Goal: Ask a question

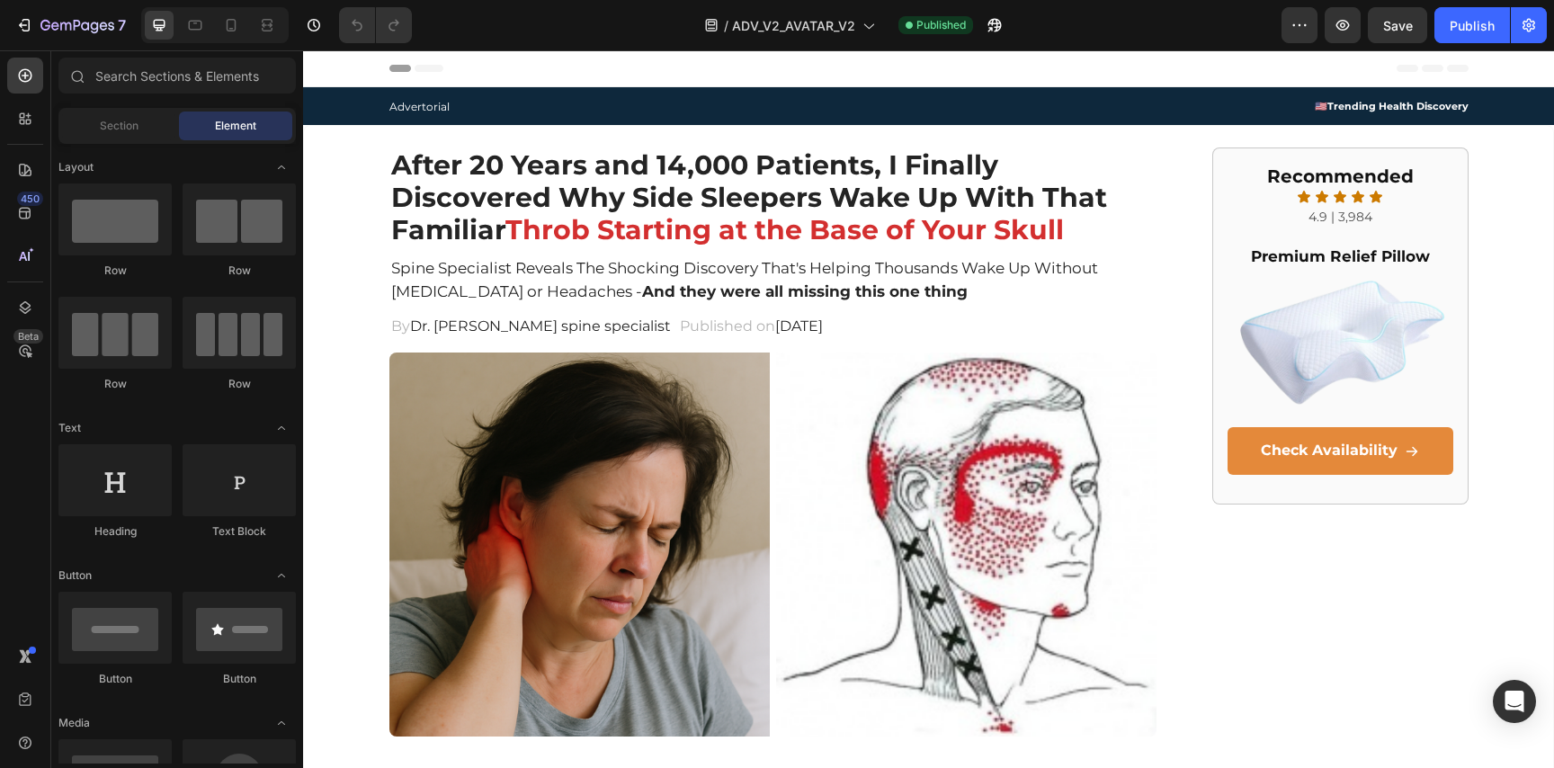
click at [669, 179] on h2 "After 20 Years and 14,000 Patients, I Finally Discovered Why Side Sleepers Wake…" at bounding box center [773, 197] width 768 height 101
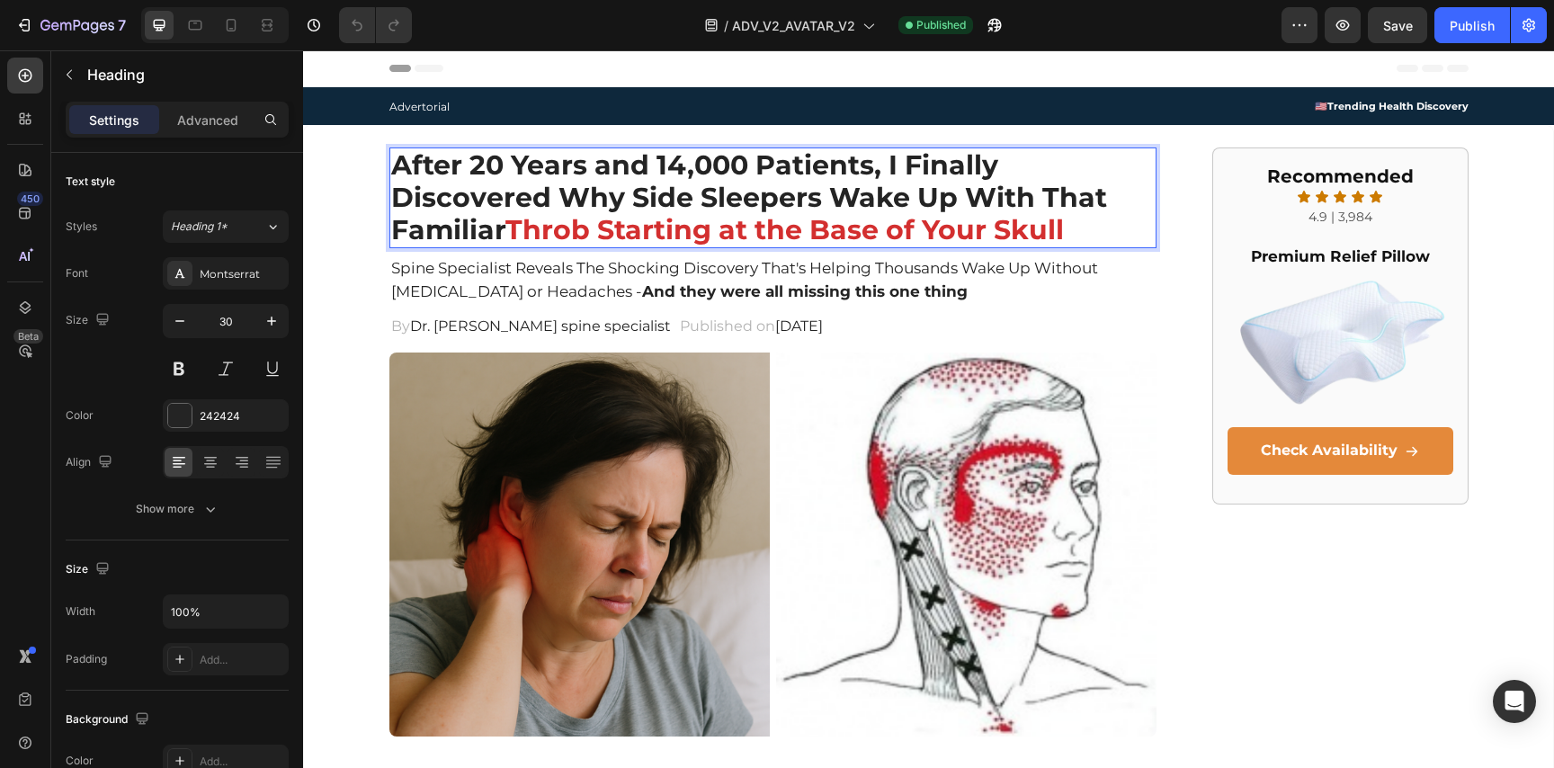
click at [887, 164] on h2 "After 20 Years and 14,000 Patients, I Finally Discovered Why Side Sleepers Wake…" at bounding box center [773, 197] width 768 height 101
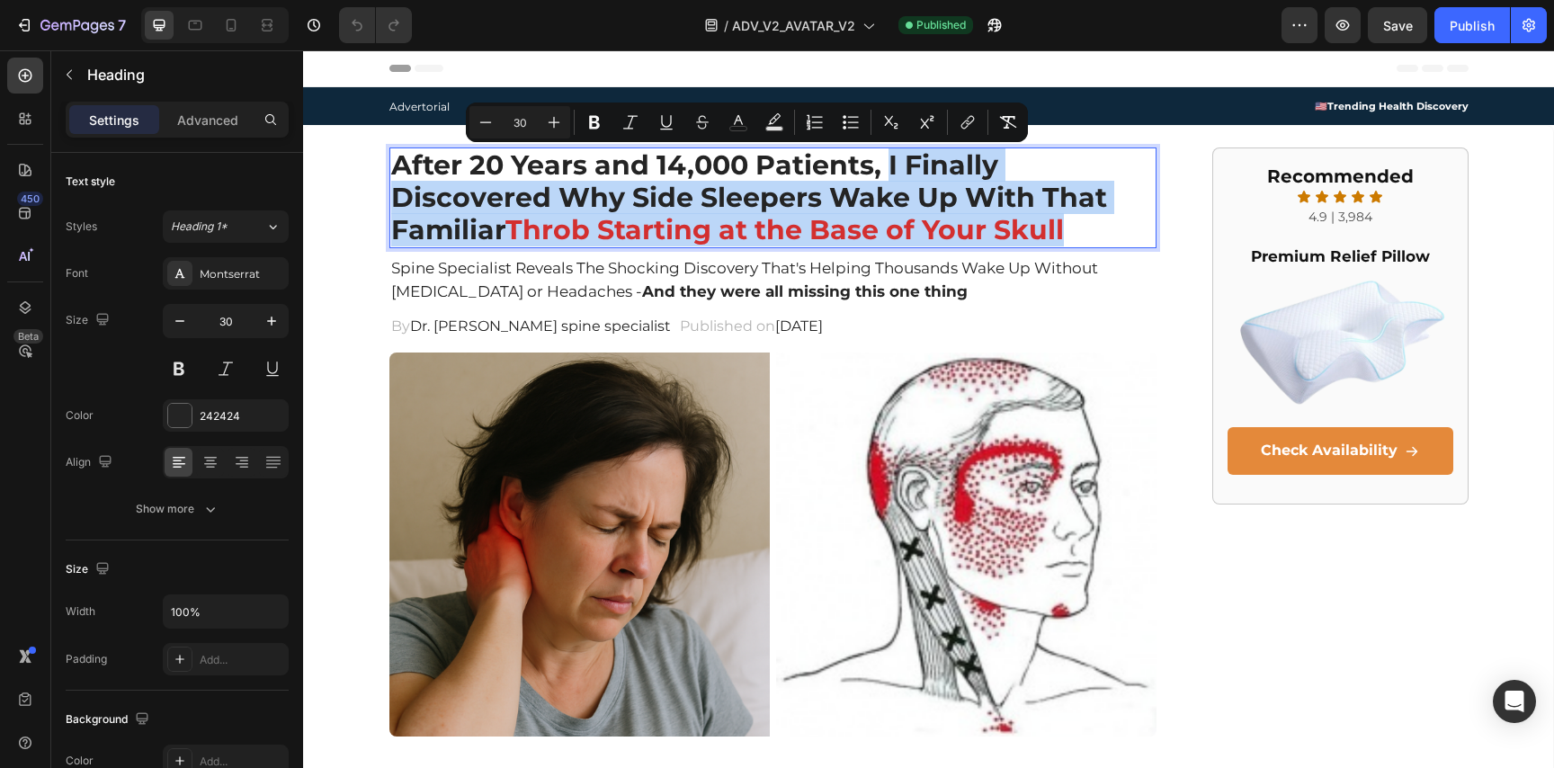
drag, startPoint x: 1065, startPoint y: 225, endPoint x: 889, endPoint y: 156, distance: 188.5
click at [889, 156] on p "After 20 Years and 14,000 Patients, I Finally Discovered Why Side Sleepers Wake…" at bounding box center [773, 197] width 764 height 97
copy p "I Finally Discovered Why Side Sleepers Wake Up With That Familiar Throb Startin…"
click at [655, 195] on p "After 20 Years and 14,000 Patients, I Finally Discovered Why Side Sleepers Wake…" at bounding box center [773, 197] width 764 height 97
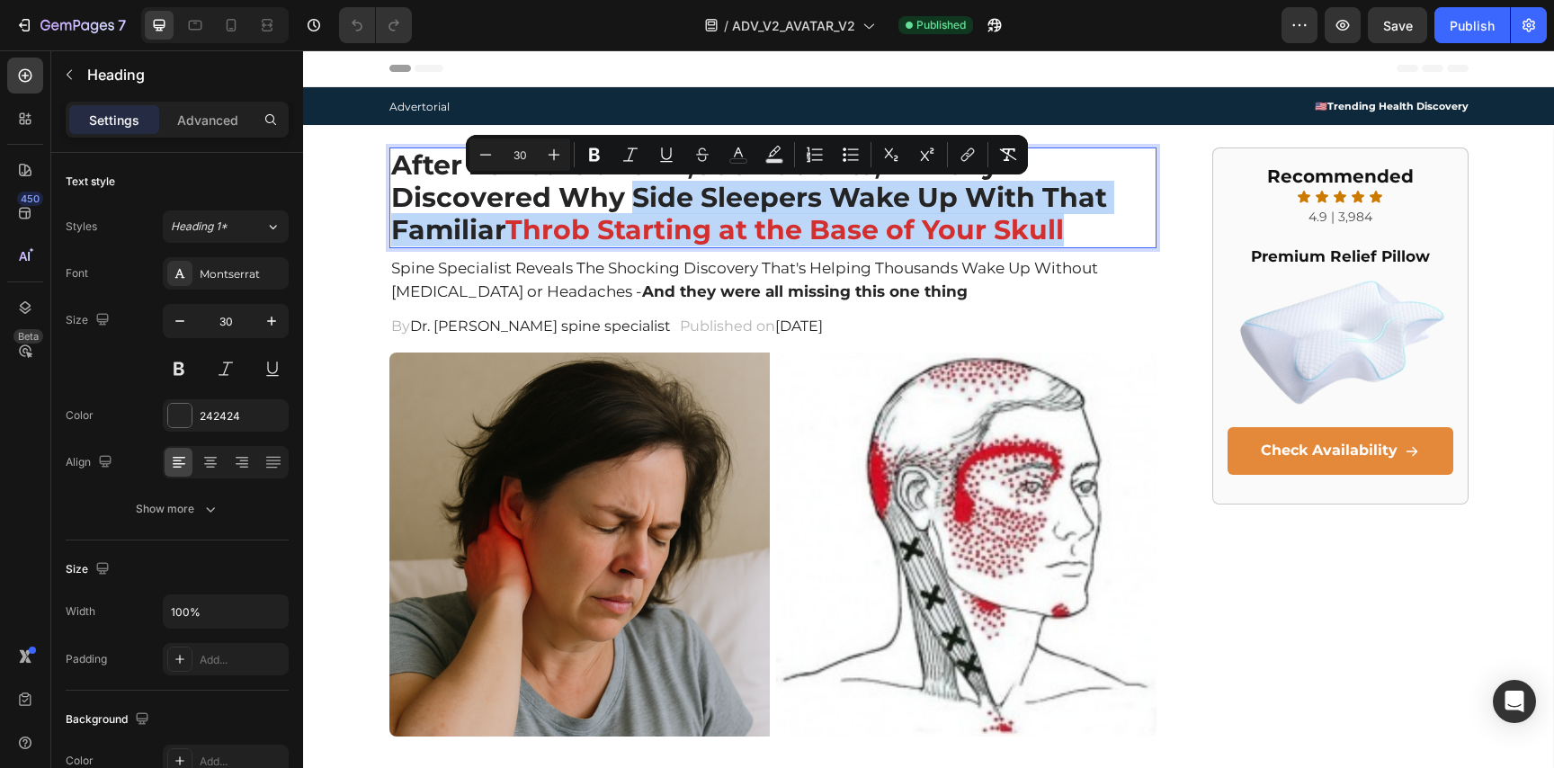
drag, startPoint x: 627, startPoint y: 196, endPoint x: 1091, endPoint y: 234, distance: 465.6
click at [1091, 234] on p "After 20 Years and 14,000 Patients, I Finally Discovered Why Side Sleepers Wake…" at bounding box center [773, 197] width 764 height 97
copy p "Side Sleepers Wake Up With That Familiar Throb Starting at the Base of Your Sku…"
click at [915, 220] on span "Throb Starting at the Base of Your Skull" at bounding box center [784, 229] width 558 height 33
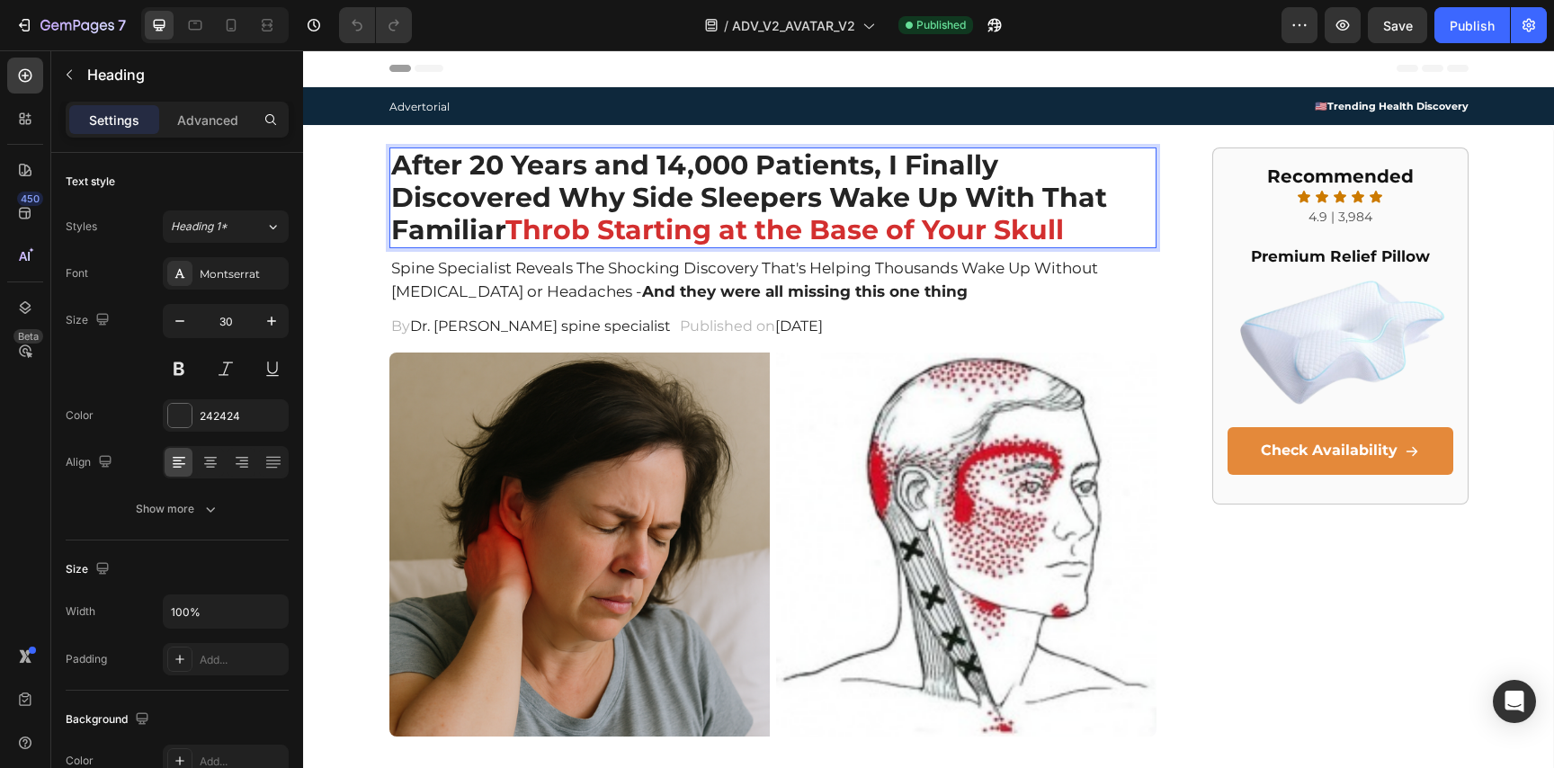
click at [587, 198] on p "After 20 Years and 14,000 Patients, I Finally Discovered Why Side Sleepers Wake…" at bounding box center [773, 197] width 764 height 97
click at [1084, 221] on p "After 20 Years and 14,000 Patients, I Finally Discovered Why Side Sleepers Wake…" at bounding box center [773, 197] width 764 height 97
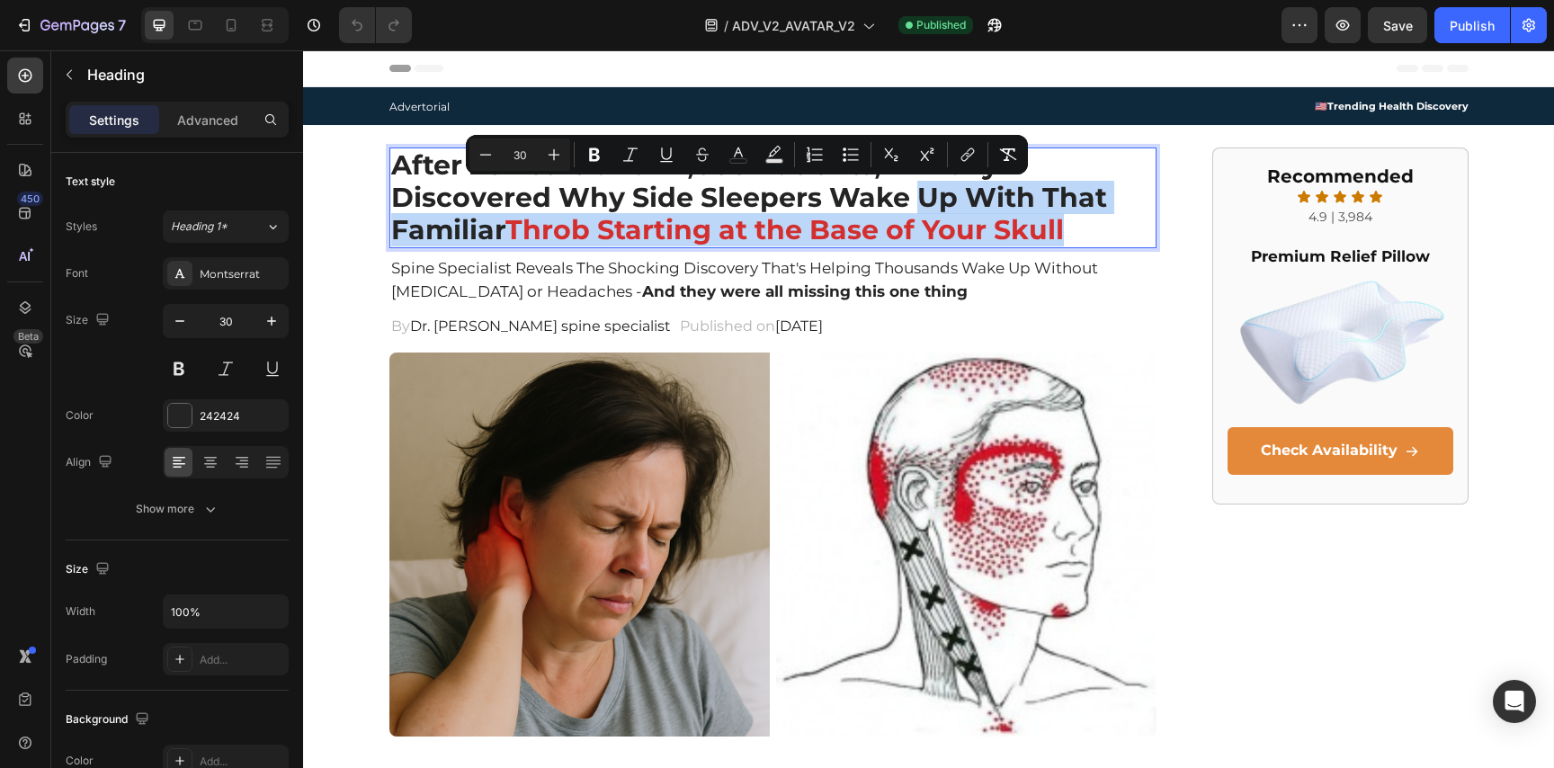
drag, startPoint x: 1106, startPoint y: 230, endPoint x: 921, endPoint y: 201, distance: 187.5
click at [921, 201] on p "After 20 Years and 14,000 Patients, I Finally Discovered Why Side Sleepers Wake…" at bounding box center [773, 197] width 764 height 97
copy p "Up With That Familiar Throb Starting at the Base of Your Skull"
drag, startPoint x: 906, startPoint y: 234, endPoint x: 1010, endPoint y: 241, distance: 103.7
click at [906, 234] on span "Throb Starting at the Base of Your Skull" at bounding box center [784, 229] width 558 height 33
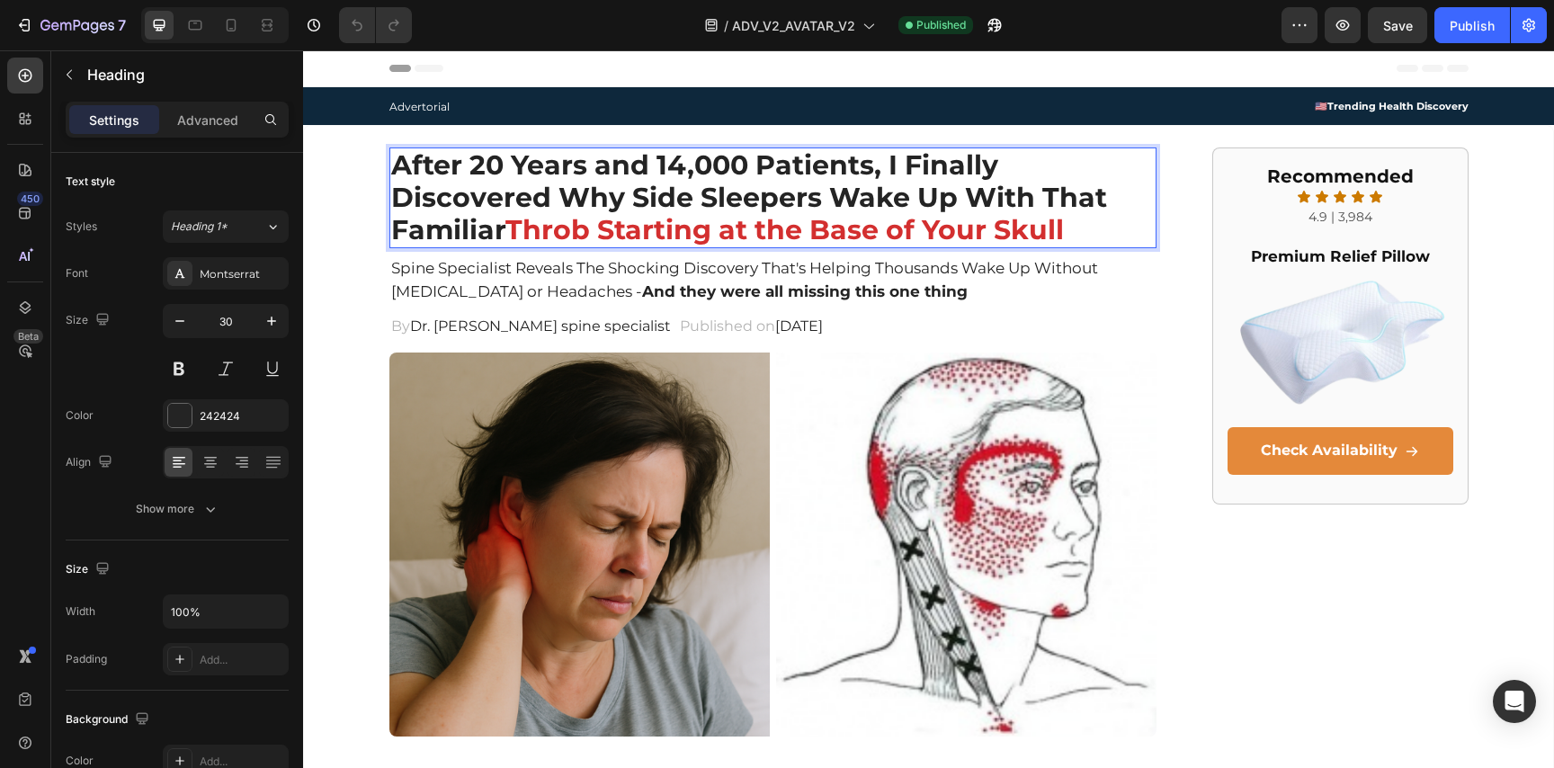
click at [1119, 243] on p "After 20 Years and 14,000 Patients, I Finally Discovered Why Side Sleepers Wake…" at bounding box center [773, 197] width 764 height 97
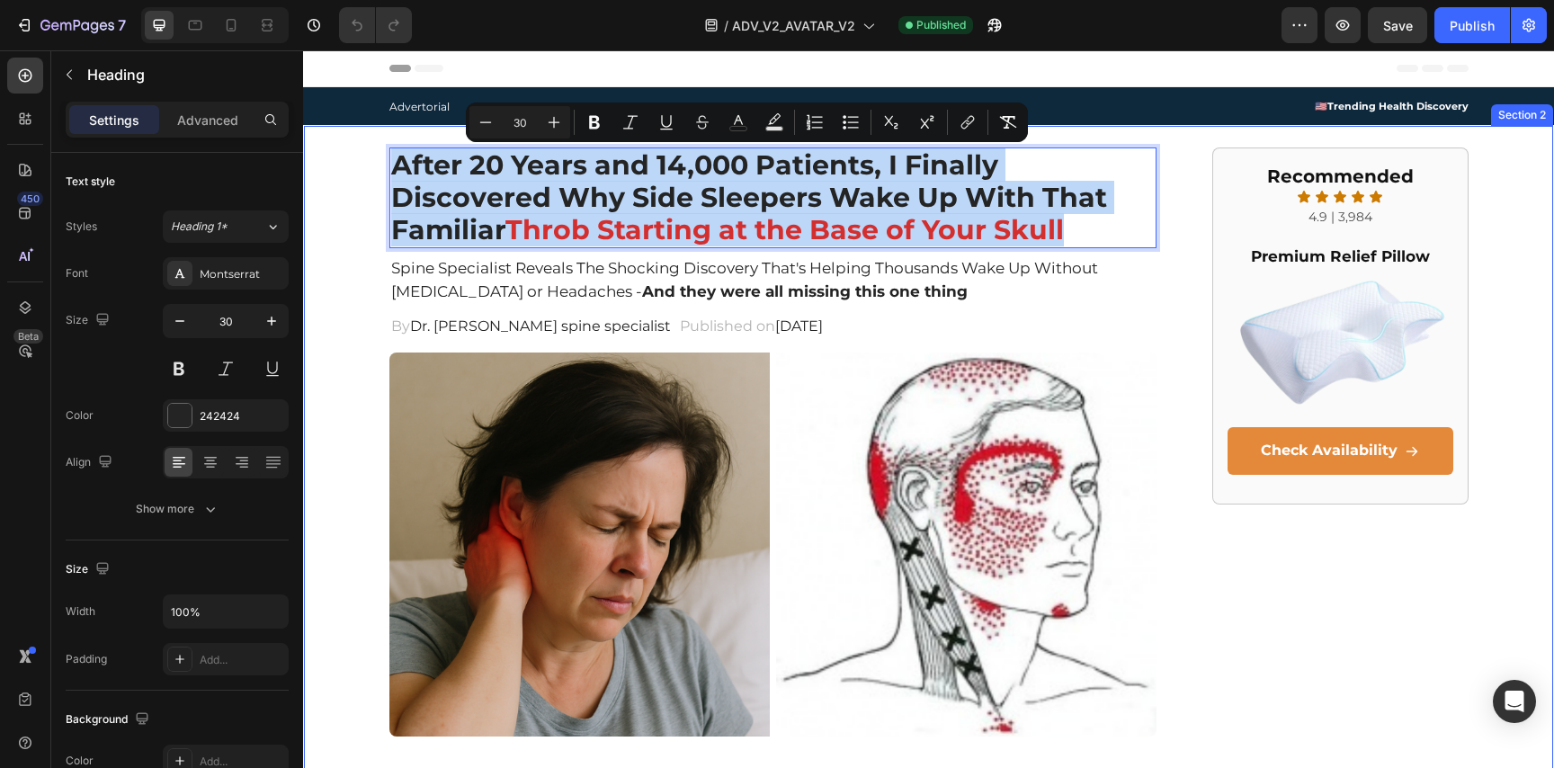
drag, startPoint x: 1112, startPoint y: 236, endPoint x: 383, endPoint y: 156, distance: 733.6
copy p "After 20 Years and 14,000 Patients, I Finally Discovered Why Side Sleepers Wake…"
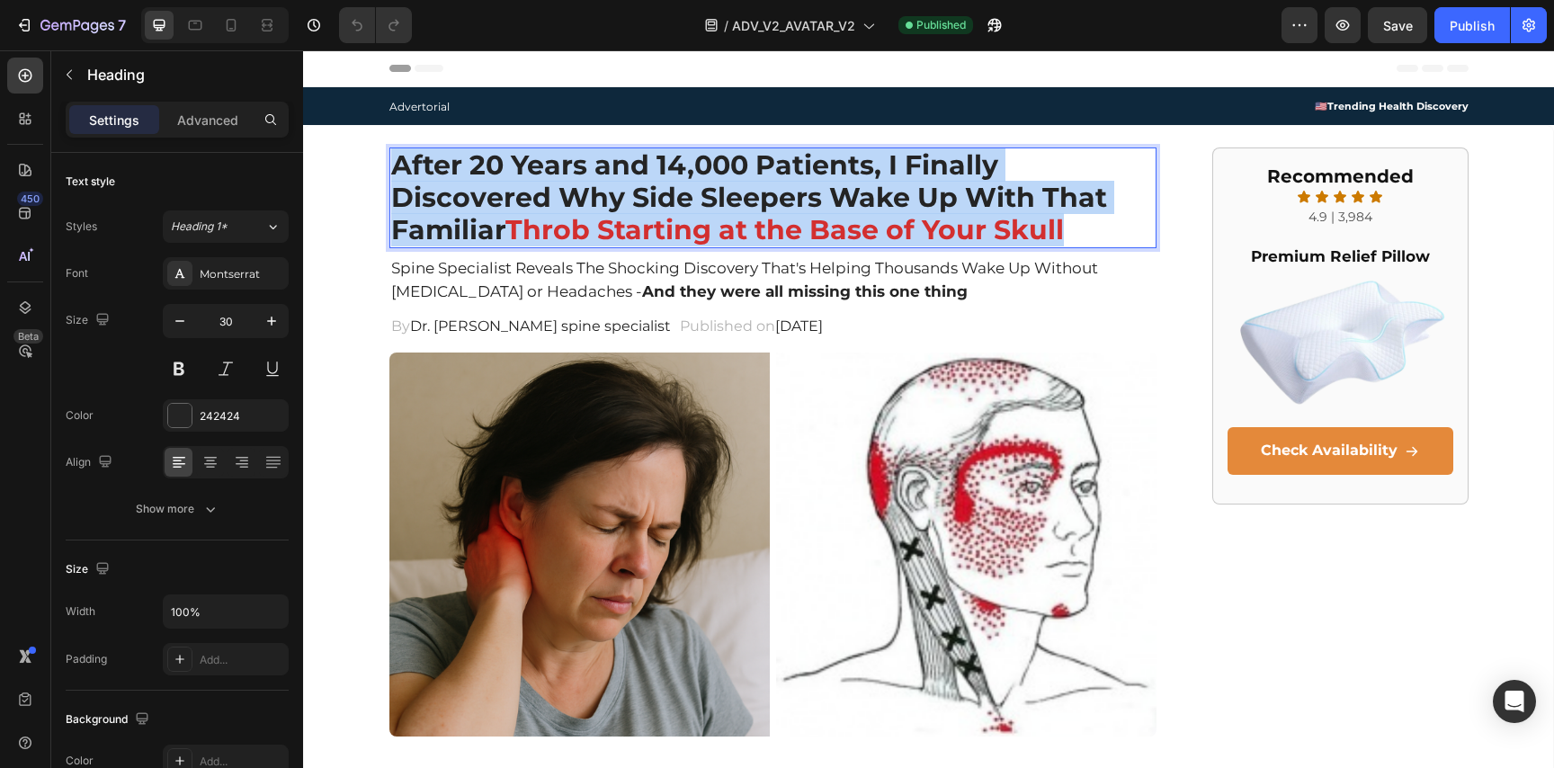
click at [534, 202] on p "After 20 Years and 14,000 Patients, I Finally Discovered Why Side Sleepers Wake…" at bounding box center [773, 197] width 764 height 97
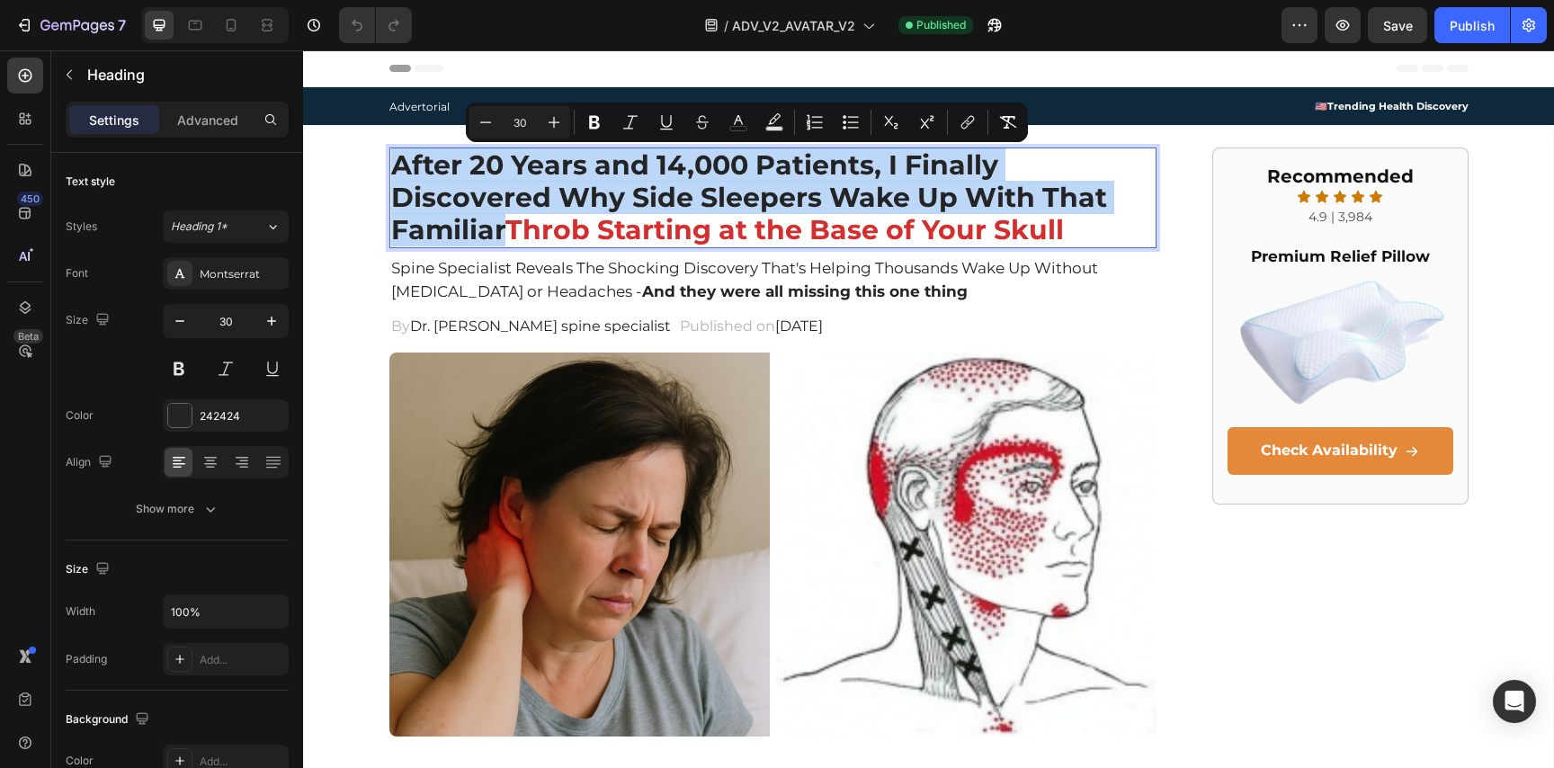
click at [534, 202] on p "After 20 Years and 14,000 Patients, I Finally Discovered Why Side Sleepers Wake…" at bounding box center [773, 197] width 764 height 97
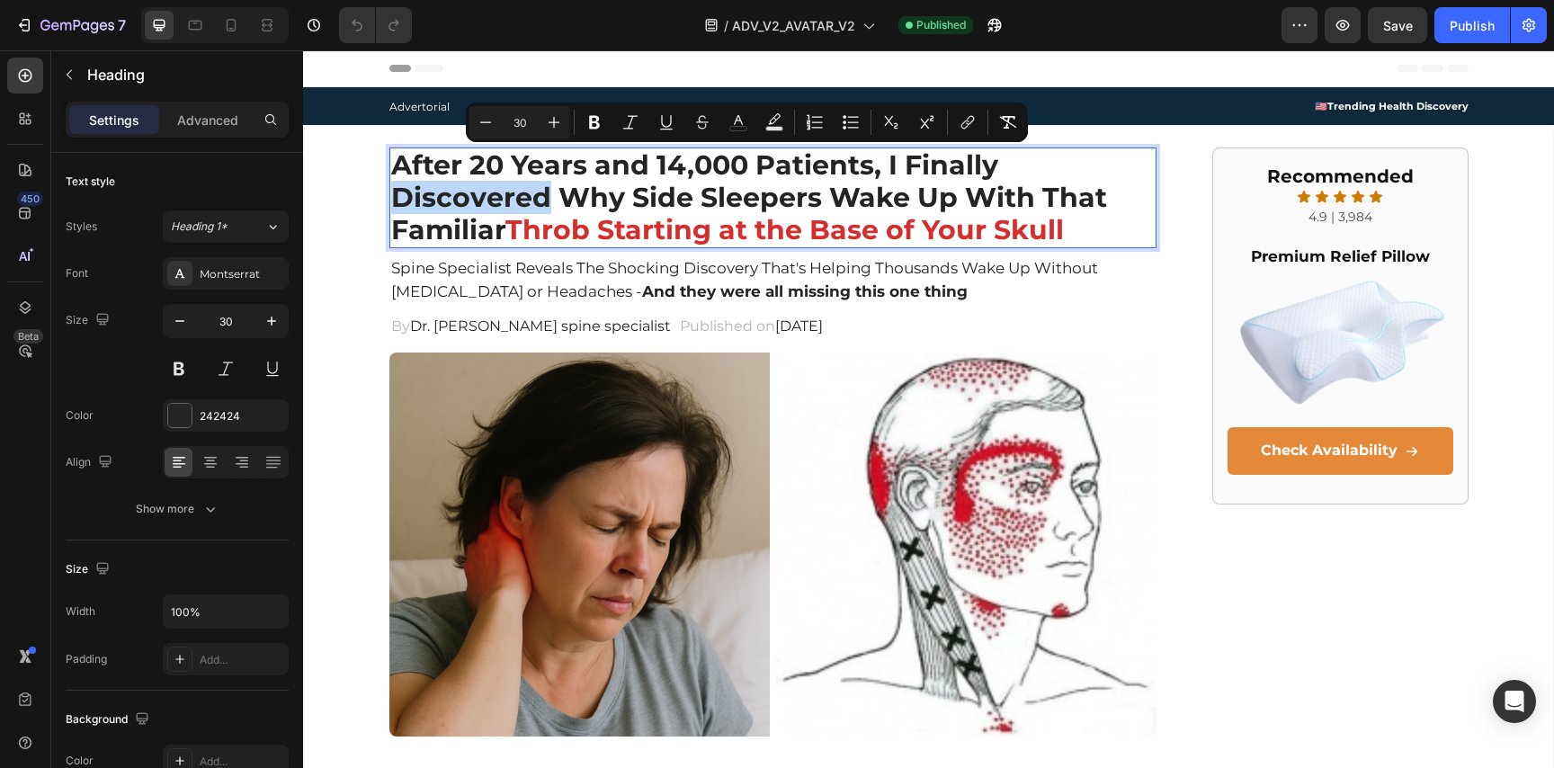
click at [534, 202] on p "After 20 Years and 14,000 Patients, I Finally Discovered Why Side Sleepers Wake…" at bounding box center [773, 197] width 764 height 97
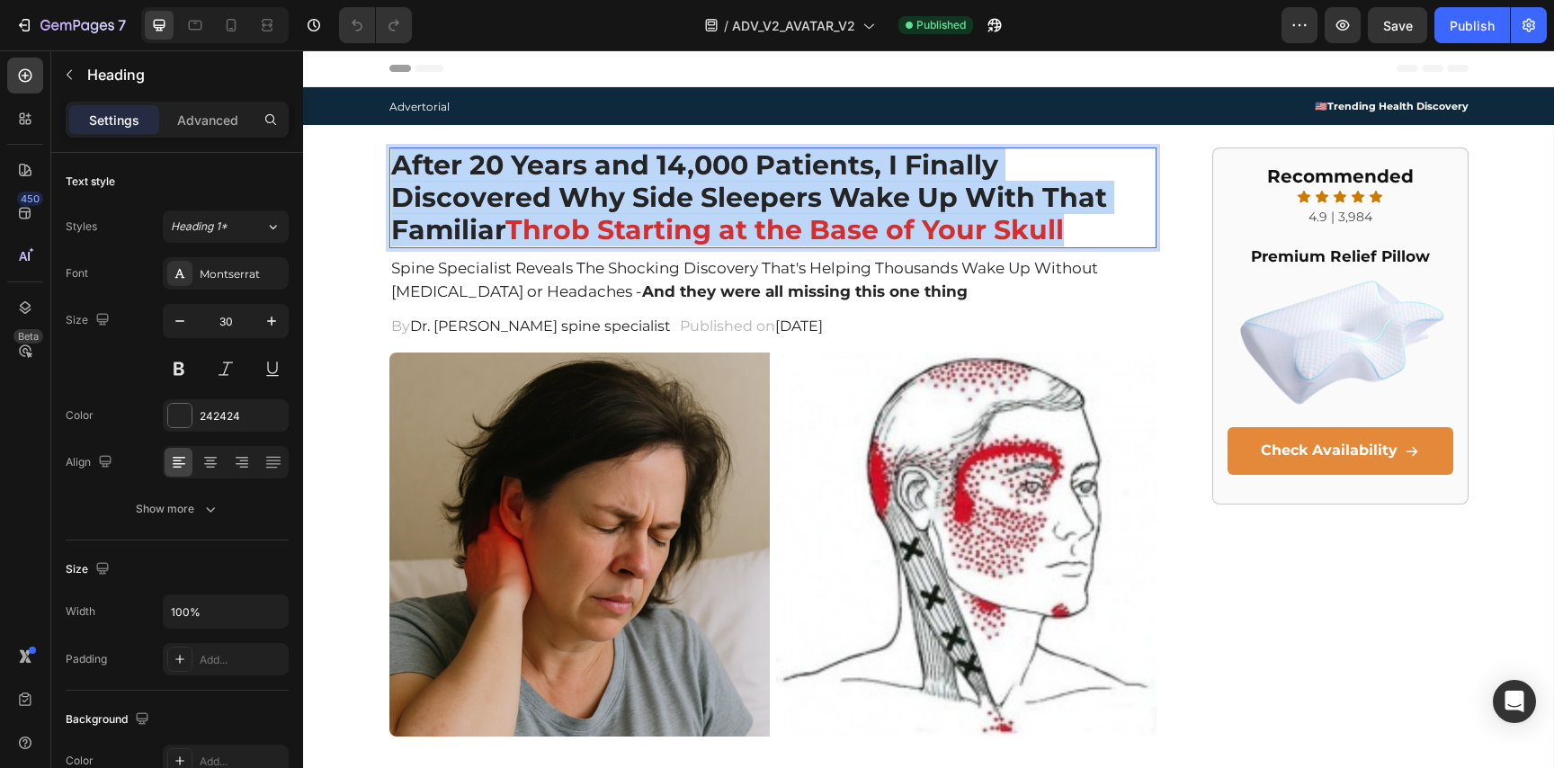
click at [534, 202] on p "After 20 Years and 14,000 Patients, I Finally Discovered Why Side Sleepers Wake…" at bounding box center [773, 197] width 764 height 97
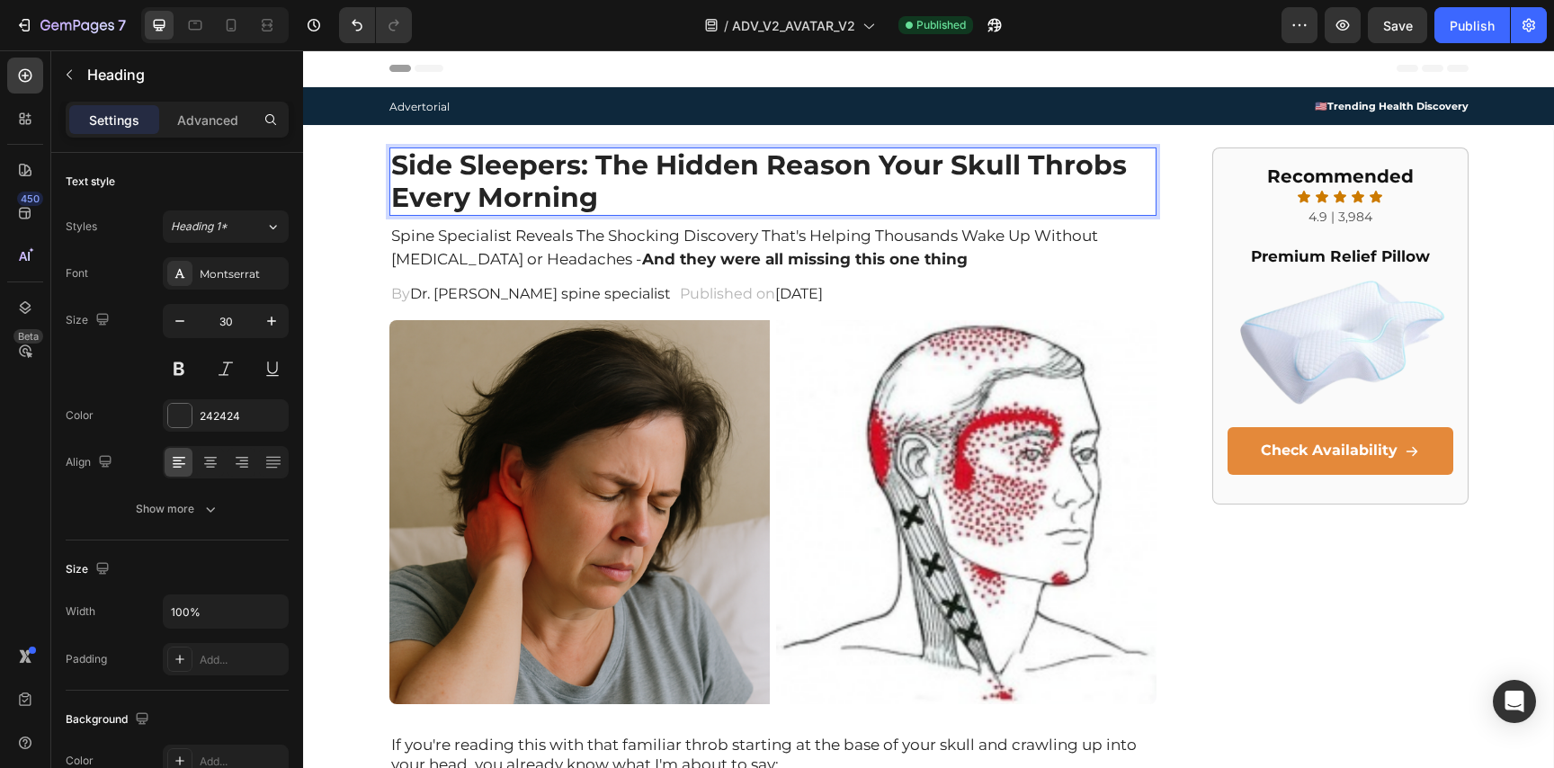
click at [838, 195] on p "Side Sleepers: The Hidden Reason Your Skull Throbs Every Morning" at bounding box center [773, 181] width 764 height 65
click at [966, 166] on p "Side Sleepers: The Hidden Reason Your Skull Throbs Every Morning" at bounding box center [773, 181] width 764 height 65
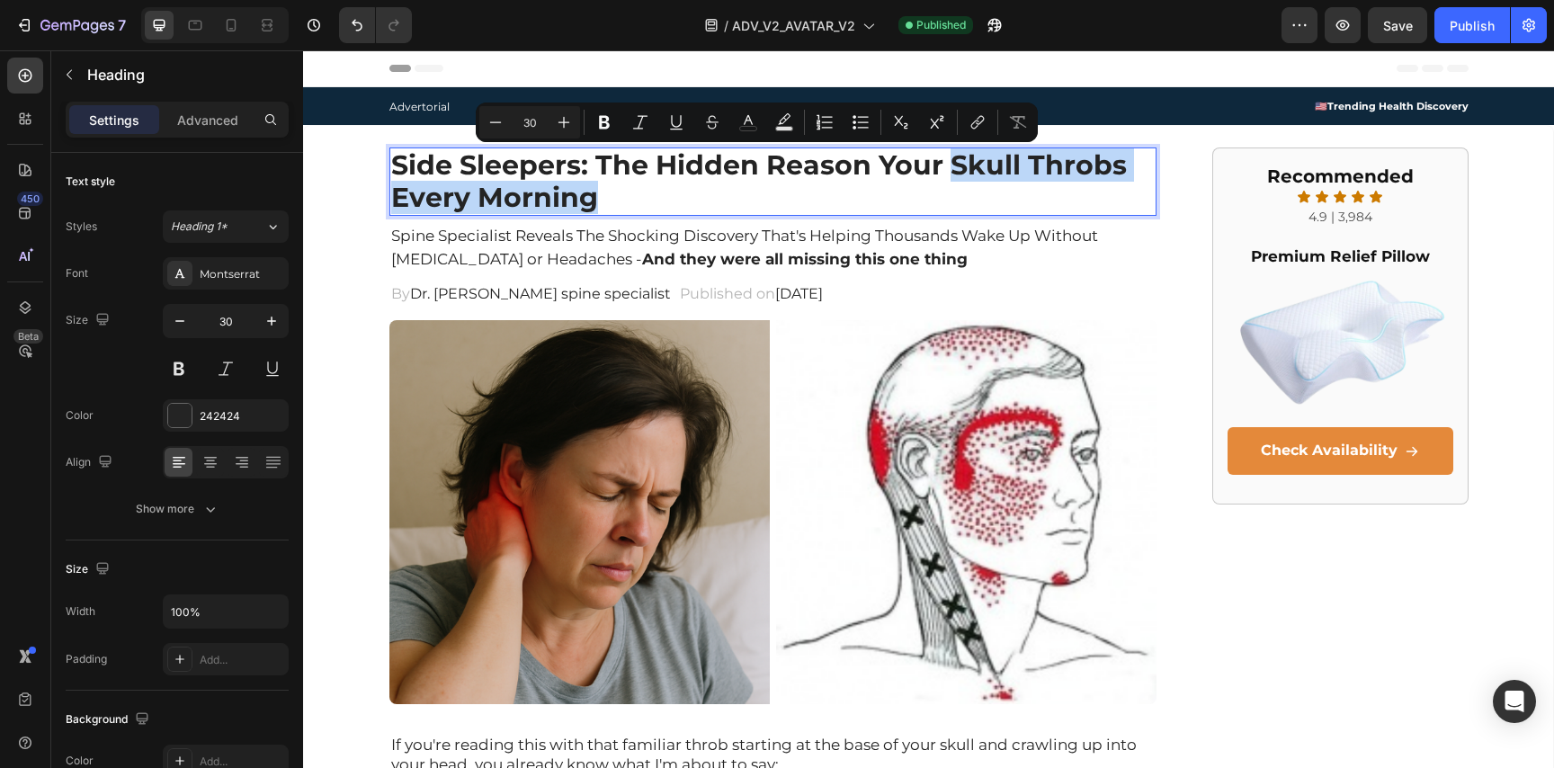
drag, startPoint x: 949, startPoint y: 168, endPoint x: 1095, endPoint y: 197, distance: 149.4
click at [1095, 197] on p "Side Sleepers: The Hidden Reason Your Skull Throbs Every Morning" at bounding box center [773, 181] width 764 height 65
click at [363, 25] on icon "Undo/Redo" at bounding box center [357, 25] width 18 height 18
type input "16"
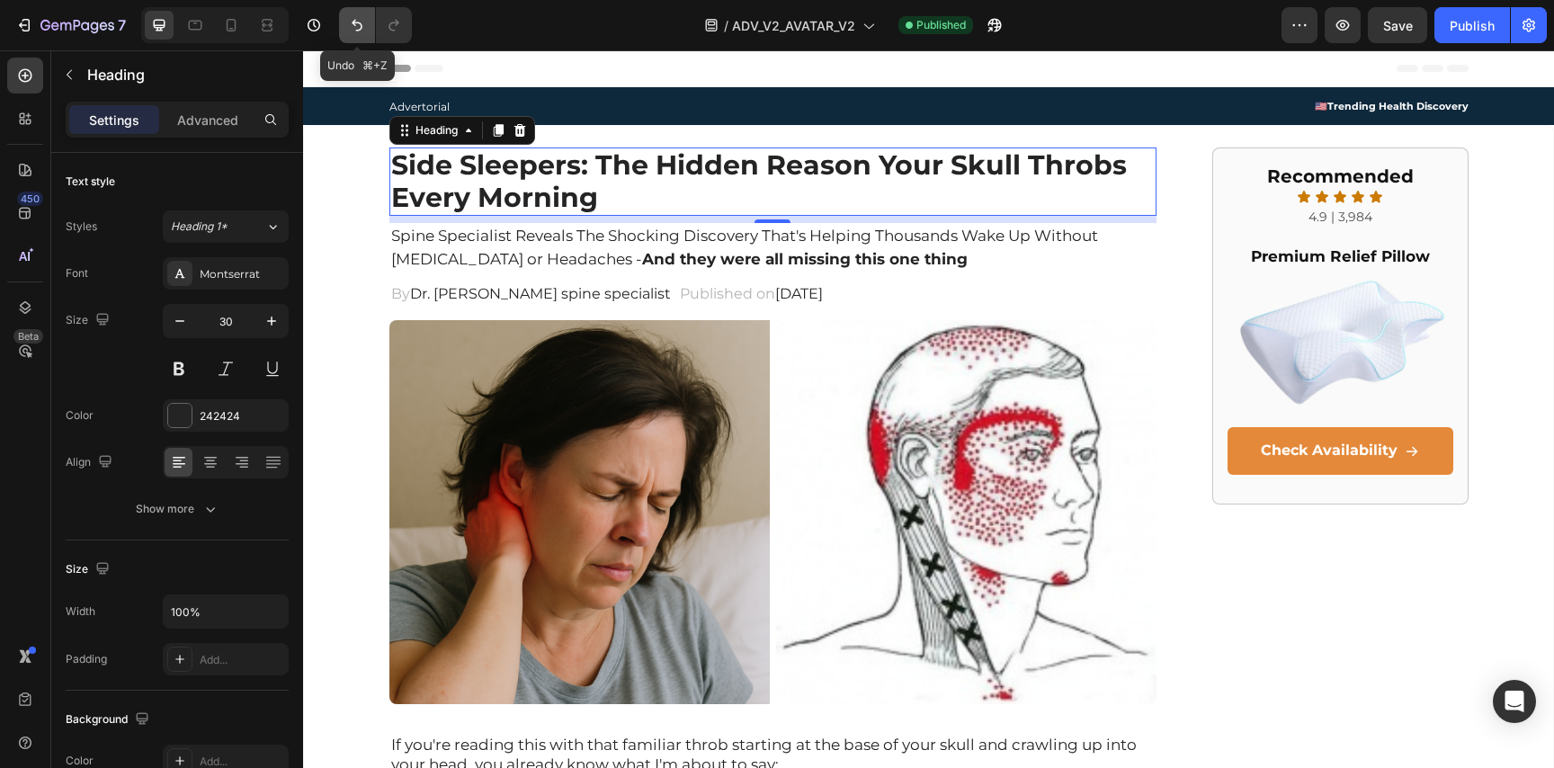
click at [363, 25] on icon "Undo/Redo" at bounding box center [357, 25] width 18 height 18
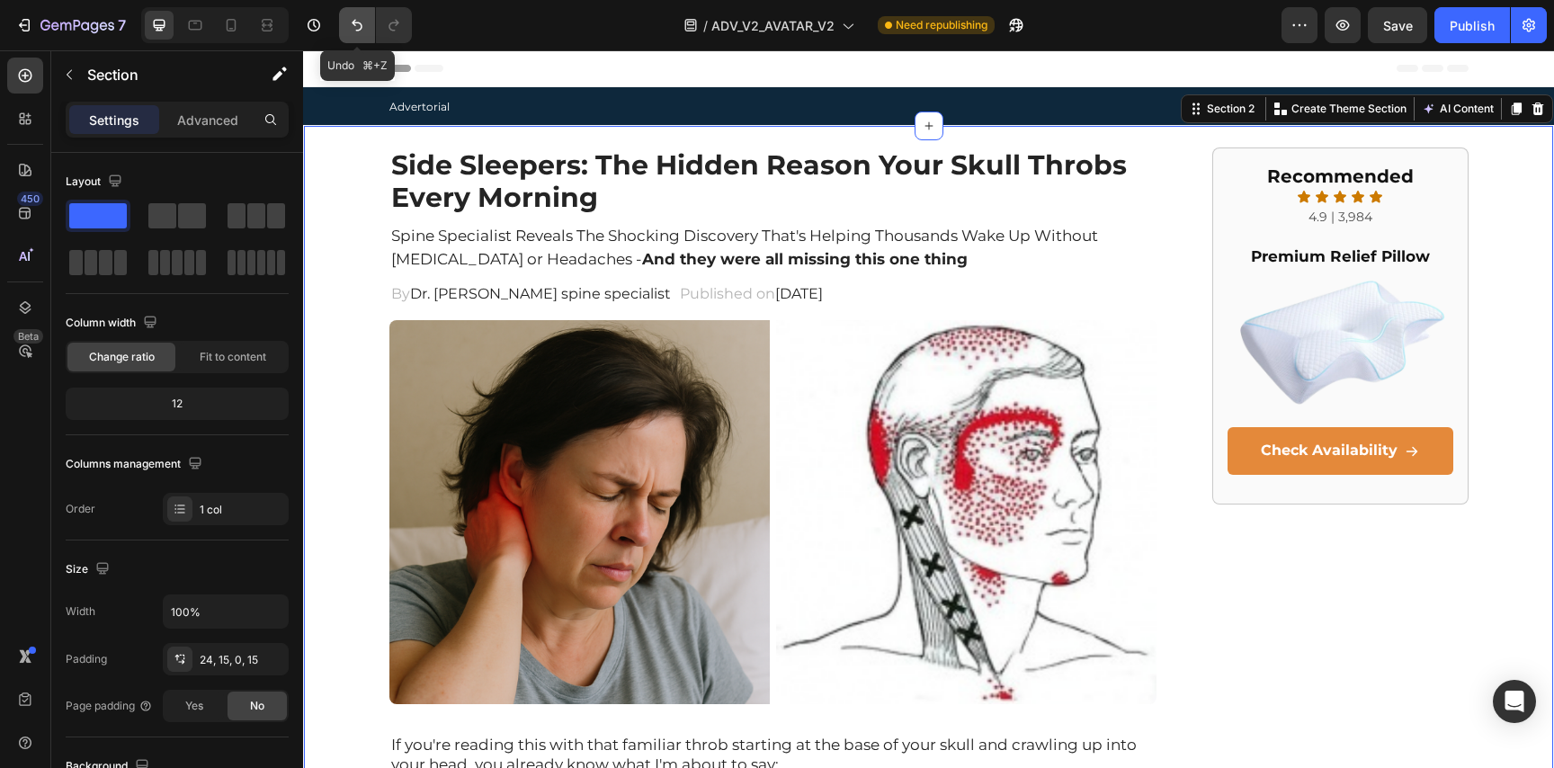
click at [362, 28] on icon "Undo/Redo" at bounding box center [357, 26] width 11 height 12
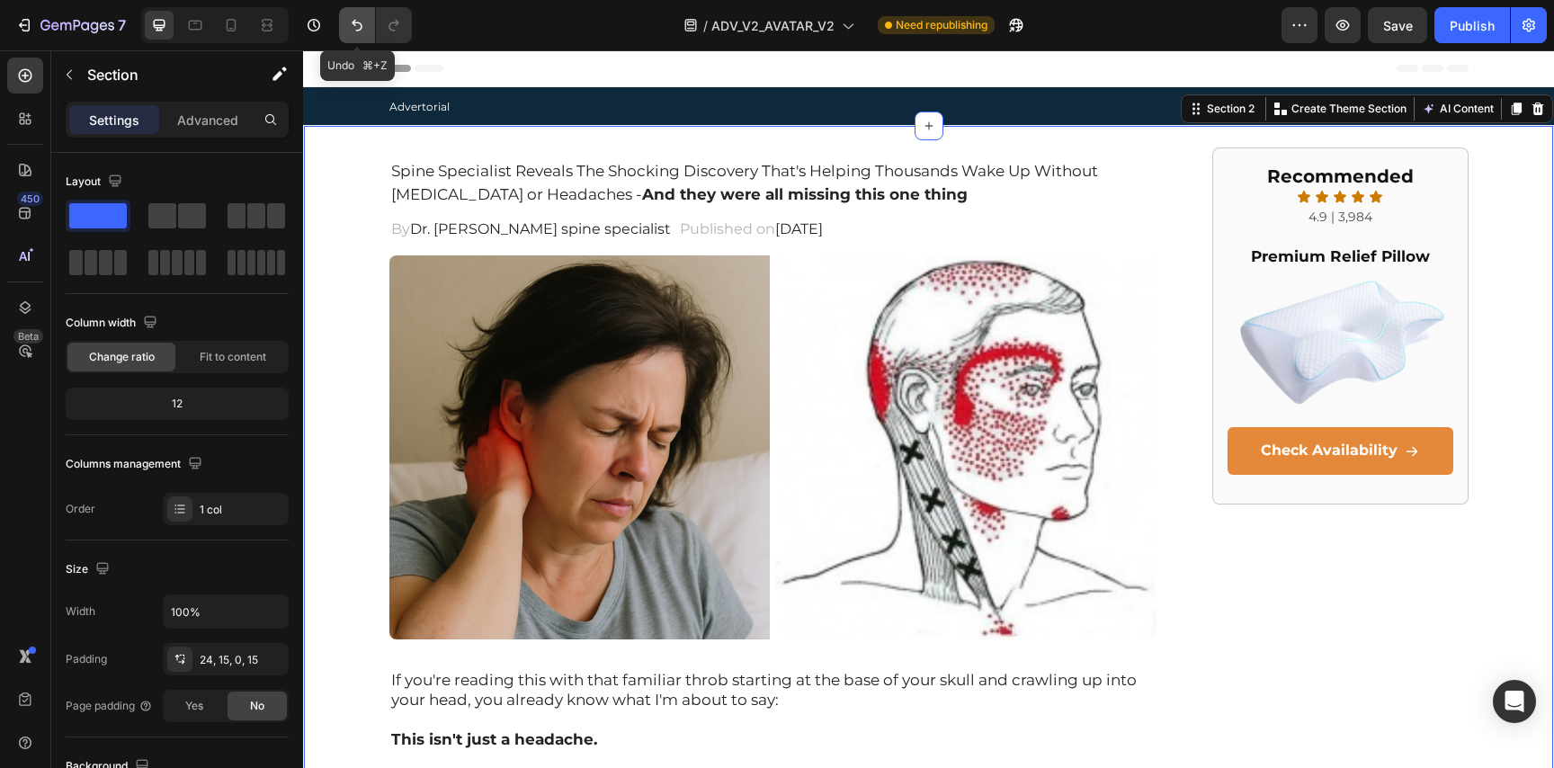
click at [362, 28] on icon "Undo/Redo" at bounding box center [357, 26] width 11 height 12
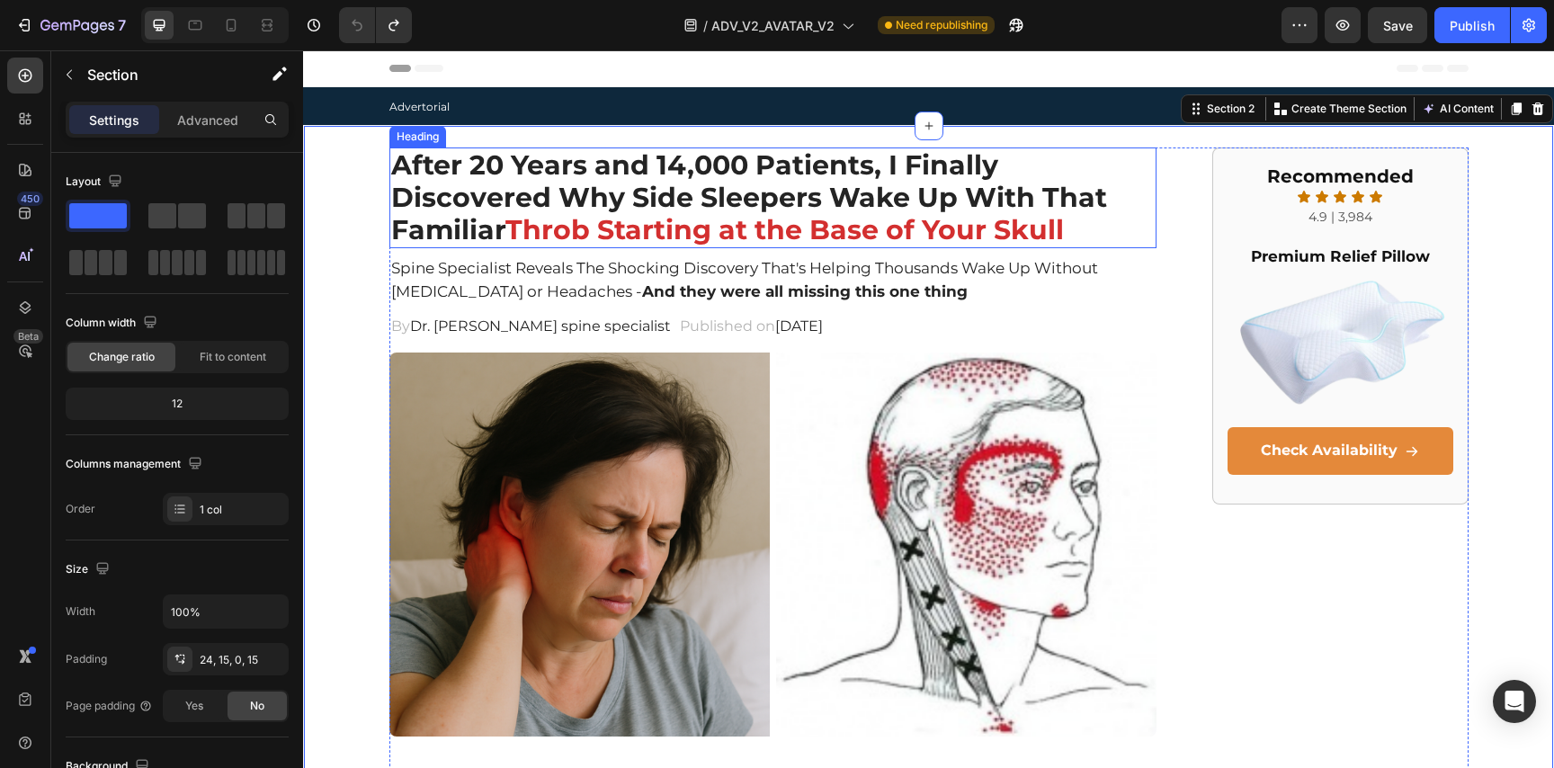
click at [612, 227] on span "Throb Starting at the Base of Your Skull" at bounding box center [784, 229] width 558 height 33
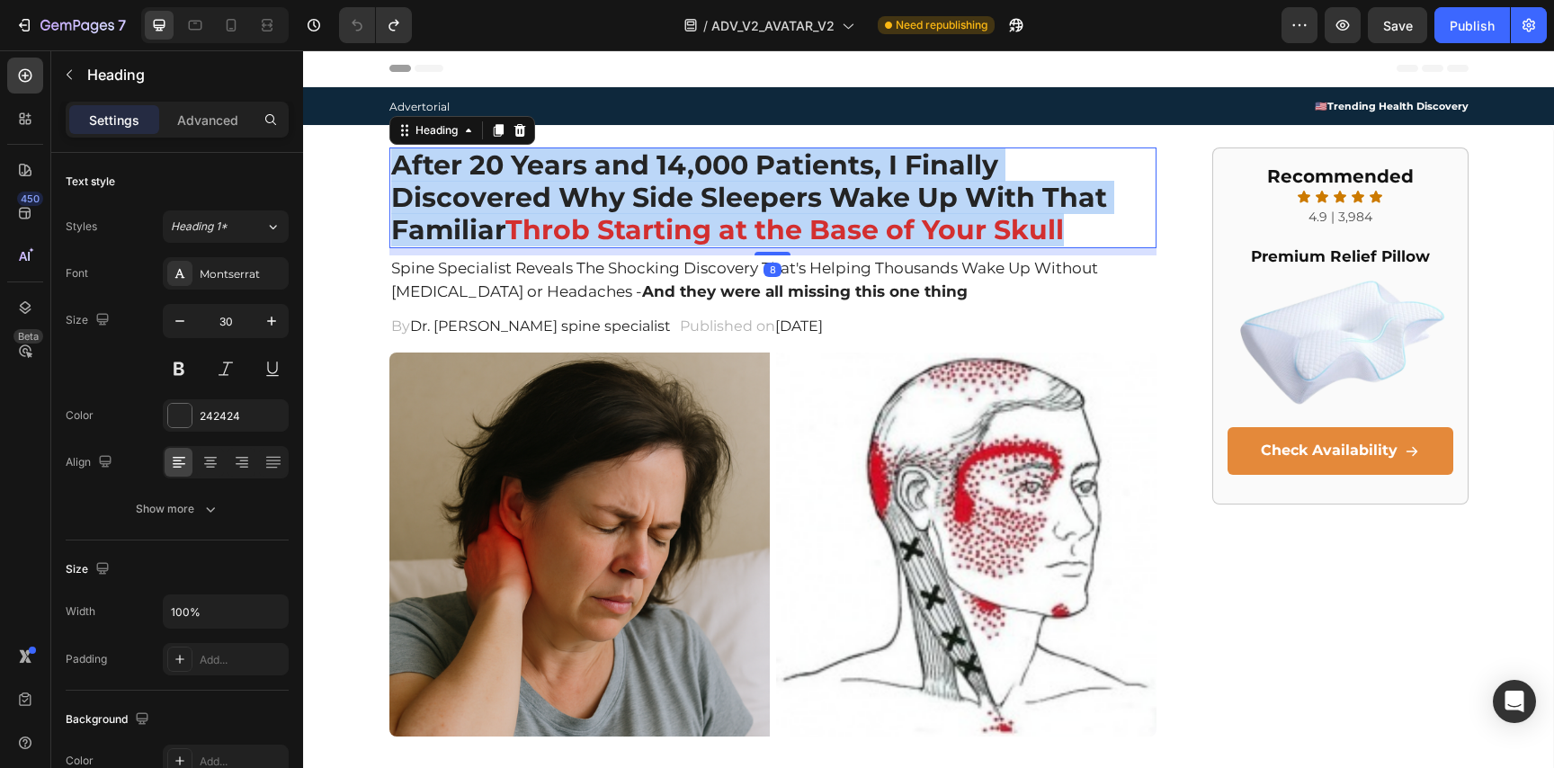
click at [612, 227] on span "Throb Starting at the Base of Your Skull" at bounding box center [784, 229] width 558 height 33
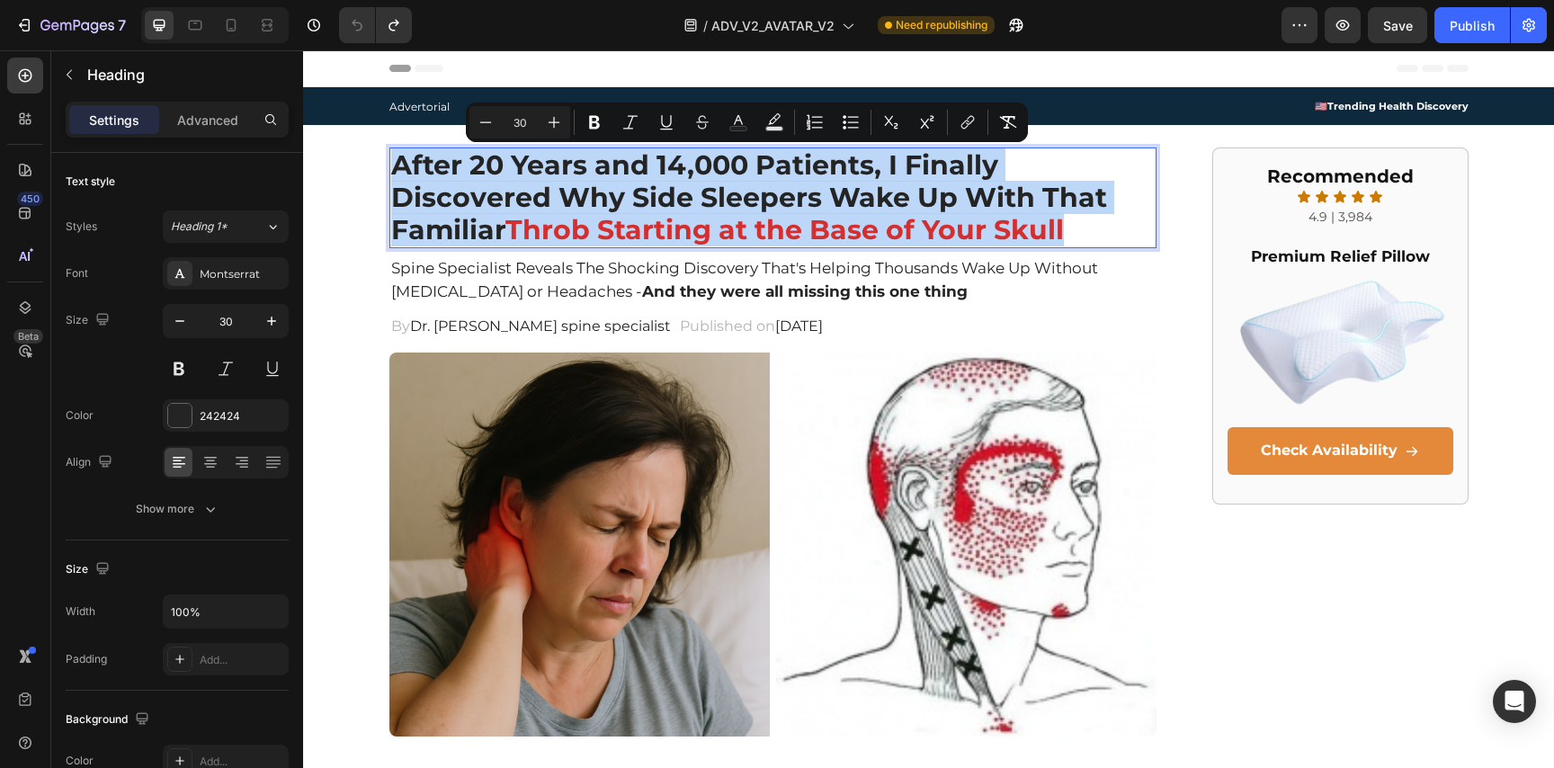
click at [694, 215] on span "Throb Starting at the Base of Your Skull" at bounding box center [784, 229] width 558 height 33
click at [704, 228] on span "Throb Starting at the Base of Your Skull" at bounding box center [784, 229] width 558 height 33
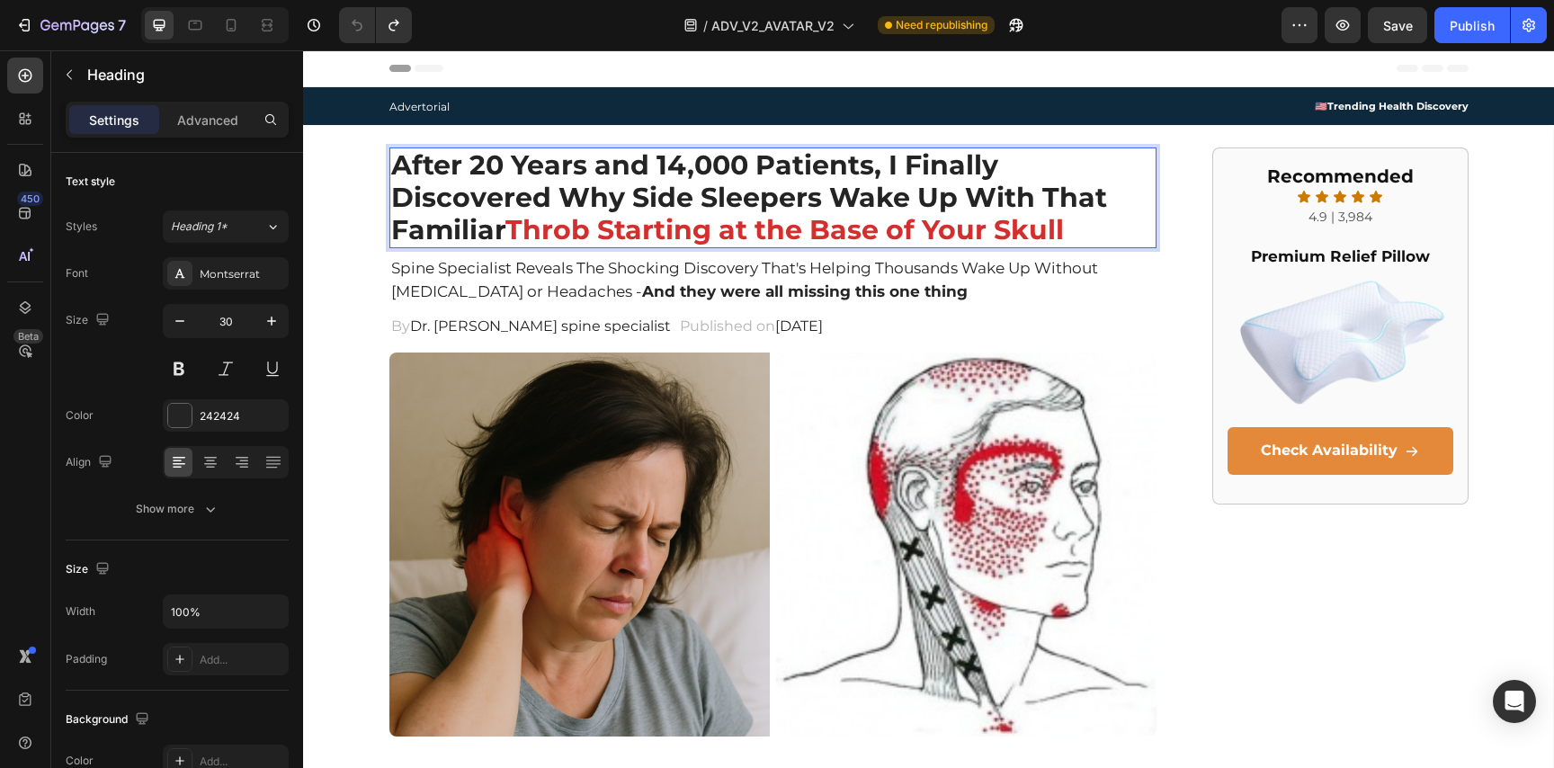
click at [682, 223] on span "Throb Starting at the Base of Your Skull" at bounding box center [784, 229] width 558 height 33
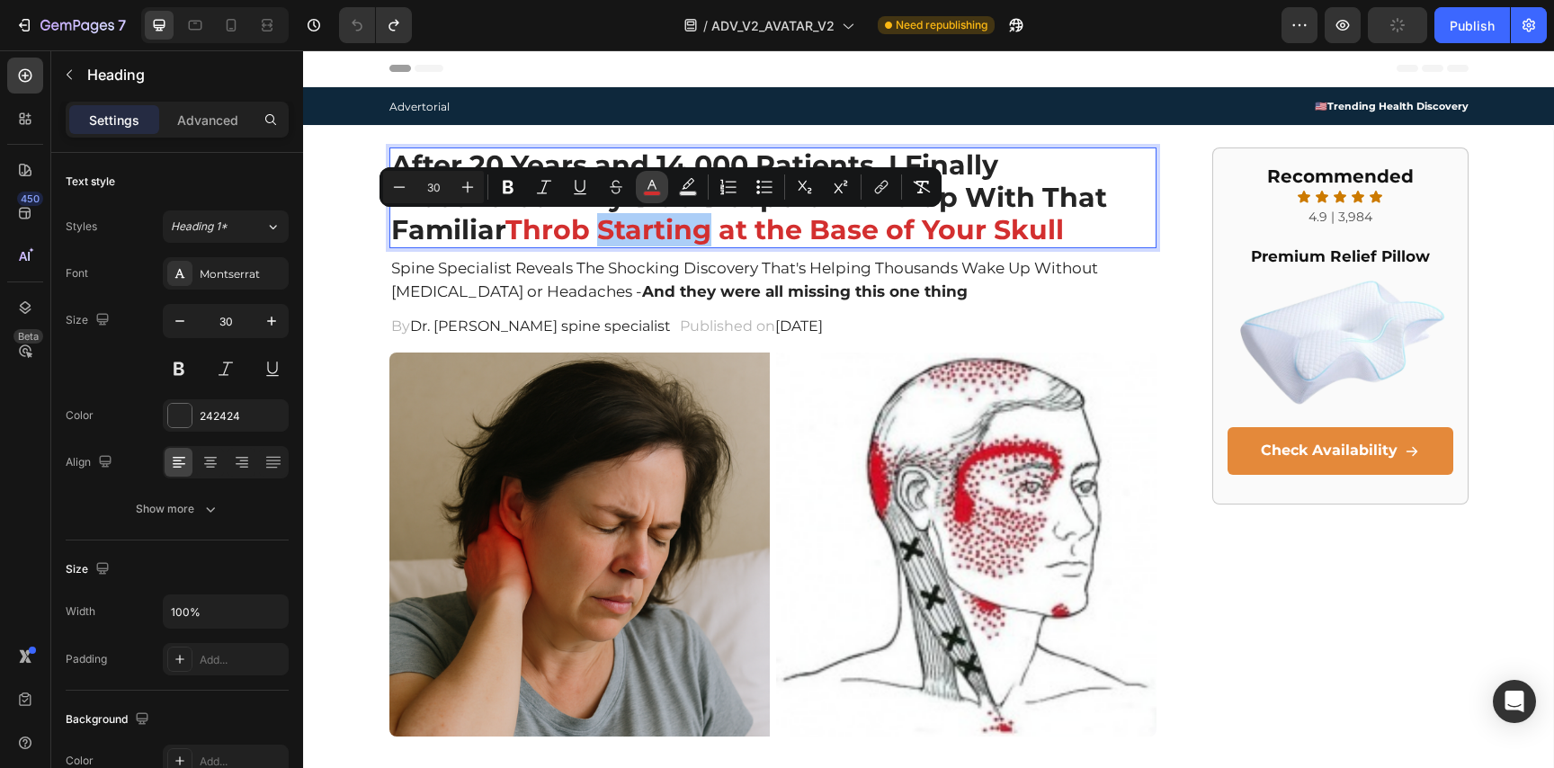
click at [638, 175] on button "color" at bounding box center [652, 187] width 32 height 32
type input "D32F2F"
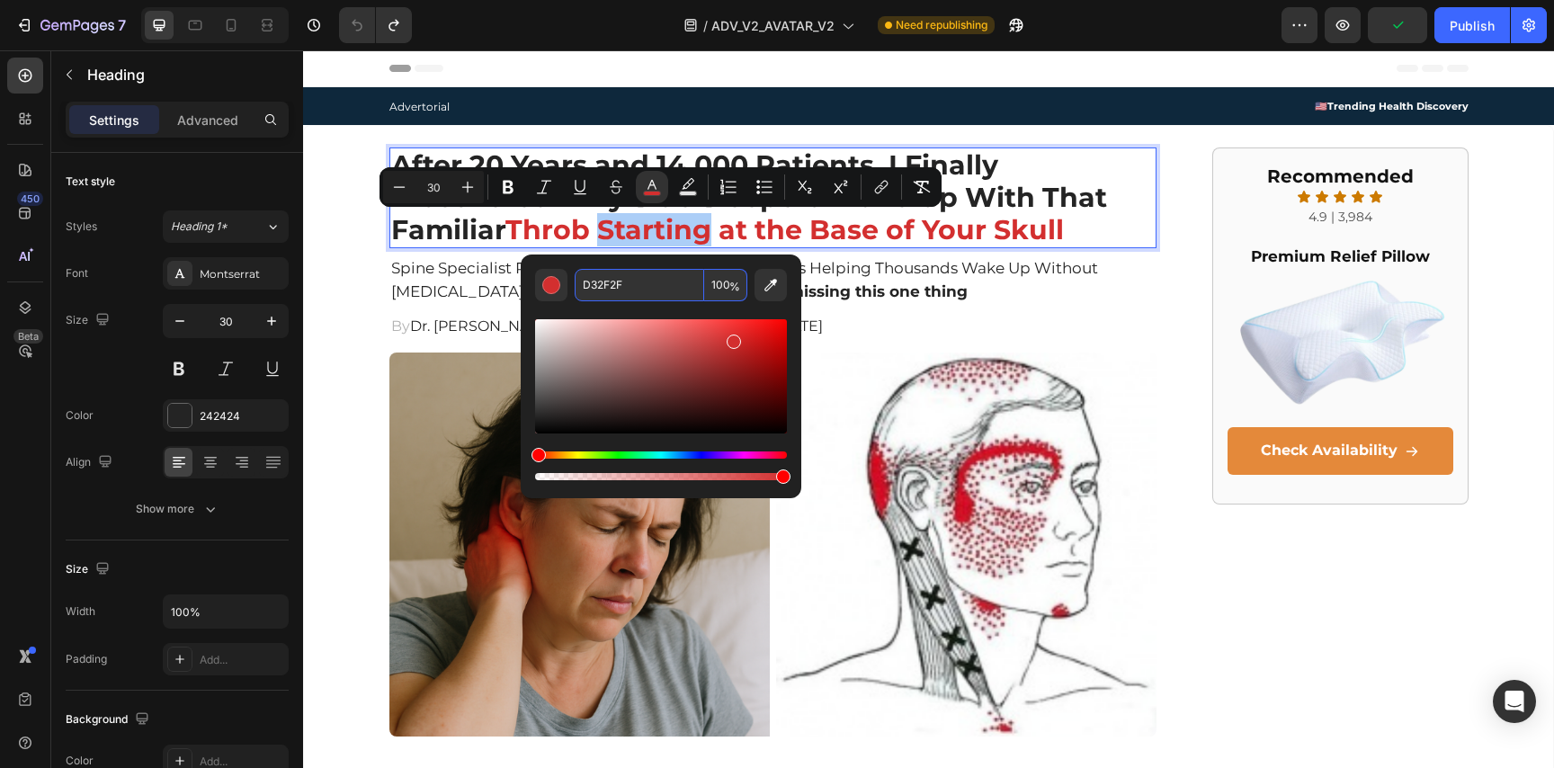
click at [652, 290] on input "D32F2F" at bounding box center [639, 285] width 129 height 32
copy span "Starting"
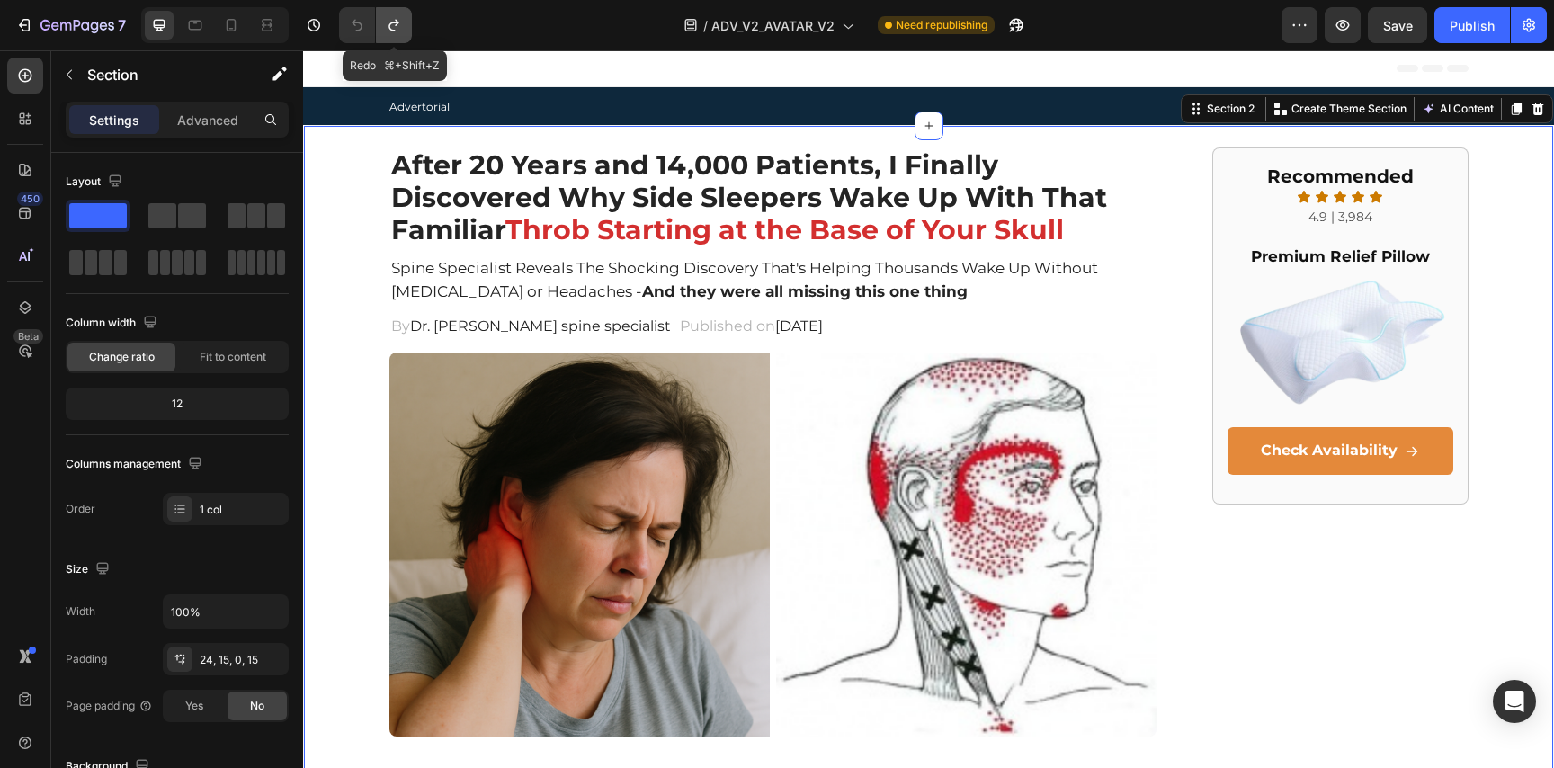
click at [392, 23] on icon "Undo/Redo" at bounding box center [393, 26] width 10 height 12
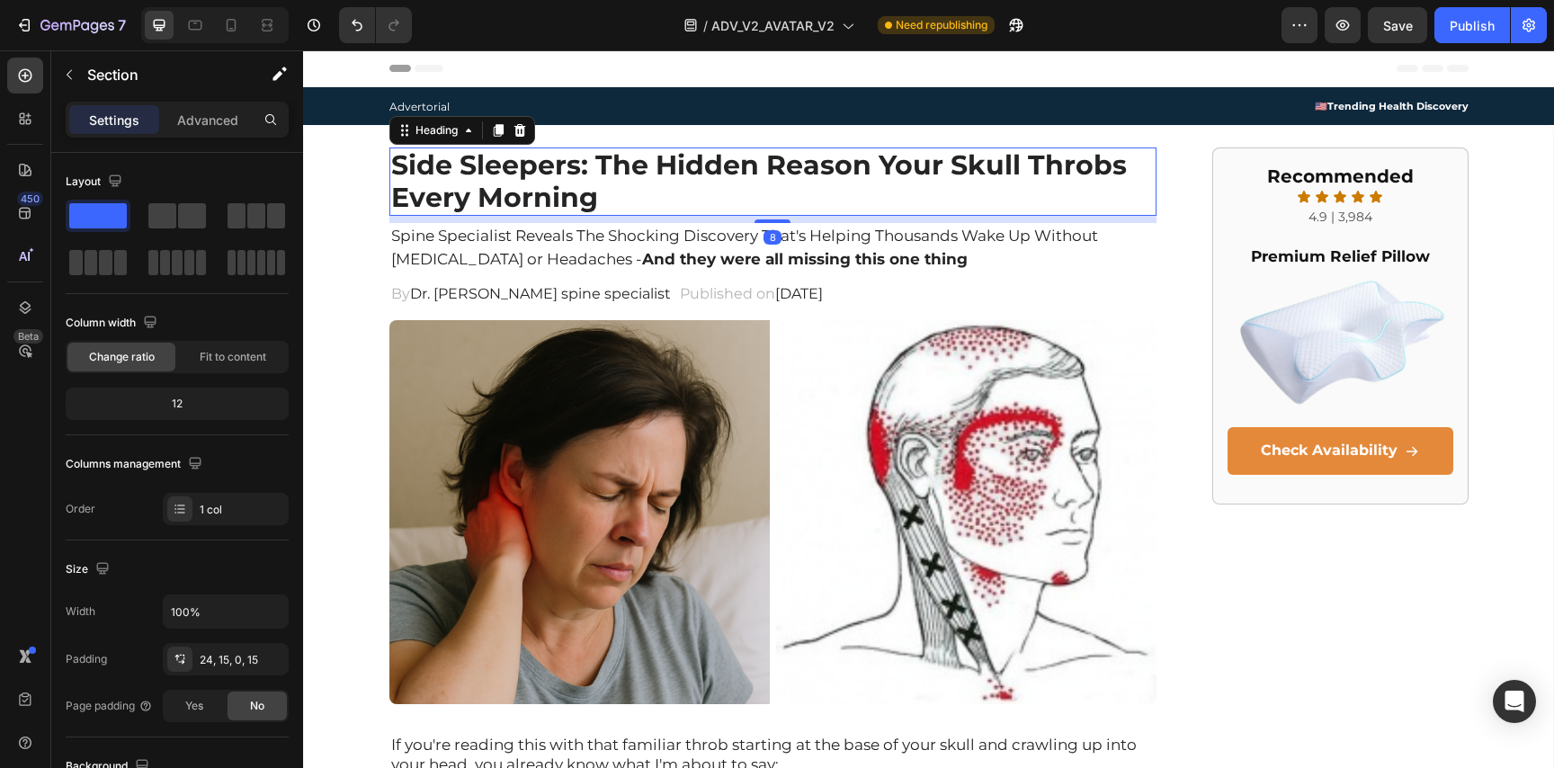
click at [485, 192] on h2 "Side Sleepers: The Hidden Reason Your Skull Throbs Every Morning" at bounding box center [773, 181] width 768 height 68
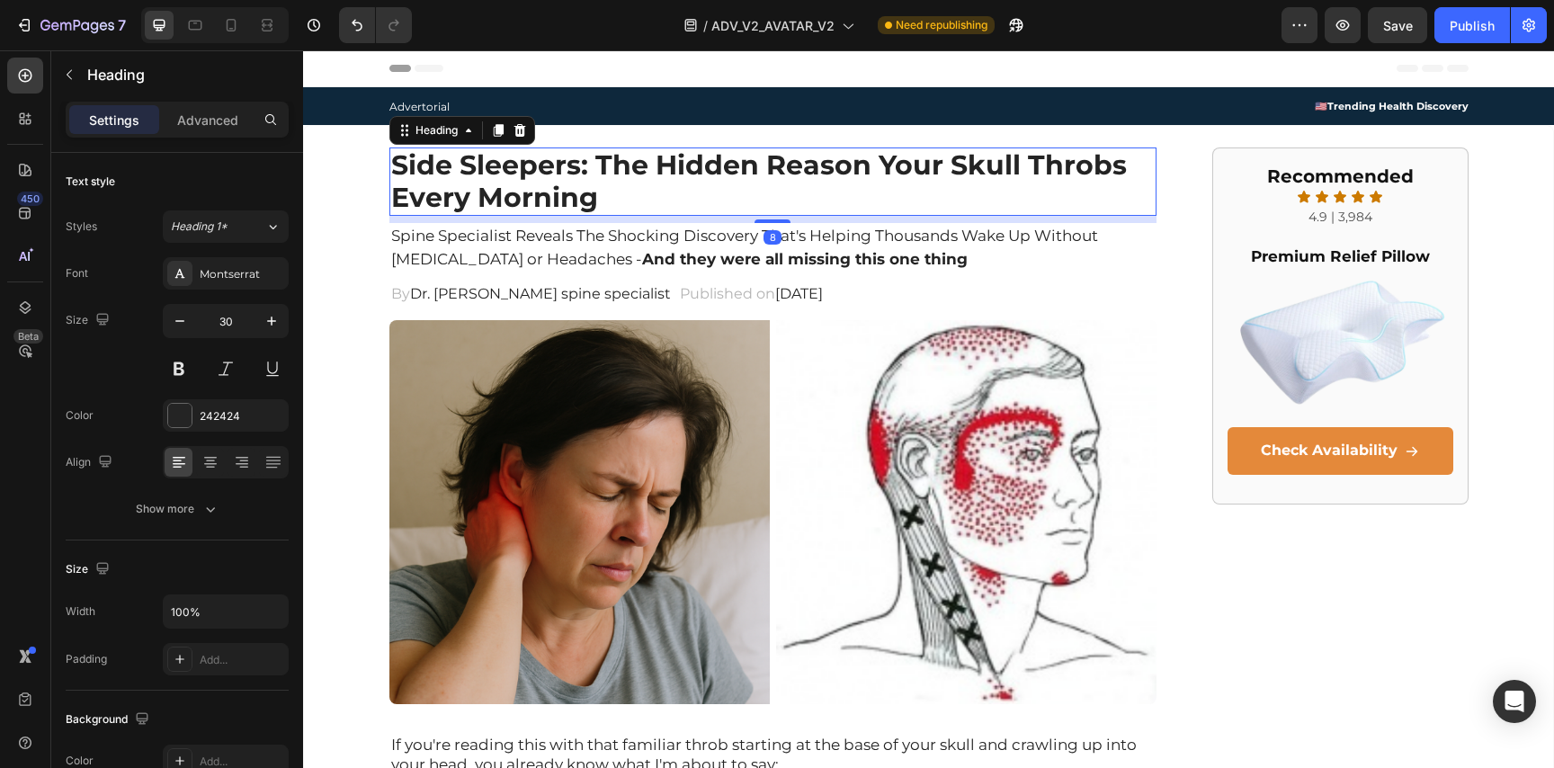
click at [487, 192] on h2 "Side Sleepers: The Hidden Reason Your Skull Throbs Every Morning" at bounding box center [773, 181] width 768 height 68
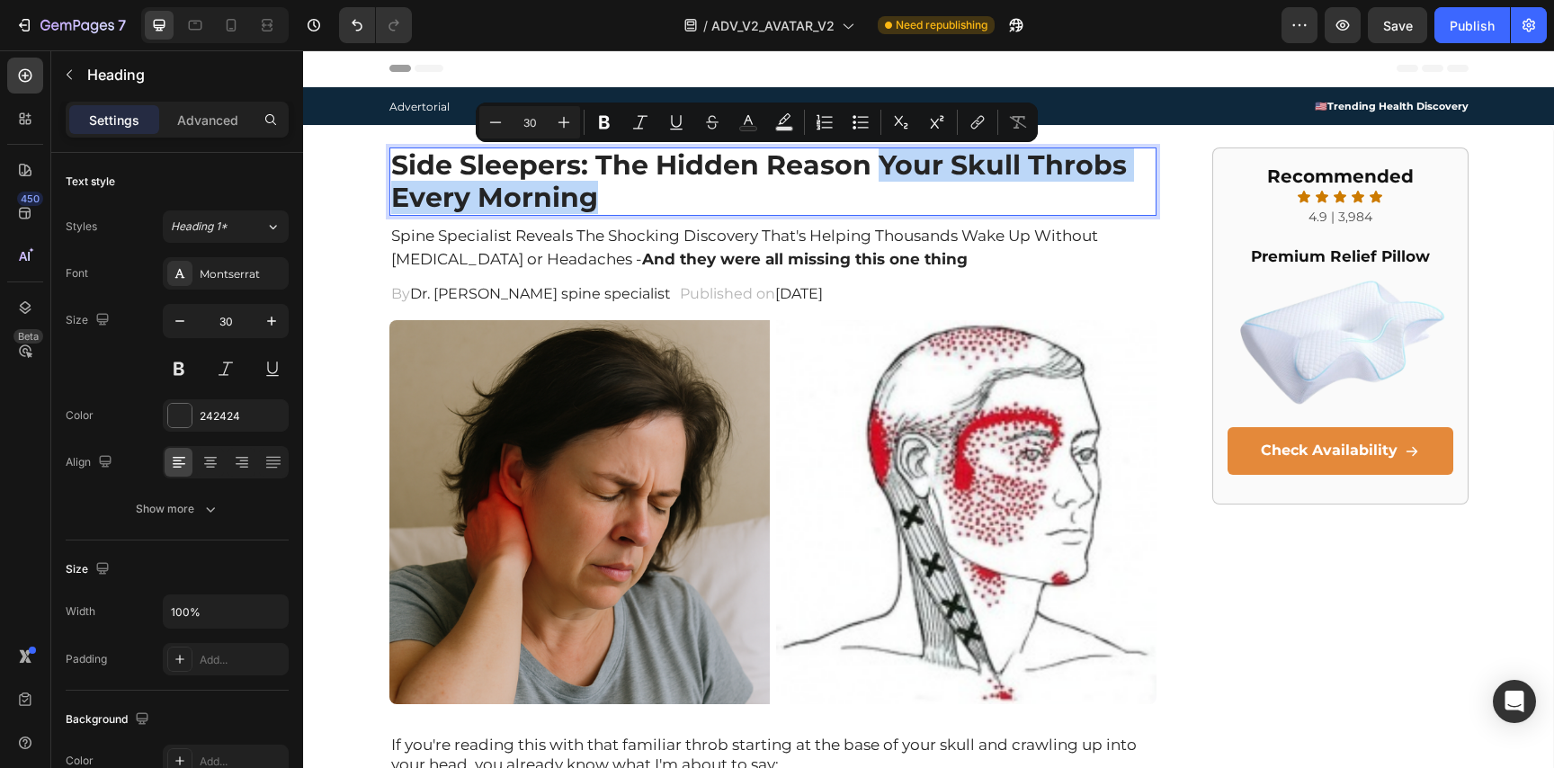
drag, startPoint x: 881, startPoint y: 162, endPoint x: 861, endPoint y: 177, distance: 25.7
click at [1106, 198] on p "Side Sleepers: The Hidden Reason Your Skull Throbs Every Morning" at bounding box center [773, 181] width 764 height 65
click at [744, 124] on icon "Editor contextual toolbar" at bounding box center [748, 120] width 9 height 10
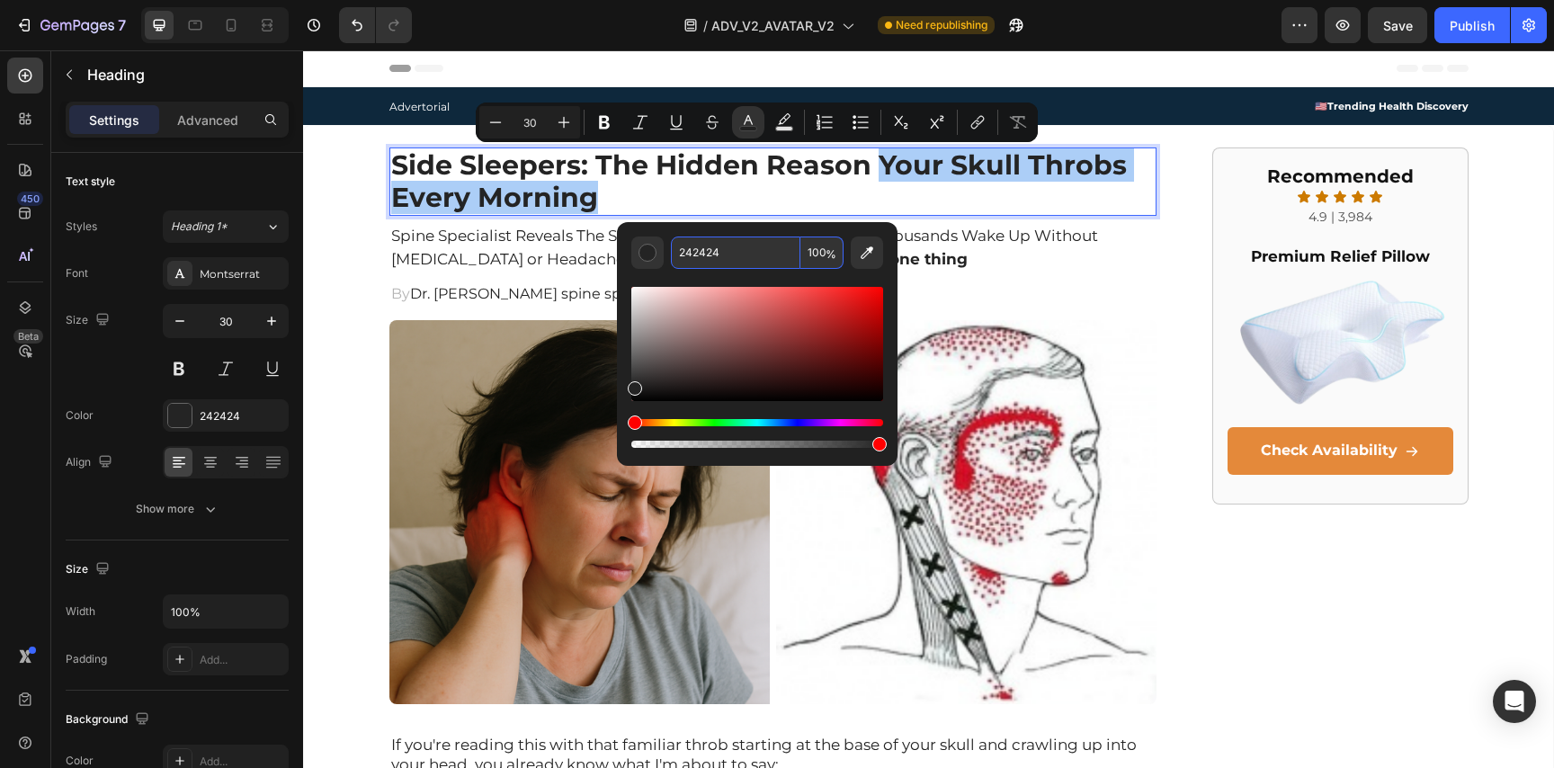
click at [719, 263] on input "242424" at bounding box center [735, 253] width 129 height 32
paste input "D32F2F"
type input "D32F2F"
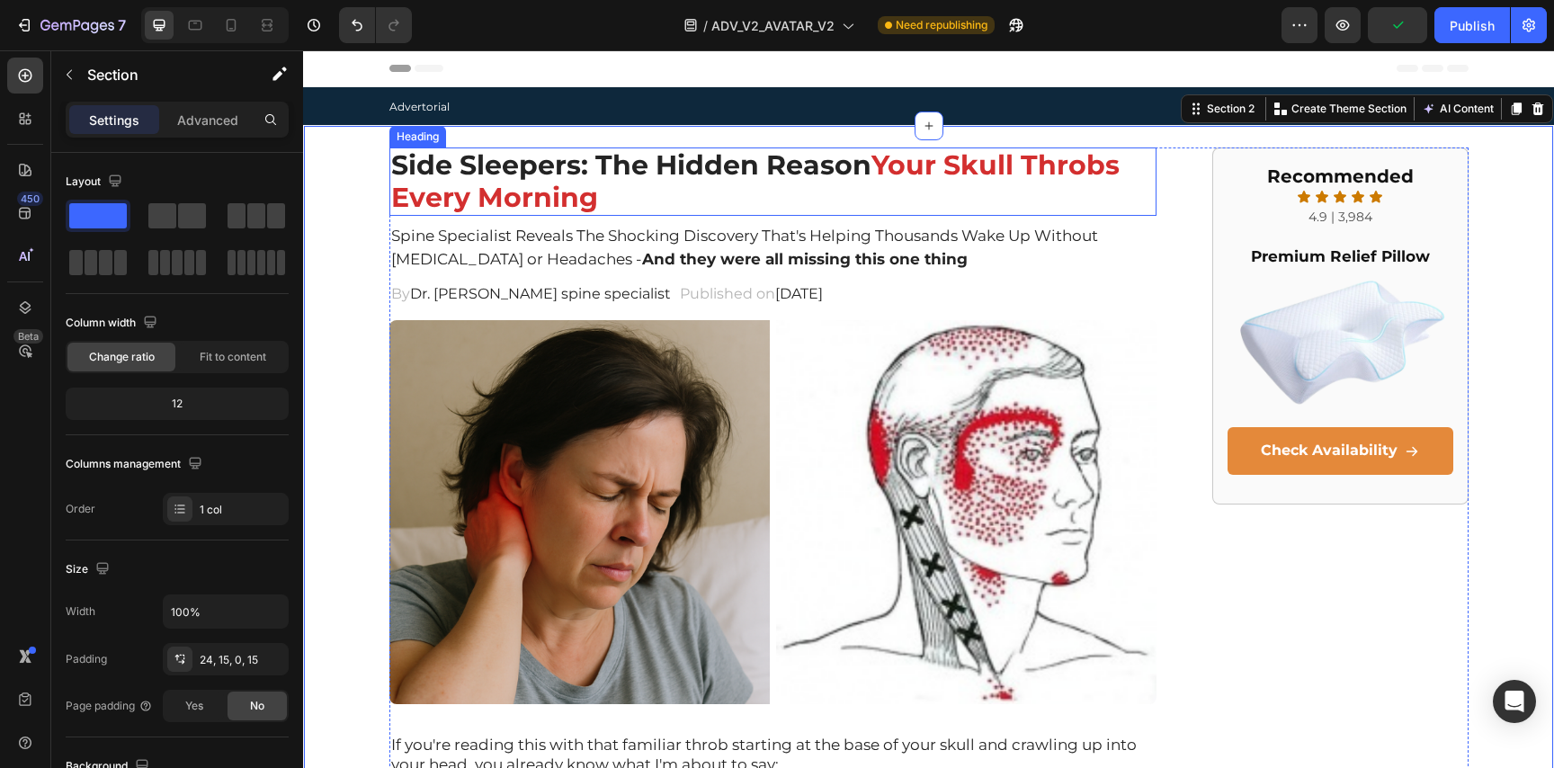
click at [519, 177] on p "Side Sleepers: The Hidden Reason Your Skull Throbs Every Morning" at bounding box center [773, 181] width 764 height 65
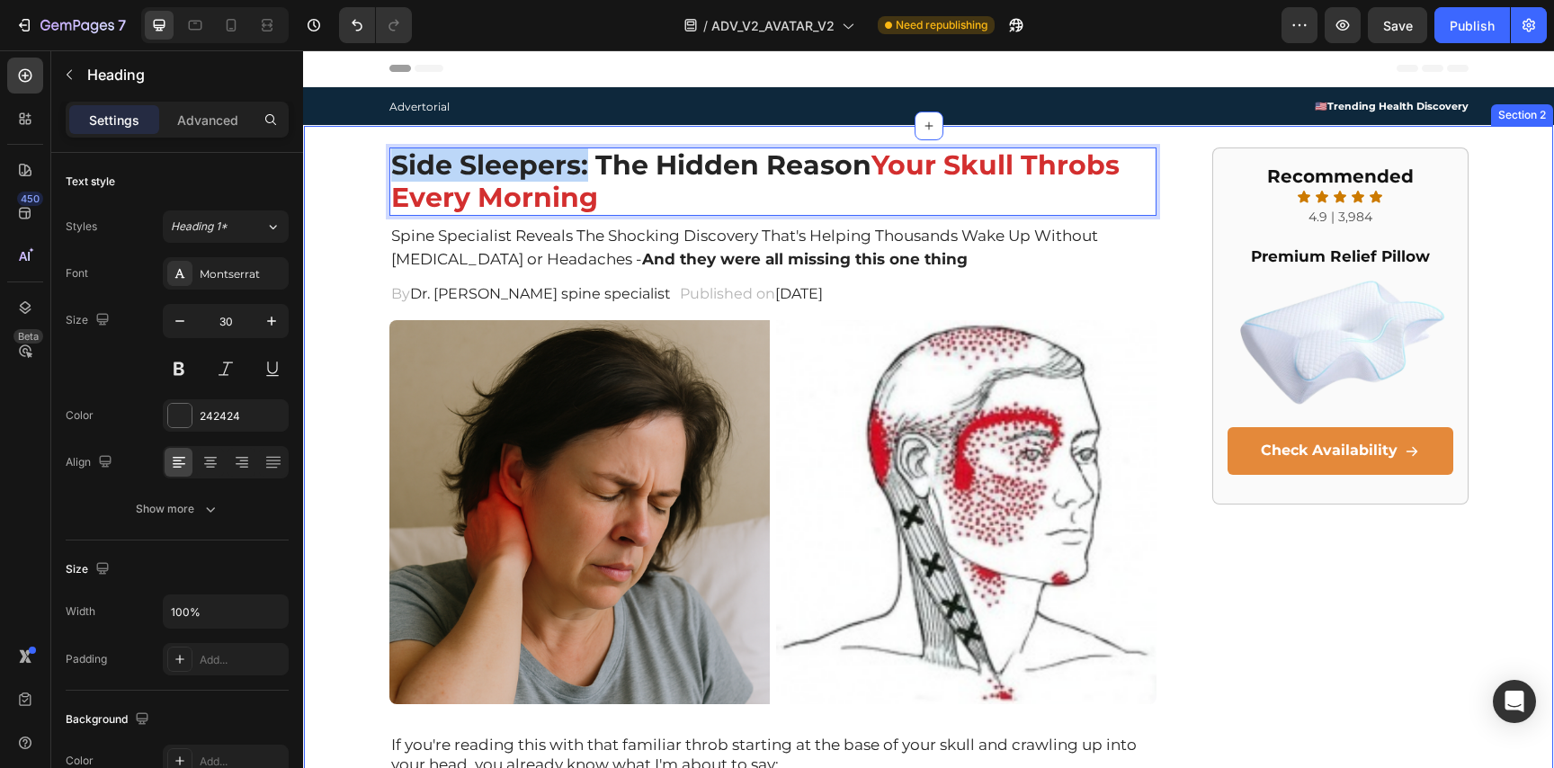
drag, startPoint x: 590, startPoint y: 170, endPoint x: 339, endPoint y: 168, distance: 250.9
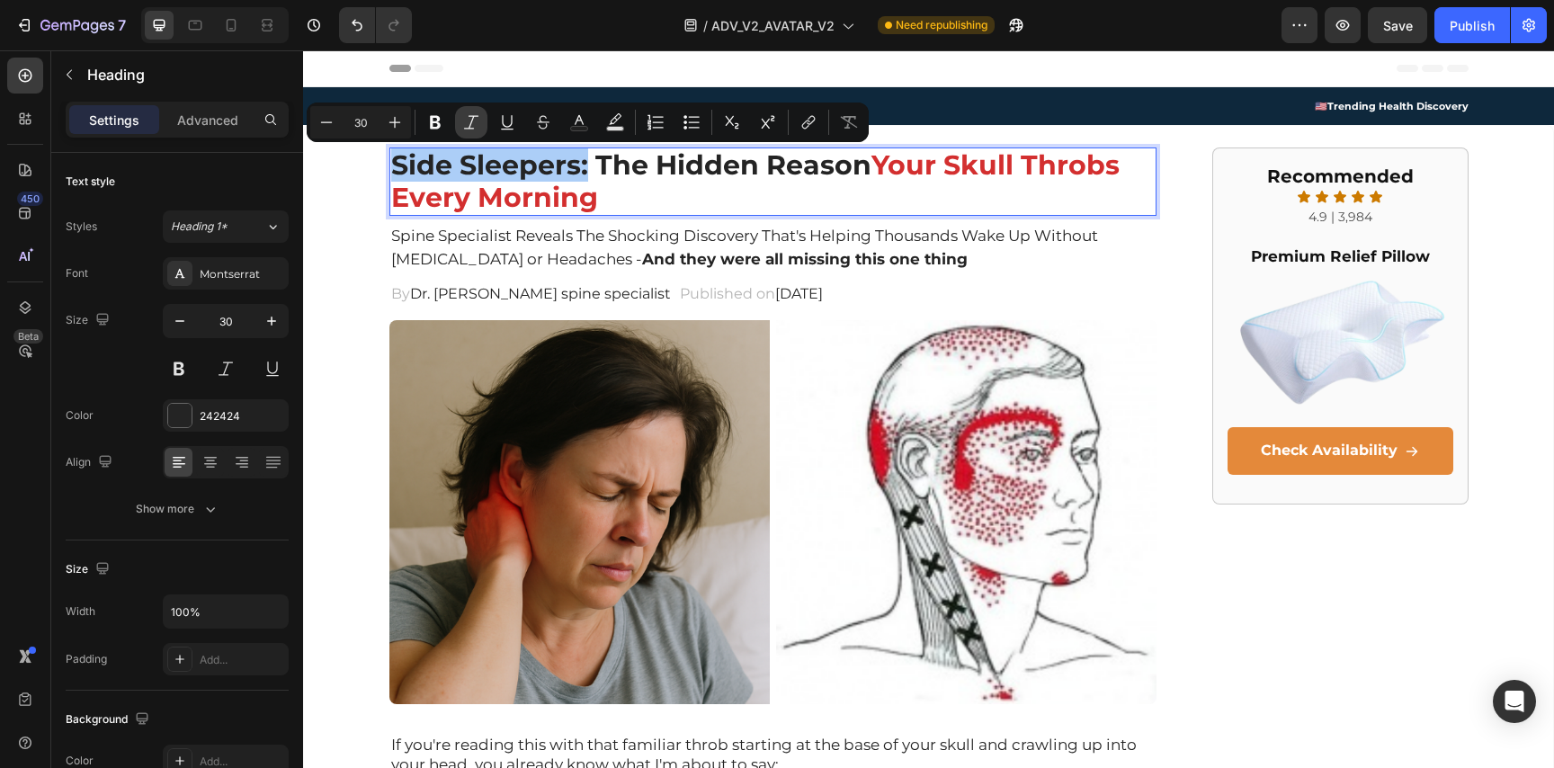
click at [470, 125] on icon "Editor contextual toolbar" at bounding box center [471, 122] width 18 height 18
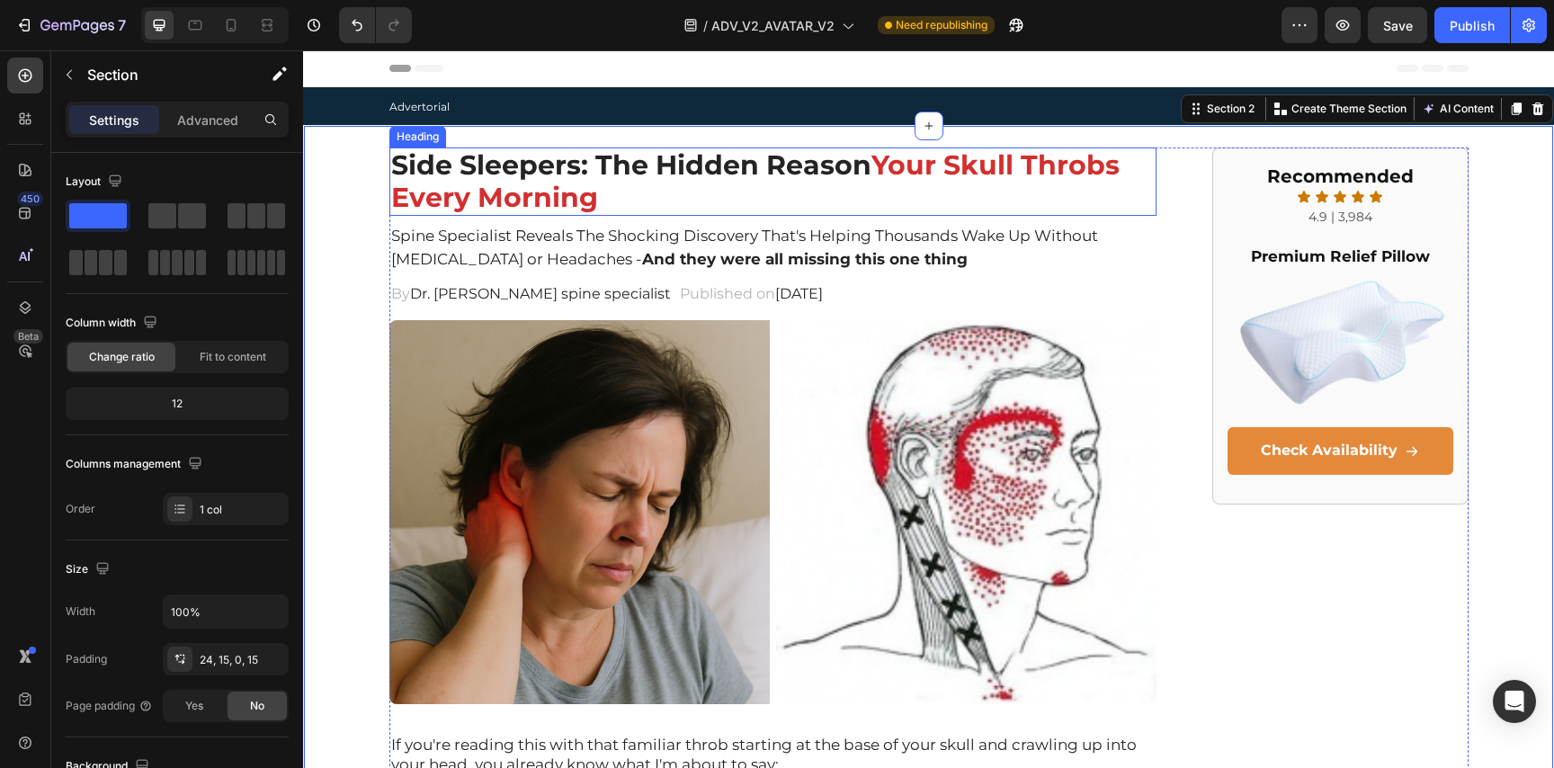
click at [591, 188] on span "Your Skull Throbs Every Morning" at bounding box center [755, 181] width 728 height 66
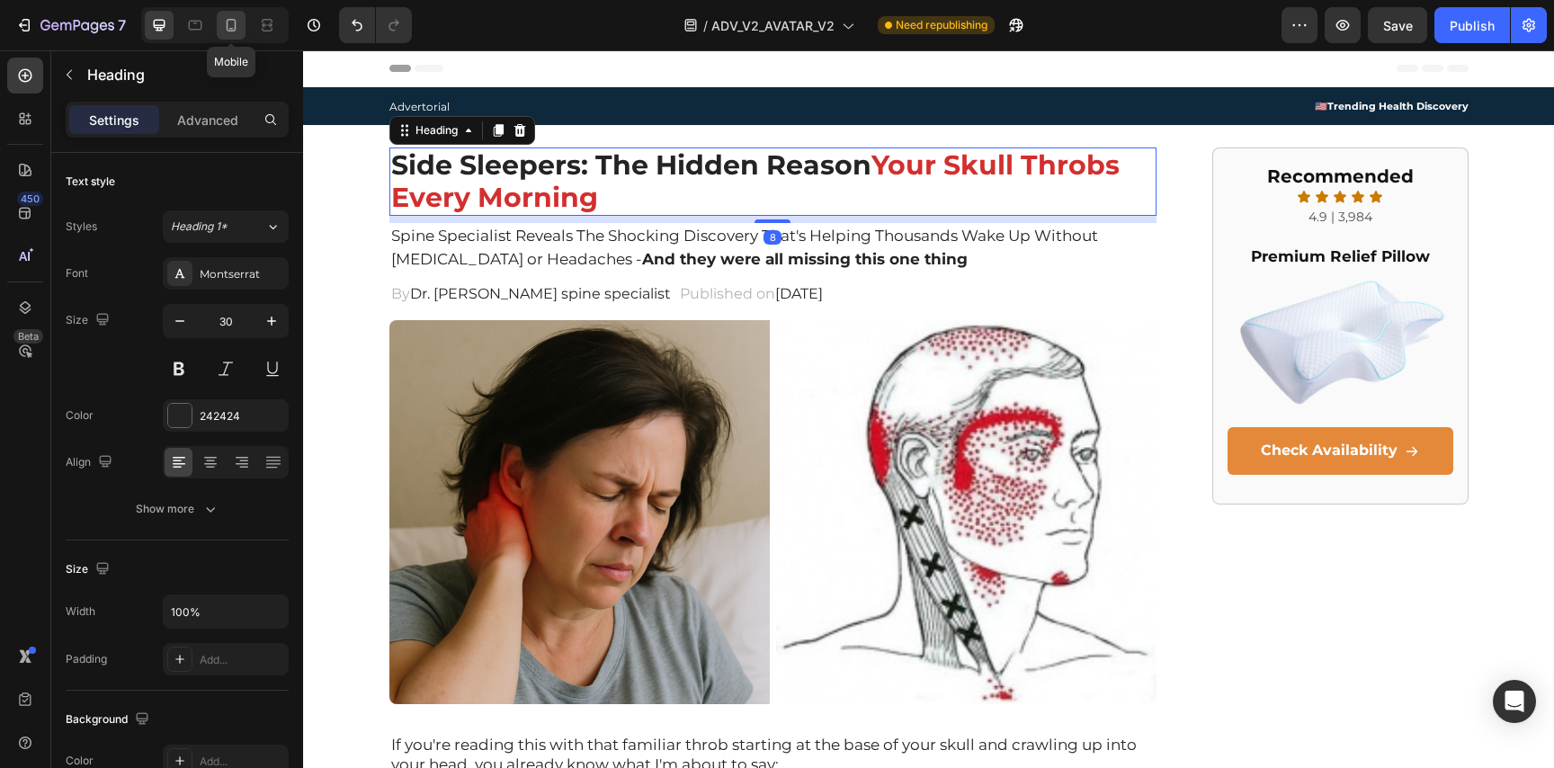
click at [239, 26] on icon at bounding box center [231, 25] width 18 height 18
type input "19"
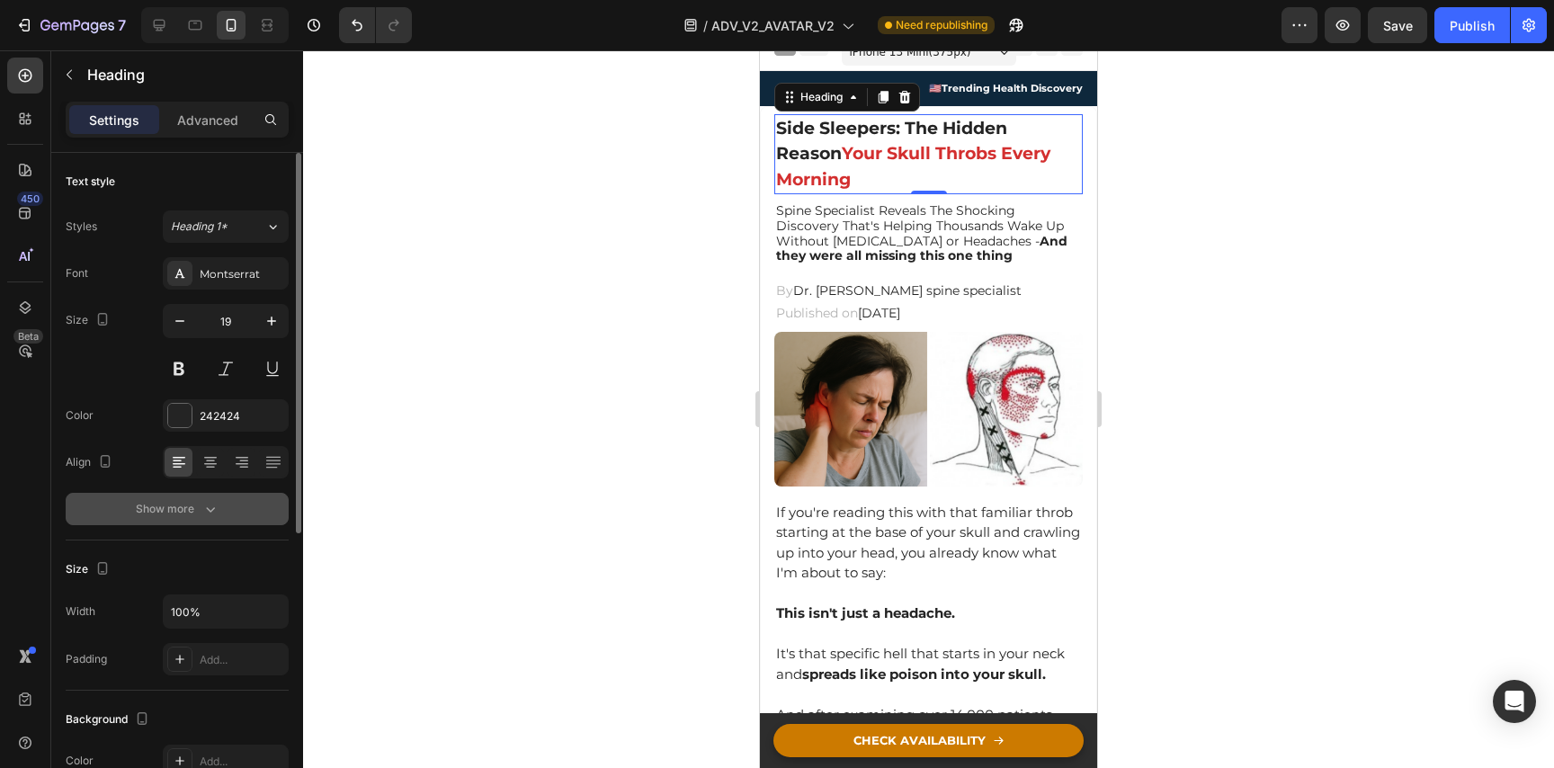
click at [201, 513] on icon "button" at bounding box center [210, 509] width 18 height 18
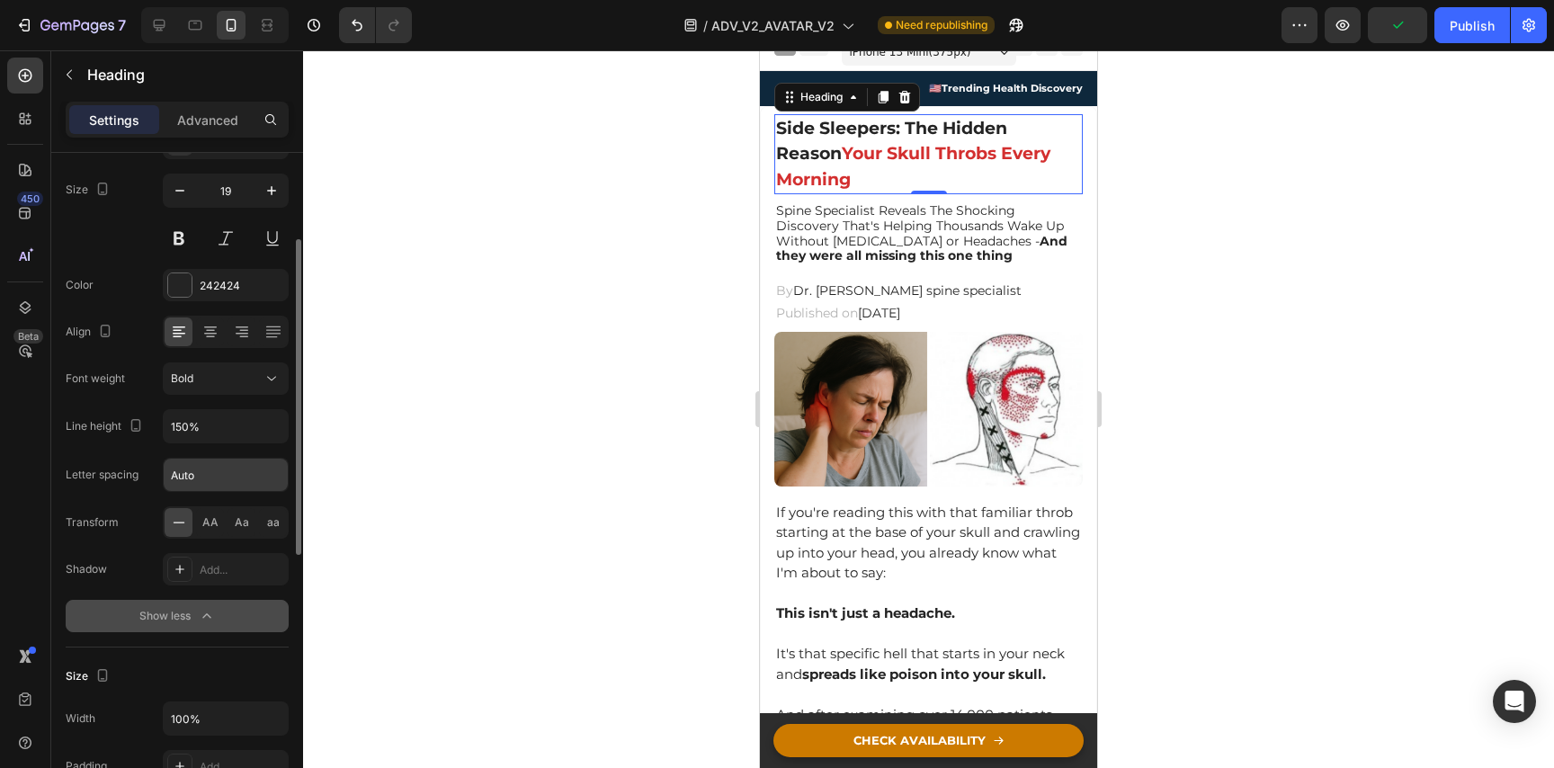
scroll to position [155, 0]
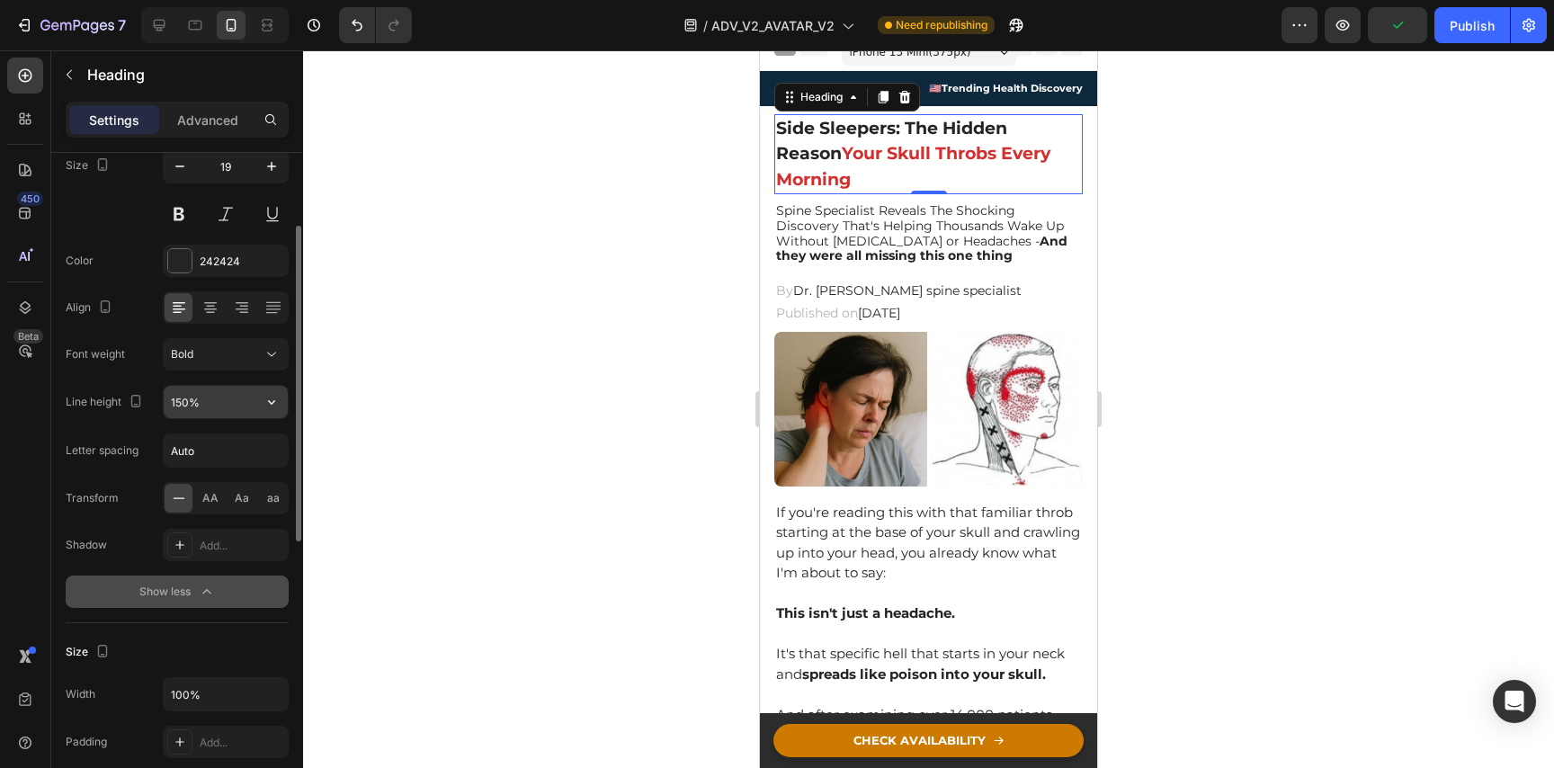
click at [243, 410] on input "150%" at bounding box center [226, 402] width 124 height 32
click at [287, 413] on div at bounding box center [271, 402] width 32 height 32
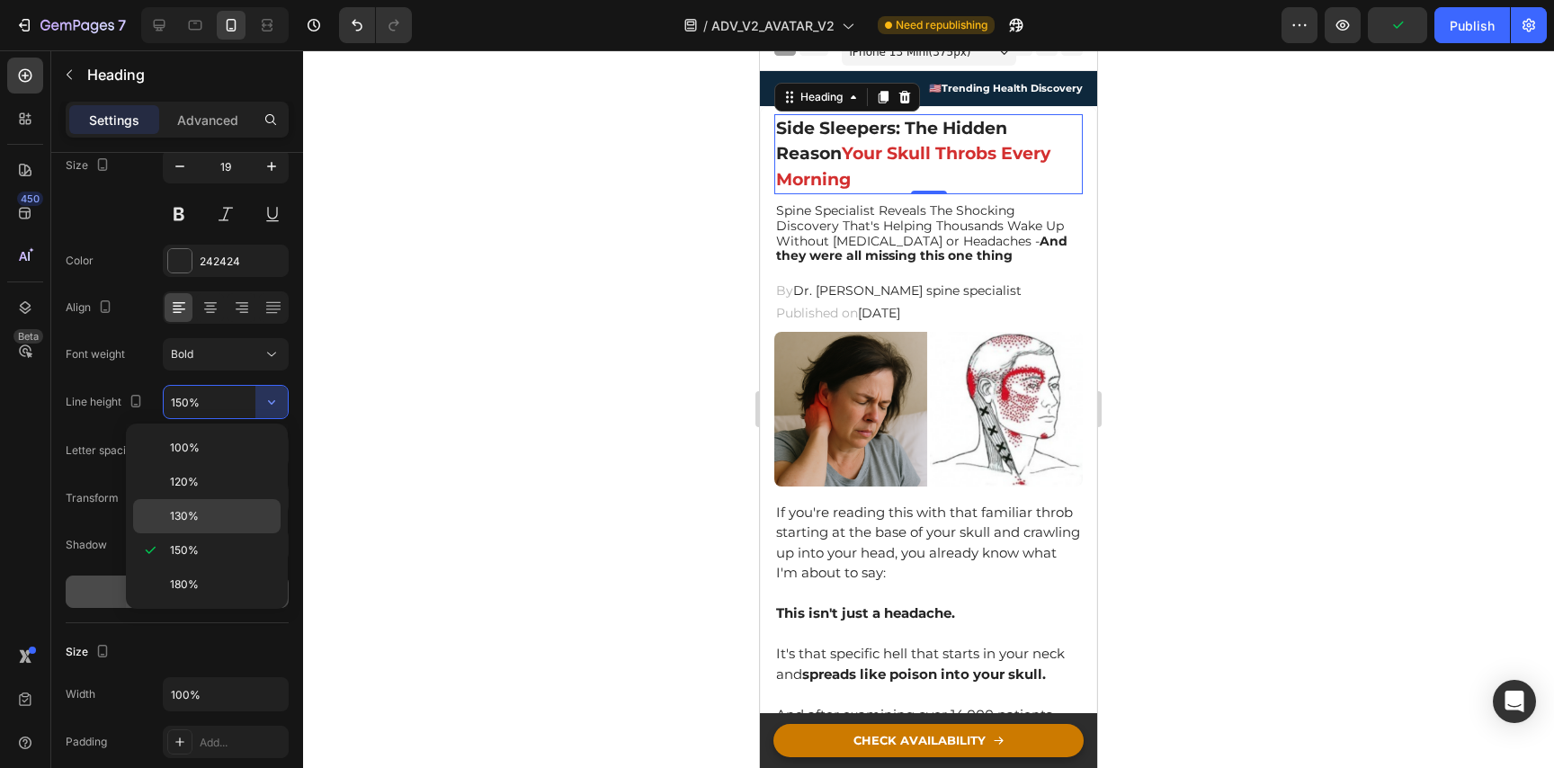
click at [217, 510] on p "130%" at bounding box center [221, 516] width 103 height 16
type input "130%"
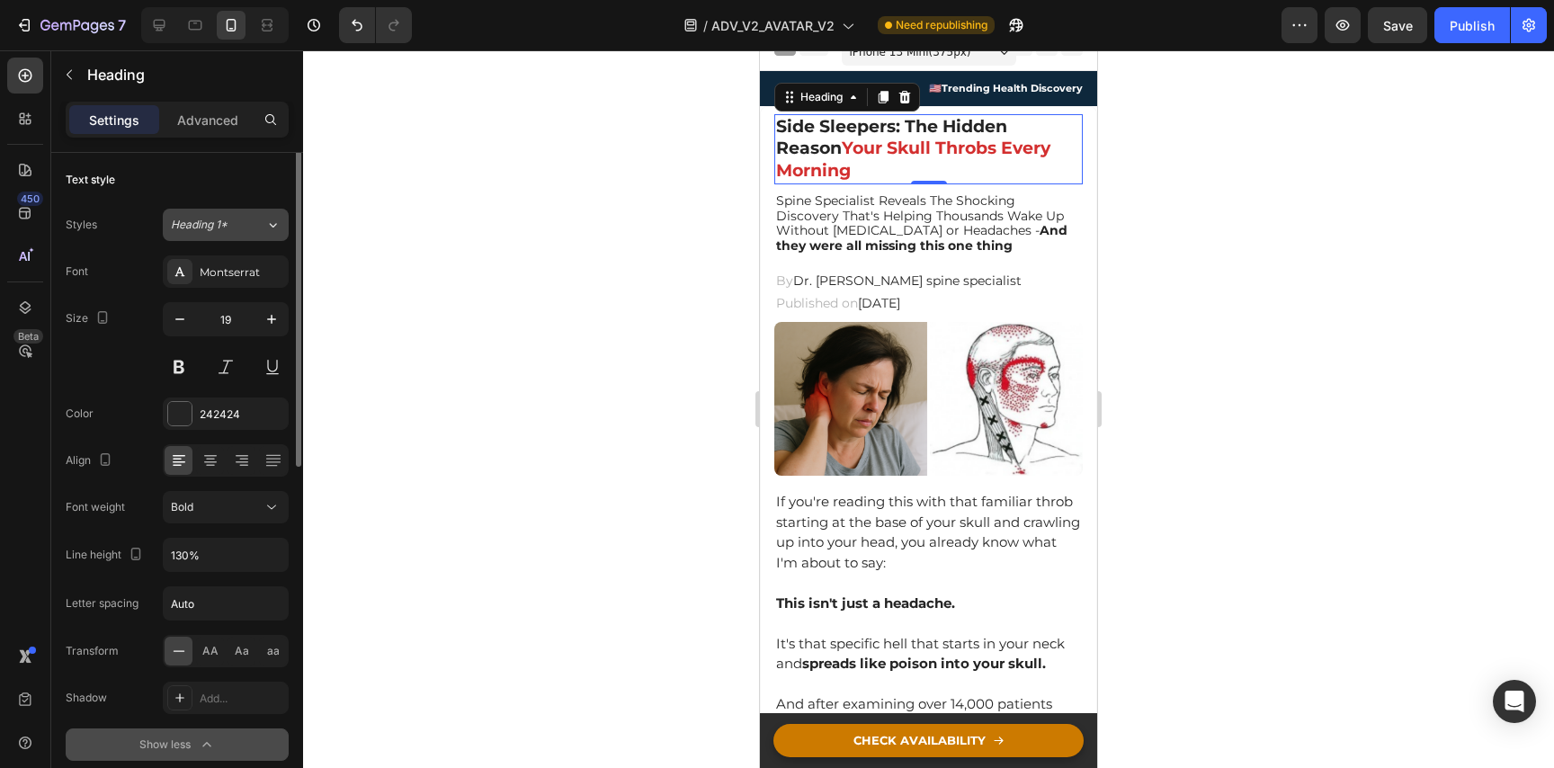
scroll to position [0, 0]
click at [272, 333] on button "button" at bounding box center [271, 321] width 32 height 32
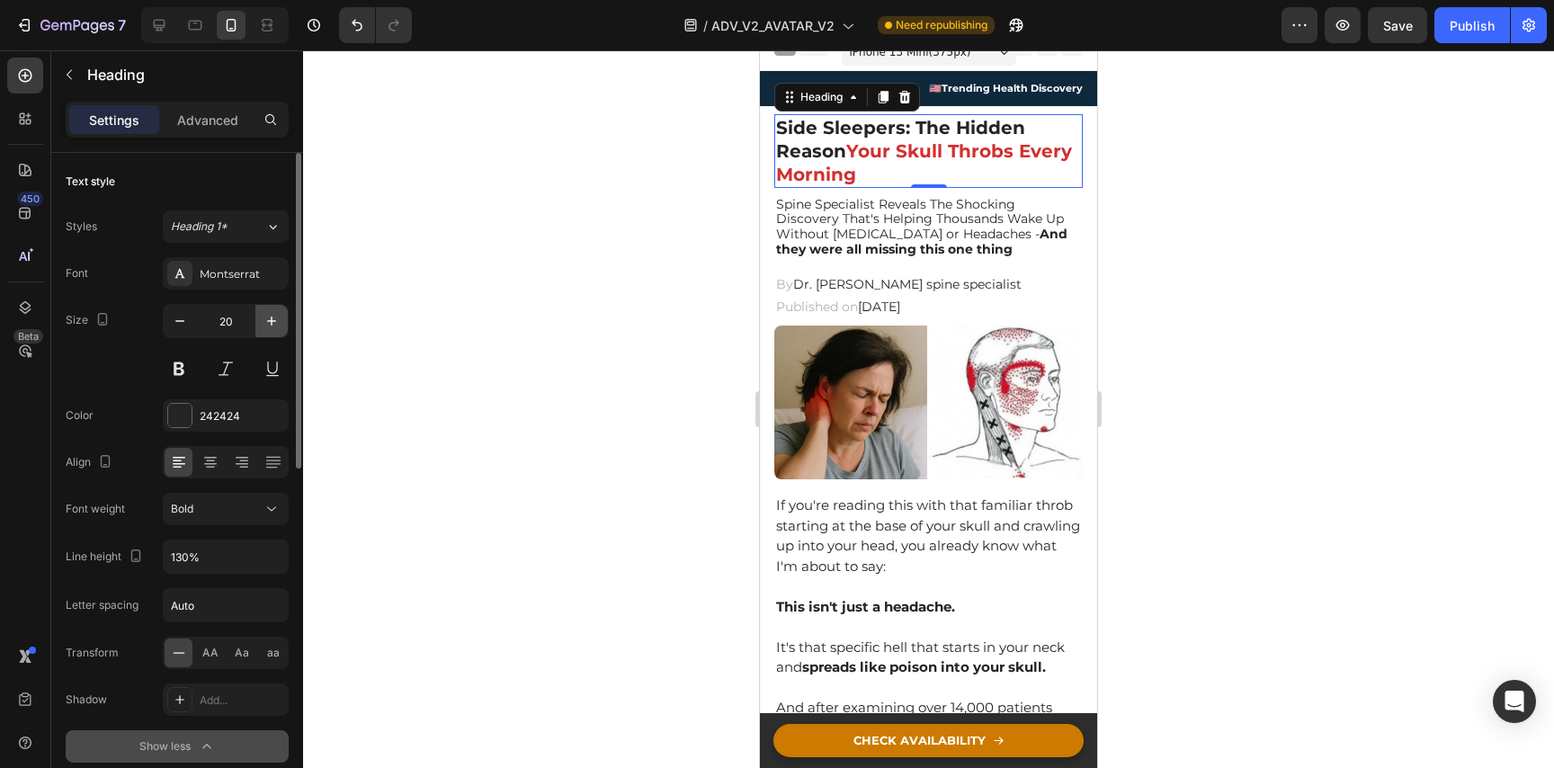
click at [272, 333] on button "button" at bounding box center [271, 321] width 32 height 32
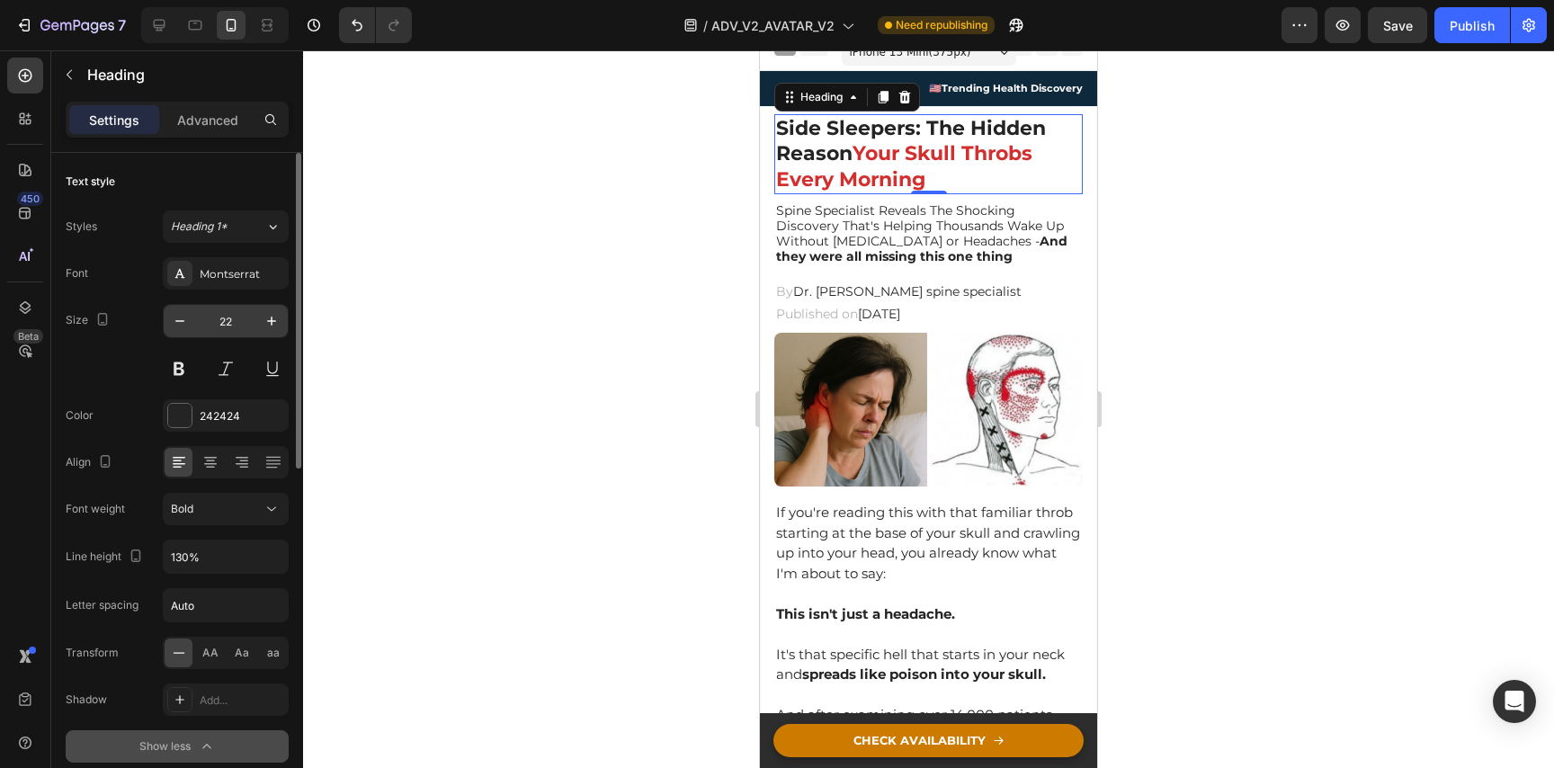
click at [203, 330] on input "22" at bounding box center [225, 321] width 59 height 32
click at [199, 329] on input "22" at bounding box center [225, 321] width 59 height 32
click at [191, 326] on button "button" at bounding box center [180, 321] width 32 height 32
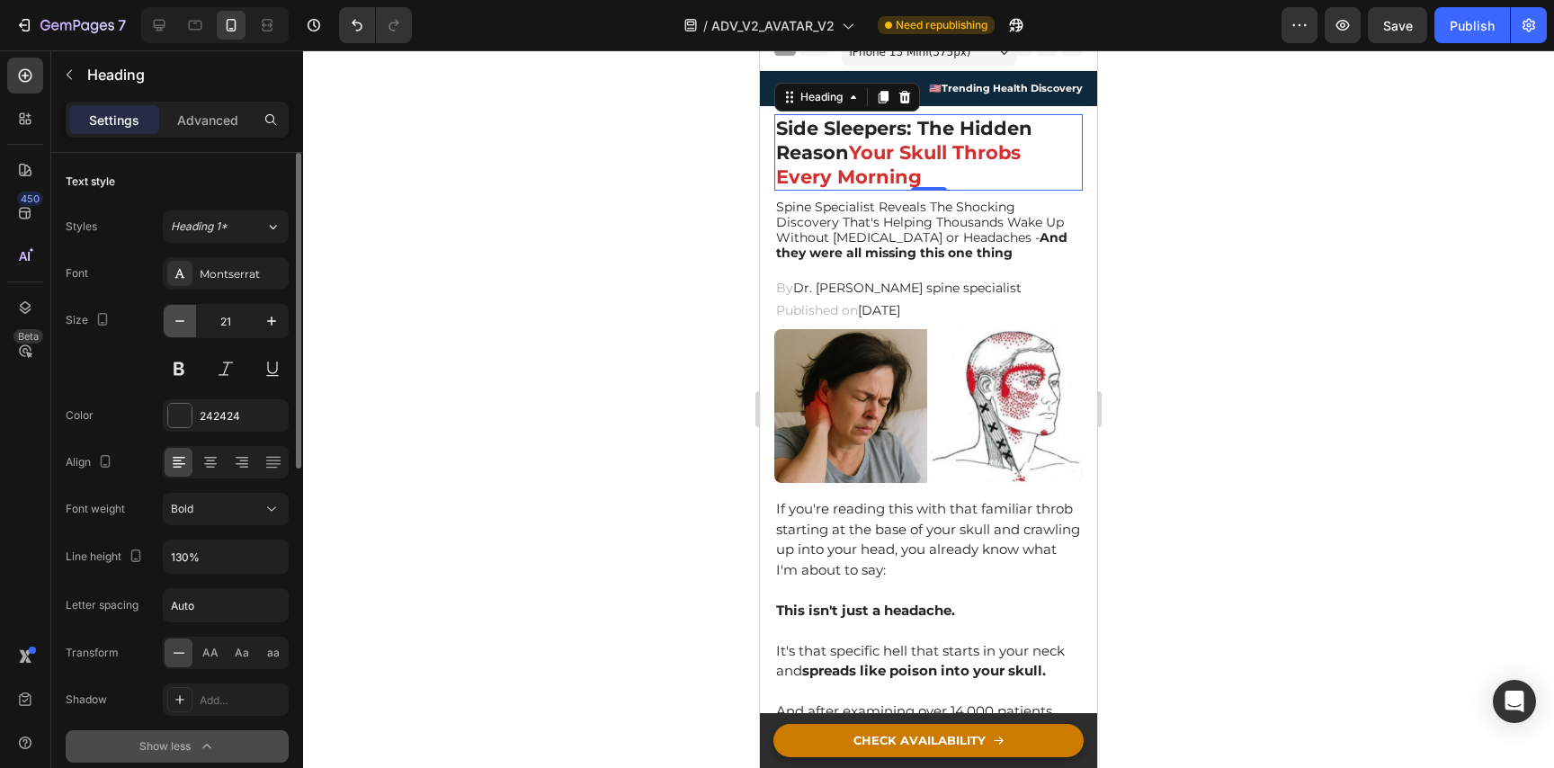
click at [191, 326] on button "button" at bounding box center [180, 321] width 32 height 32
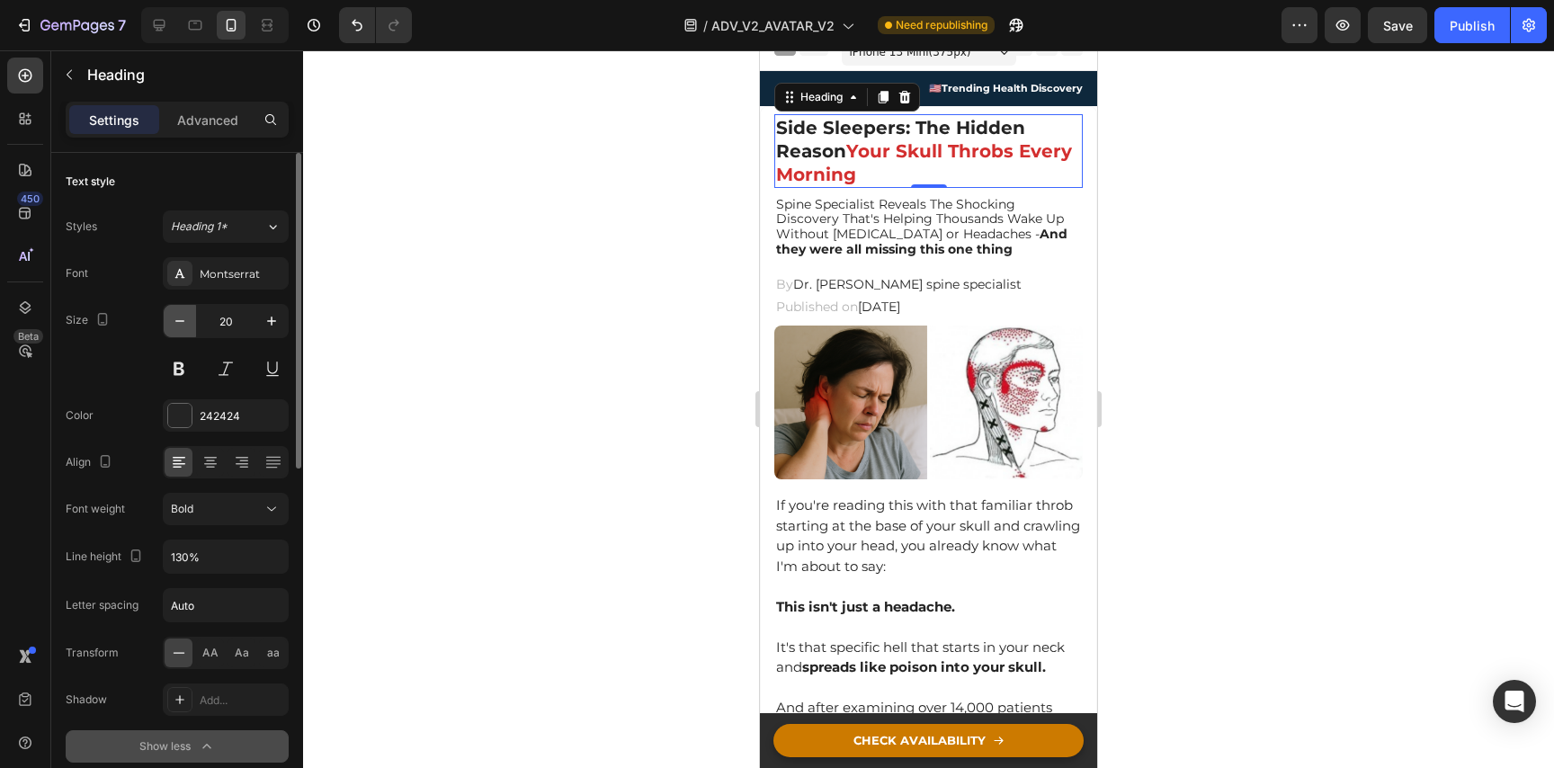
click at [191, 326] on button "button" at bounding box center [180, 321] width 32 height 32
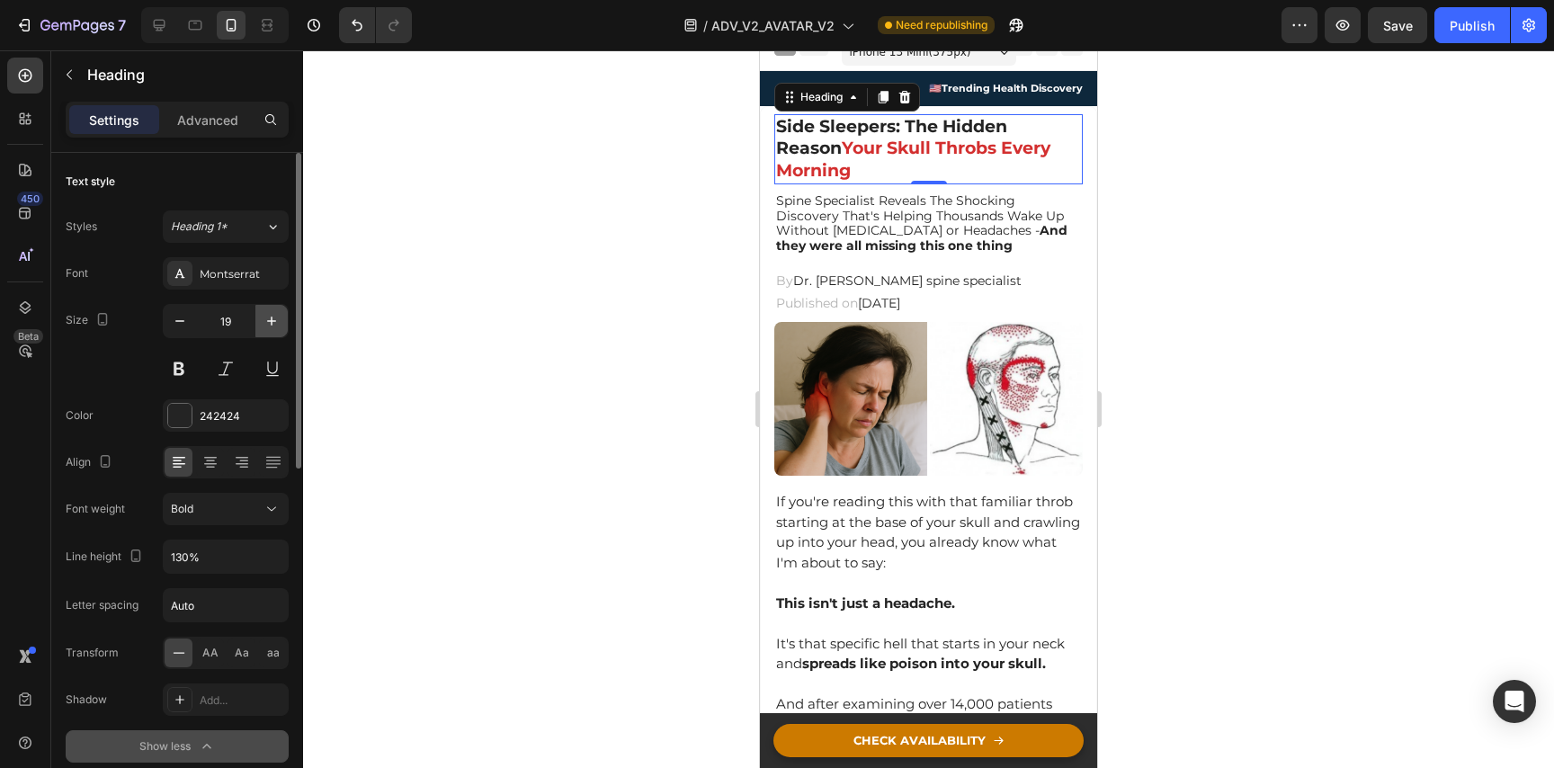
click at [272, 318] on icon "button" at bounding box center [272, 321] width 18 height 18
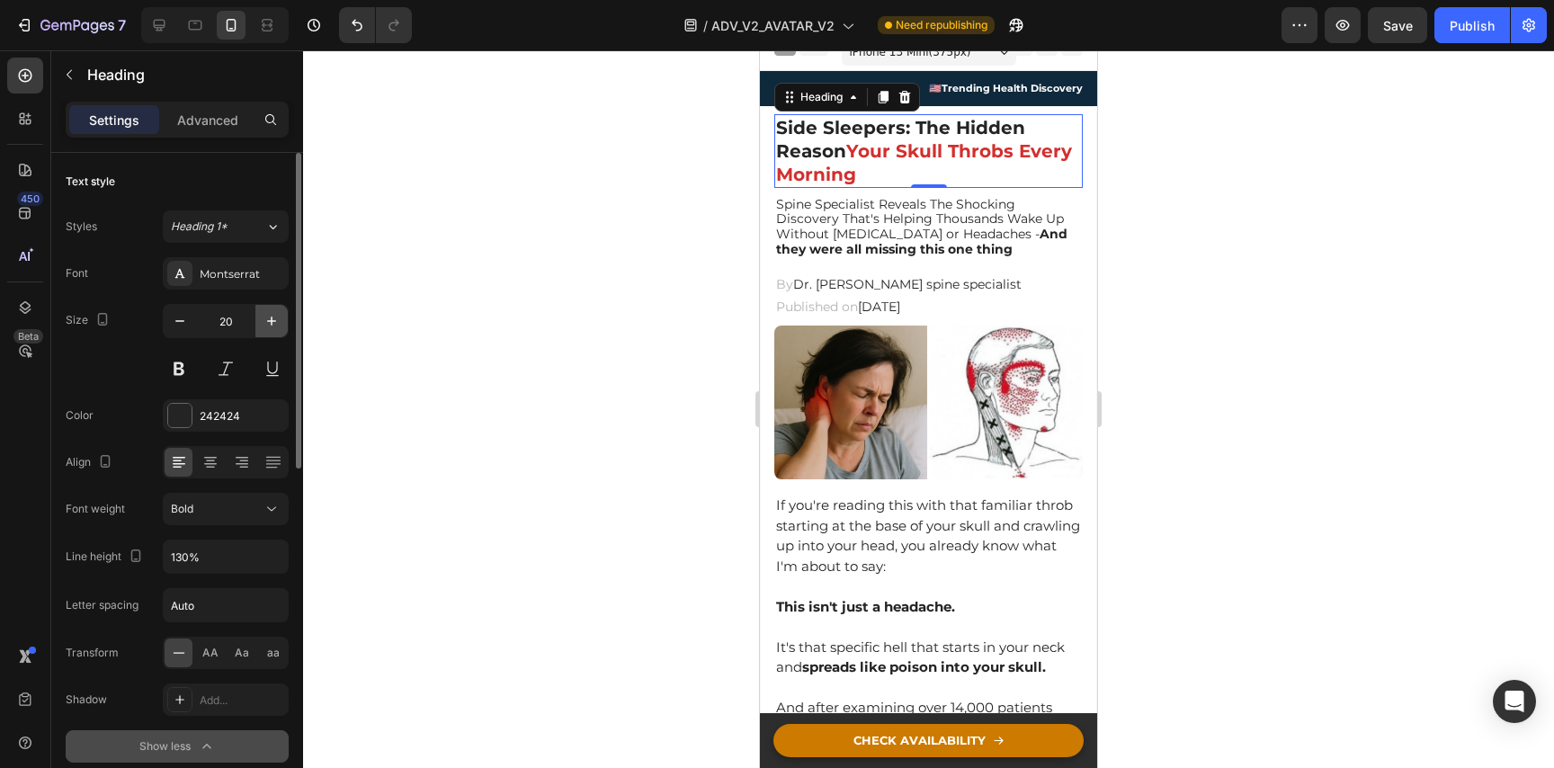
click at [272, 318] on icon "button" at bounding box center [272, 321] width 18 height 18
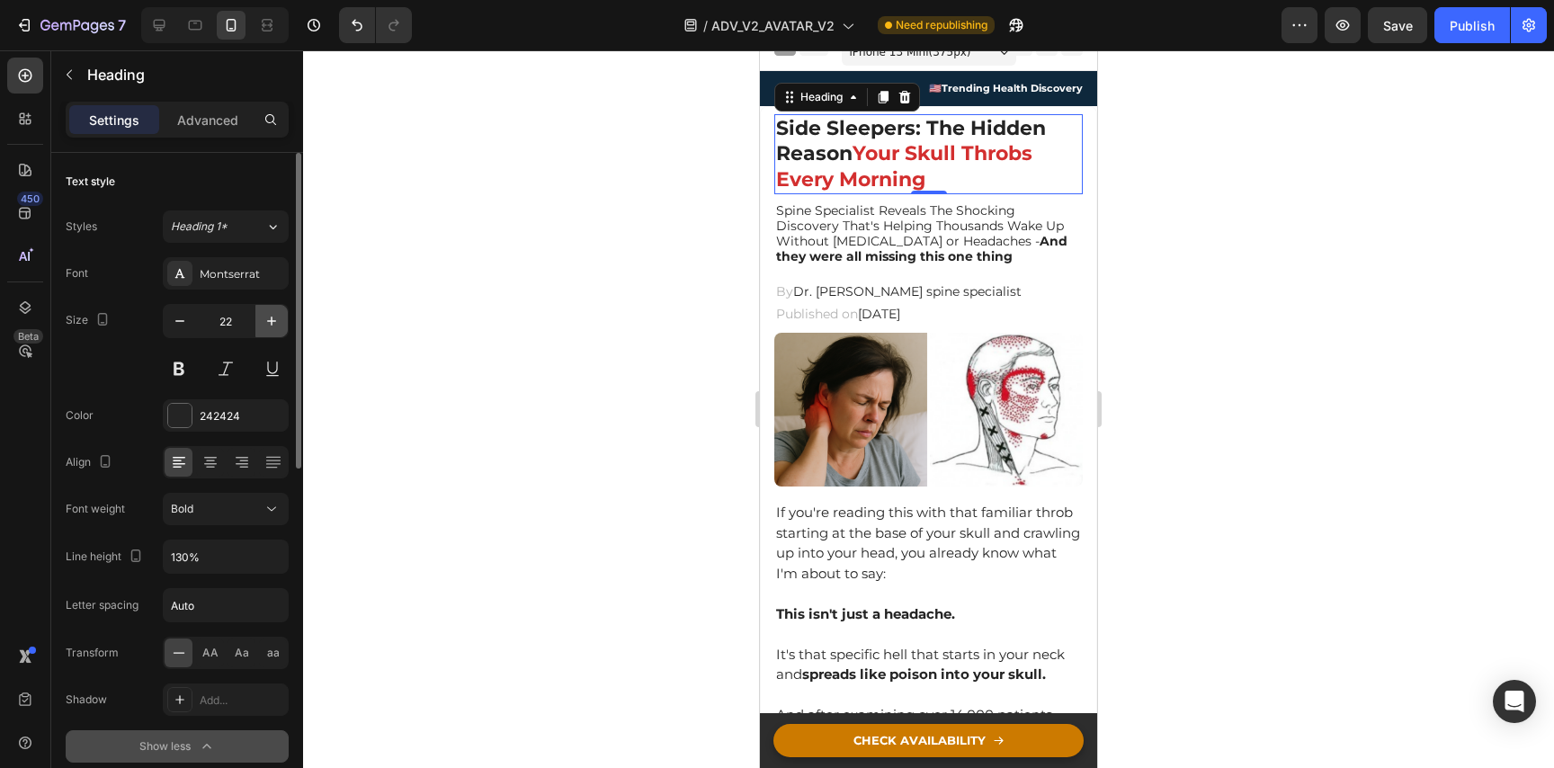
click at [272, 318] on icon "button" at bounding box center [272, 321] width 18 height 18
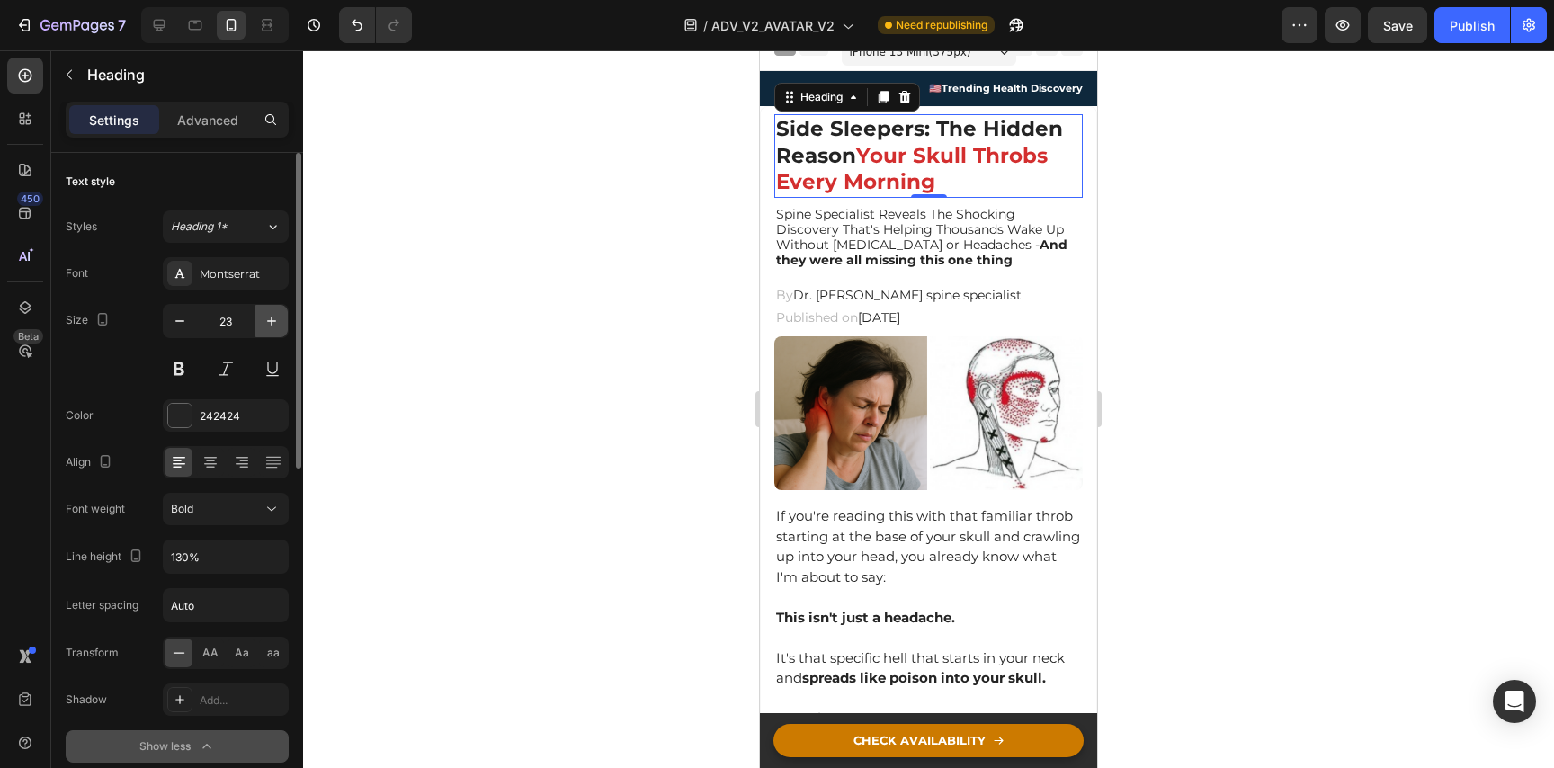
click at [272, 318] on icon "button" at bounding box center [272, 321] width 18 height 18
type input "24"
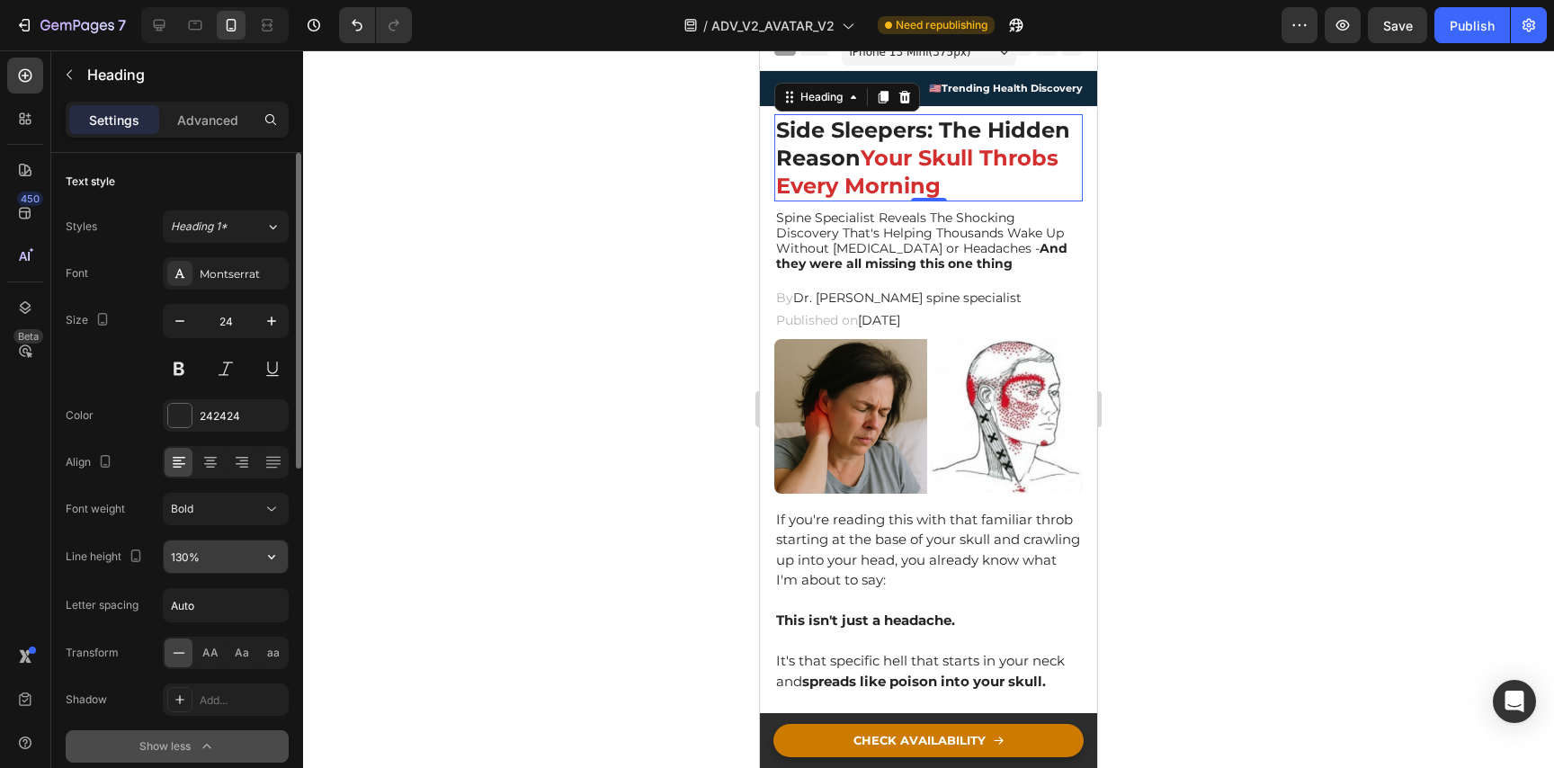
click at [244, 550] on input "130%" at bounding box center [226, 556] width 124 height 32
click at [281, 561] on button "button" at bounding box center [271, 556] width 32 height 32
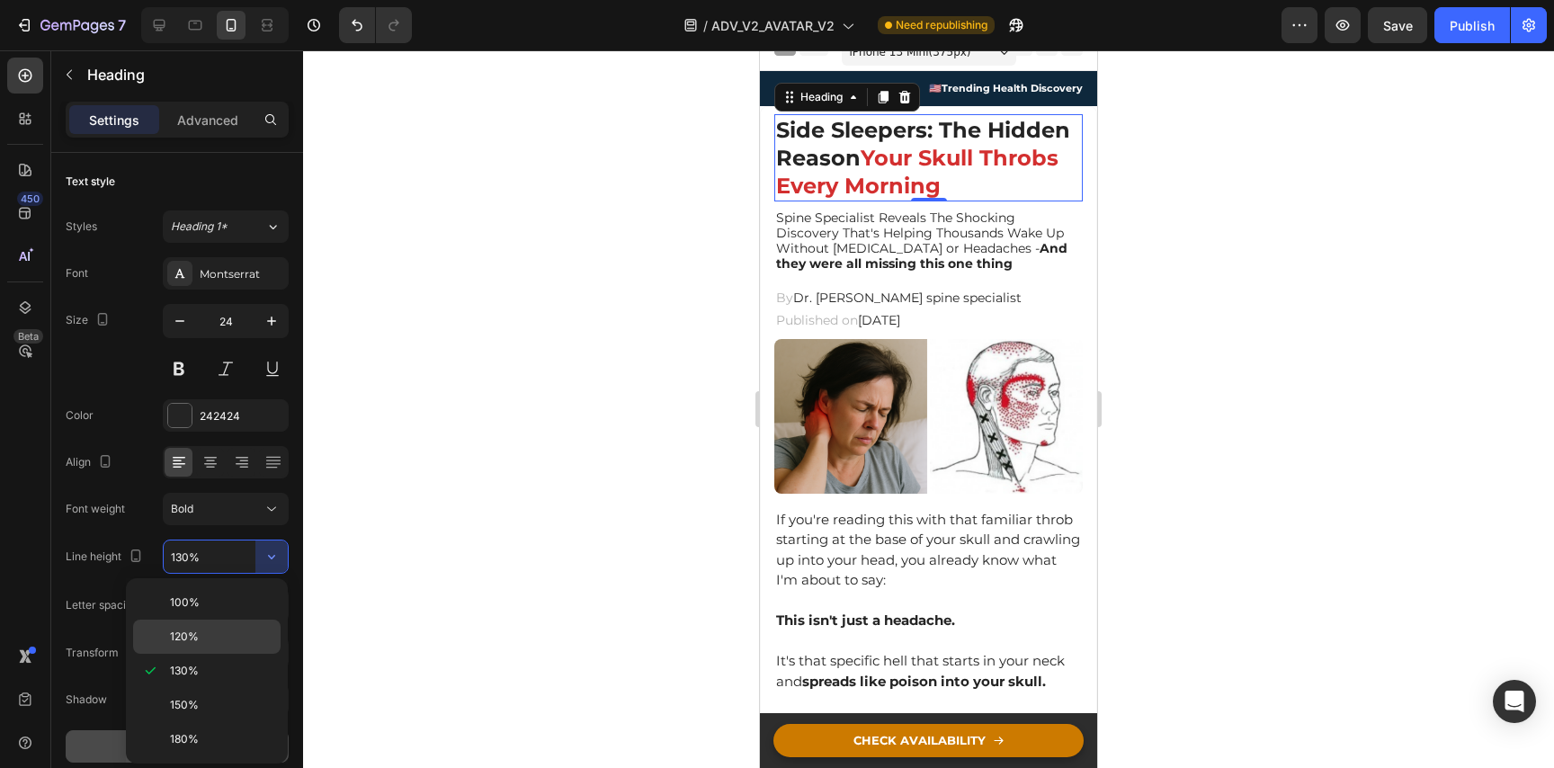
click at [219, 633] on p "120%" at bounding box center [221, 637] width 103 height 16
type input "120%"
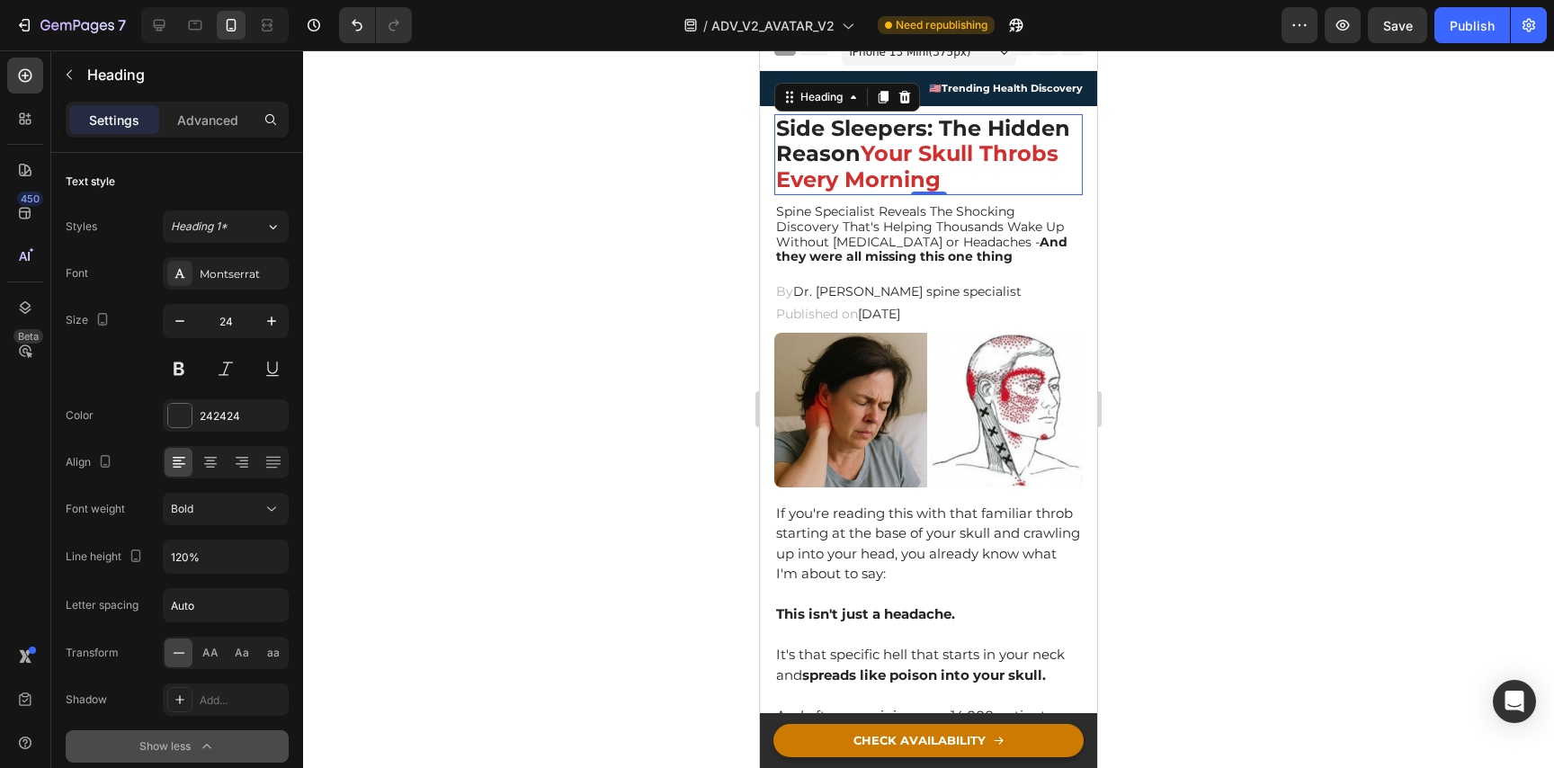
click at [490, 449] on div at bounding box center [928, 409] width 1251 height 718
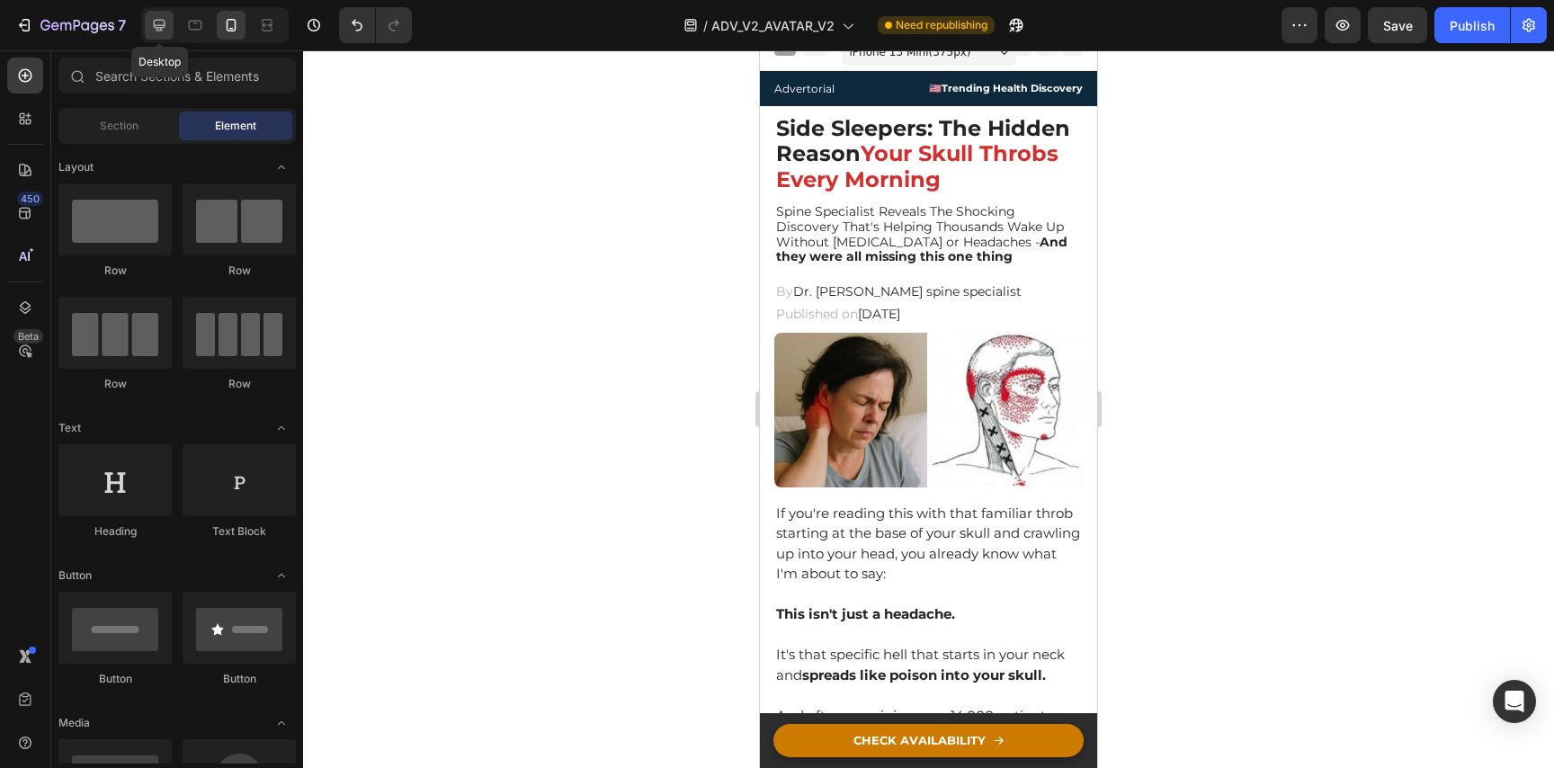
click at [148, 30] on div at bounding box center [159, 25] width 29 height 29
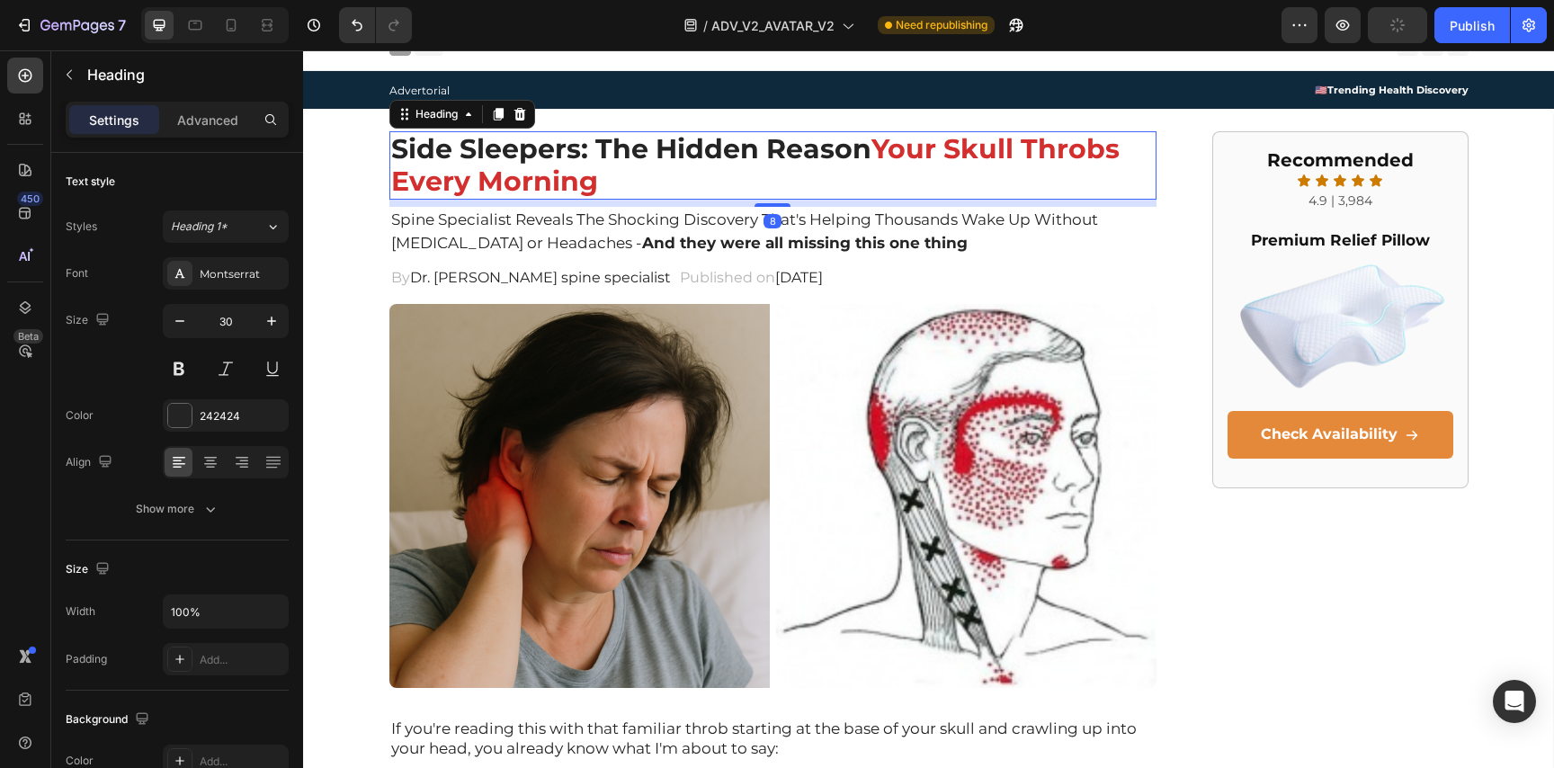
click at [603, 156] on p "Side Sleepers: The Hidden Reason Your Skull Throbs Every Morning" at bounding box center [773, 165] width 764 height 65
click at [1486, 24] on div "Publish" at bounding box center [1472, 25] width 45 height 19
click at [231, 18] on icon at bounding box center [231, 25] width 18 height 18
type input "24"
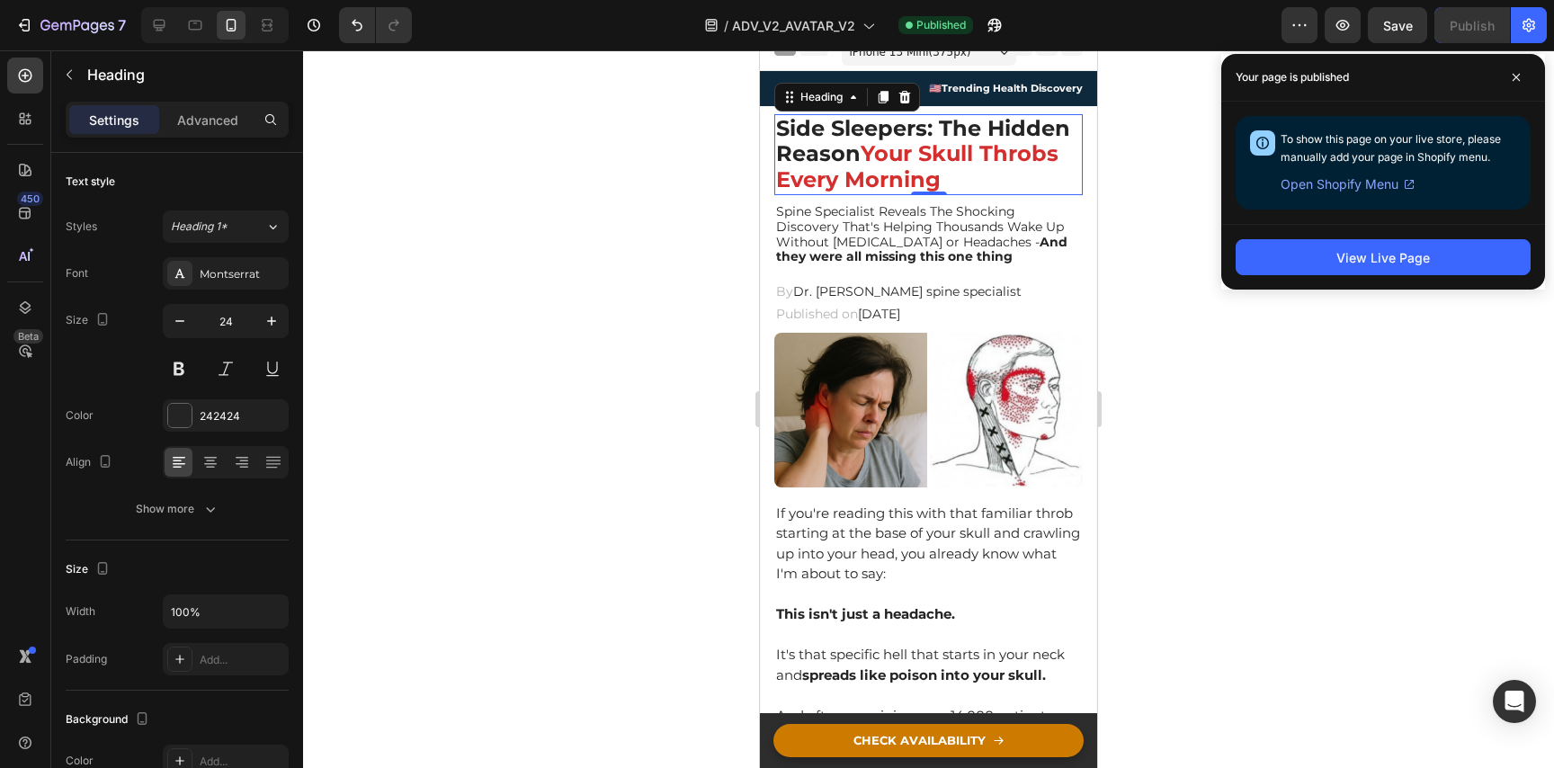
click at [1388, 435] on div at bounding box center [928, 409] width 1251 height 718
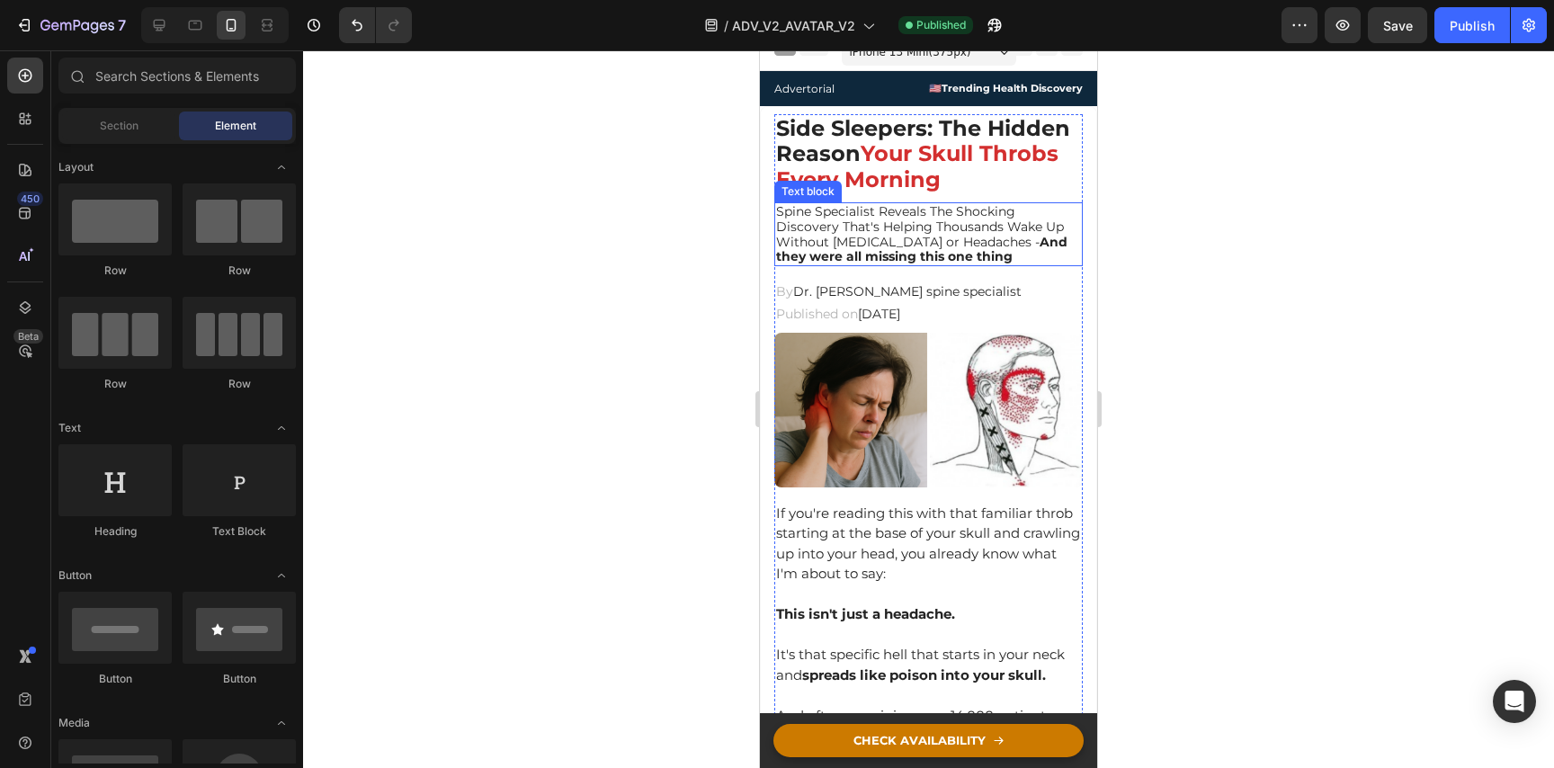
click at [944, 249] on p "Spine Specialist Reveals The Shocking Discovery That's Helping Thousands Wake U…" at bounding box center [928, 234] width 305 height 60
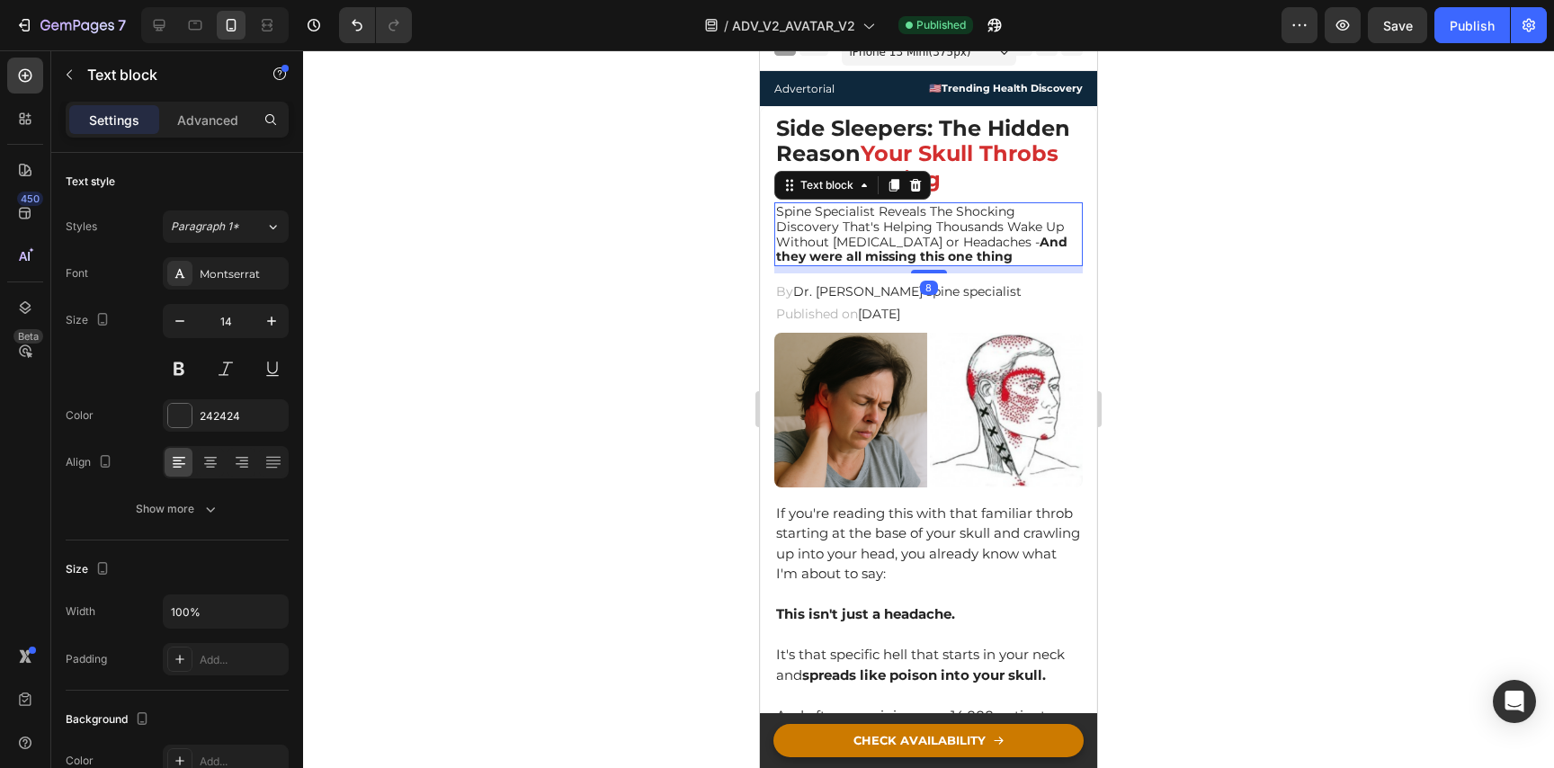
click at [926, 247] on p "Spine Specialist Reveals The Shocking Discovery That's Helping Thousands Wake U…" at bounding box center [928, 234] width 305 height 60
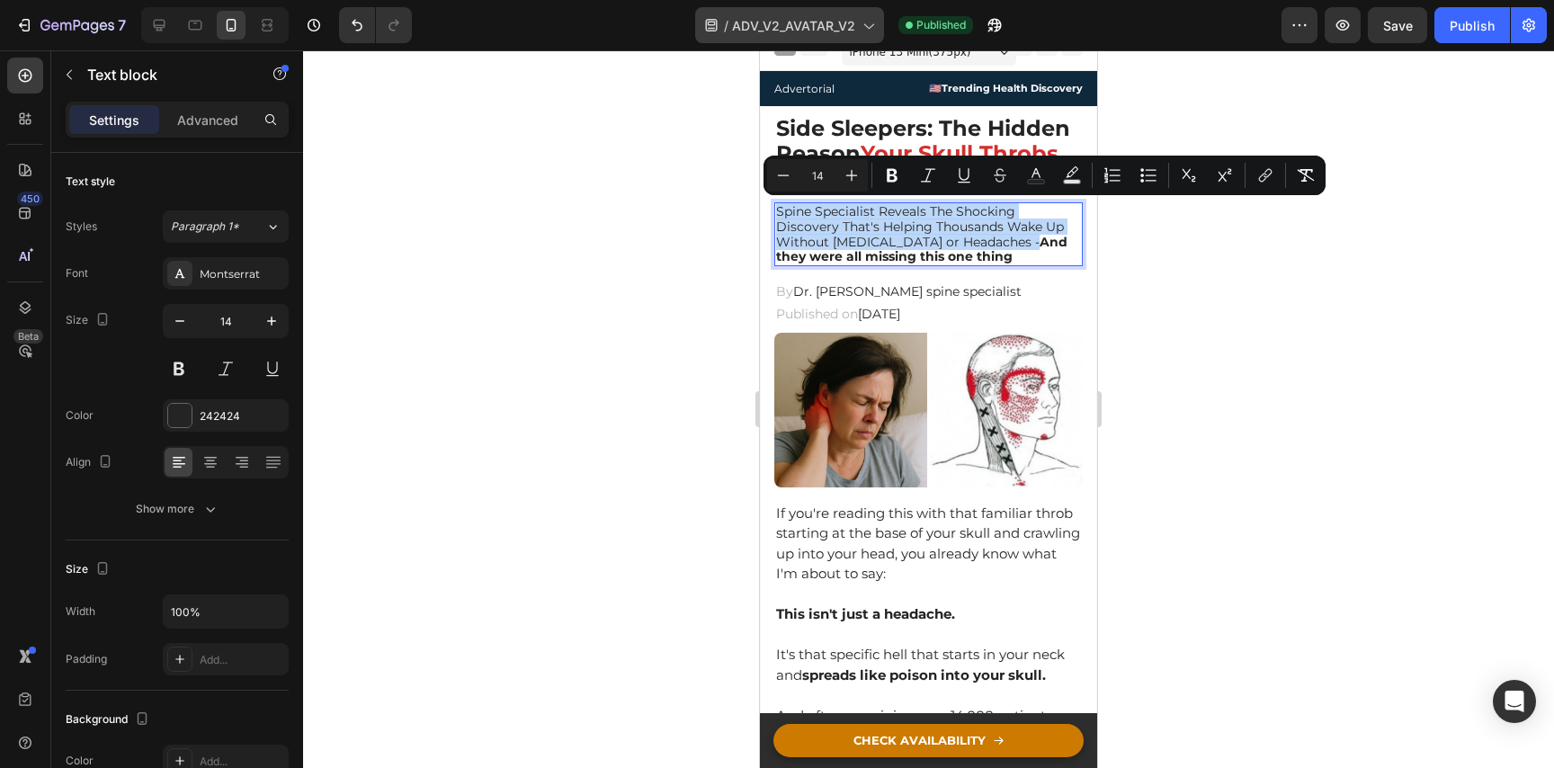
copy p "Spine Specialist Reveals The Shocking Discovery That's Helping Thousands Wake U…"
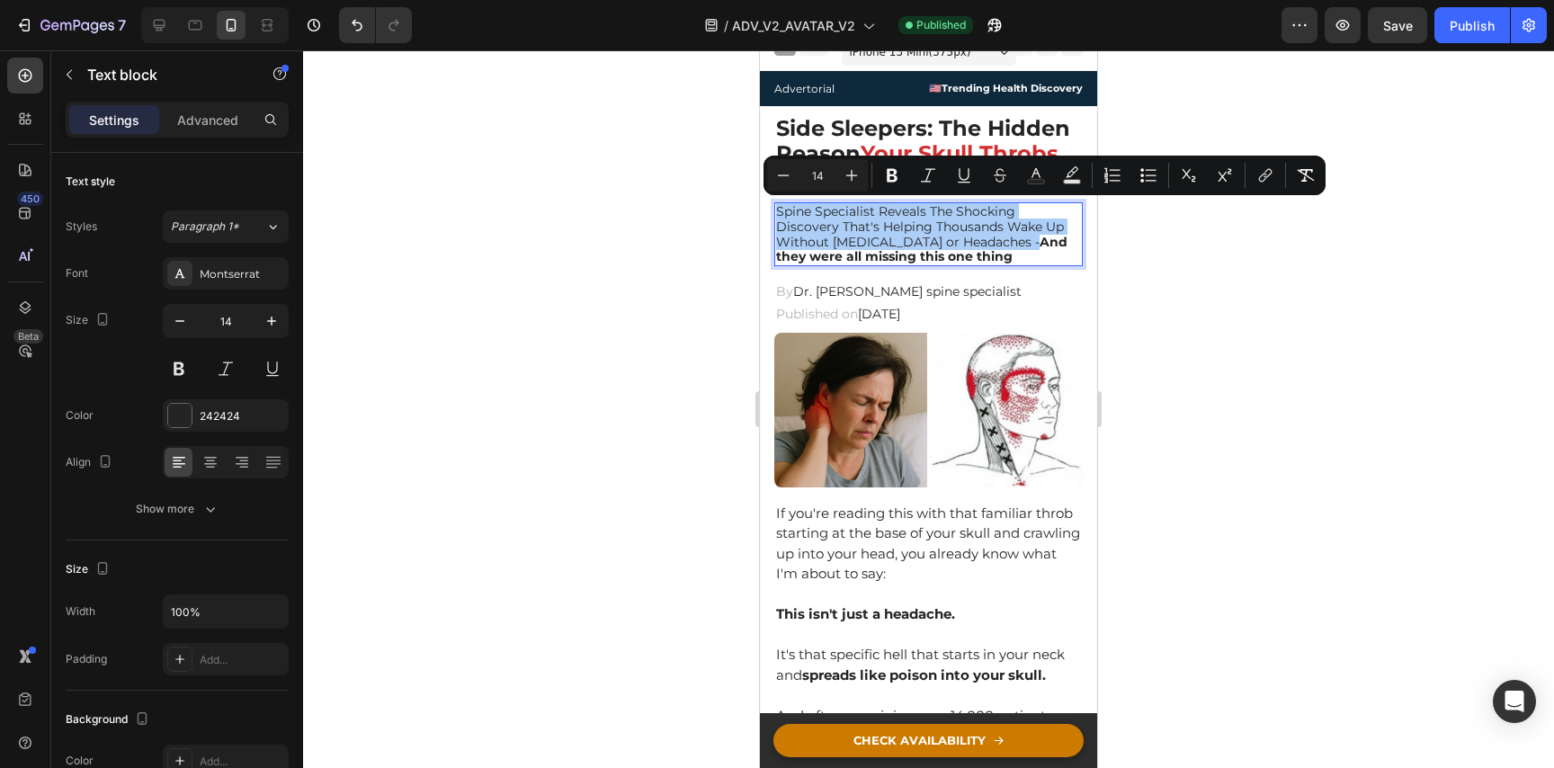
click at [503, 434] on div at bounding box center [928, 409] width 1251 height 718
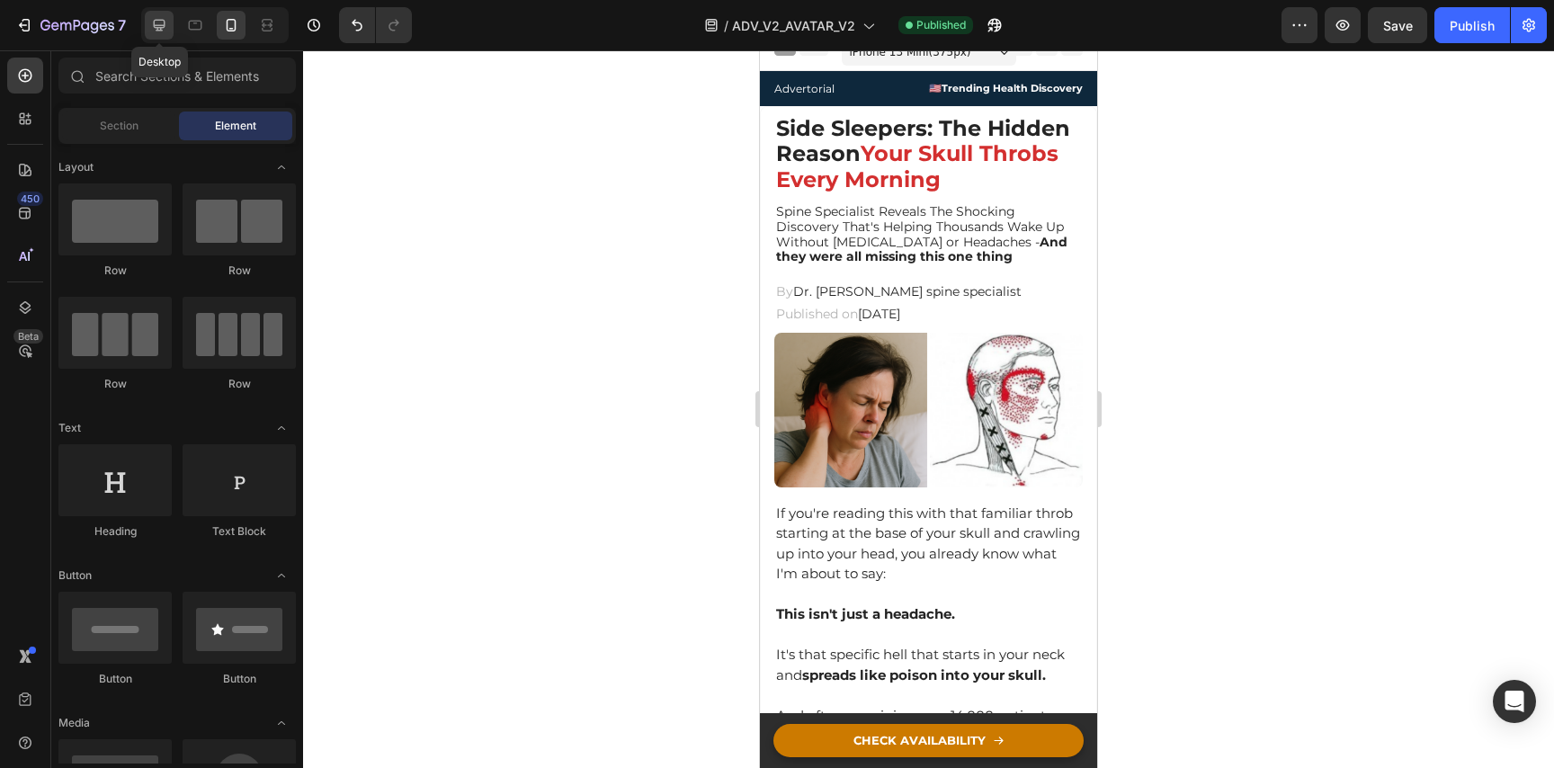
click at [162, 31] on icon at bounding box center [160, 26] width 12 height 12
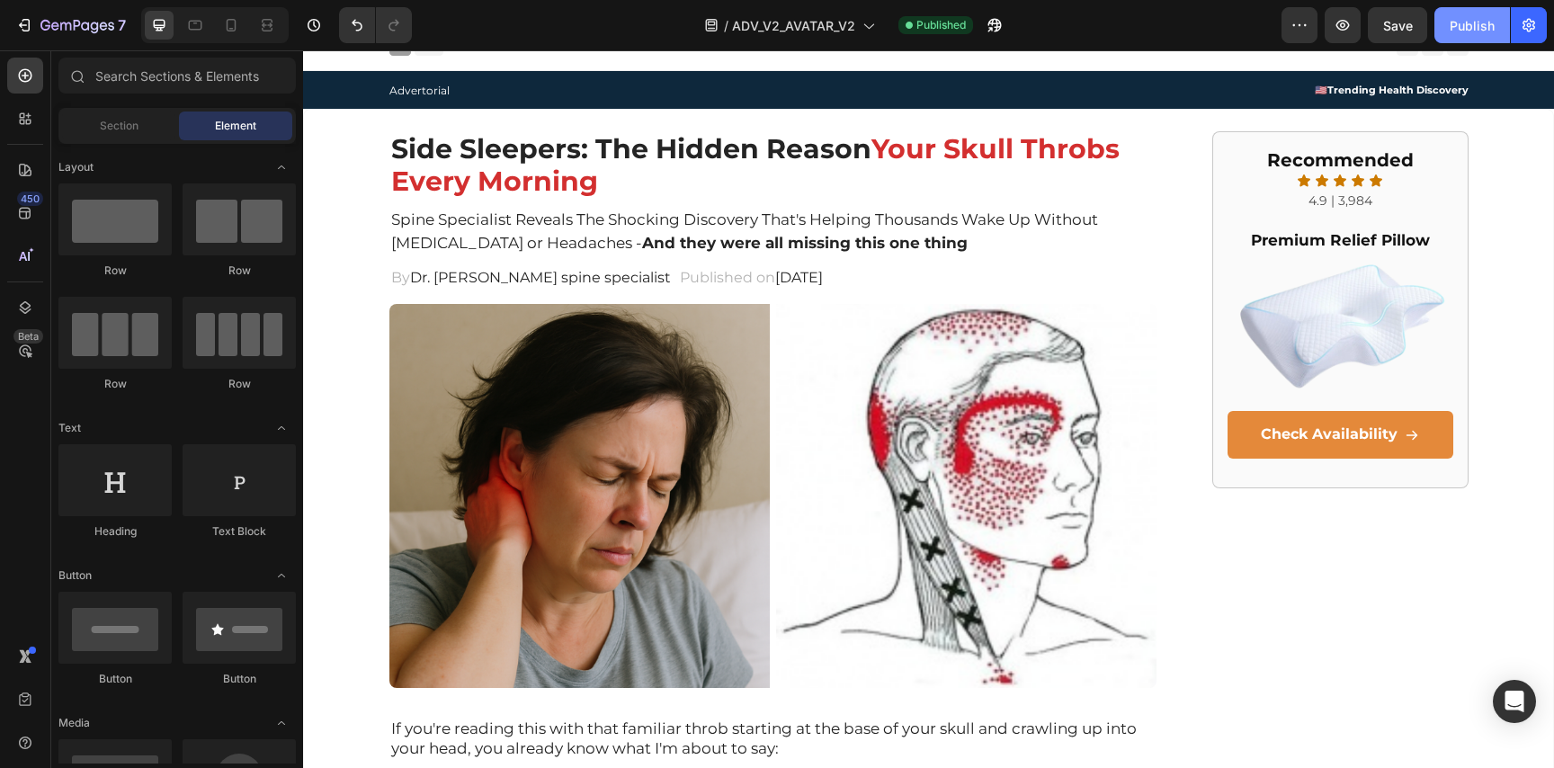
click at [1479, 20] on div "Publish" at bounding box center [1472, 25] width 45 height 19
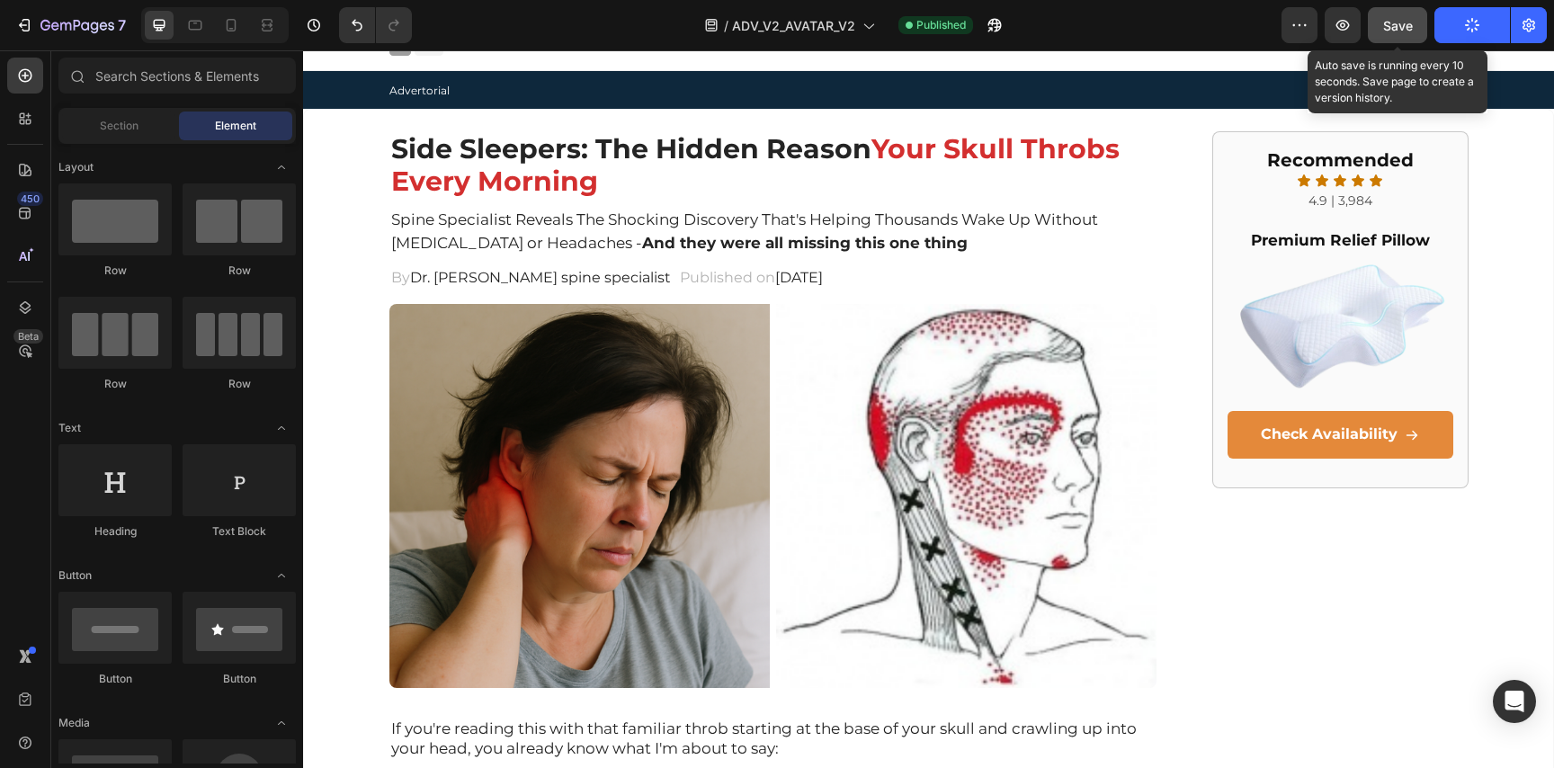
click at [1410, 23] on span "Save" at bounding box center [1398, 25] width 30 height 15
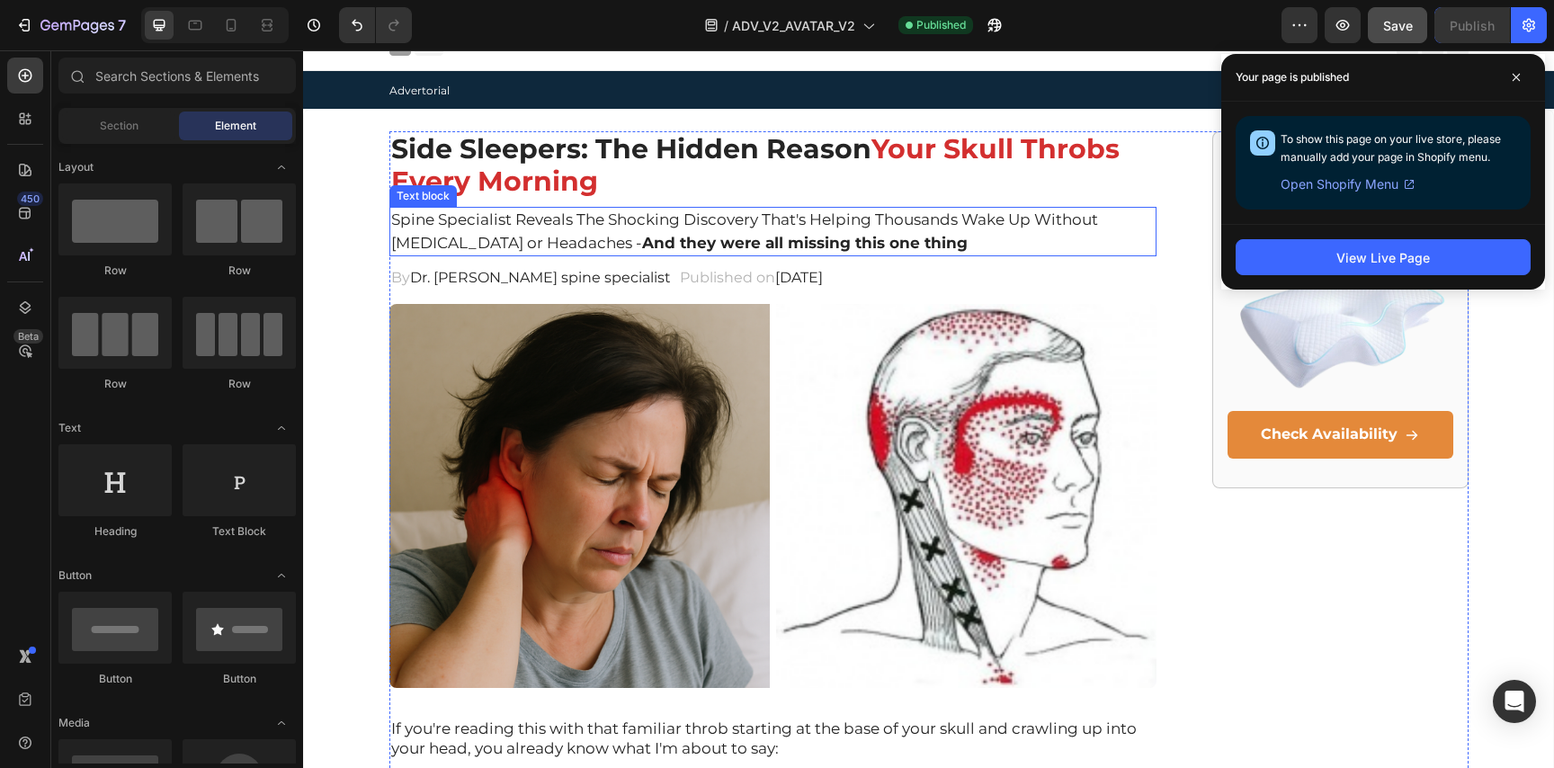
click at [965, 215] on p "Spine Specialist Reveals The Shocking Discovery That's Helping Thousands Wake U…" at bounding box center [773, 232] width 764 height 46
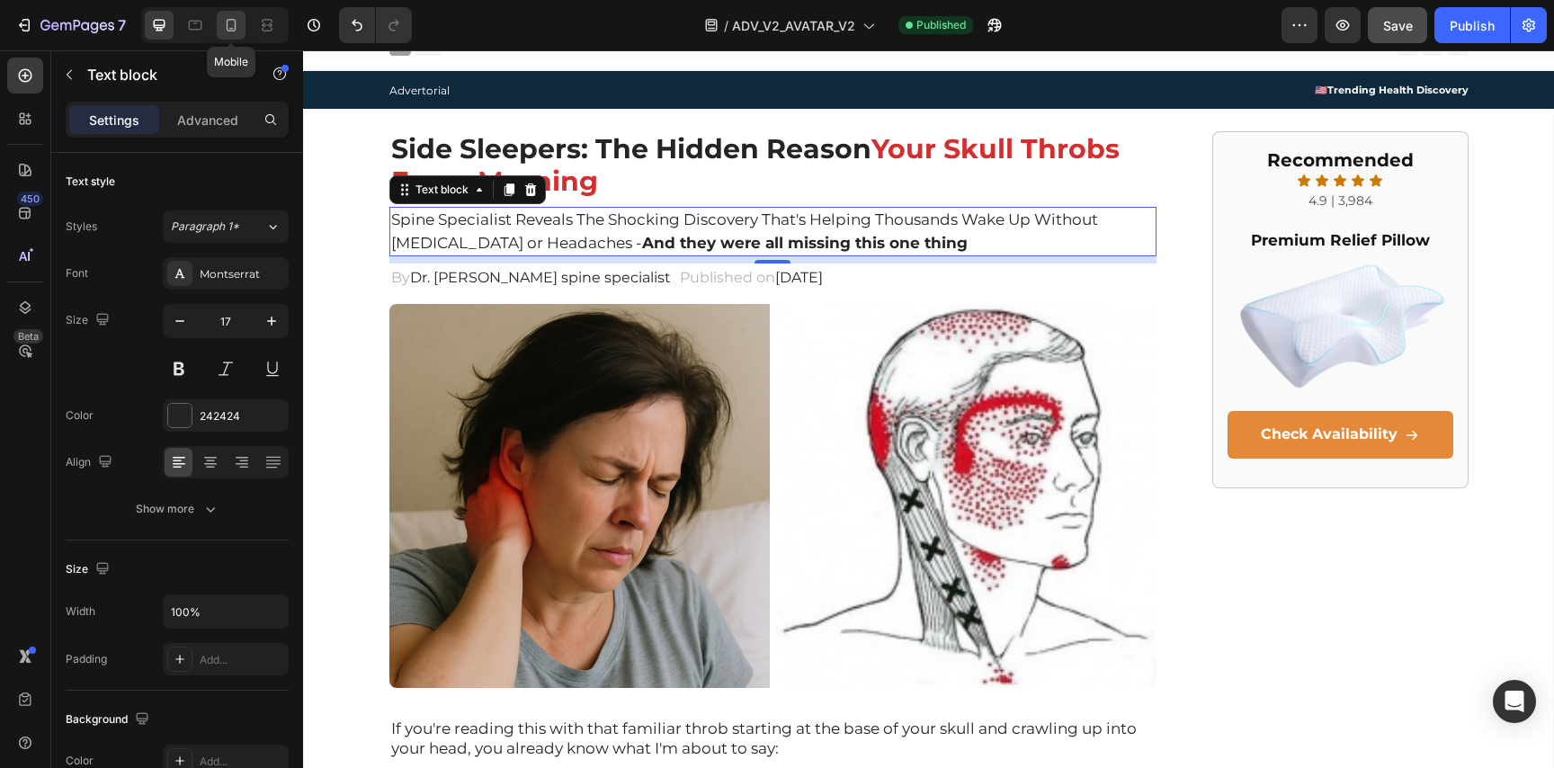
click at [229, 32] on icon at bounding box center [231, 25] width 18 height 18
type input "14"
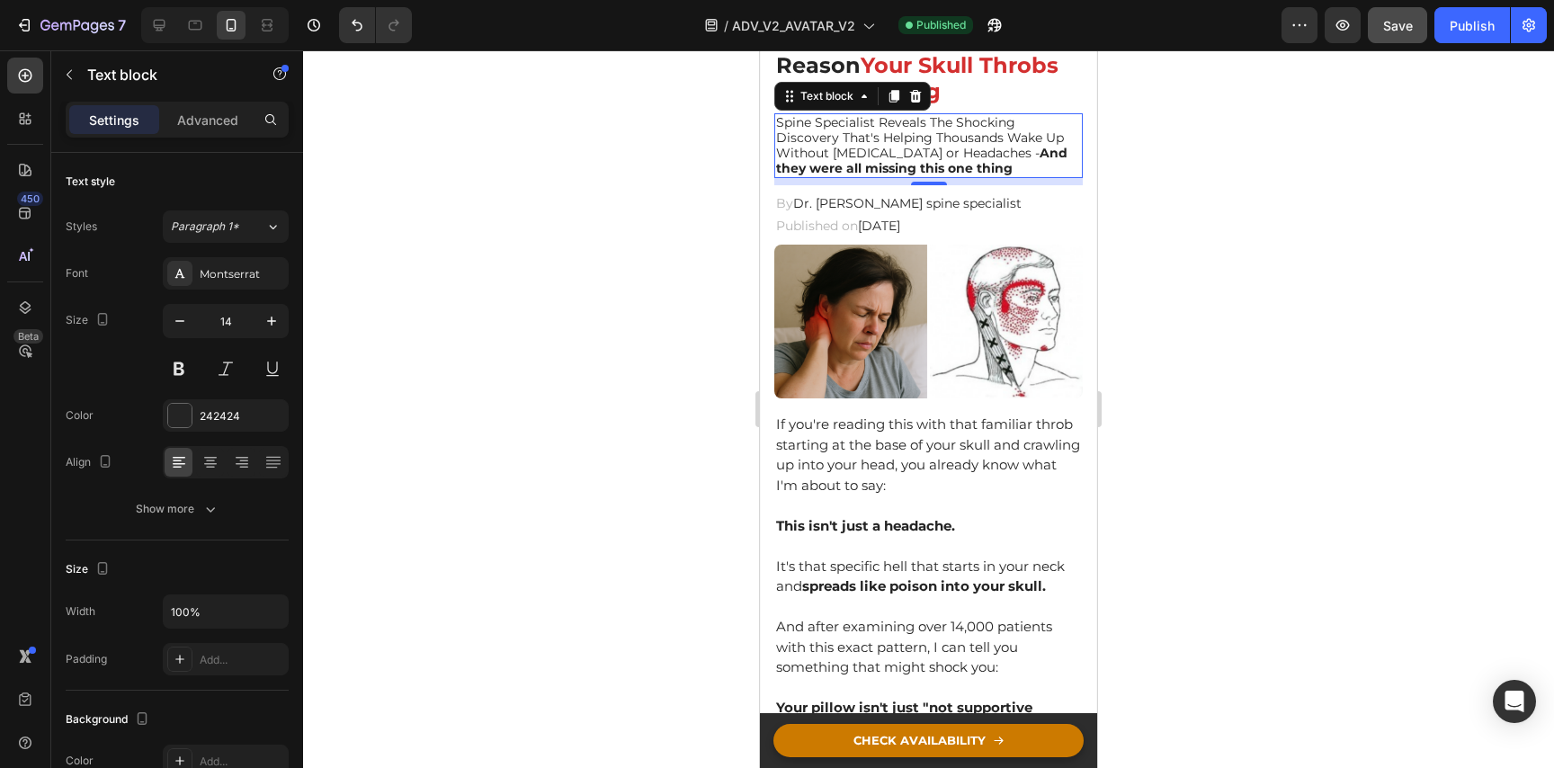
click at [1458, 391] on div at bounding box center [928, 409] width 1251 height 718
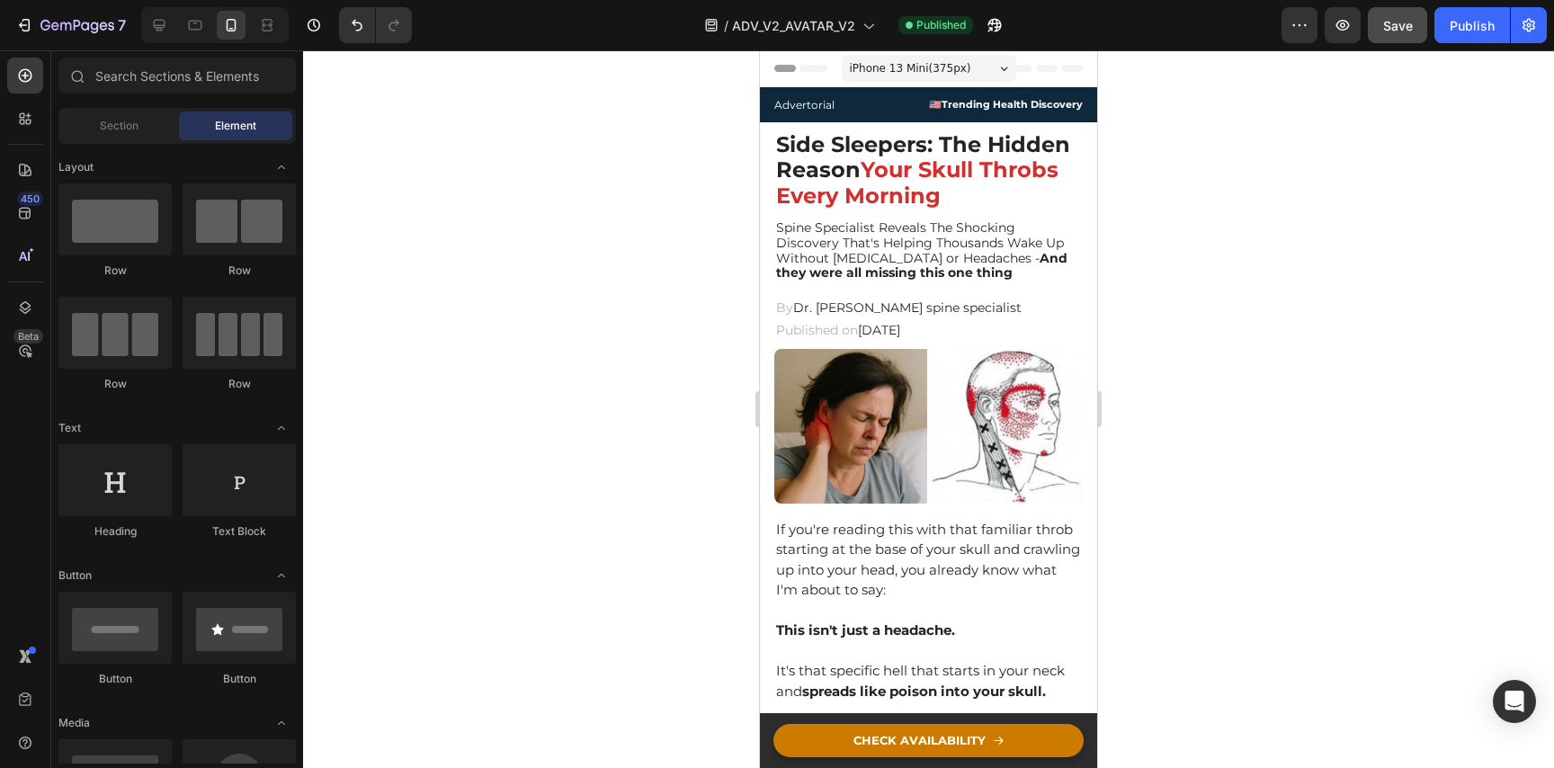
click at [1408, 32] on div "Save" at bounding box center [1398, 25] width 30 height 19
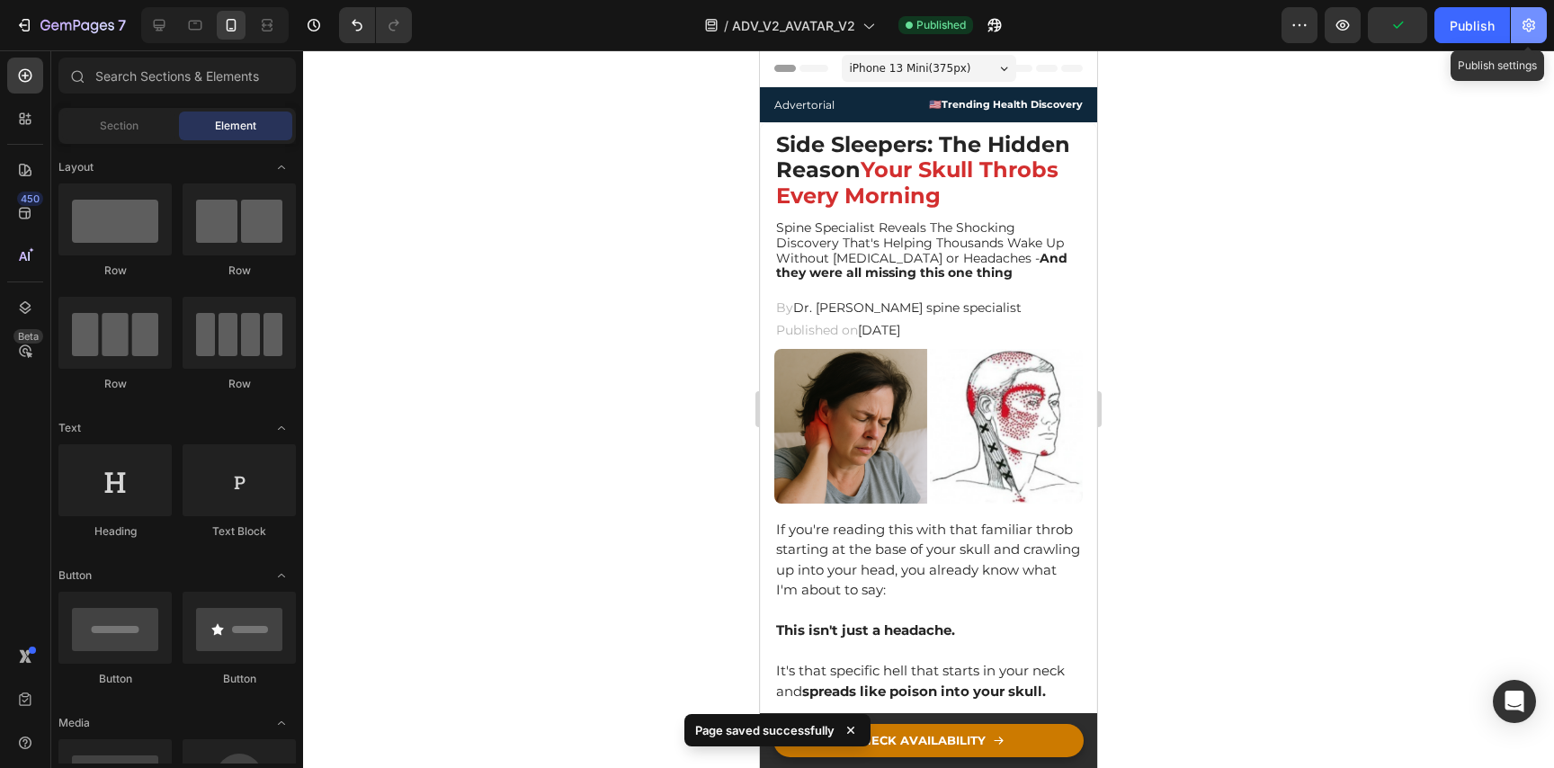
click at [1513, 32] on button "button" at bounding box center [1529, 25] width 36 height 36
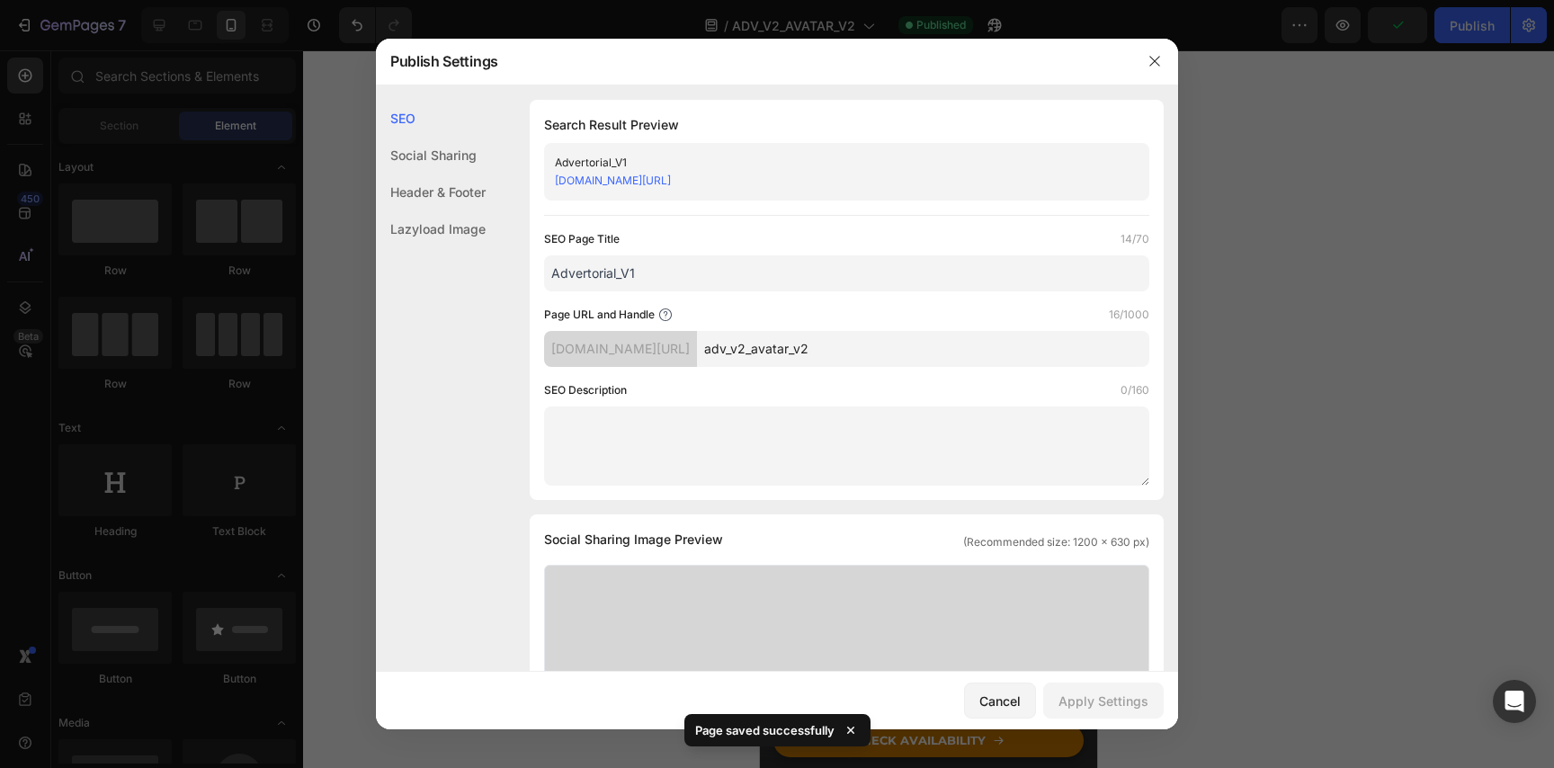
click at [1469, 32] on div at bounding box center [777, 384] width 1554 height 768
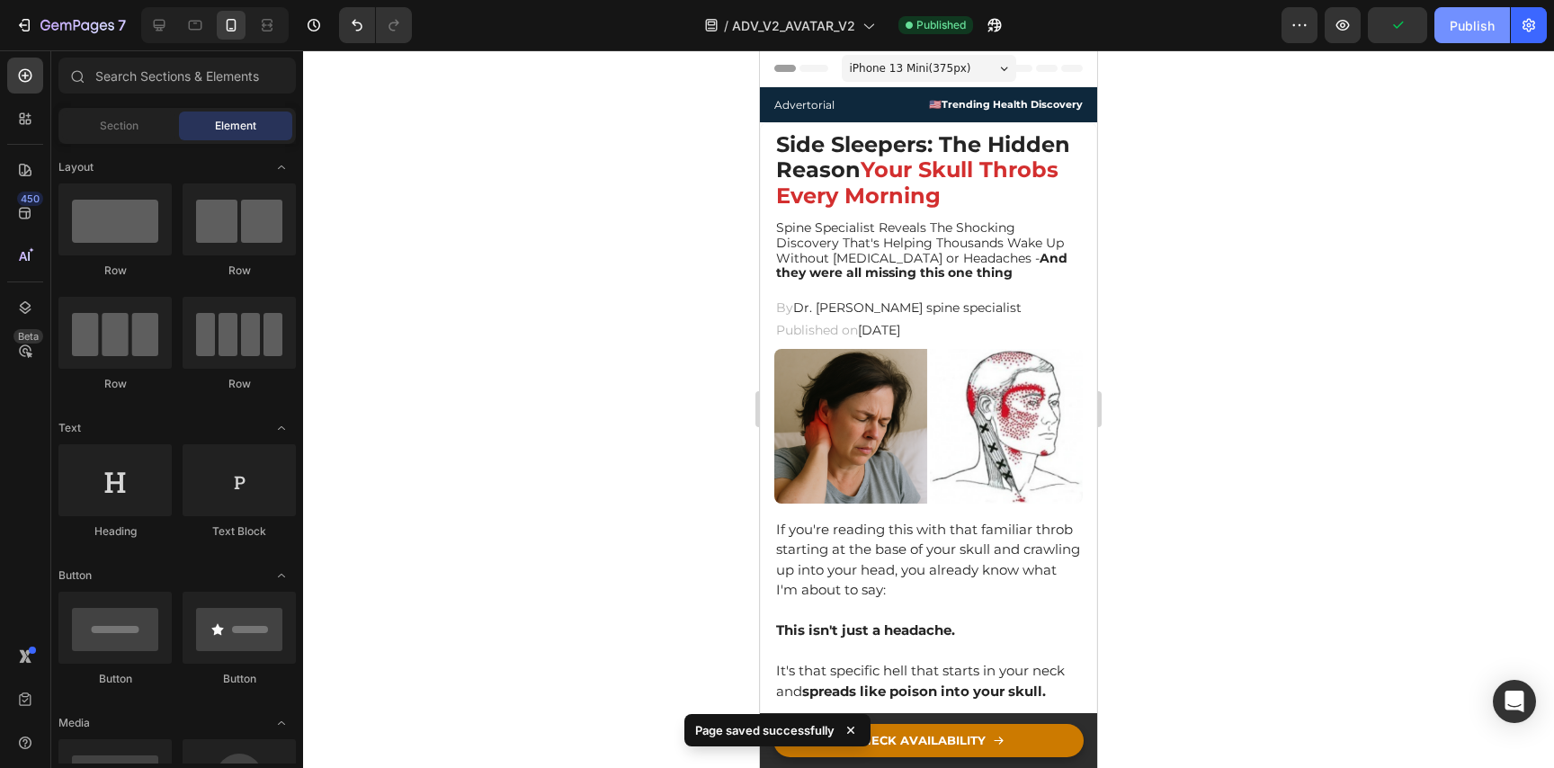
click at [1466, 32] on div "Publish" at bounding box center [1472, 25] width 45 height 19
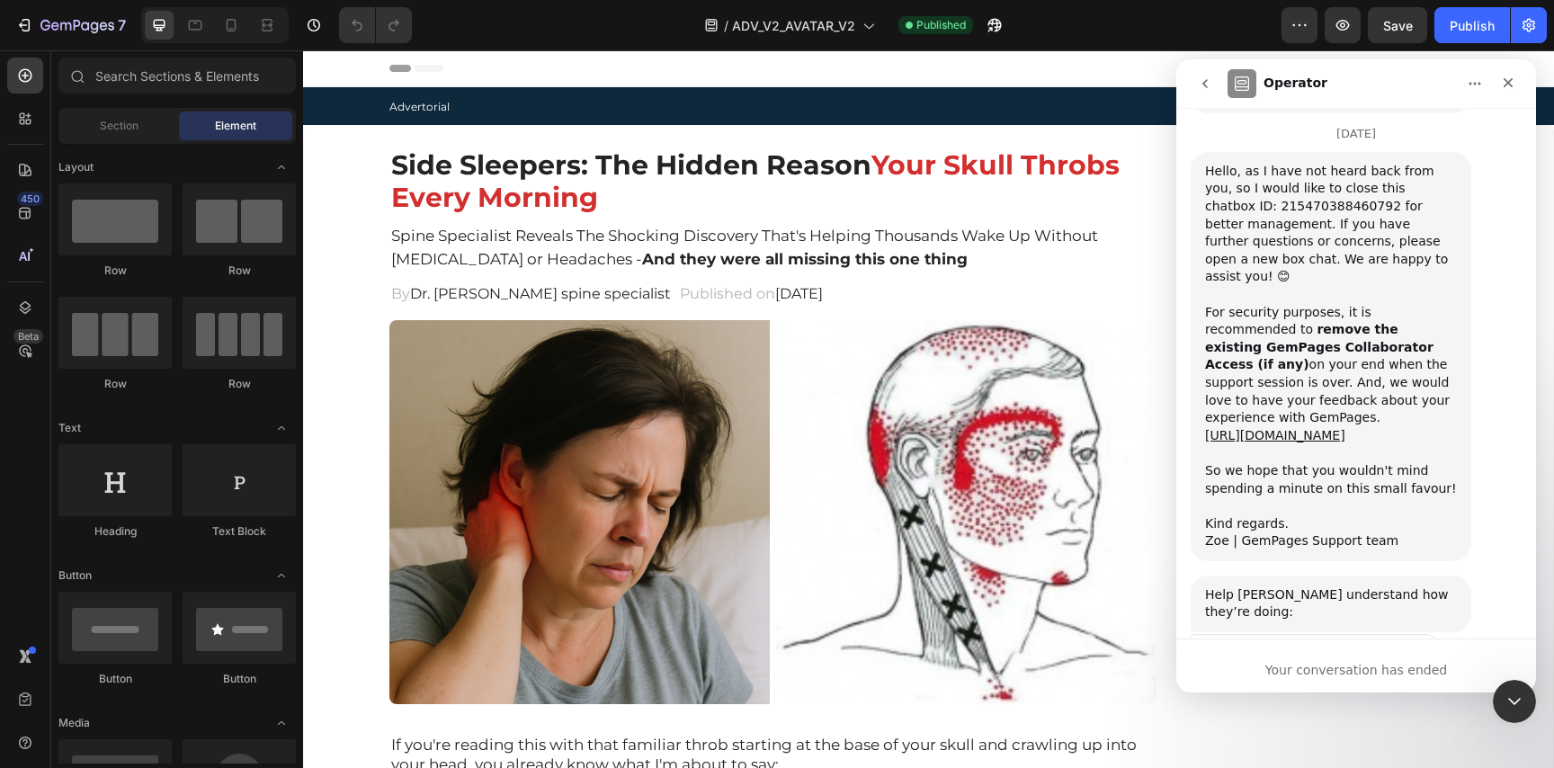
click at [1205, 79] on icon "go back" at bounding box center [1205, 83] width 14 height 14
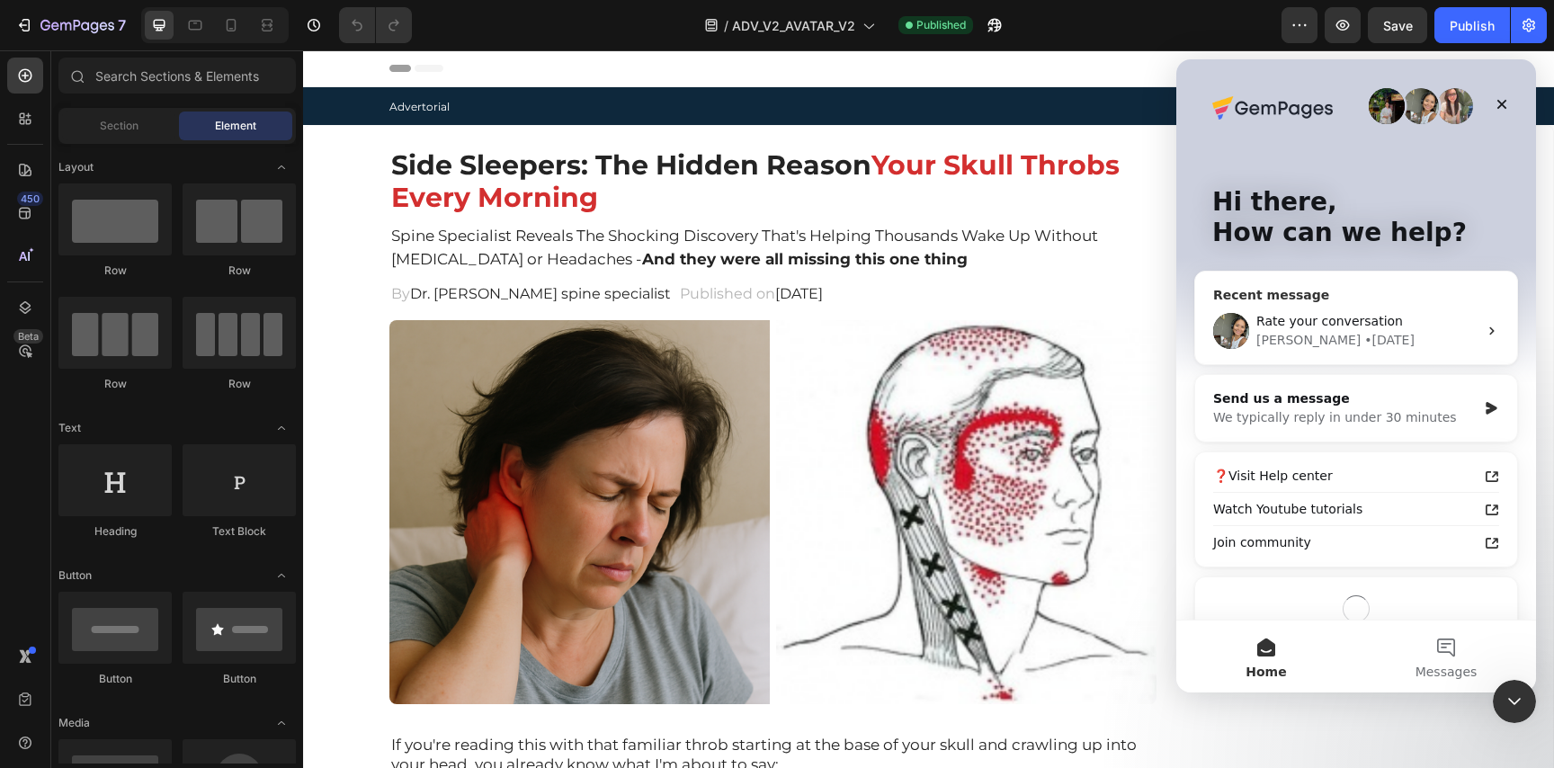
click at [1378, 312] on div "Rate your conversation" at bounding box center [1366, 321] width 221 height 19
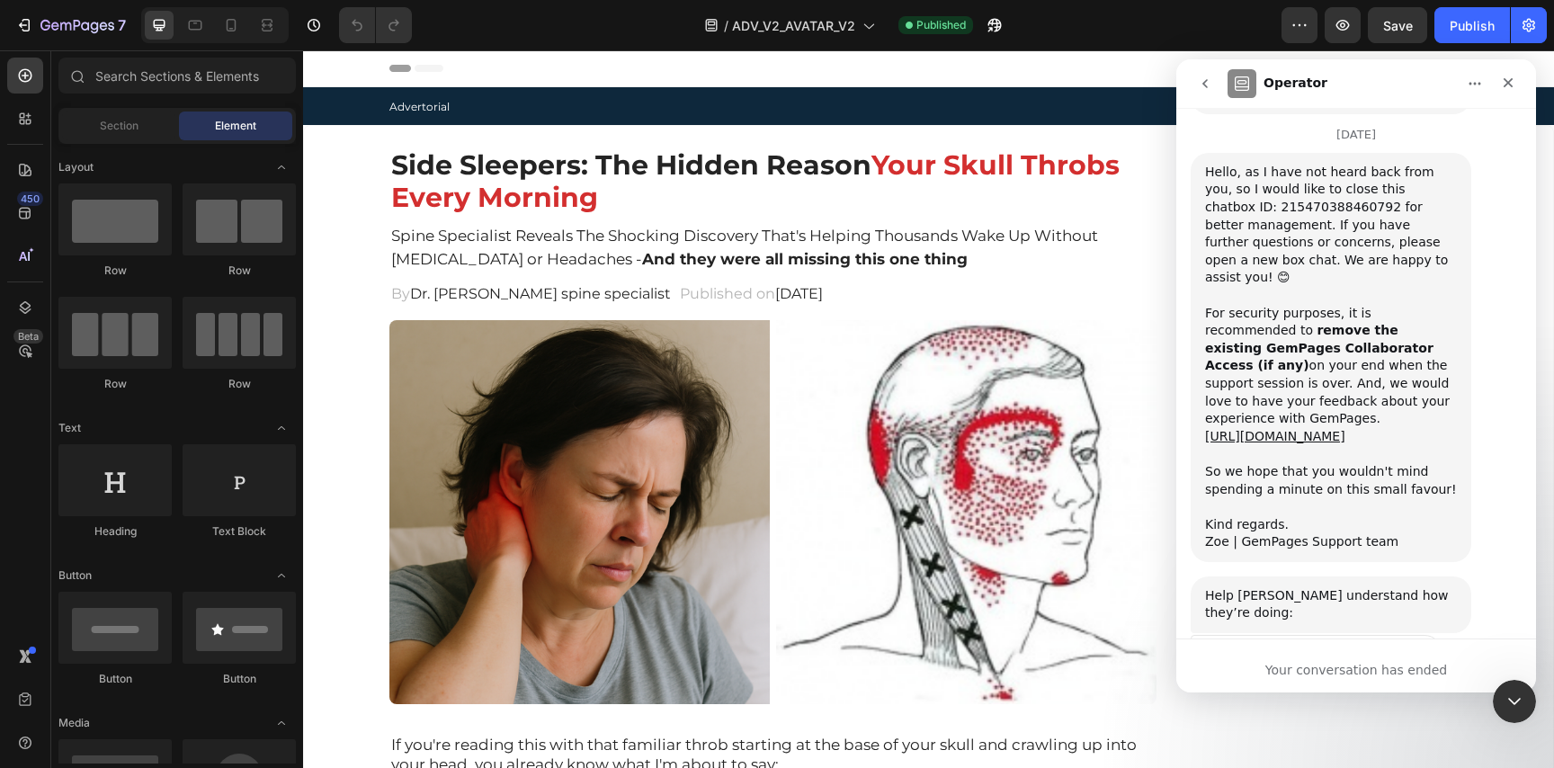
scroll to position [1205, 0]
click at [1208, 75] on button "go back" at bounding box center [1205, 84] width 34 height 34
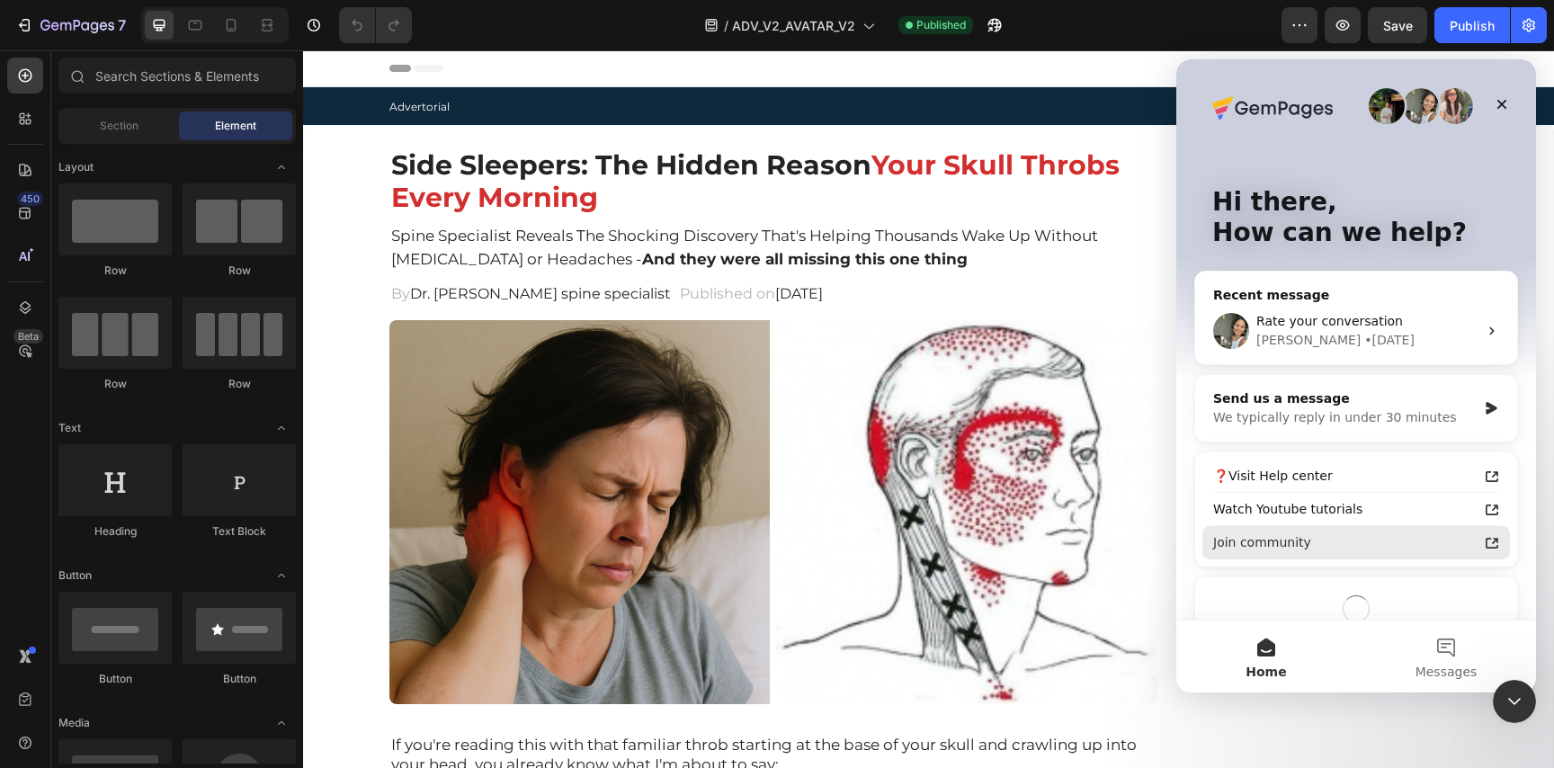
scroll to position [0, 0]
click at [1446, 667] on span "Messages" at bounding box center [1446, 671] width 62 height 13
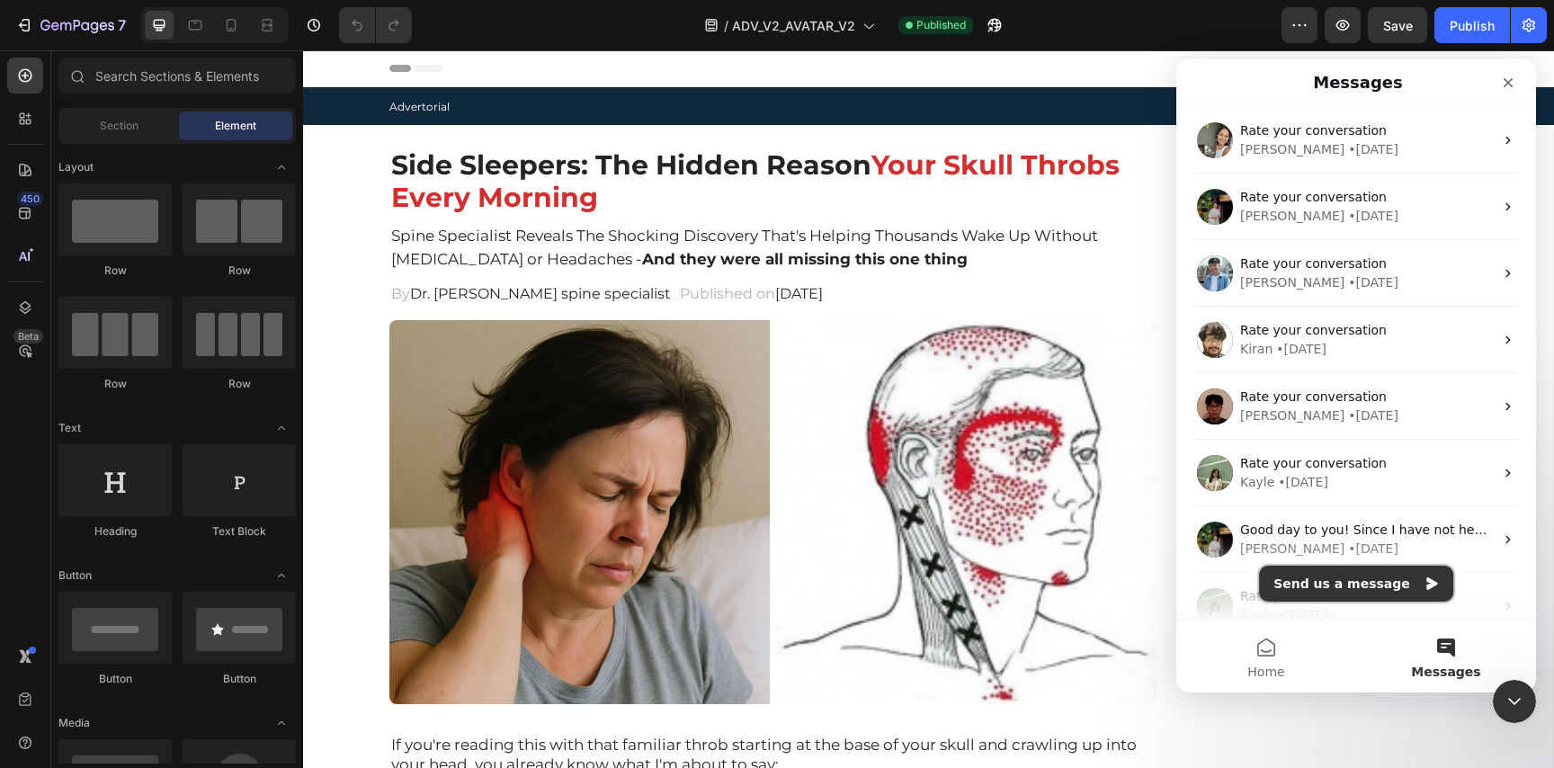
click at [1366, 593] on button "Send us a message" at bounding box center [1356, 584] width 194 height 36
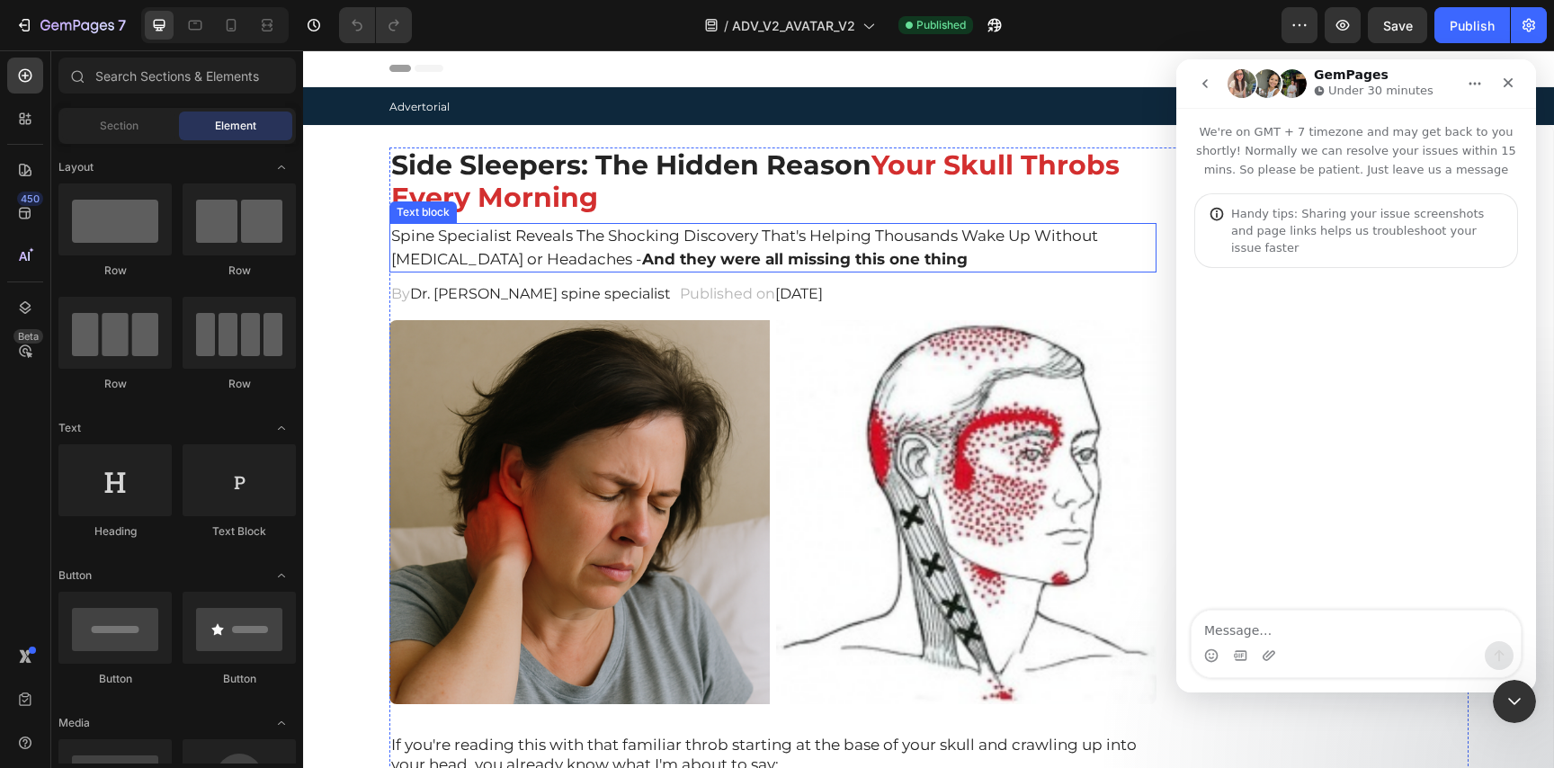
drag, startPoint x: 694, startPoint y: 265, endPoint x: 656, endPoint y: 267, distance: 38.7
click at [694, 265] on strong "And they were all missing this one thing" at bounding box center [805, 259] width 326 height 18
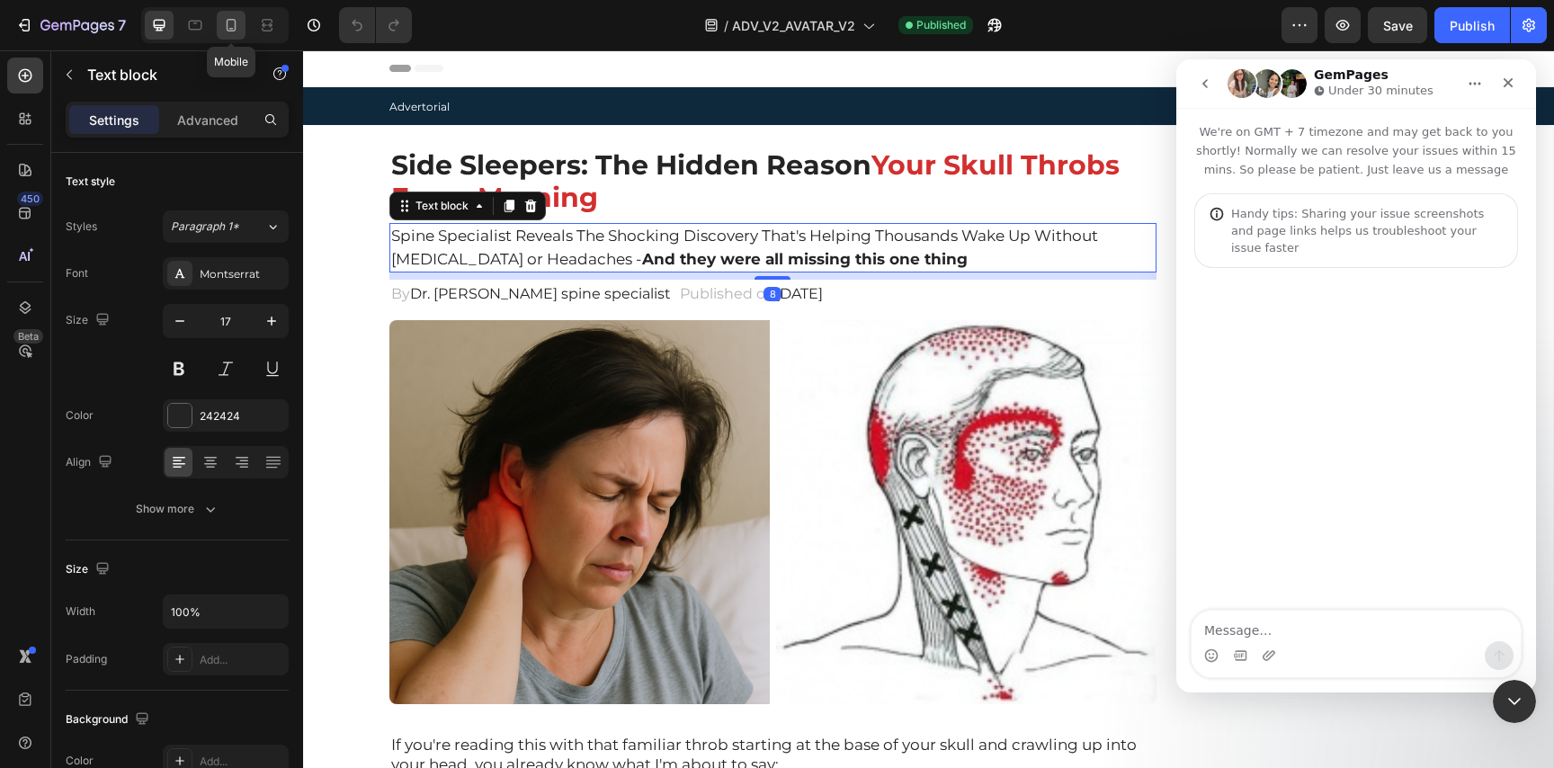
click at [240, 28] on icon at bounding box center [231, 25] width 18 height 18
type input "14"
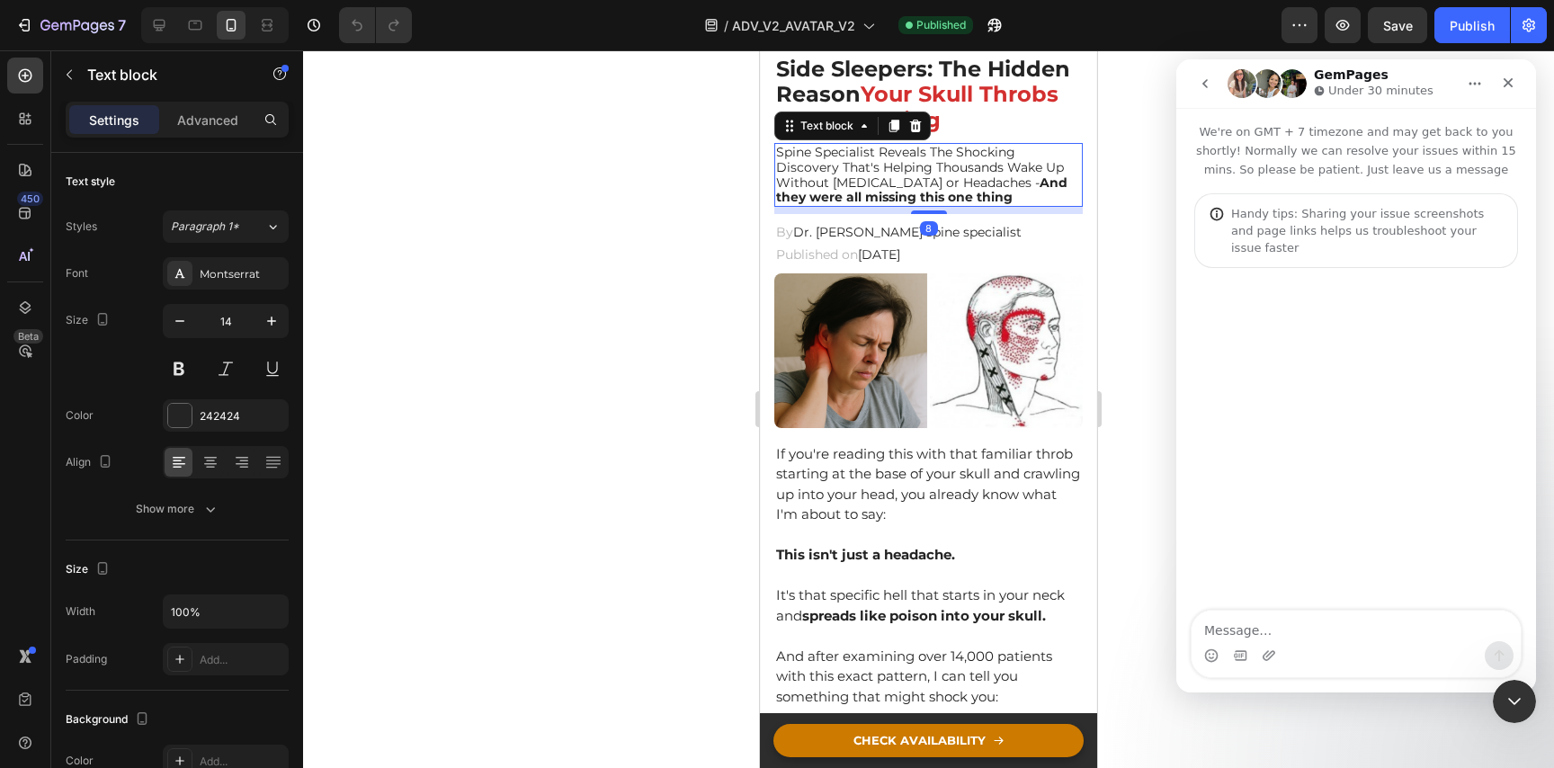
scroll to position [104, 0]
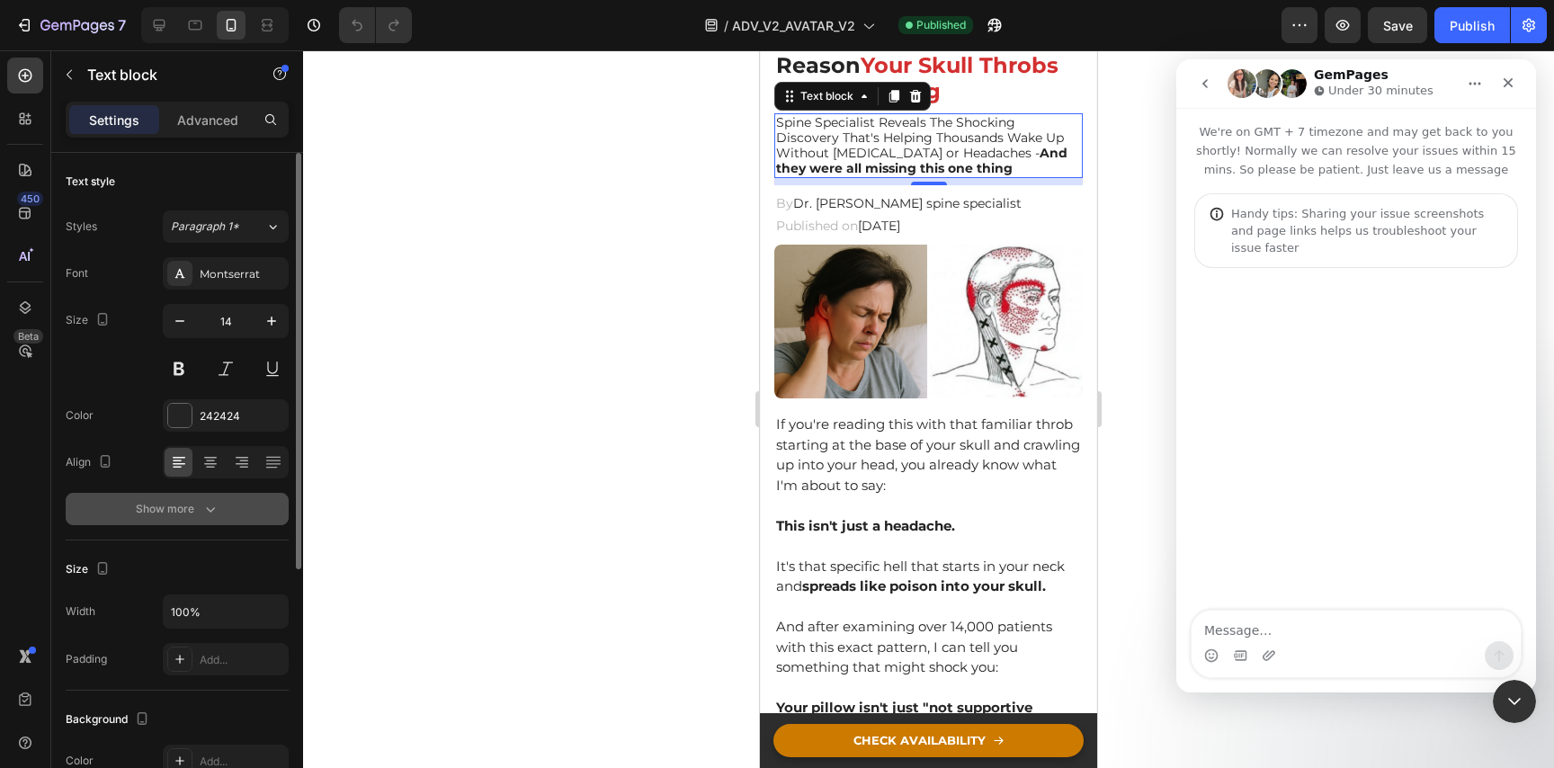
click at [214, 512] on icon "button" at bounding box center [210, 509] width 18 height 18
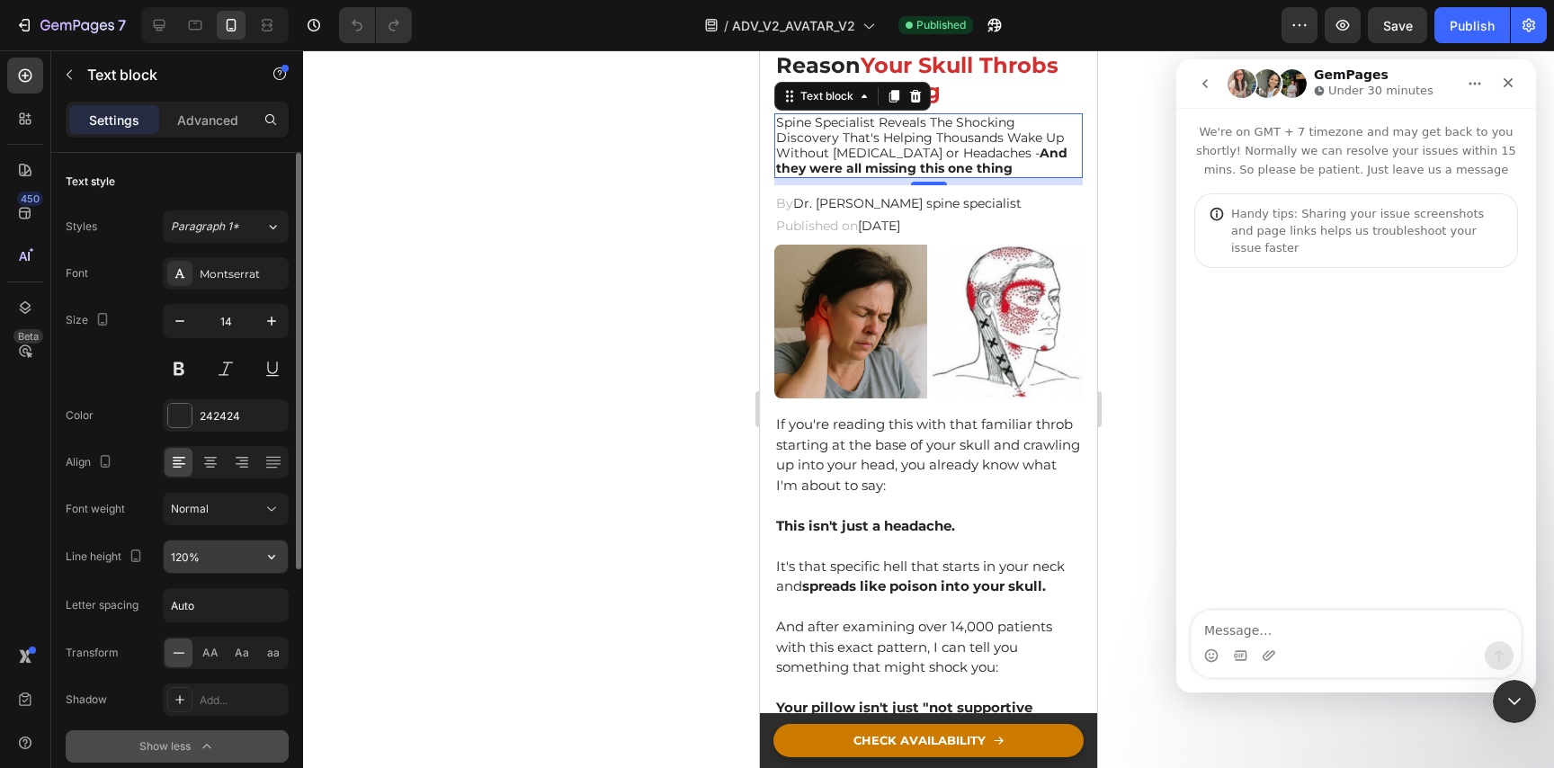
drag, startPoint x: 220, startPoint y: 549, endPoint x: 231, endPoint y: 551, distance: 10.9
click at [220, 549] on input "120%" at bounding box center [226, 556] width 124 height 32
click at [268, 553] on icon "button" at bounding box center [272, 557] width 18 height 18
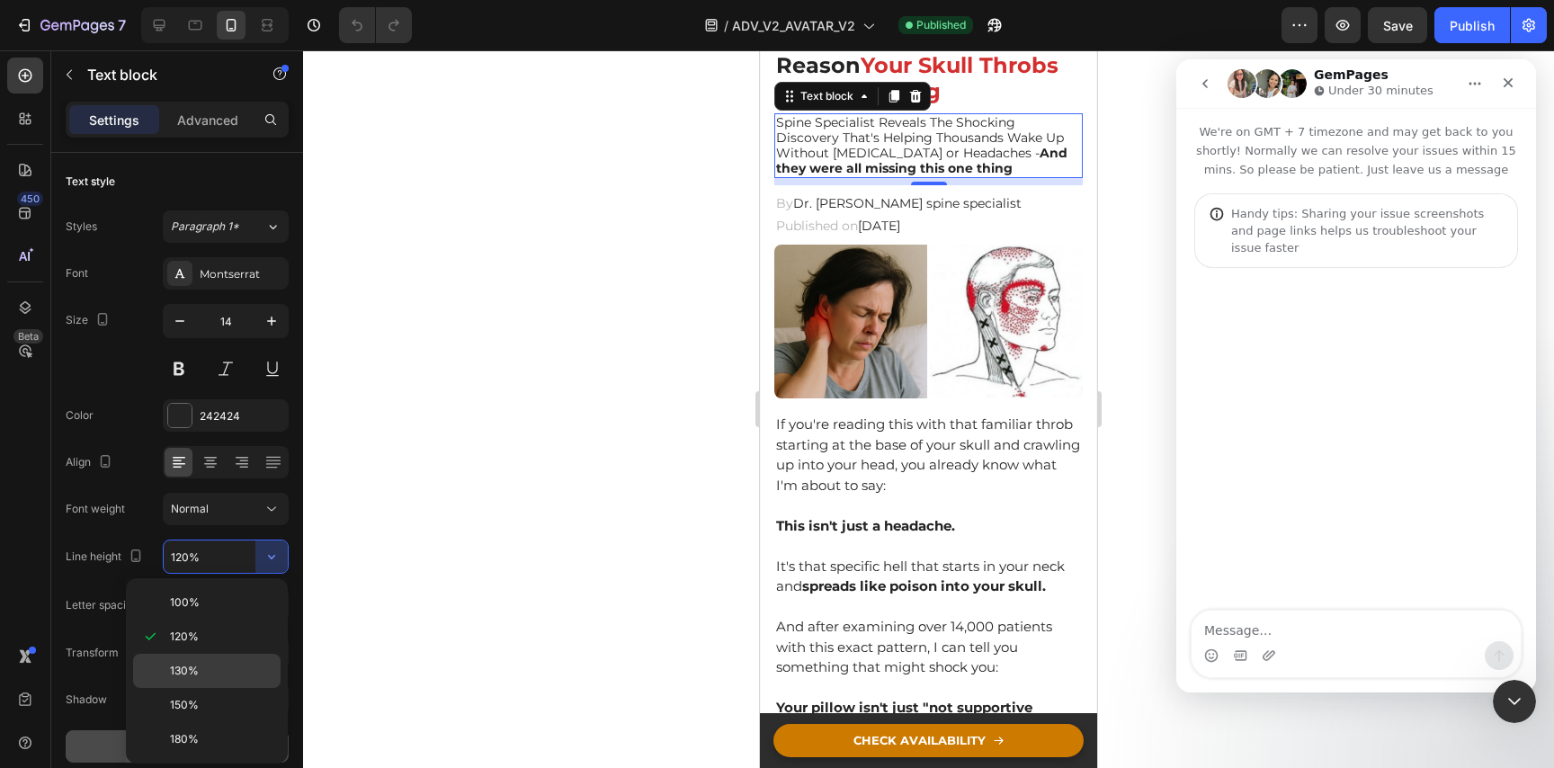
click at [210, 672] on p "130%" at bounding box center [221, 671] width 103 height 16
type input "130%"
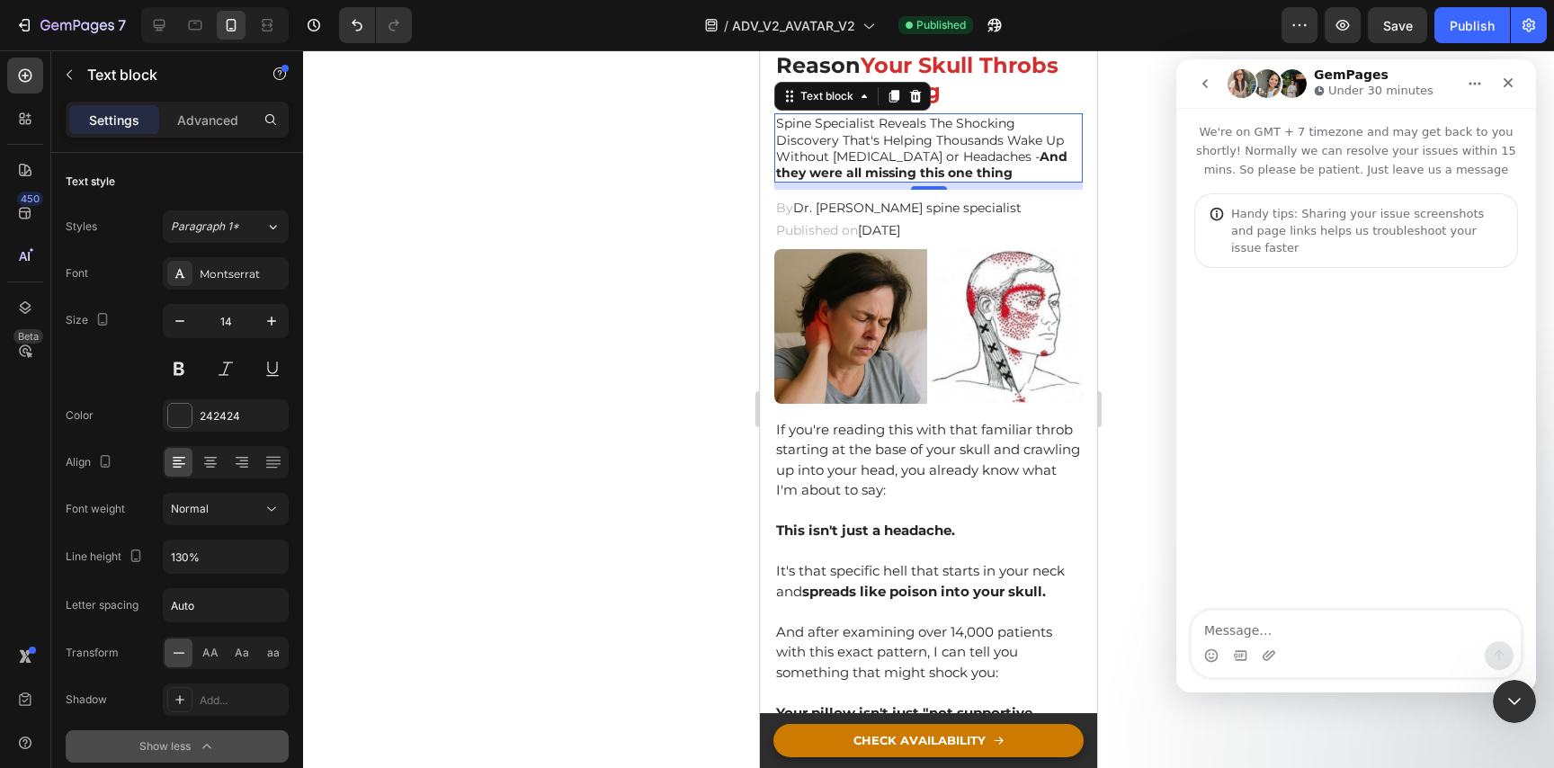
click at [535, 416] on div at bounding box center [928, 409] width 1251 height 718
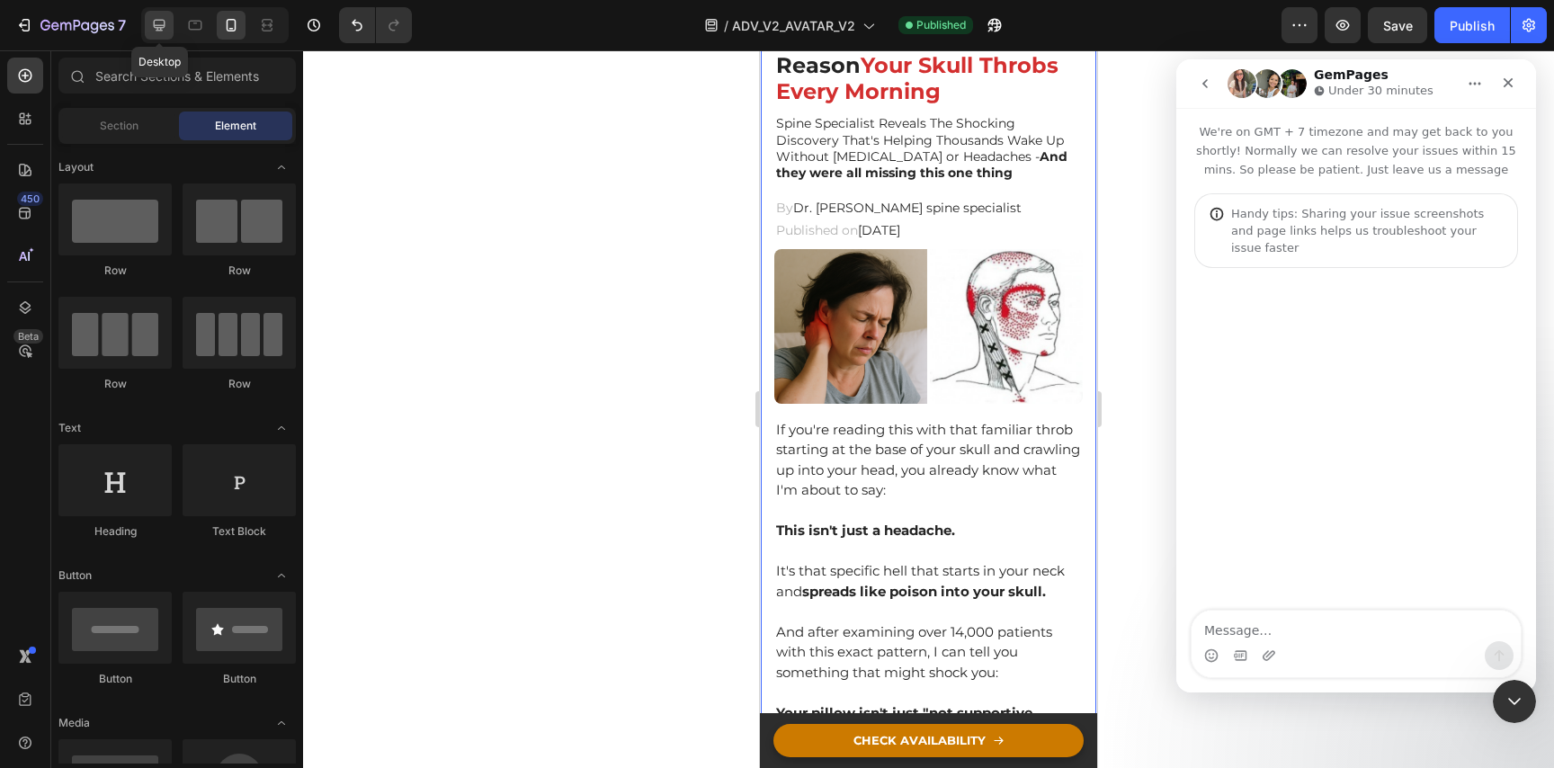
click at [158, 24] on icon at bounding box center [160, 26] width 12 height 12
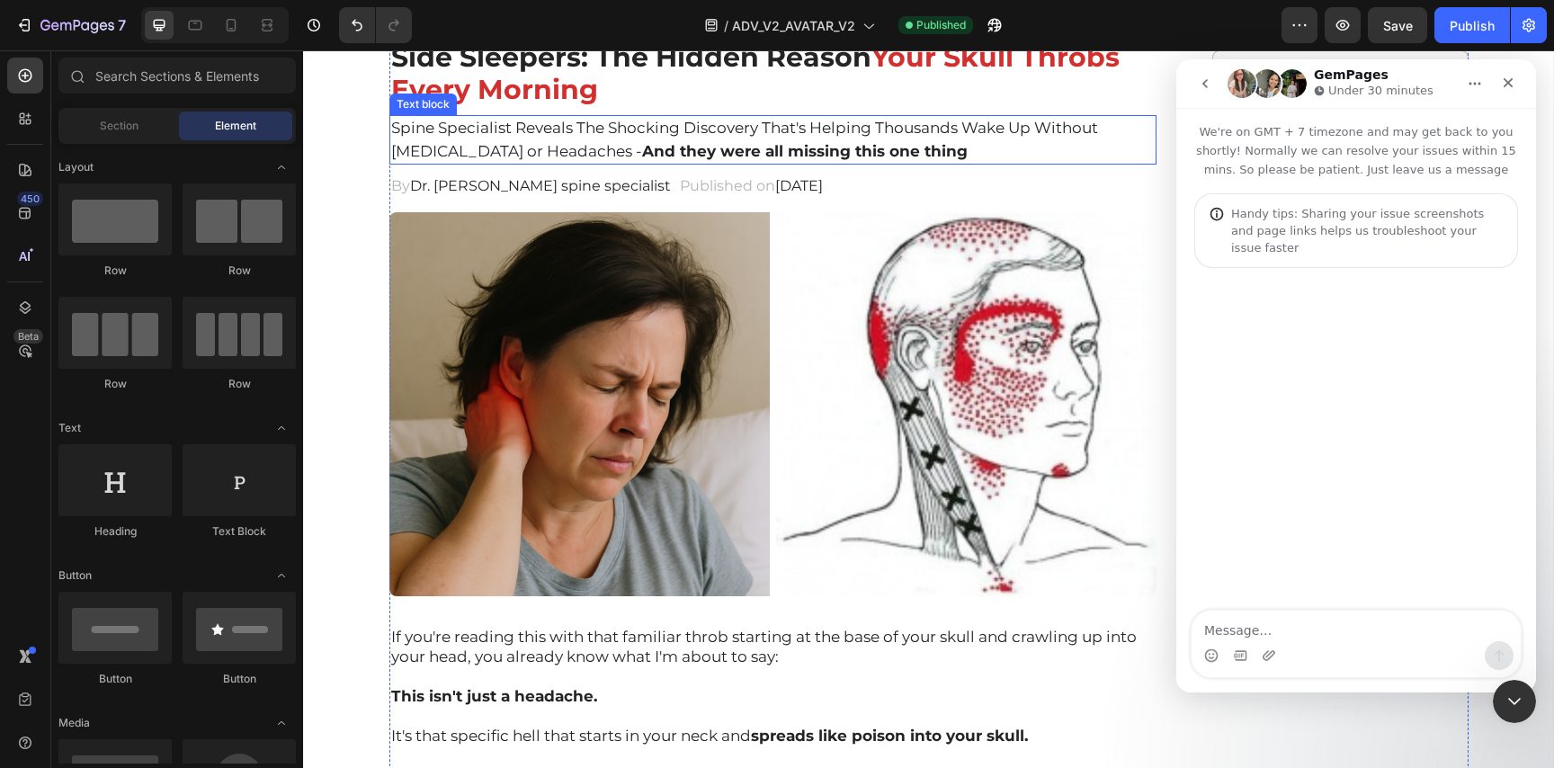
click at [763, 136] on p "Spine Specialist Reveals The Shocking Discovery That's Helping Thousands Wake U…" at bounding box center [773, 140] width 764 height 46
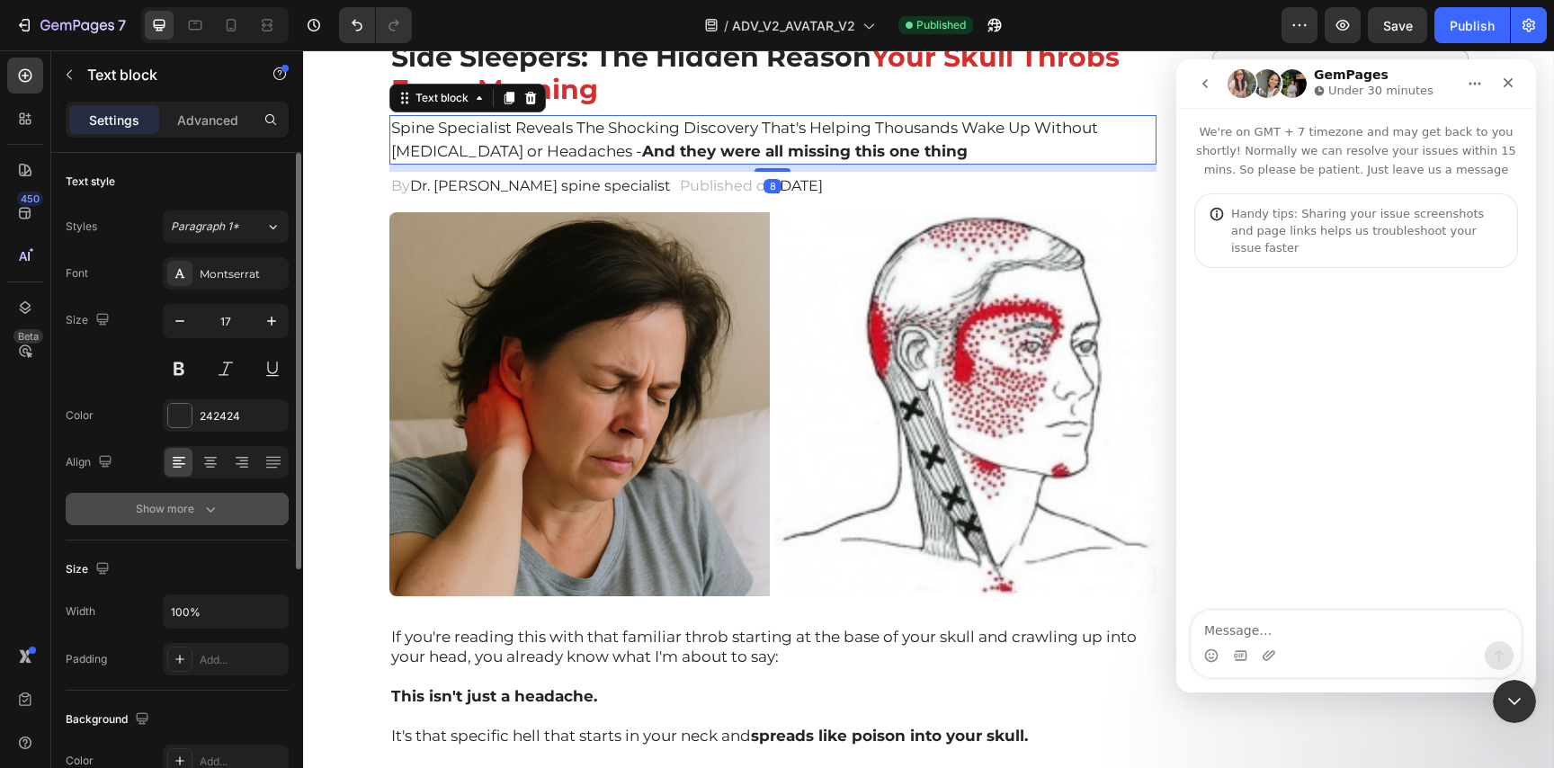
click at [221, 504] on button "Show more" at bounding box center [177, 509] width 223 height 32
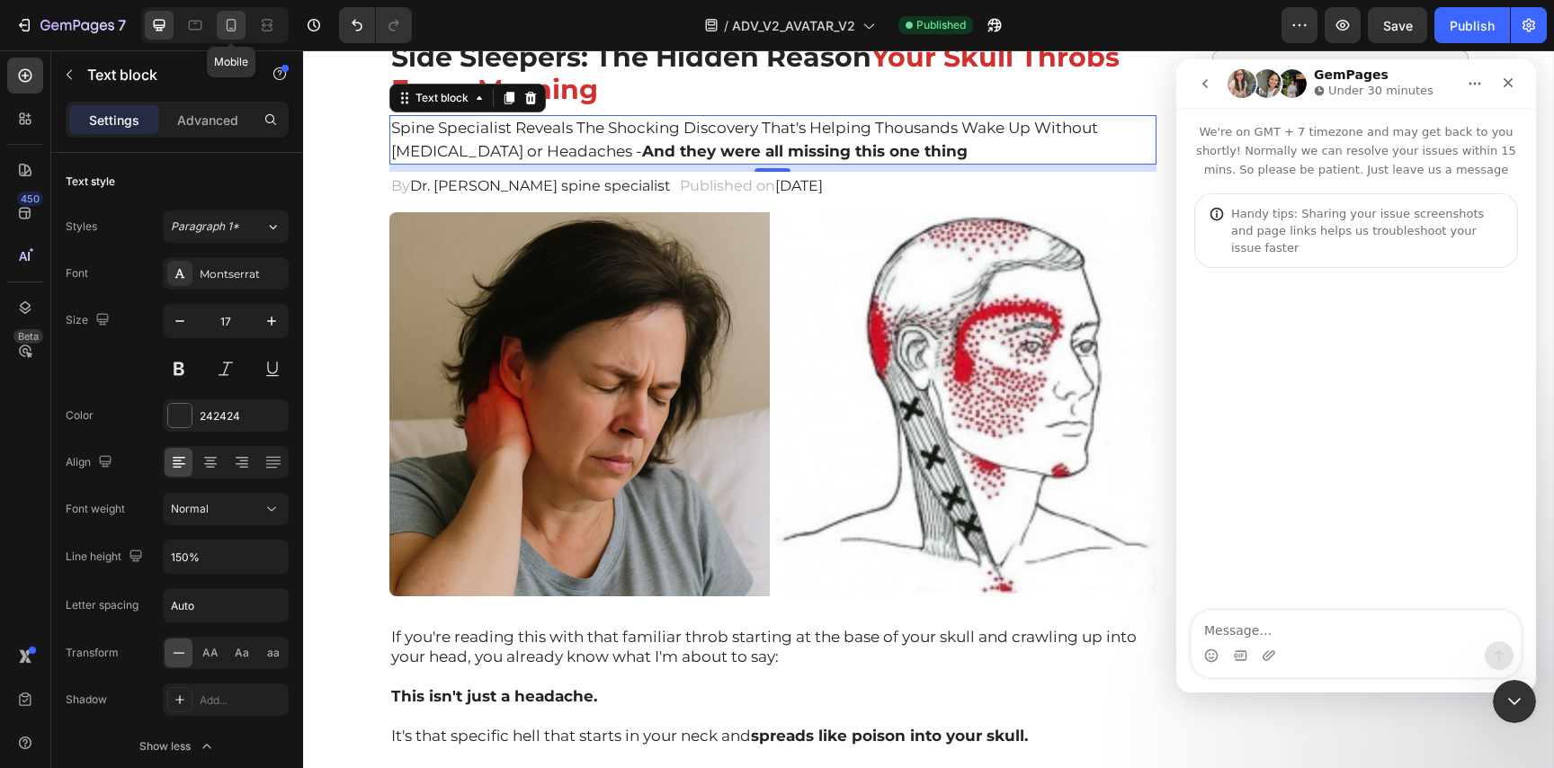
click at [239, 19] on icon at bounding box center [231, 25] width 18 height 18
type input "14"
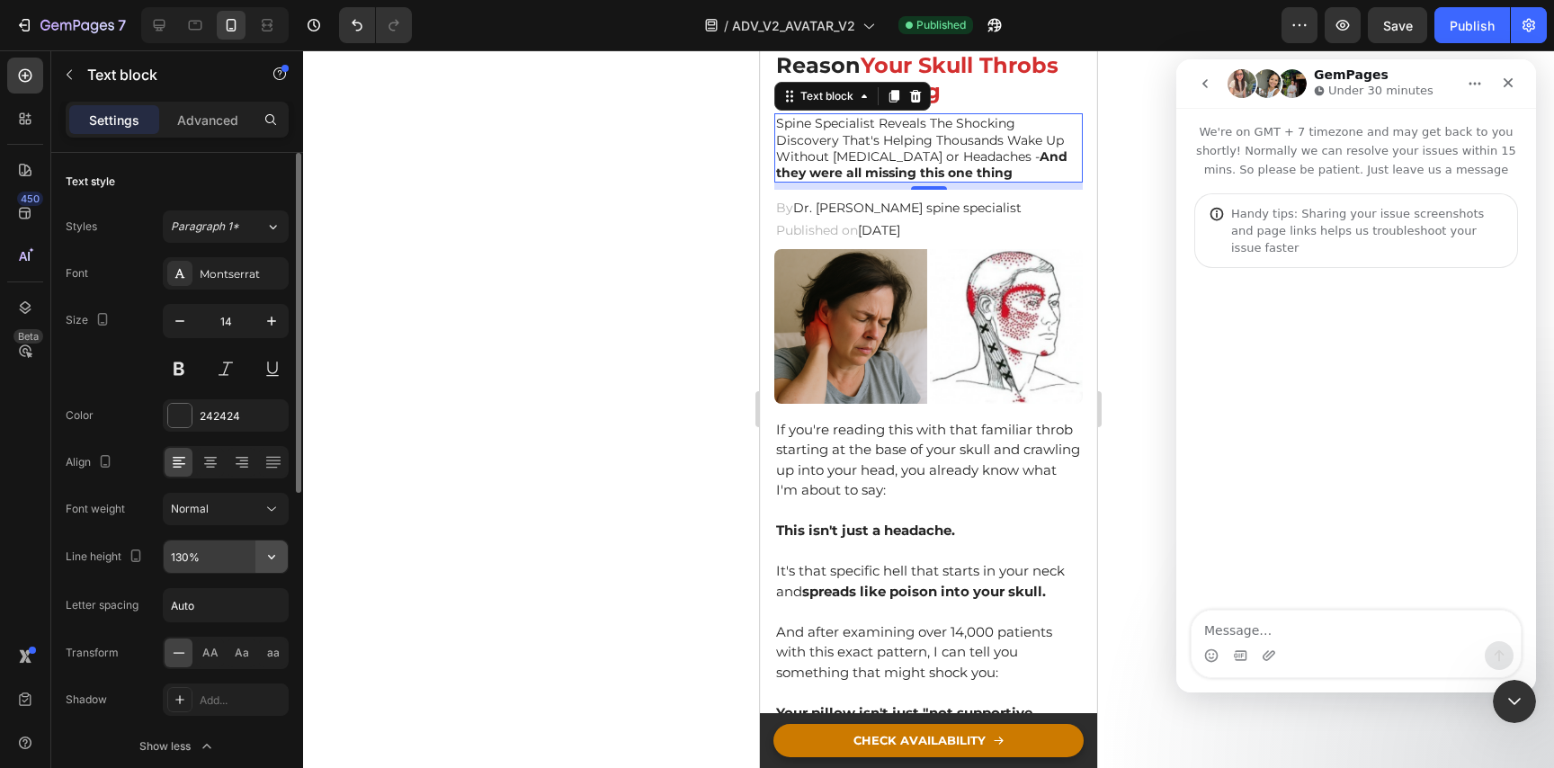
click at [273, 557] on icon "button" at bounding box center [272, 557] width 18 height 18
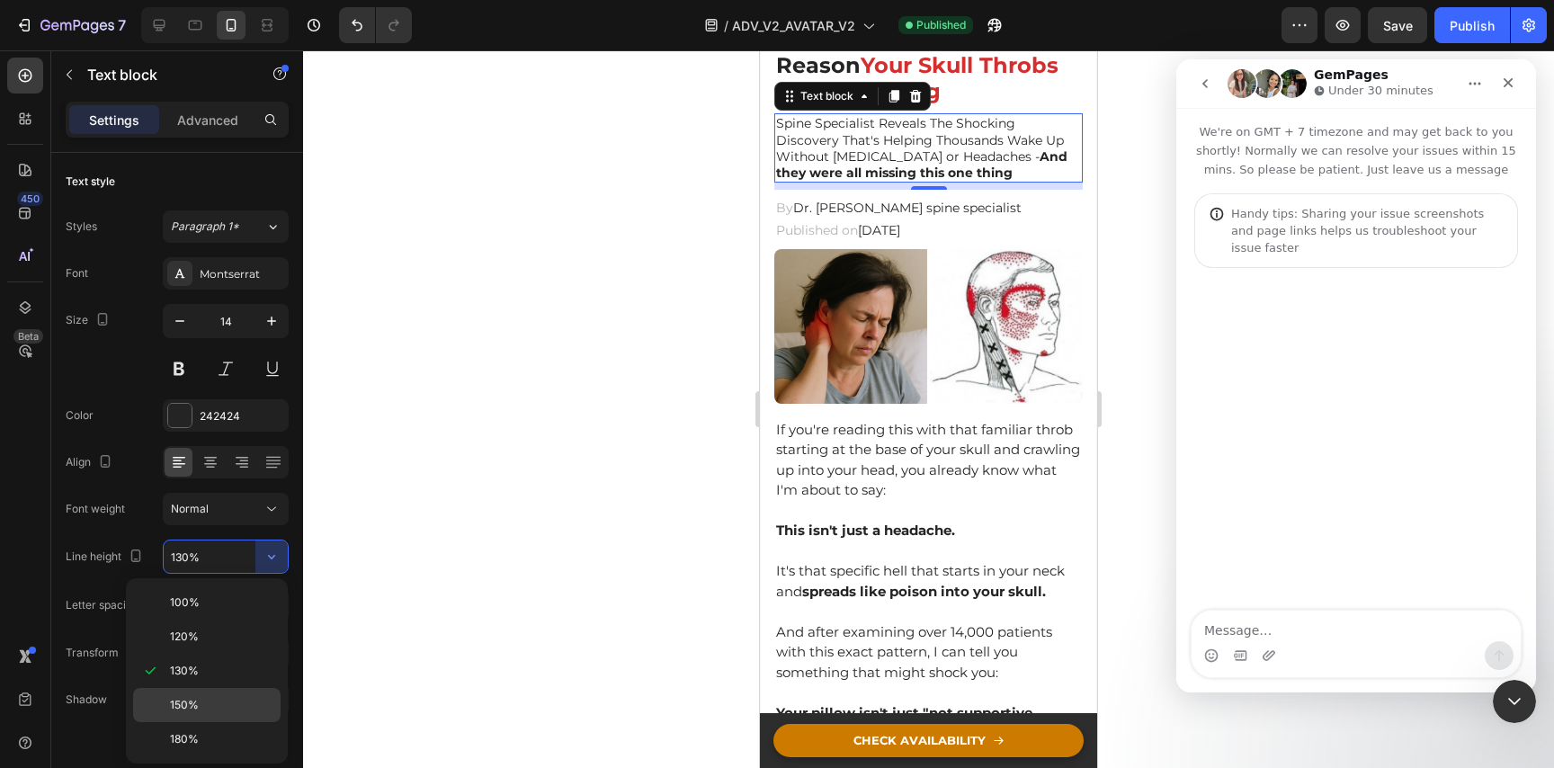
click at [226, 699] on p "150%" at bounding box center [221, 705] width 103 height 16
type input "150%"
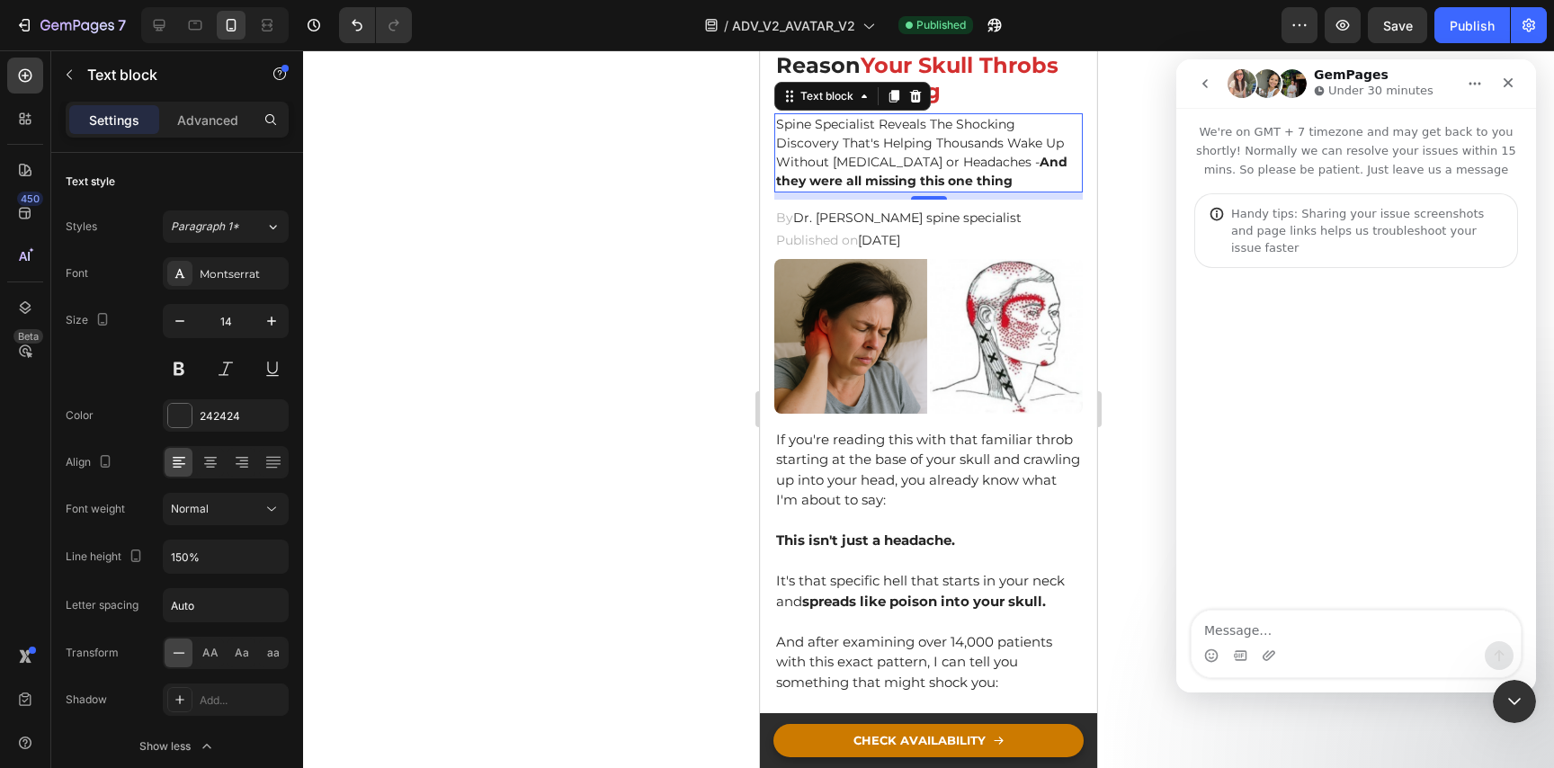
click at [553, 447] on div at bounding box center [928, 409] width 1251 height 718
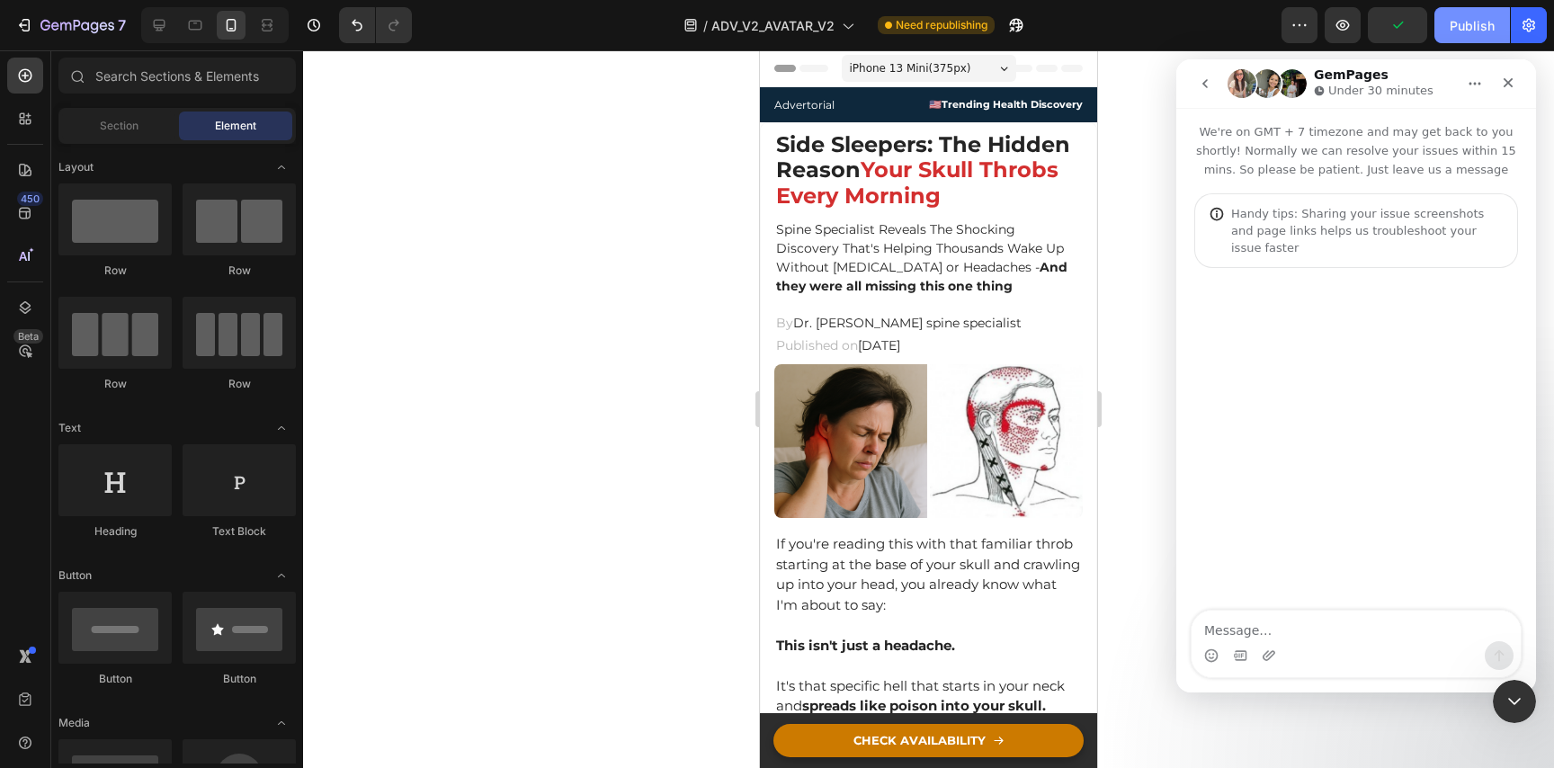
click at [1458, 23] on div "Publish" at bounding box center [1472, 25] width 45 height 19
click at [853, 165] on h2 "Side Sleepers: The Hidden Reason Your Skull Throbs Every Morning" at bounding box center [928, 170] width 308 height 81
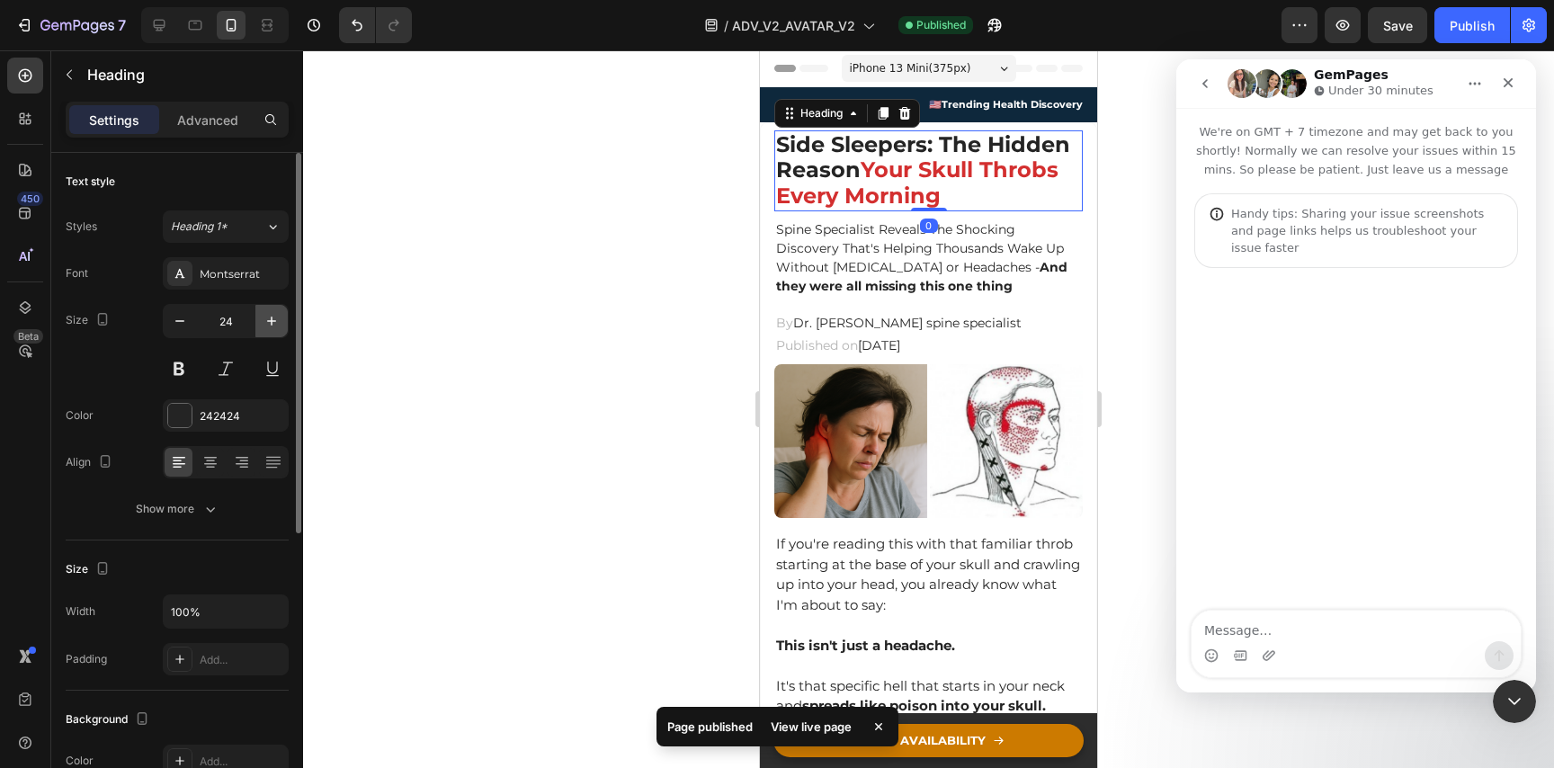
click at [281, 326] on button "button" at bounding box center [271, 321] width 32 height 32
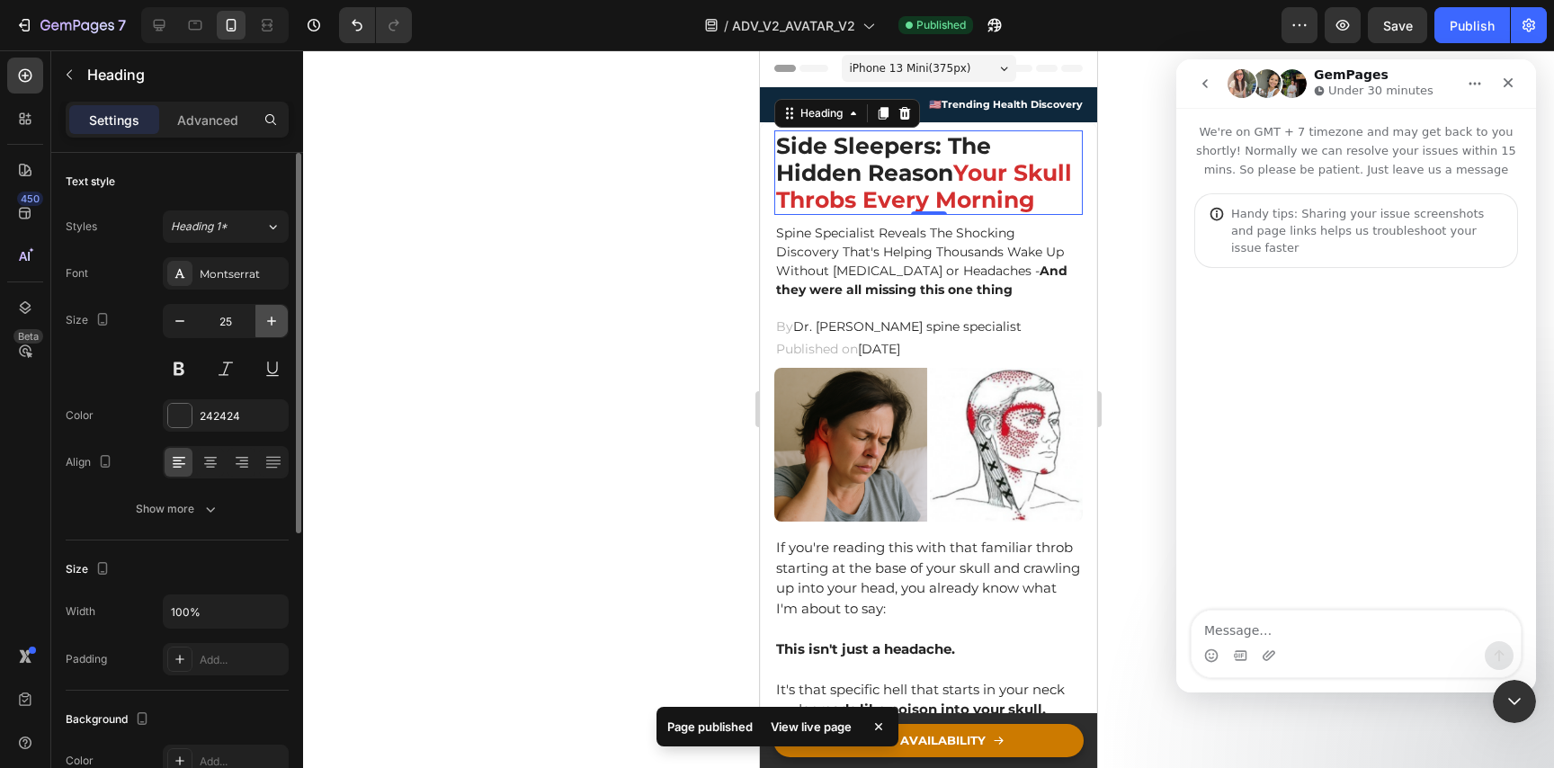
click at [279, 324] on icon "button" at bounding box center [272, 321] width 18 height 18
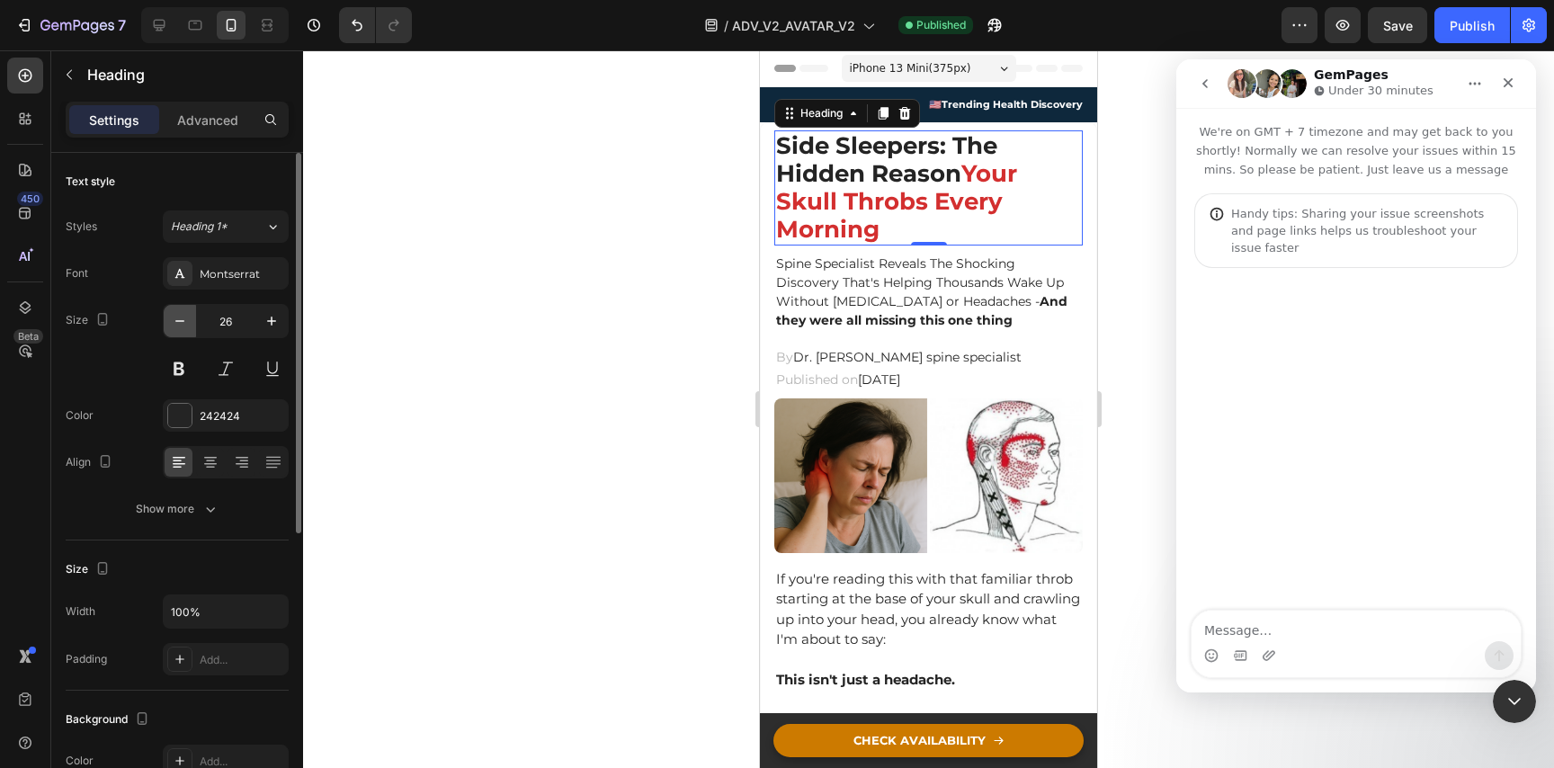
click at [174, 324] on icon "button" at bounding box center [180, 321] width 18 height 18
type input "25"
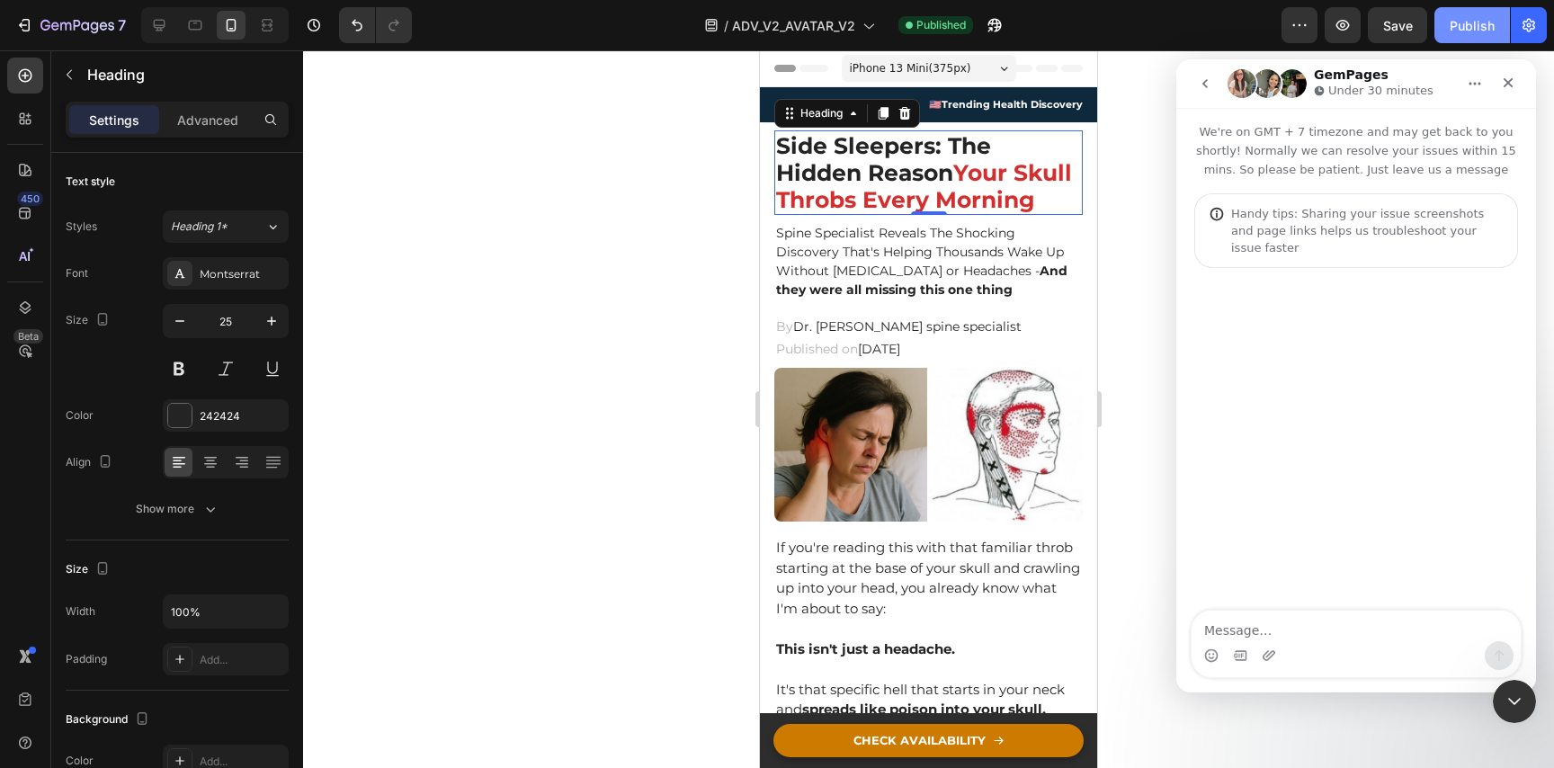
click at [1456, 20] on div "Publish" at bounding box center [1472, 25] width 45 height 19
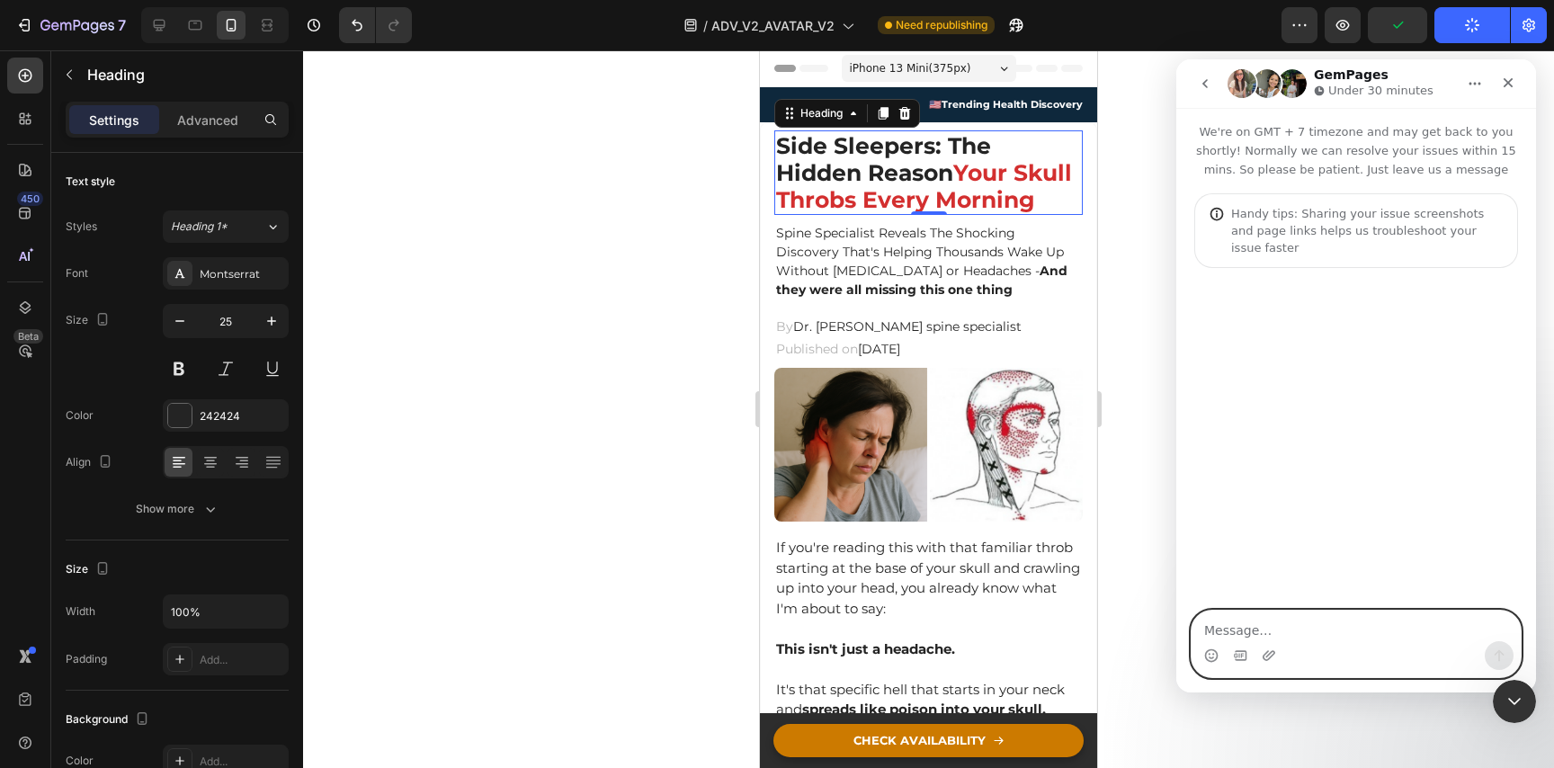
click at [1320, 638] on textarea "Message…" at bounding box center [1356, 626] width 329 height 31
click at [1320, 635] on textarea "Message…" at bounding box center [1356, 626] width 329 height 31
type textarea "hey how can i make sure the stick atc only pop ups after a certain section?"
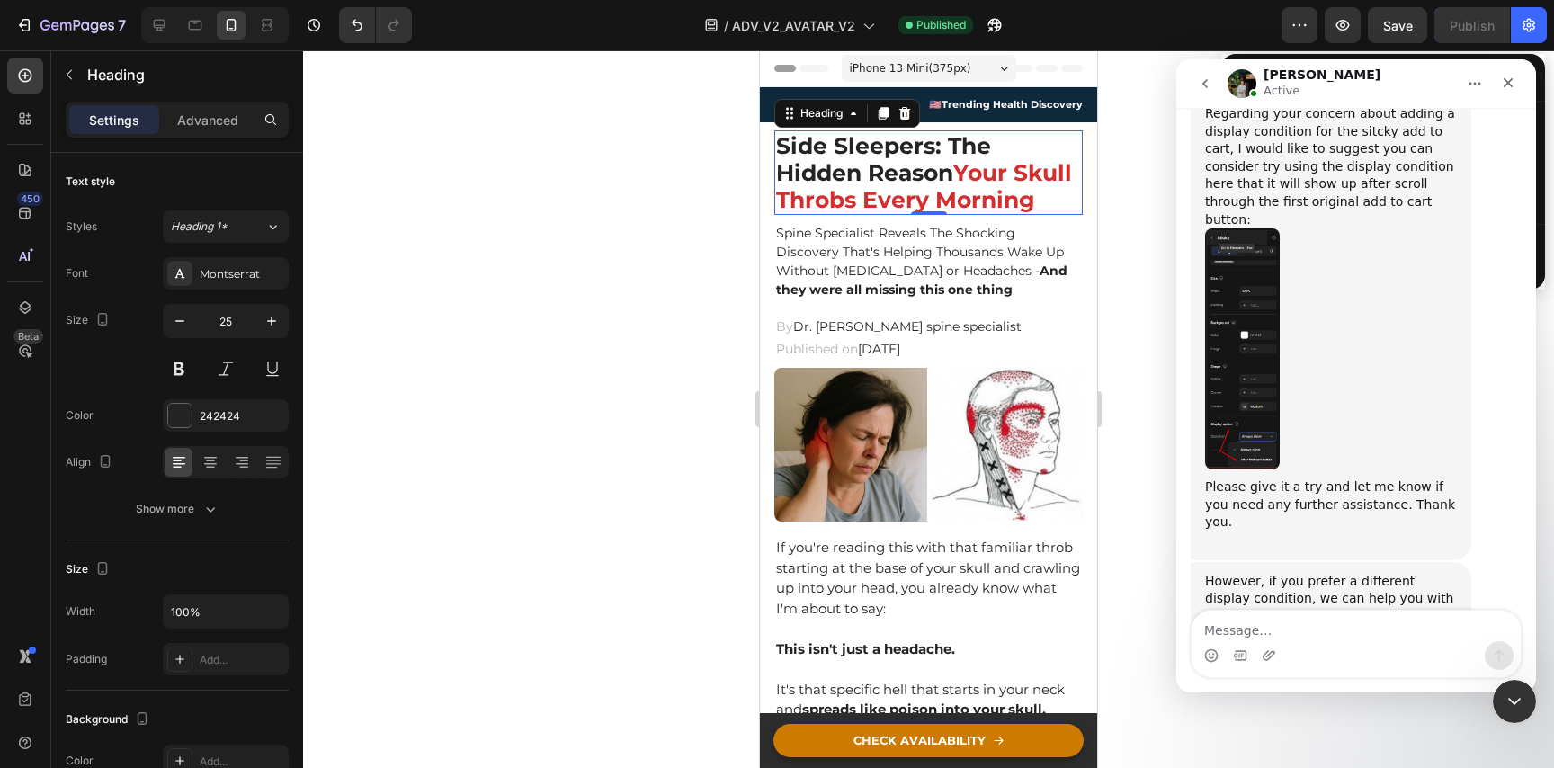
scroll to position [677, 0]
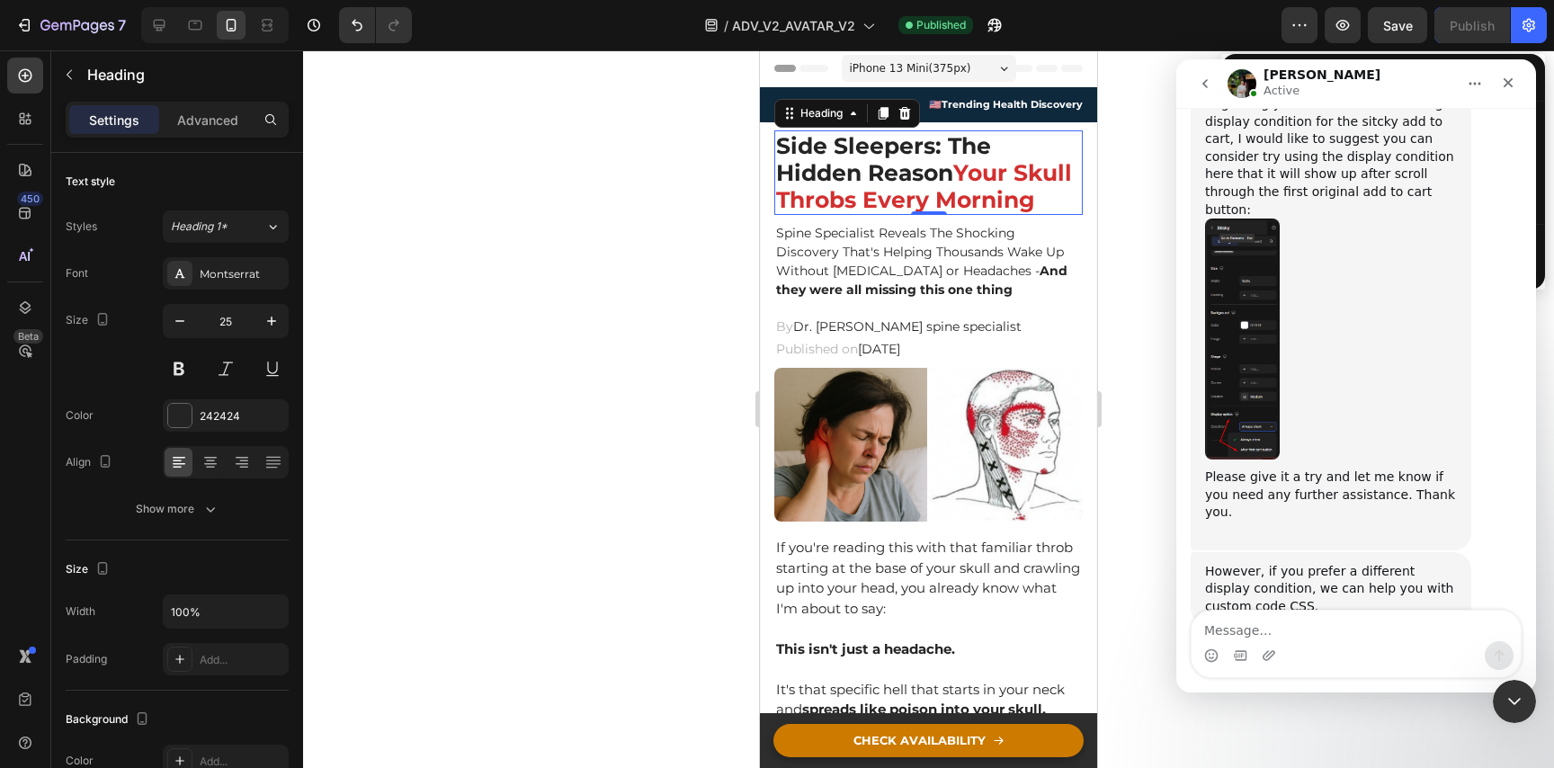
click at [1236, 254] on img "Jeremy says…" at bounding box center [1242, 339] width 75 height 241
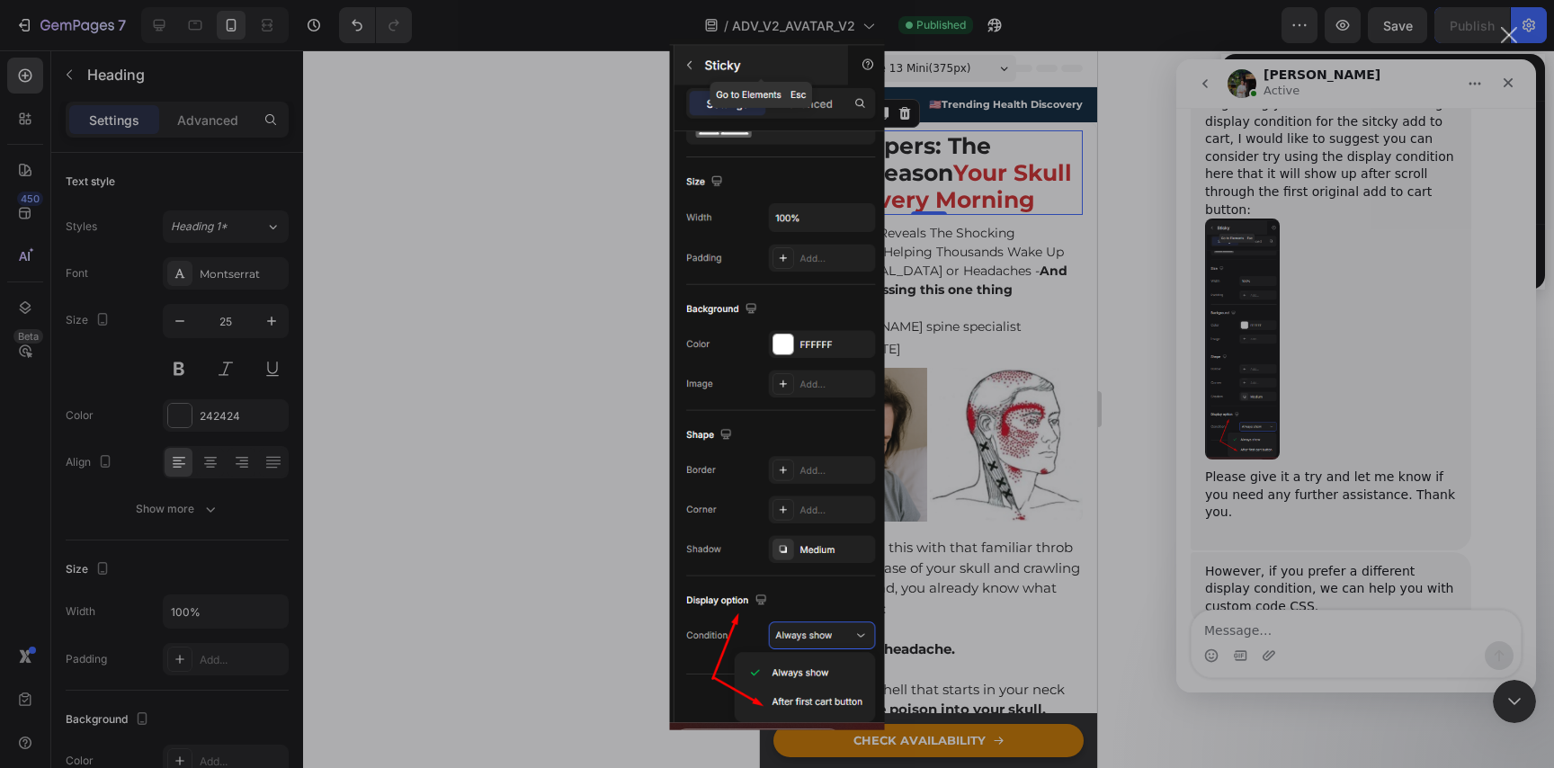
click at [1371, 254] on div "Intercom messenger" at bounding box center [777, 384] width 1554 height 768
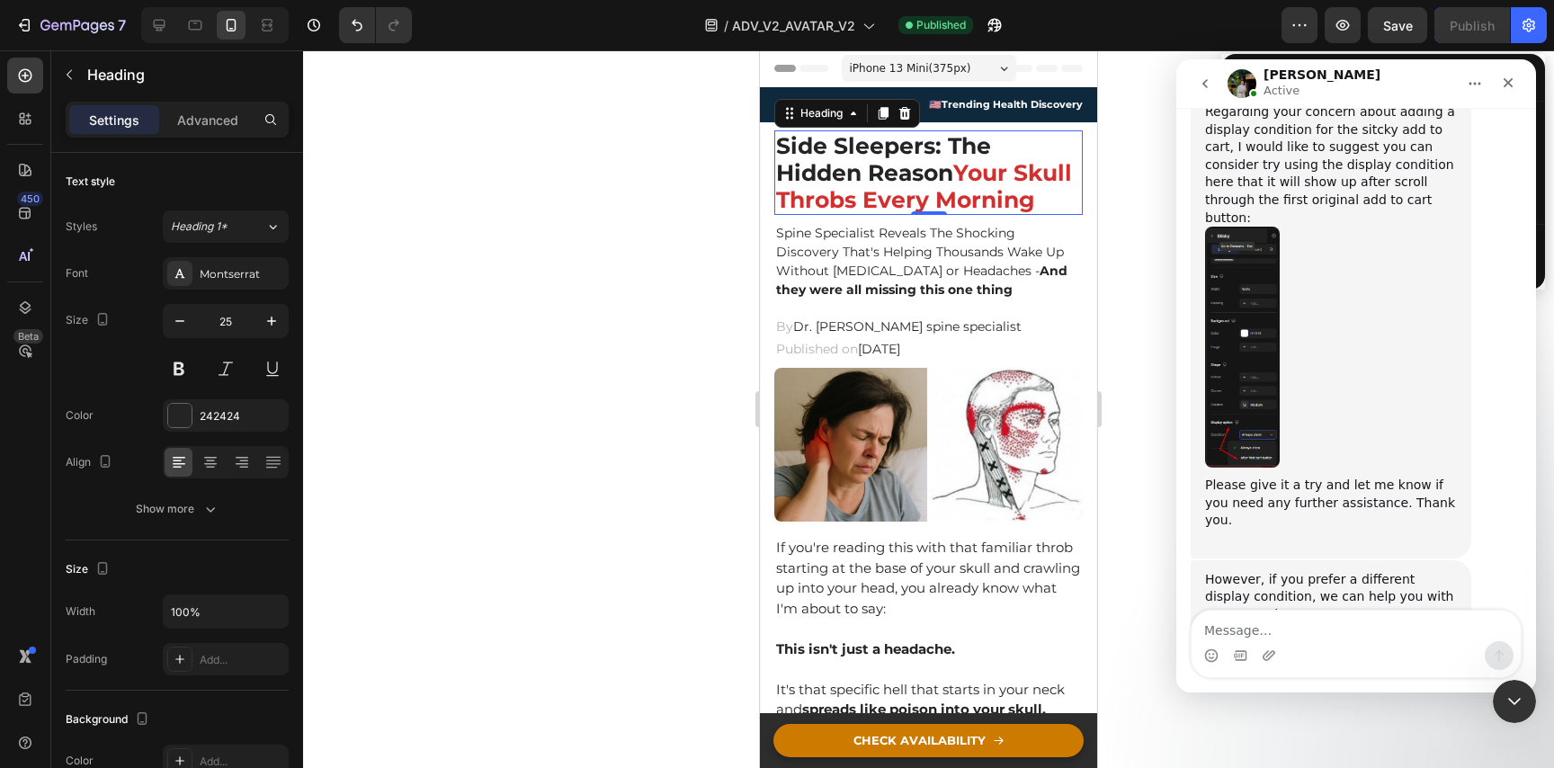
scroll to position [666, 0]
click at [1289, 625] on textarea "Message…" at bounding box center [1356, 626] width 329 height 31
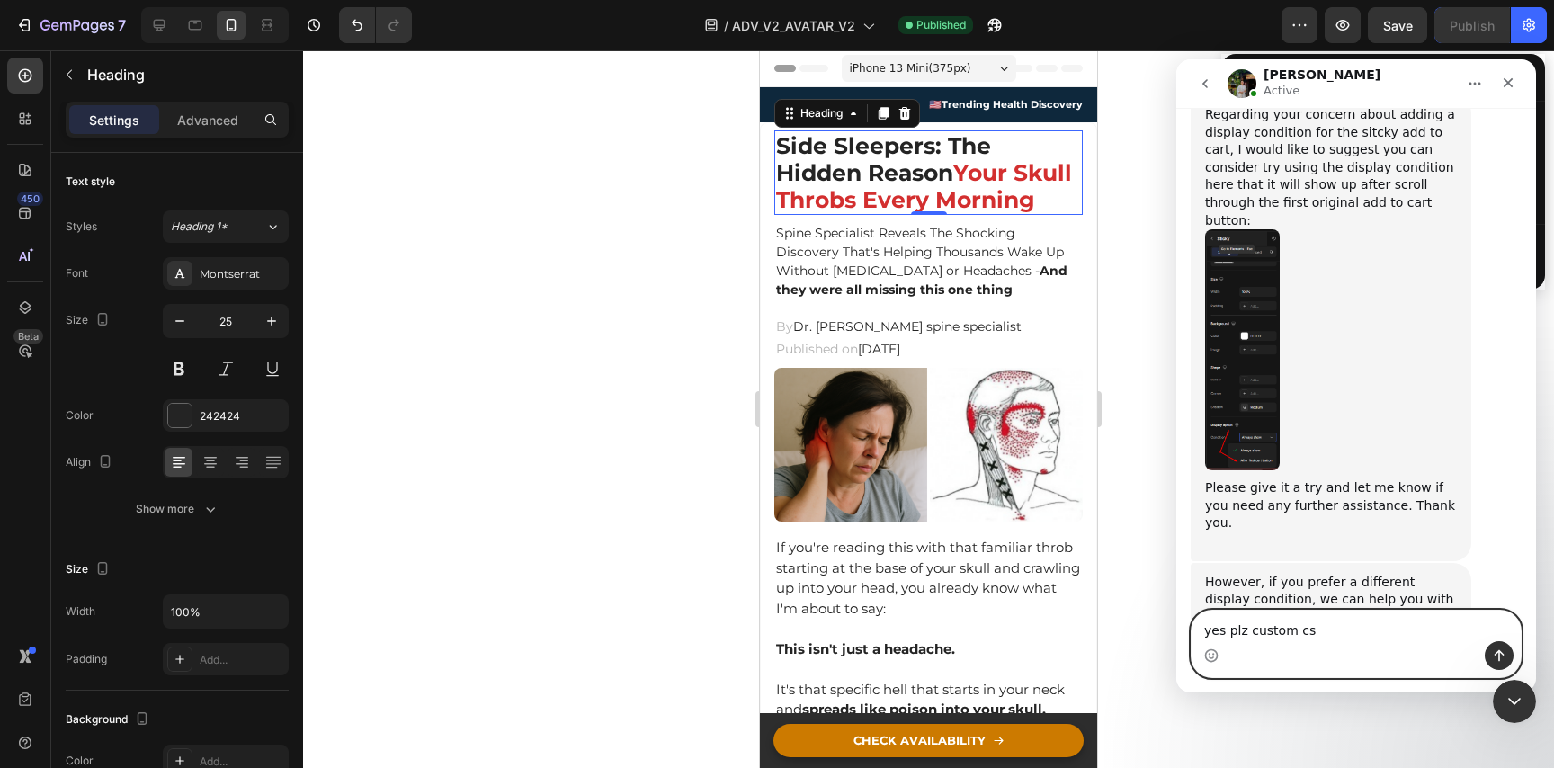
type textarea "yes plz custom css"
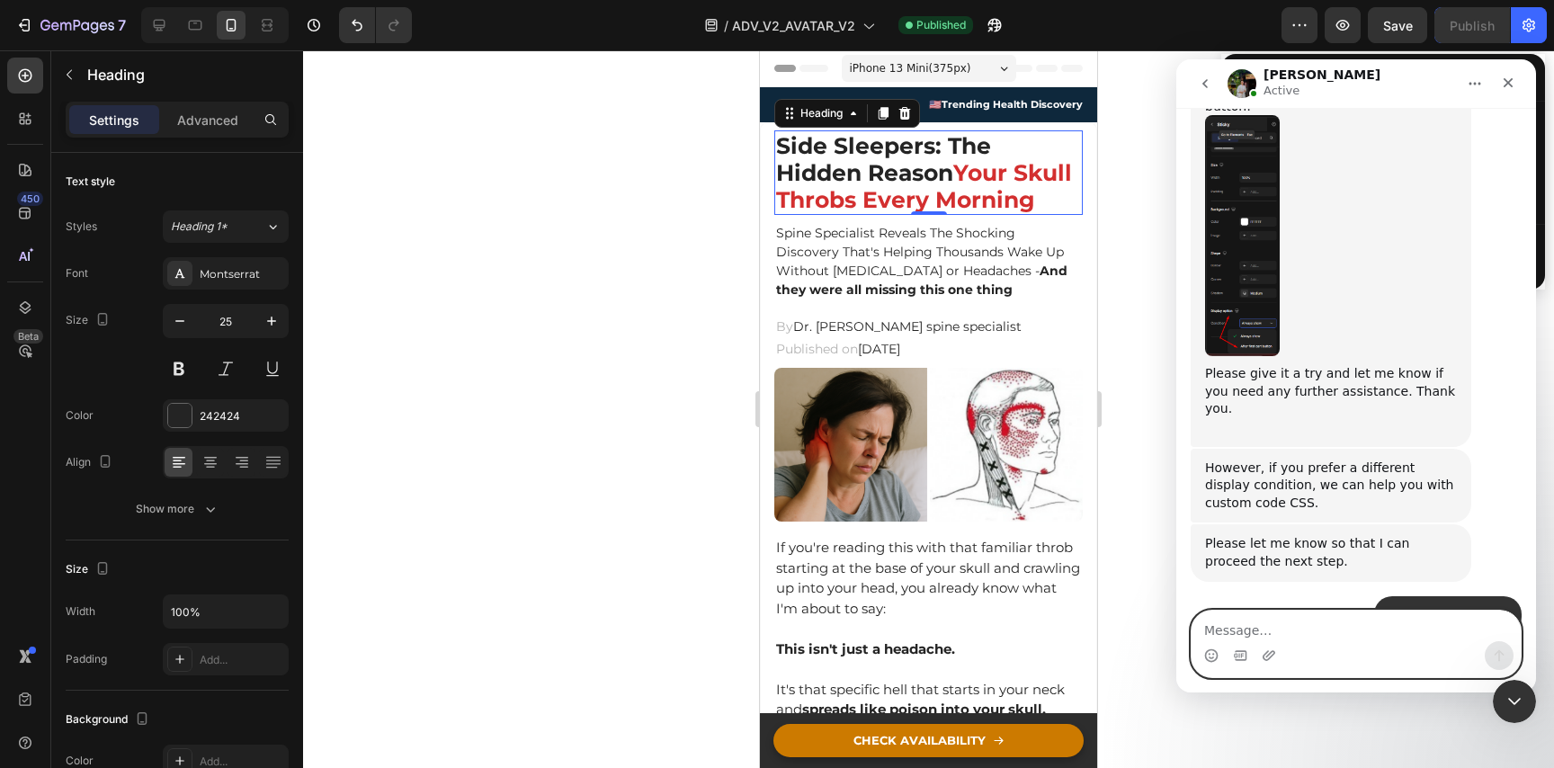
scroll to position [826, 0]
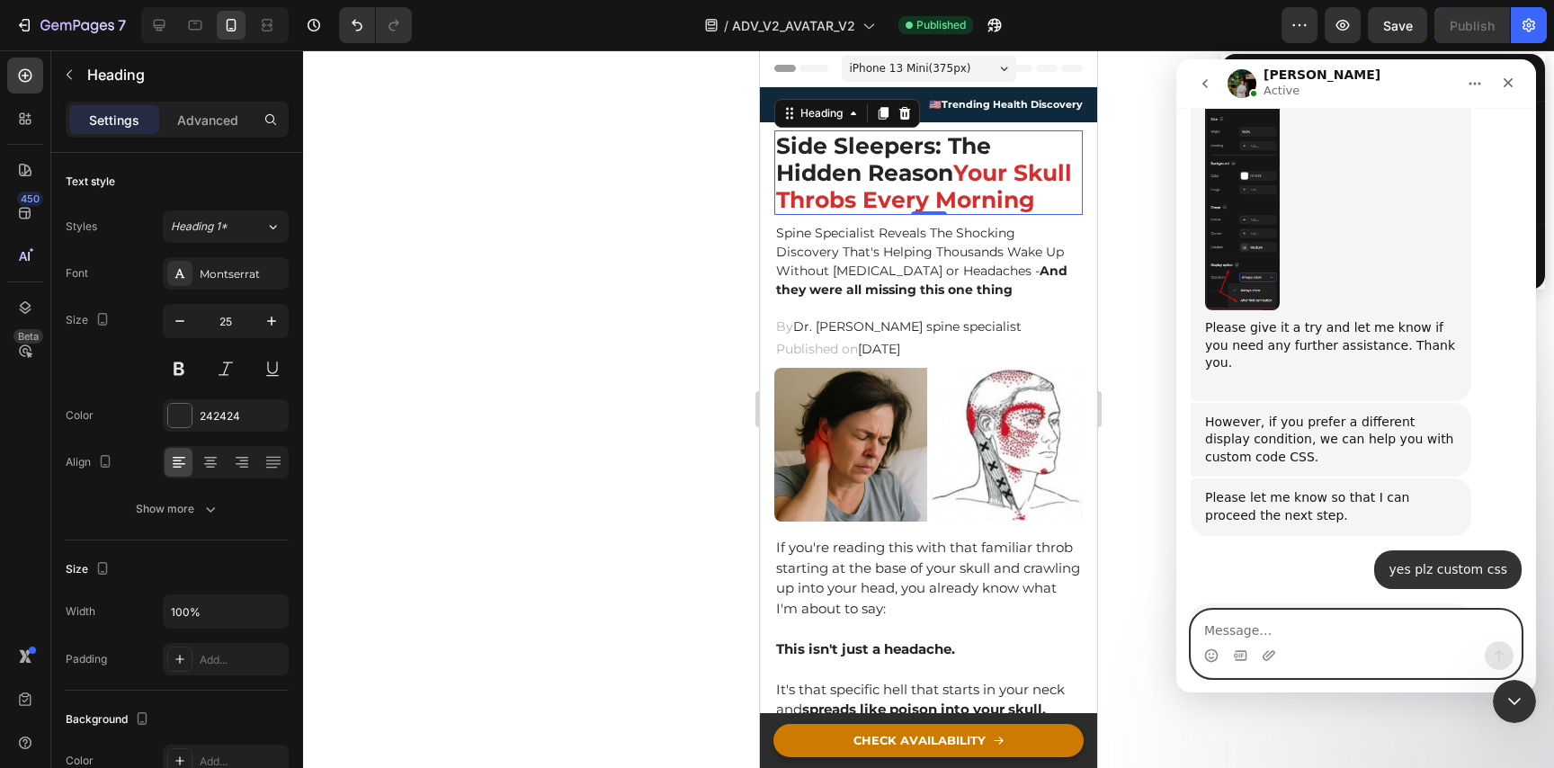
click at [1355, 614] on textarea "Message…" at bounding box center [1356, 626] width 329 height 31
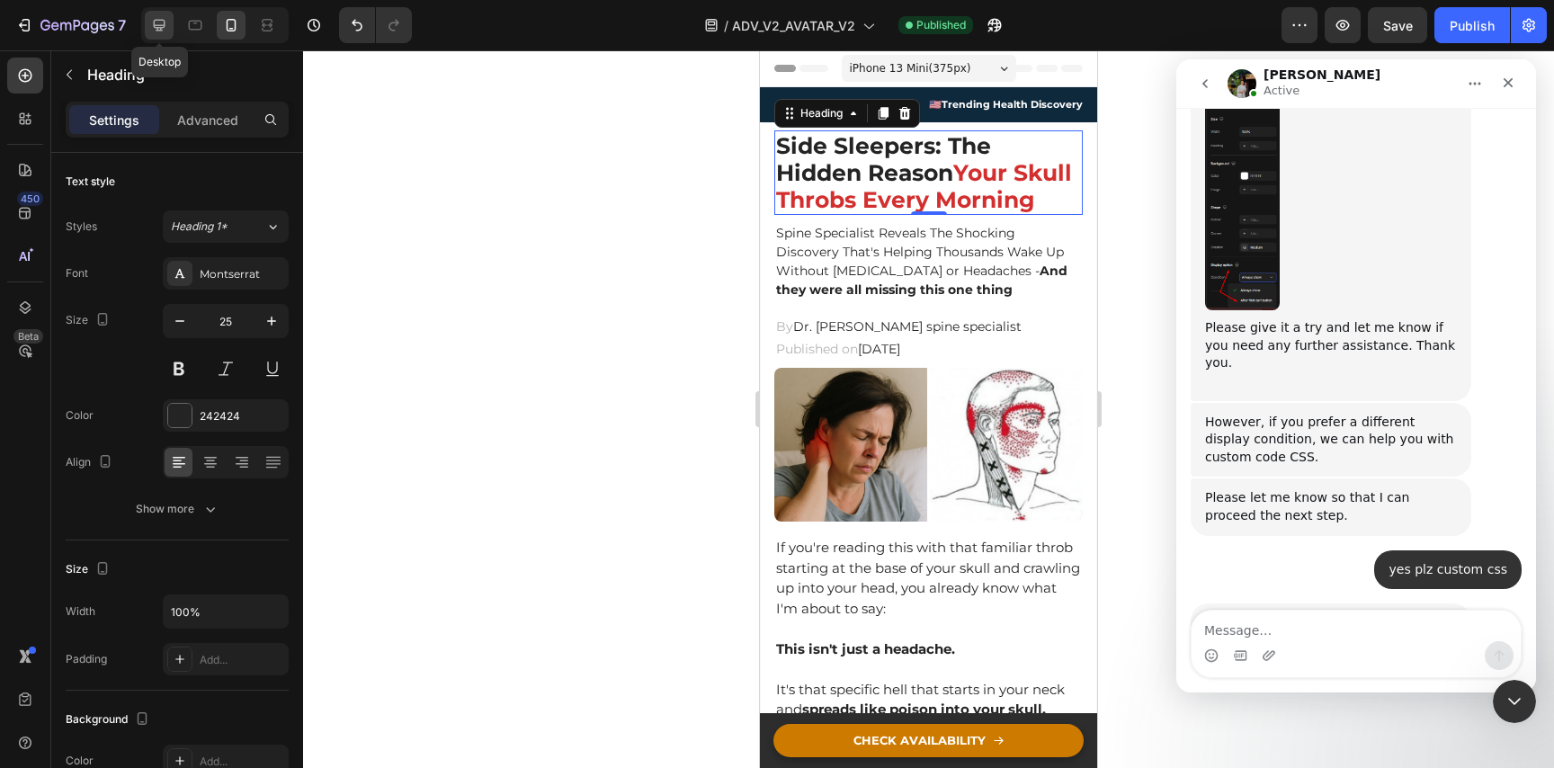
click at [166, 17] on div at bounding box center [159, 25] width 29 height 29
type input "30"
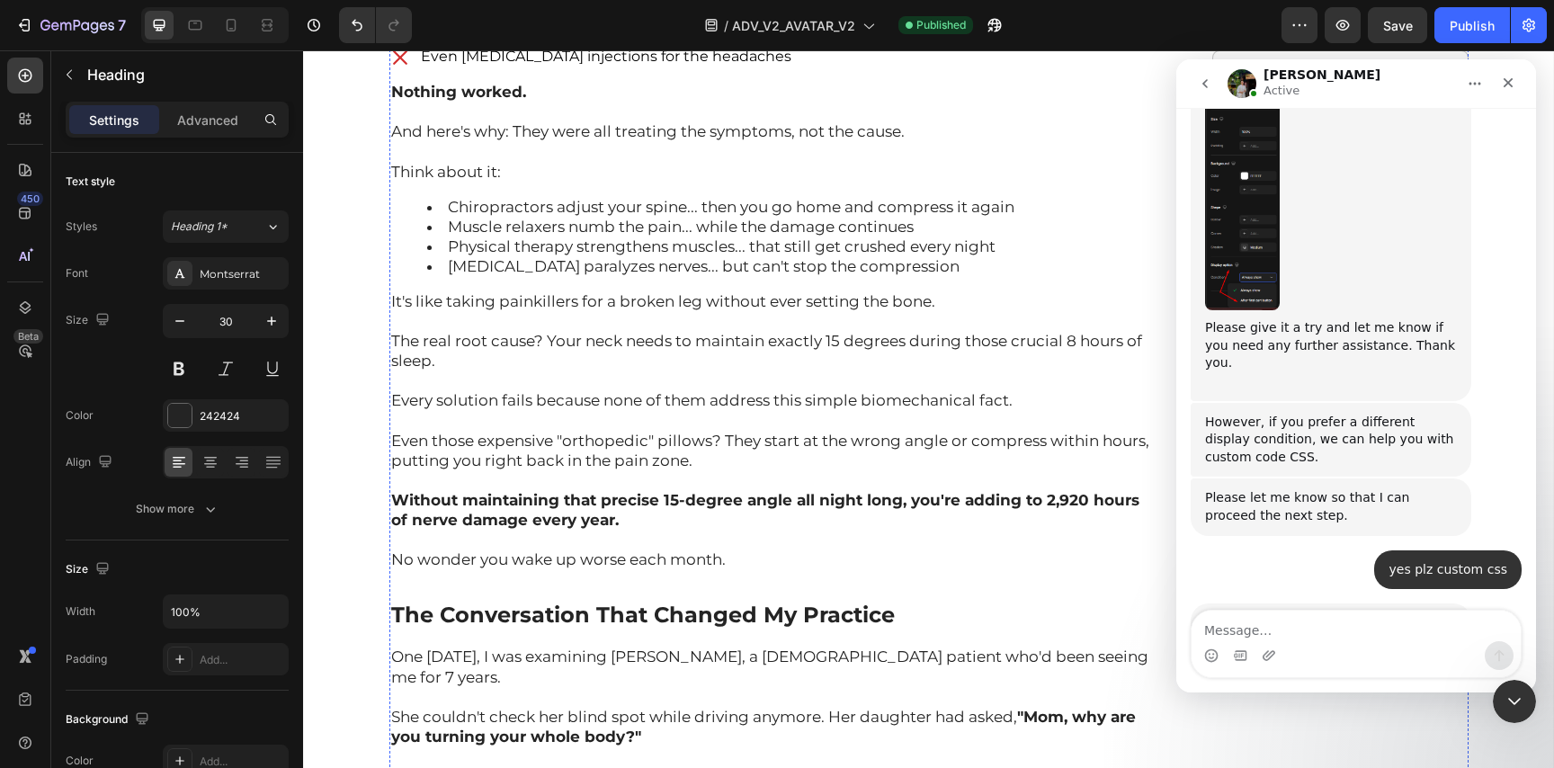
scroll to position [2119, 0]
click at [1529, 26] on icon "button" at bounding box center [1528, 25] width 13 height 13
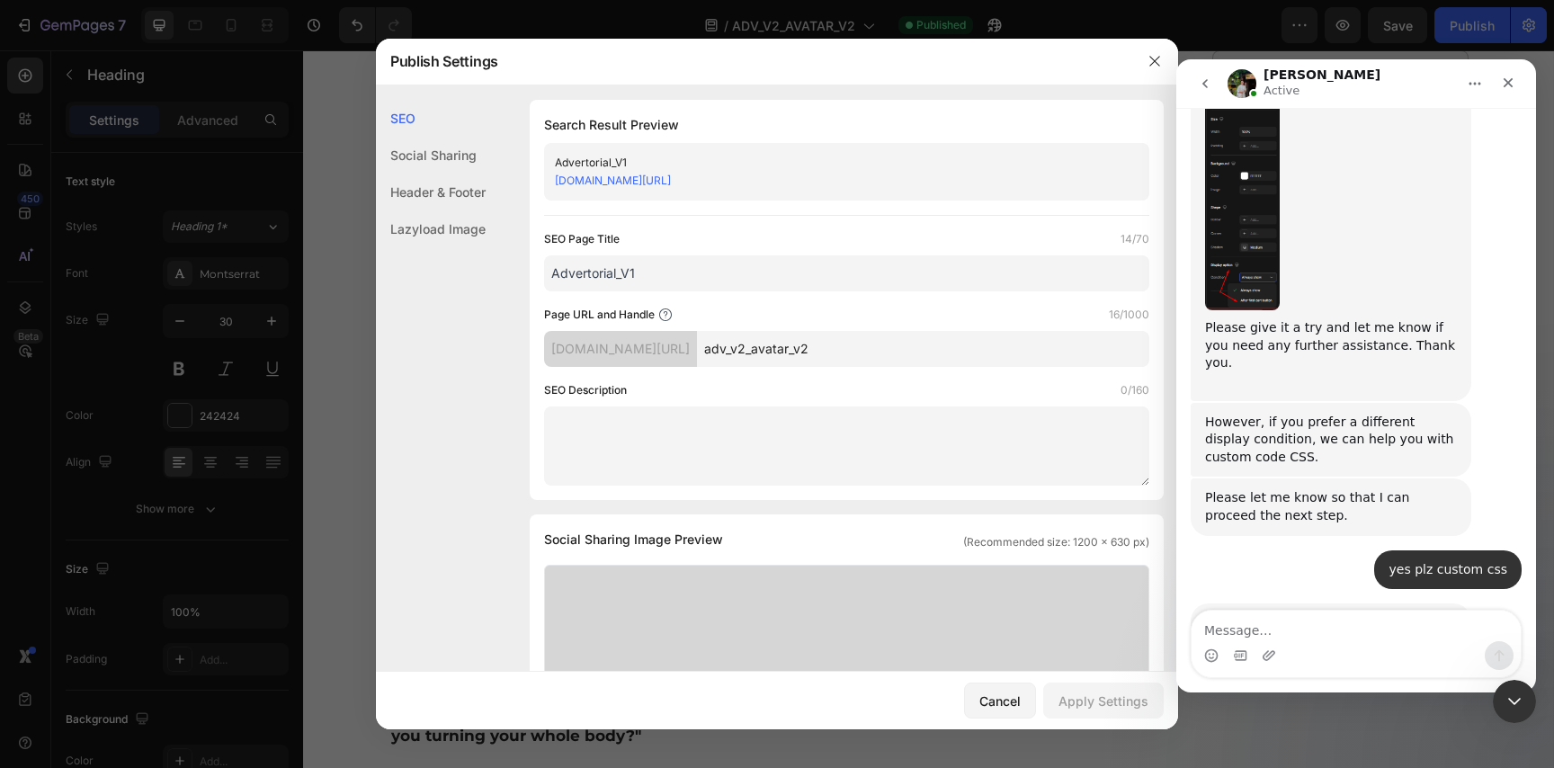
click at [641, 180] on link "[DOMAIN_NAME][URL]" at bounding box center [613, 180] width 116 height 13
click at [1316, 612] on textarea "Message…" at bounding box center [1356, 626] width 329 height 31
paste textarea "the sticky CTA should appear after "The MRI That Changed Everything""
type textarea "yes the sticky CTA should appear after "The MRI That Changed Everything""
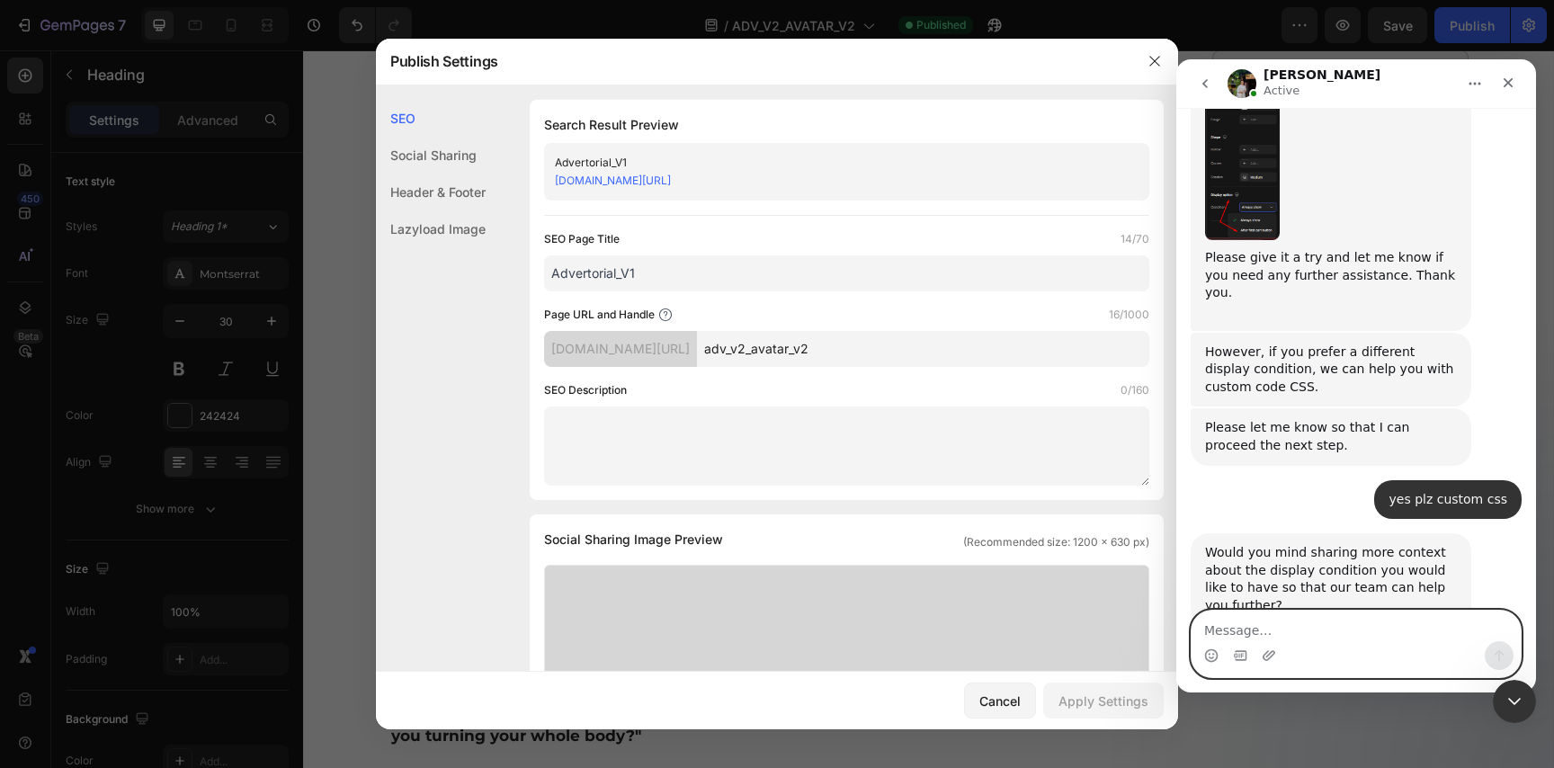
scroll to position [897, 0]
click at [353, 196] on div at bounding box center [777, 384] width 1554 height 768
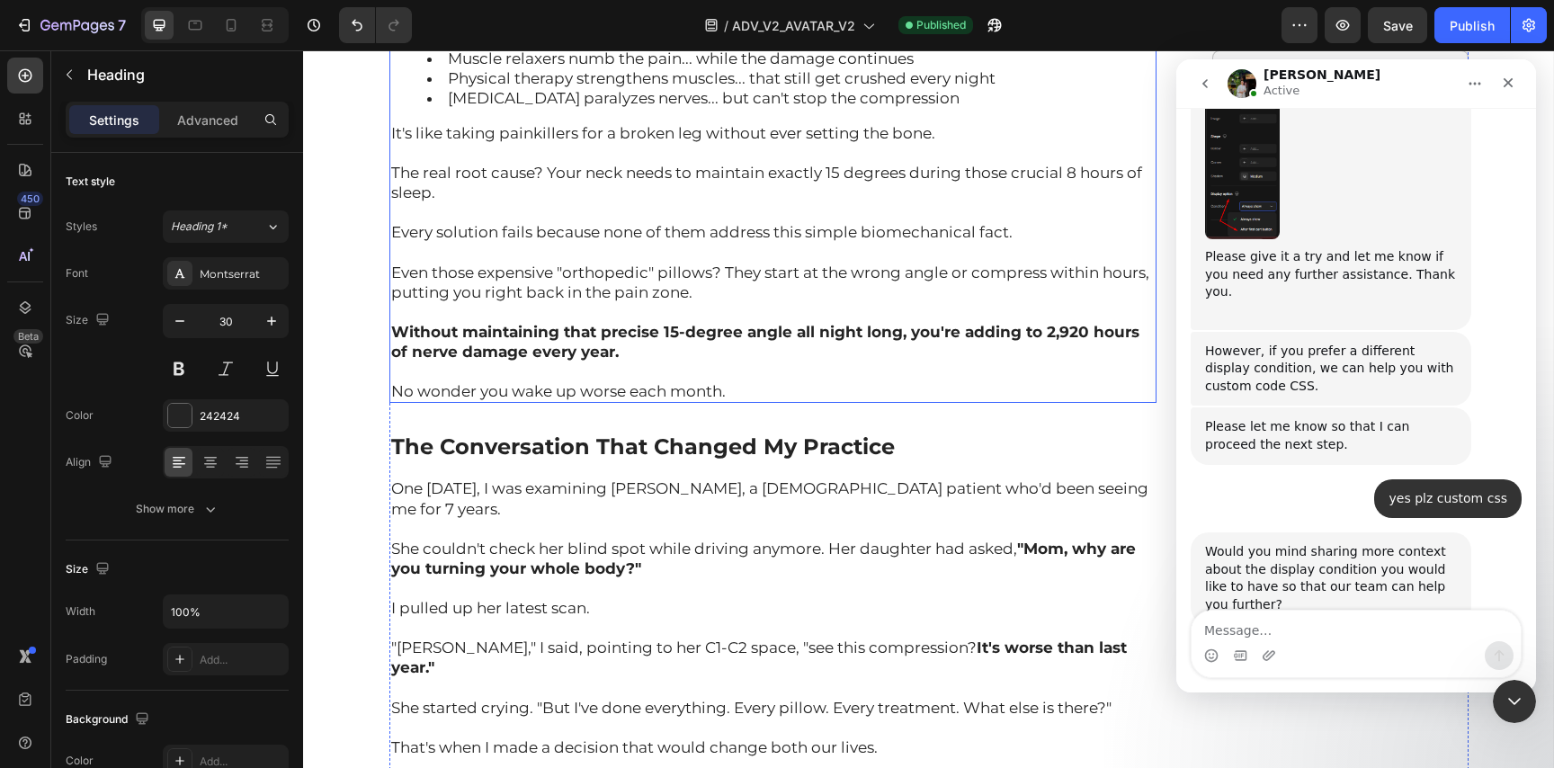
scroll to position [2055, 0]
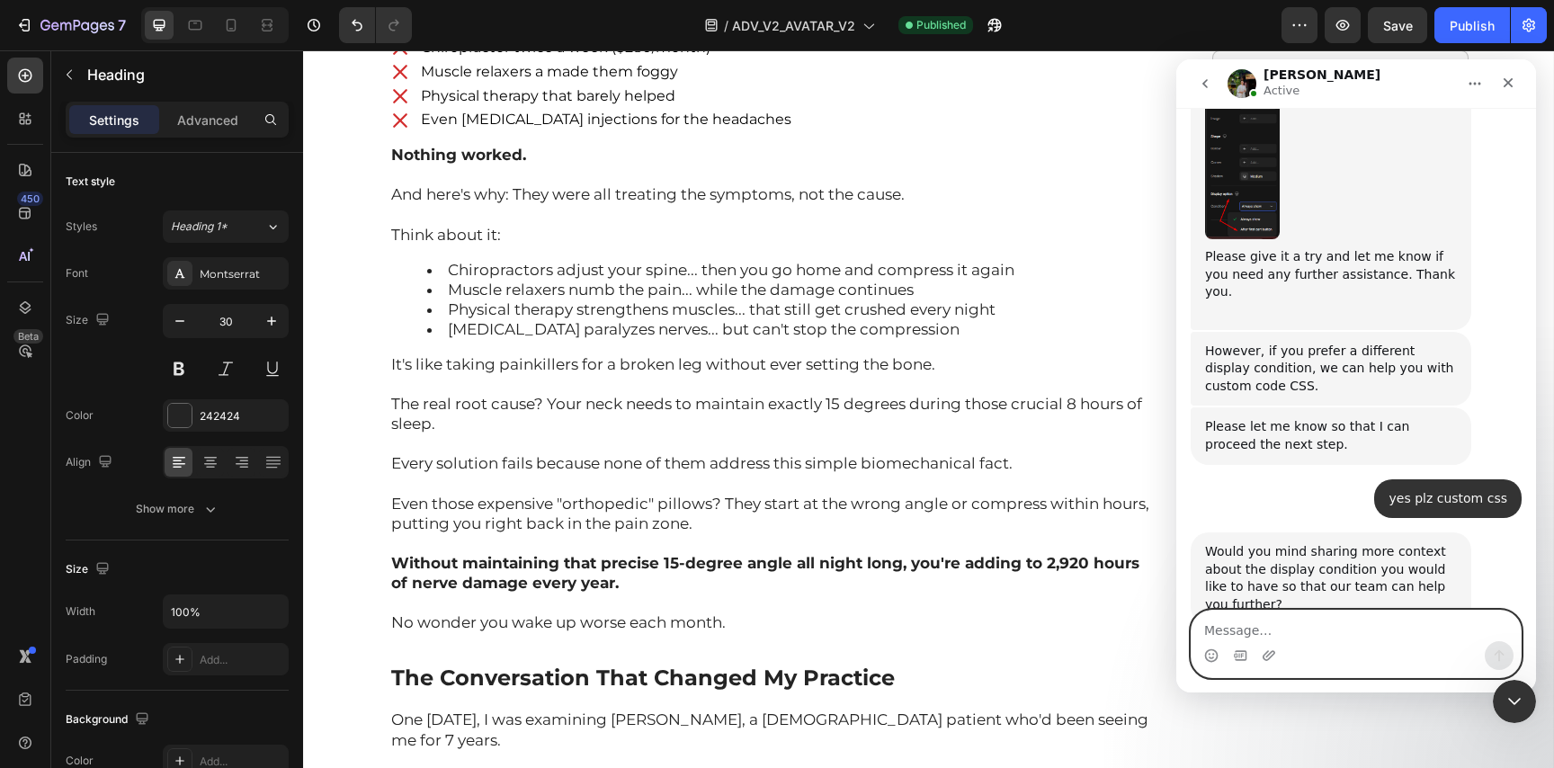
click at [1297, 623] on textarea "Message…" at bounding box center [1356, 626] width 329 height 31
paste textarea ""One degree off? The compression continues. The nerves stay crushed. The pain p…"
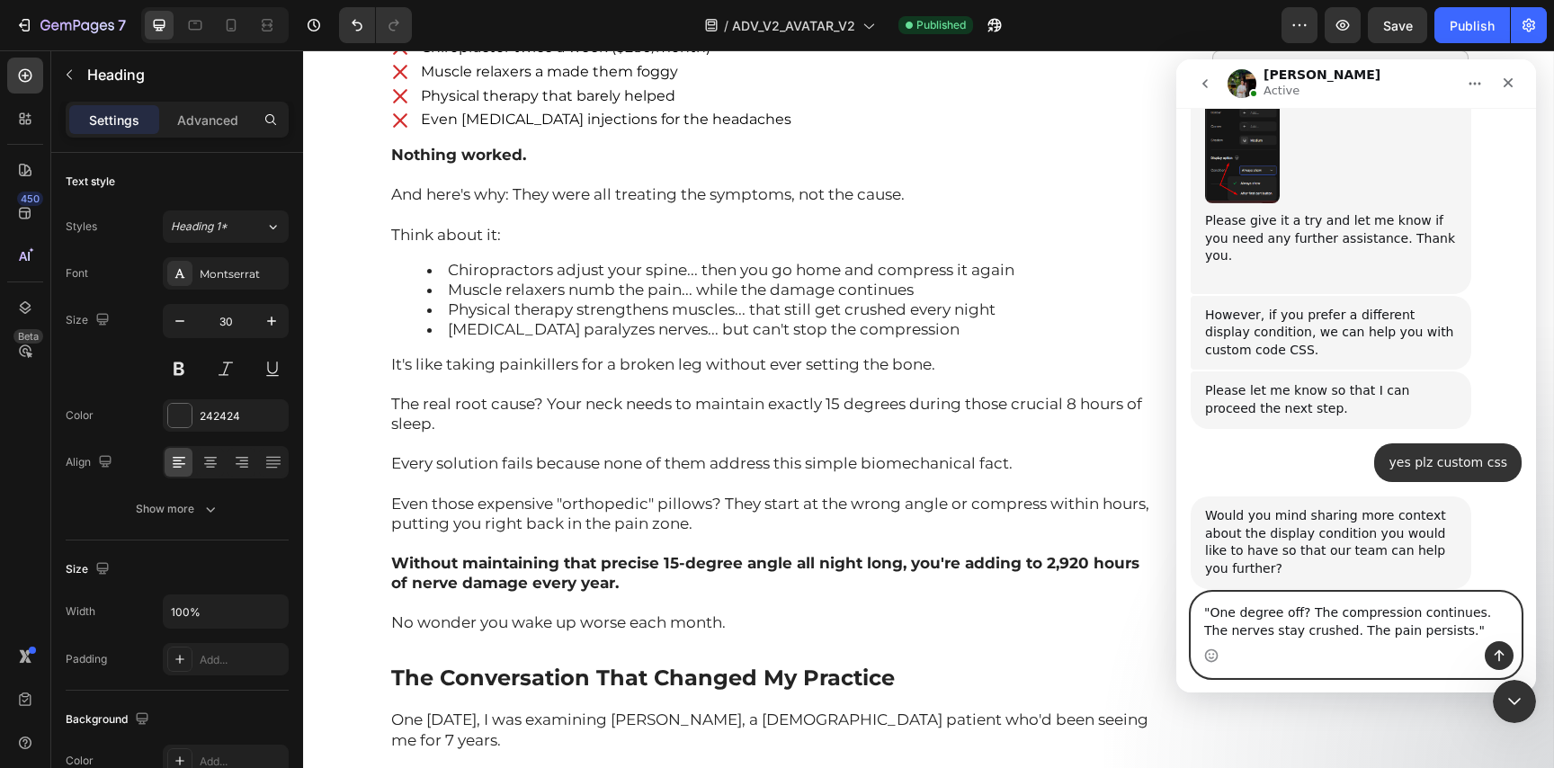
scroll to position [951, 0]
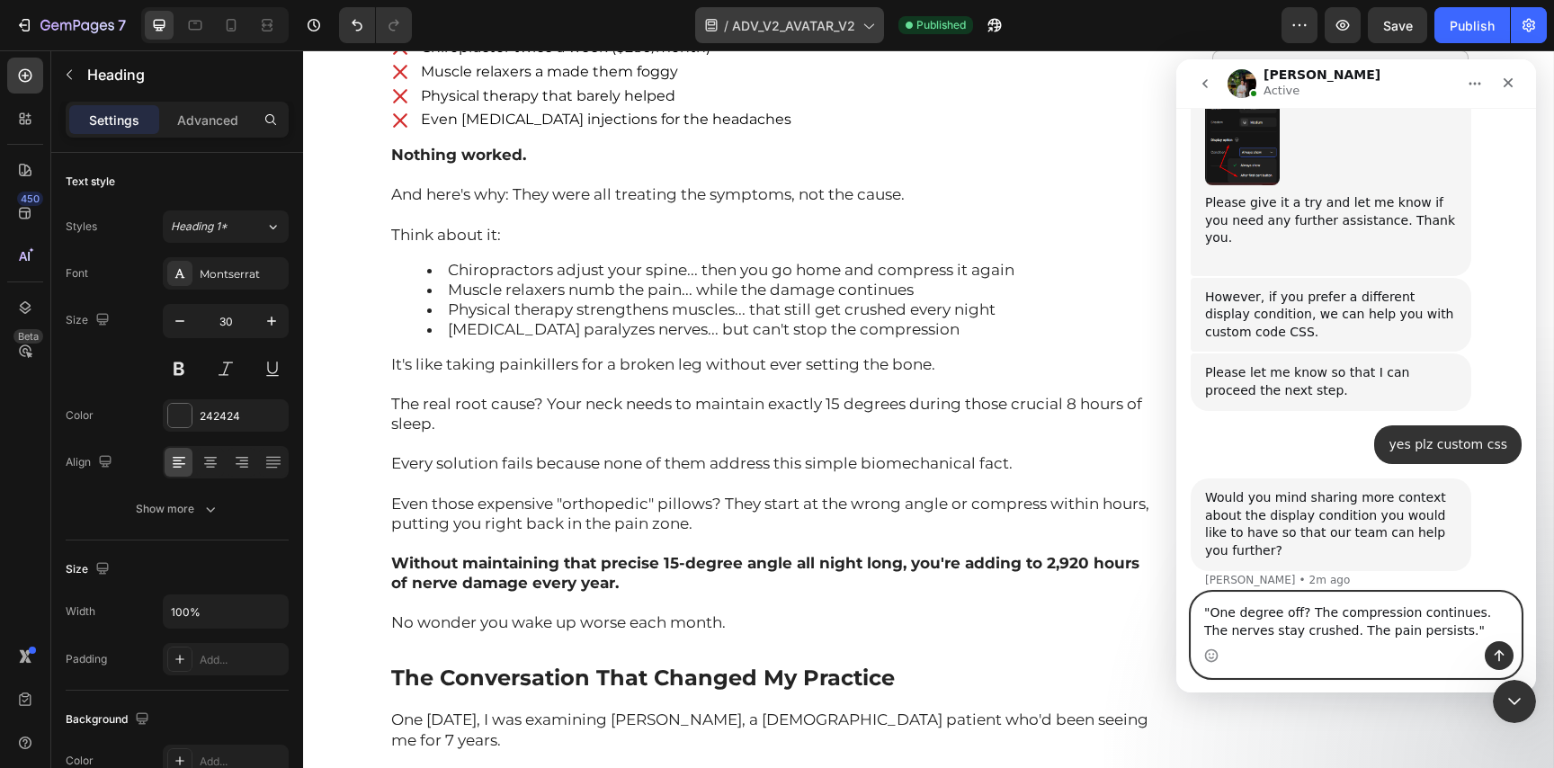
type textarea ""One degree off? The compression continues. The nerves stay crushed. The pain p…"
click at [1263, 598] on textarea ""One degree off? The compression continues. The nerves stay crushed. The pain p…" at bounding box center [1356, 617] width 329 height 49
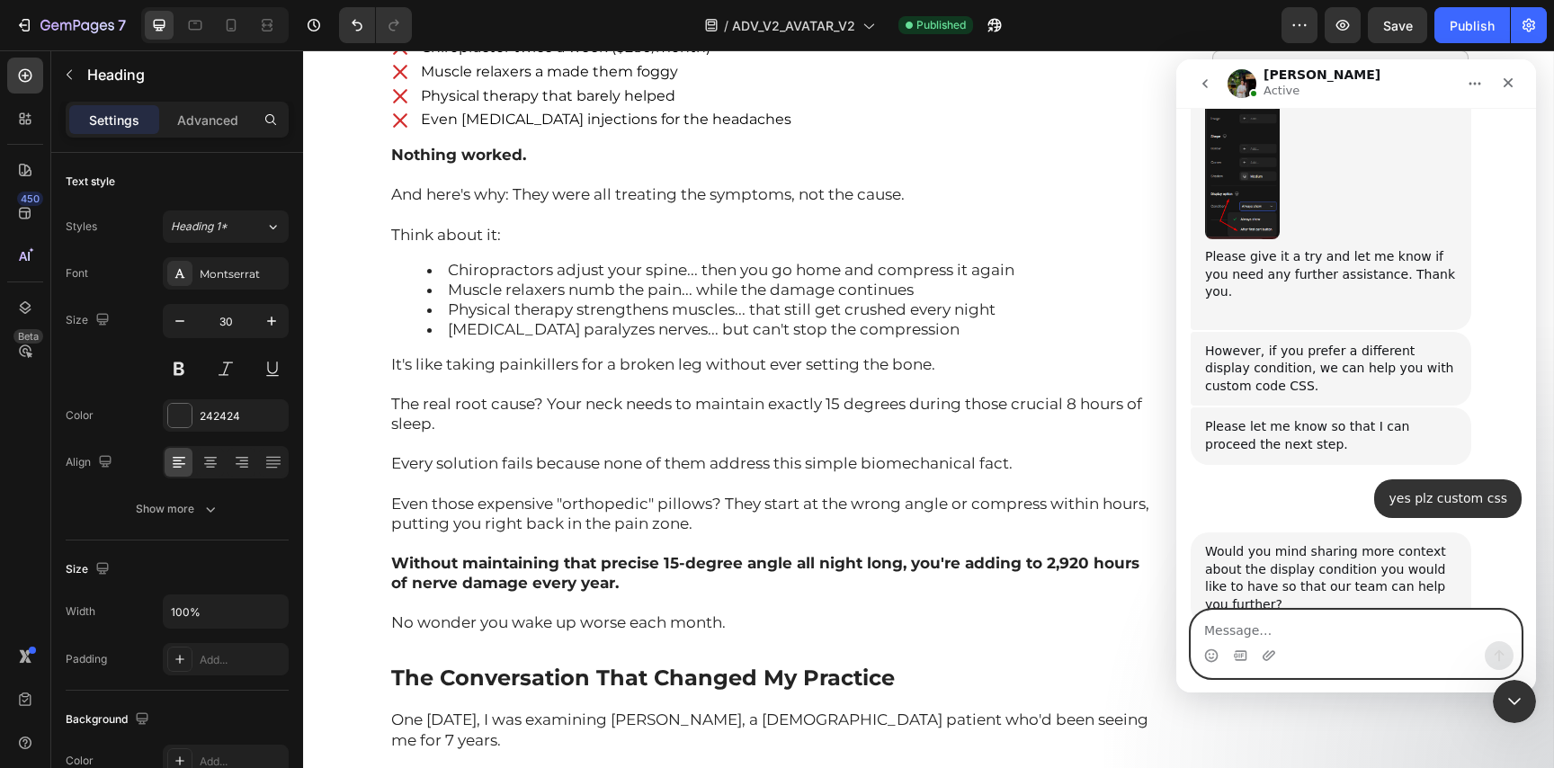
paste textarea "The sticky CTA should appear after this exact sentence: "One degree off? The co…"
type textarea "The sticky CTA should appear after this exact sentence: "One degree off? The co…"
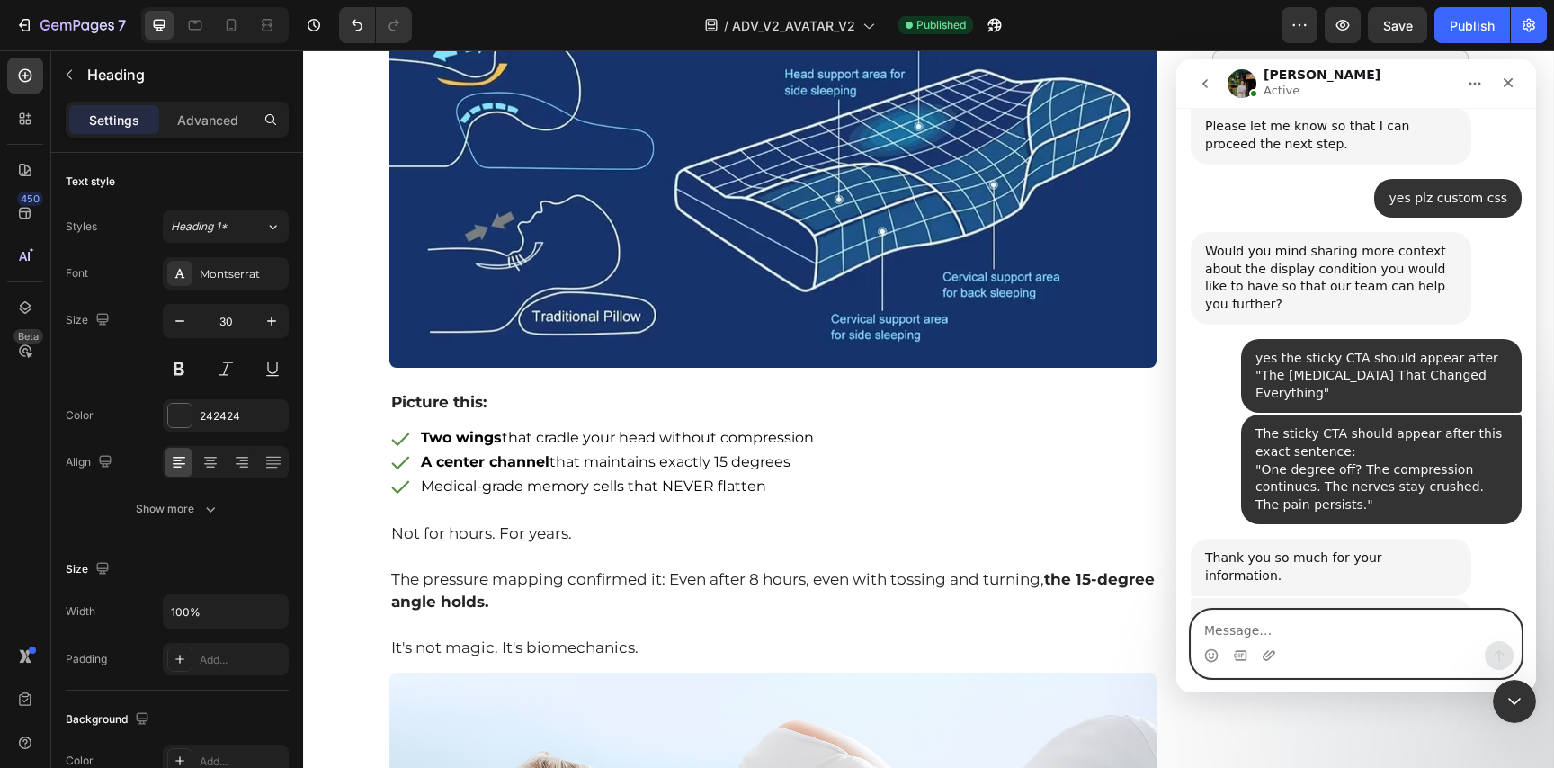
scroll to position [1254, 0]
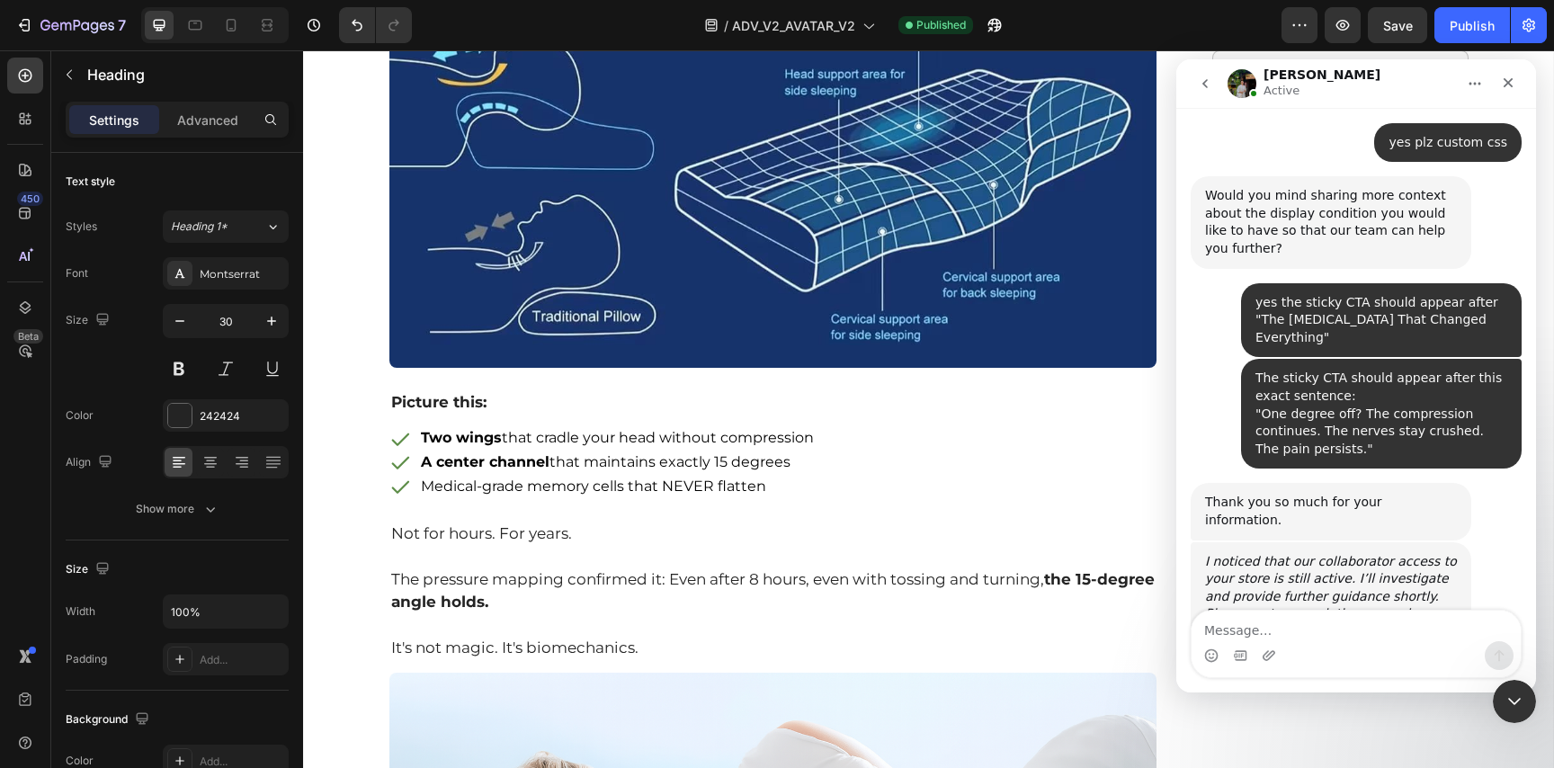
click at [1377, 646] on div "Intercom messenger" at bounding box center [1356, 655] width 329 height 29
click at [1367, 642] on div "Intercom messenger" at bounding box center [1356, 655] width 329 height 29
click at [1335, 634] on textarea "Message…" at bounding box center [1356, 626] width 329 height 31
type textarea "where do you place the code?"
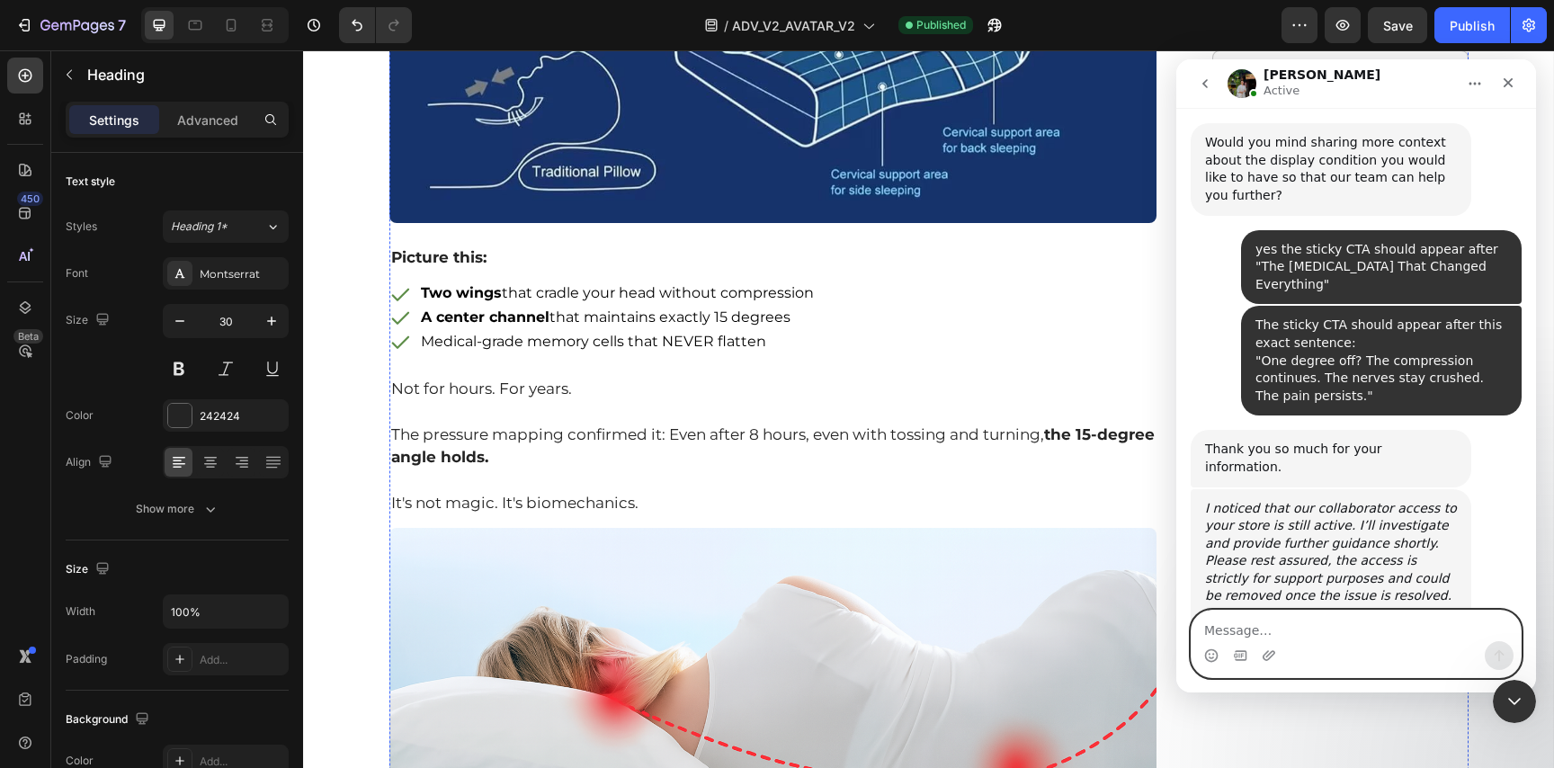
scroll to position [3451, 0]
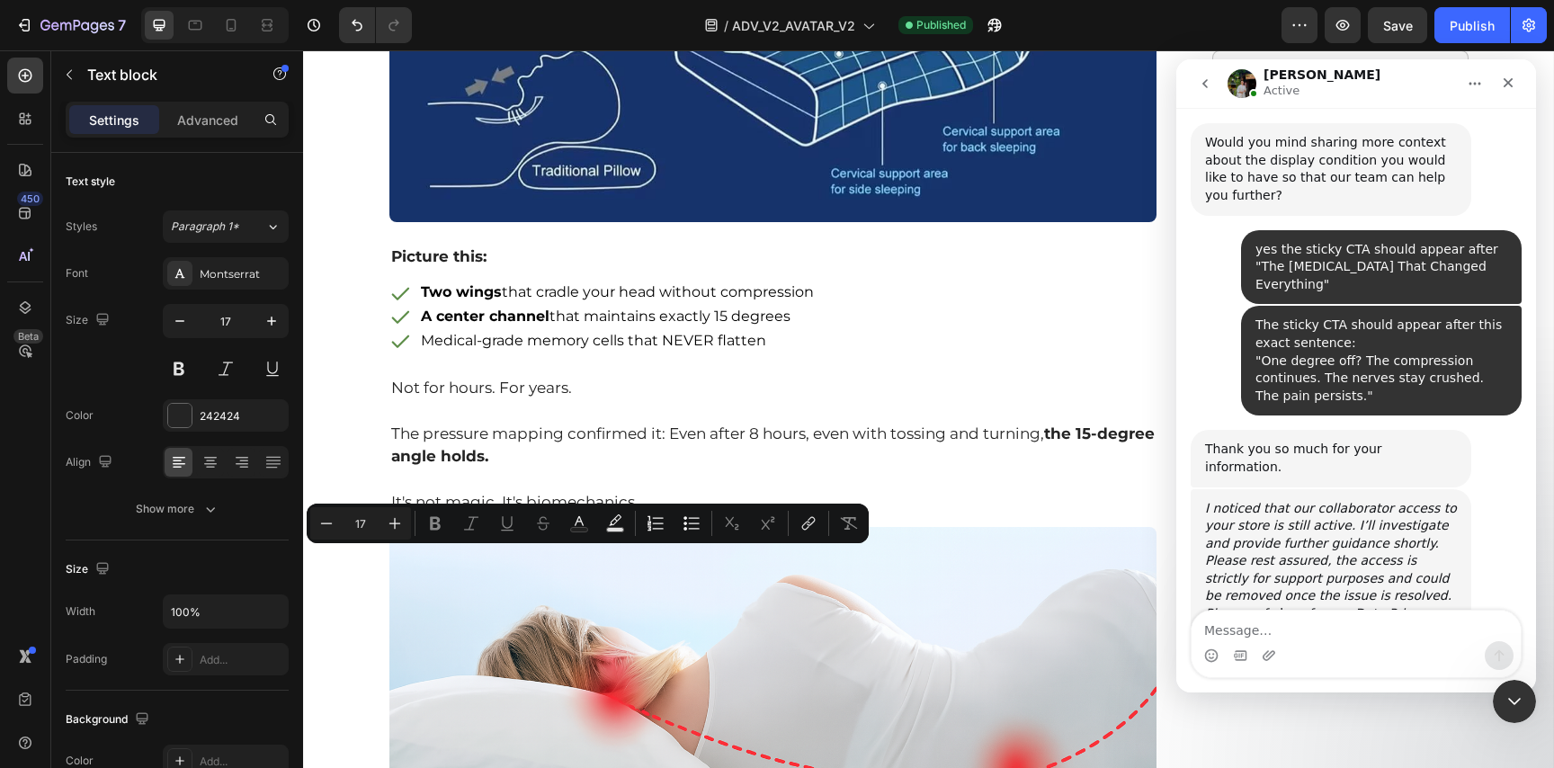
type input "24"
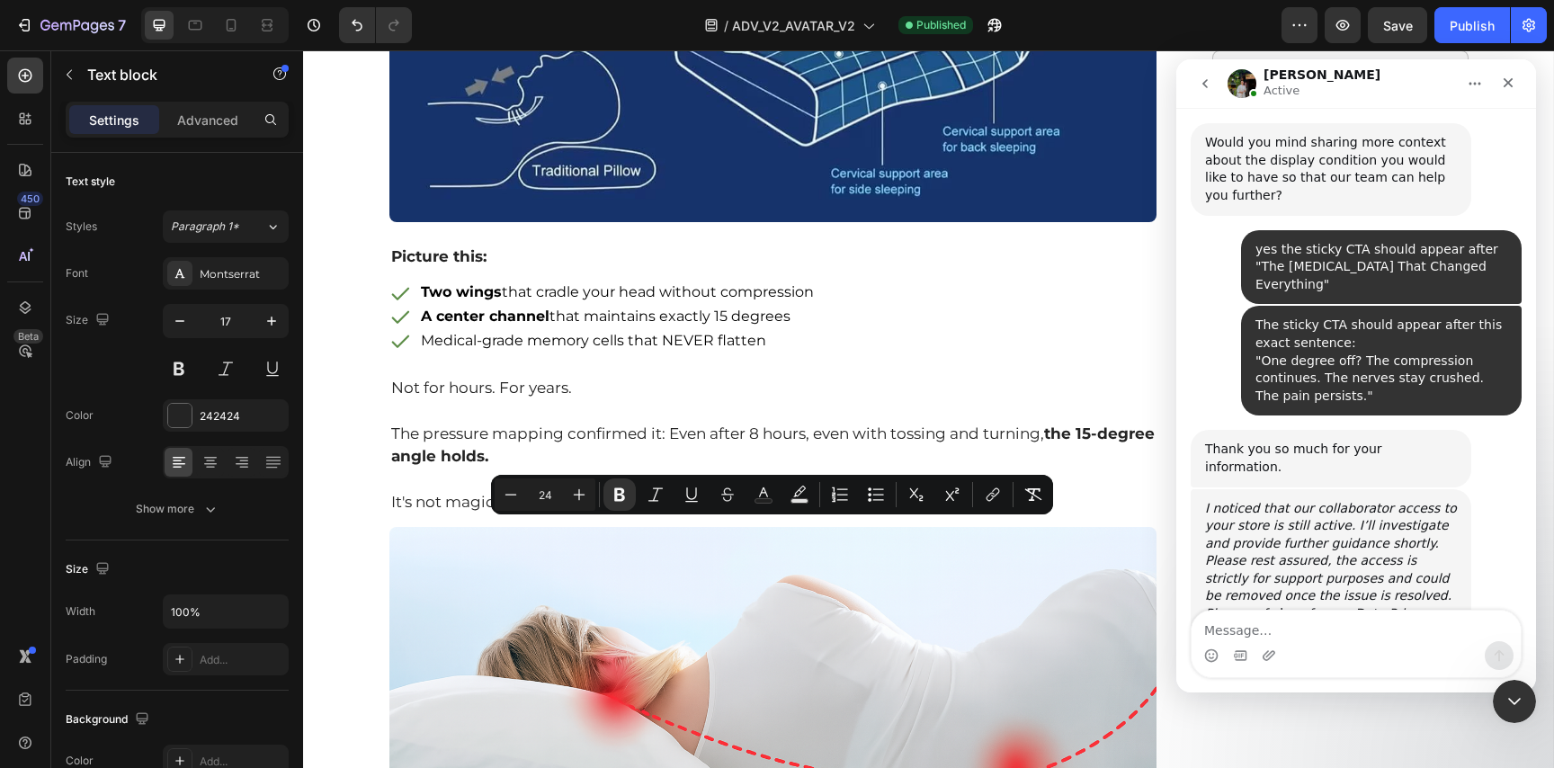
copy div "The Butterfly That Solved The "Impossible" I spent the next 18 months in develo…"
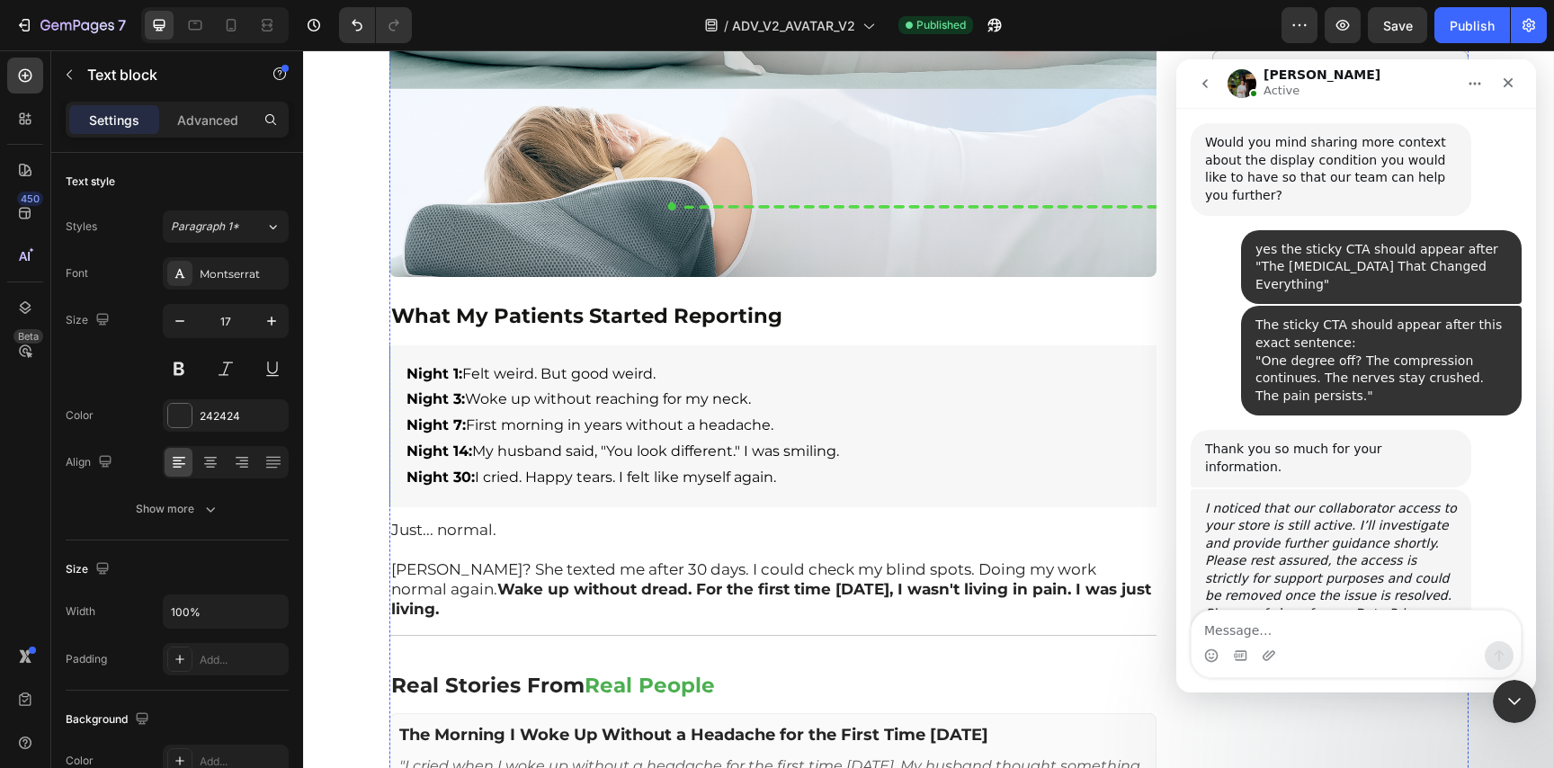
scroll to position [4274, 0]
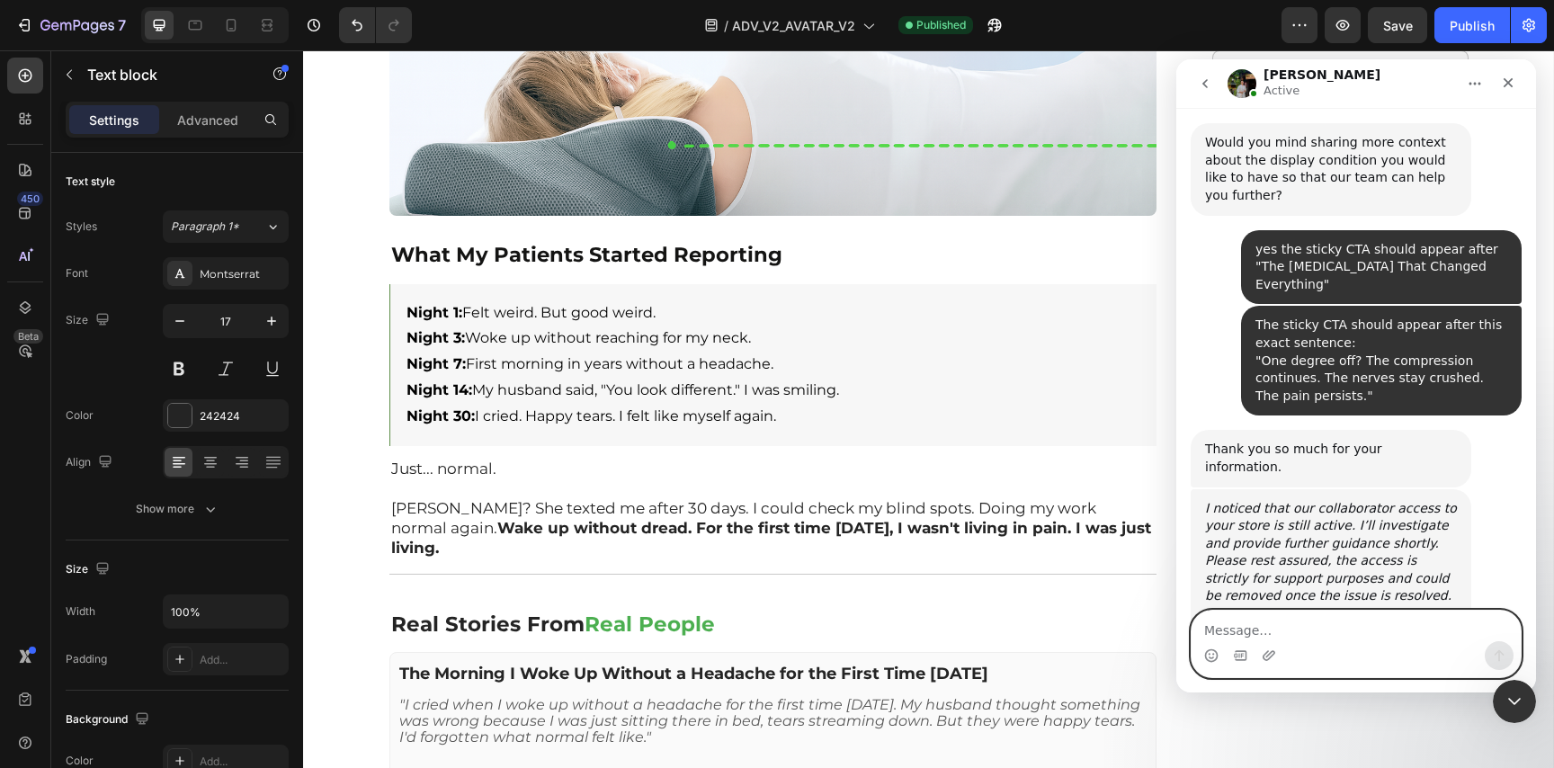
click at [1310, 629] on textarea "Message…" at bounding box center [1356, 626] width 329 height 31
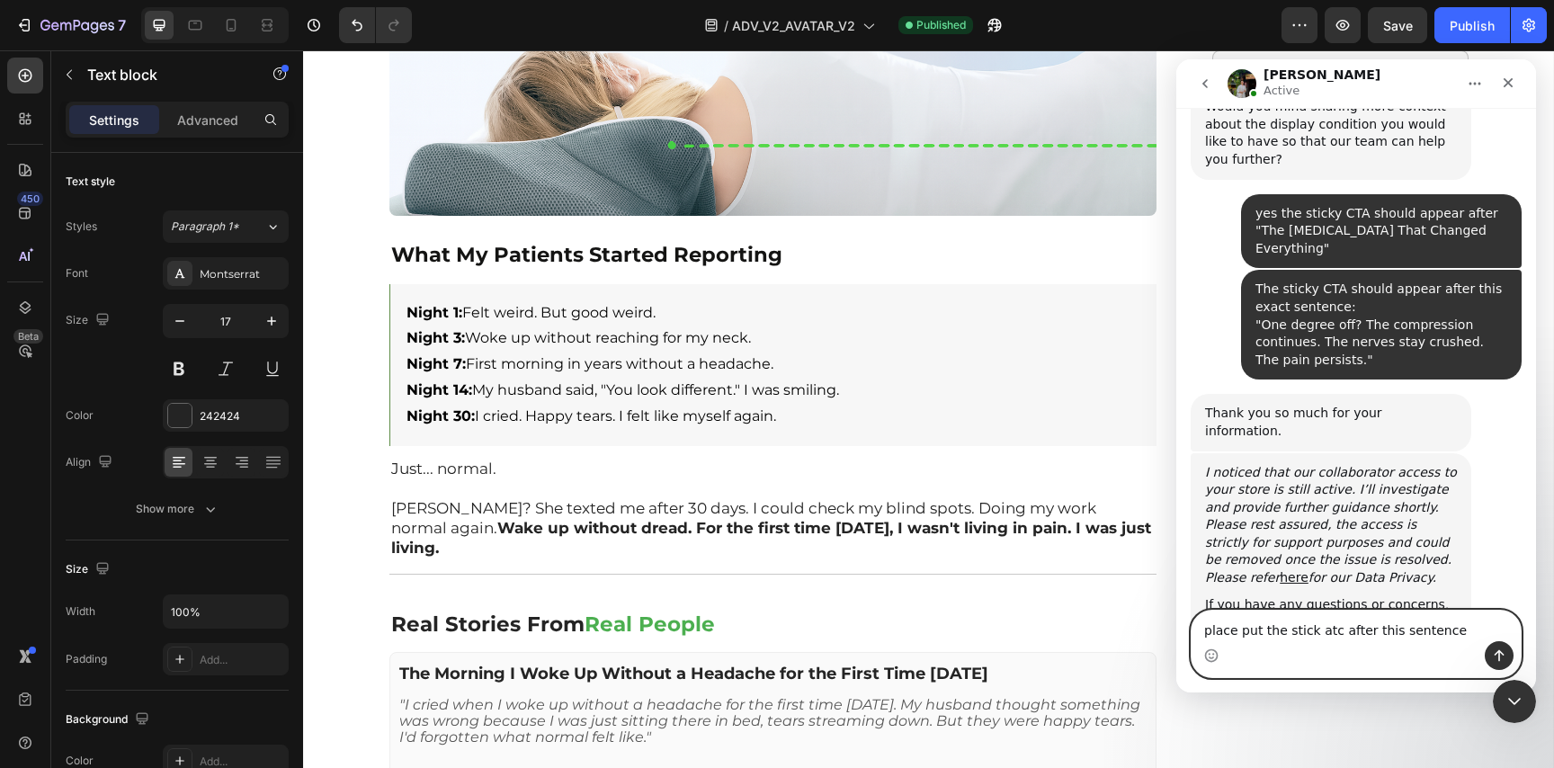
paste textarea "No wonder you wake up worse each month"
type textarea "place put the stick atc after this sentence No wonder you wake up worse each mo…"
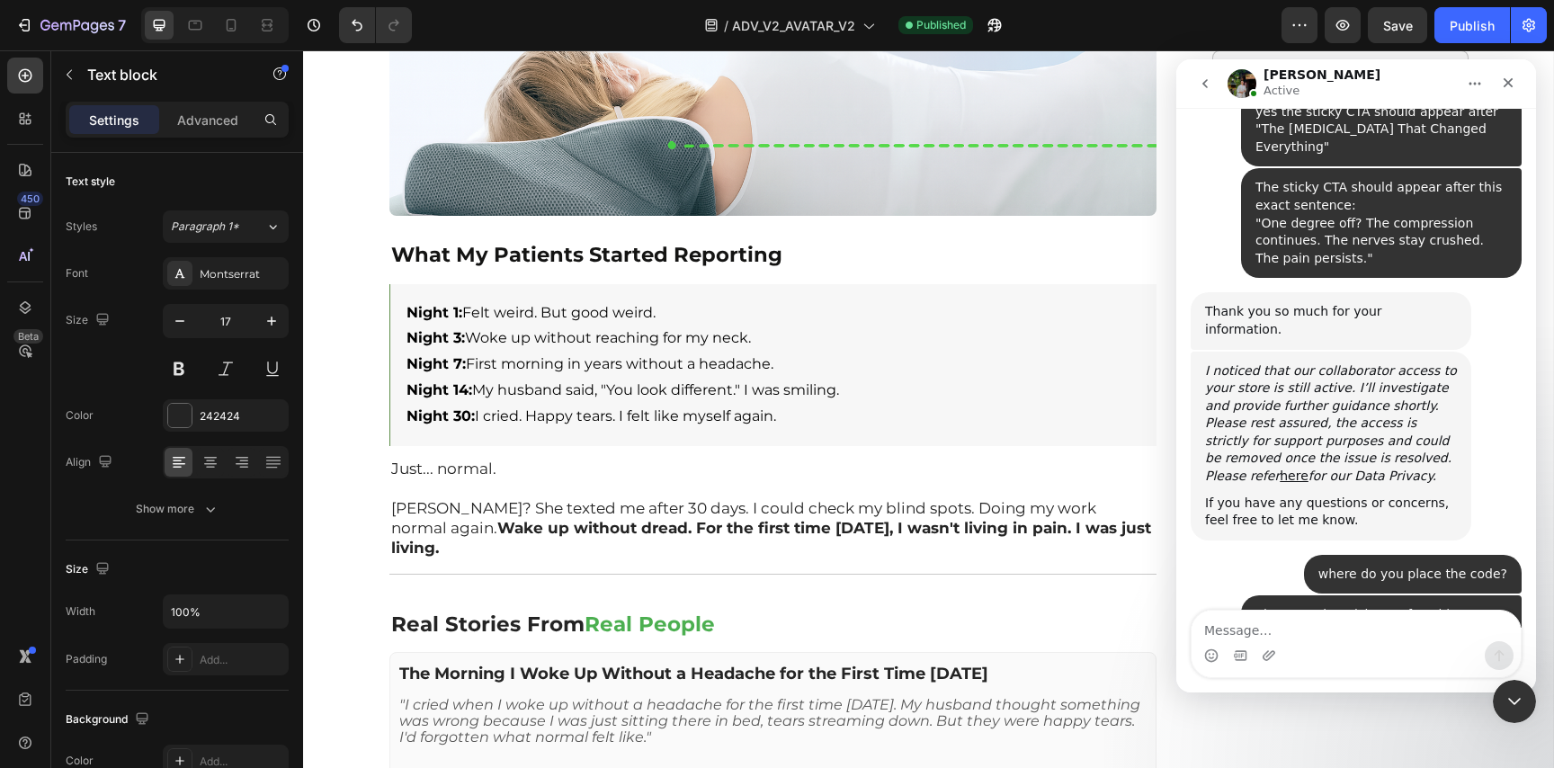
scroll to position [1446, 0]
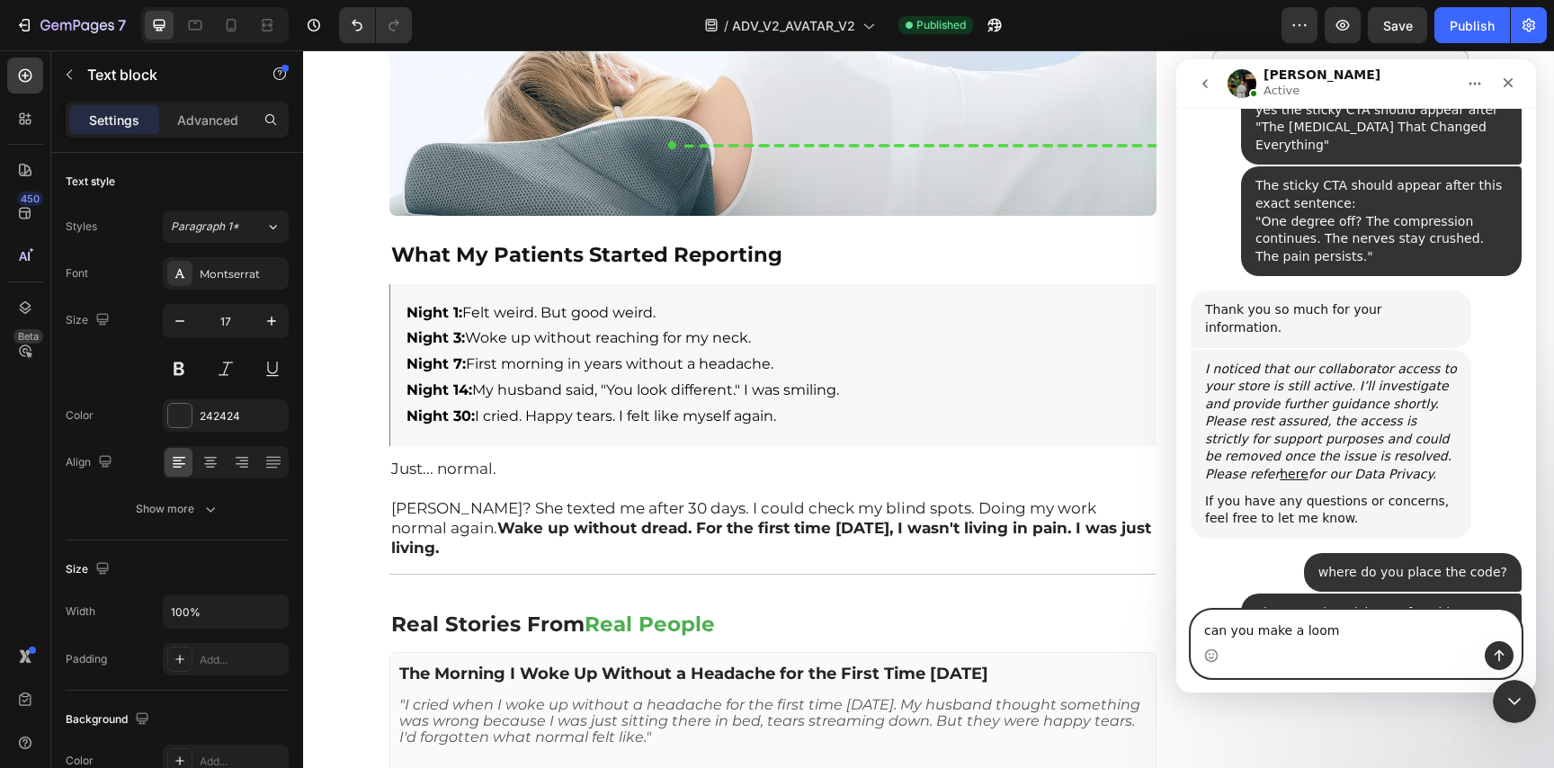
type textarea "can you make a loom?"
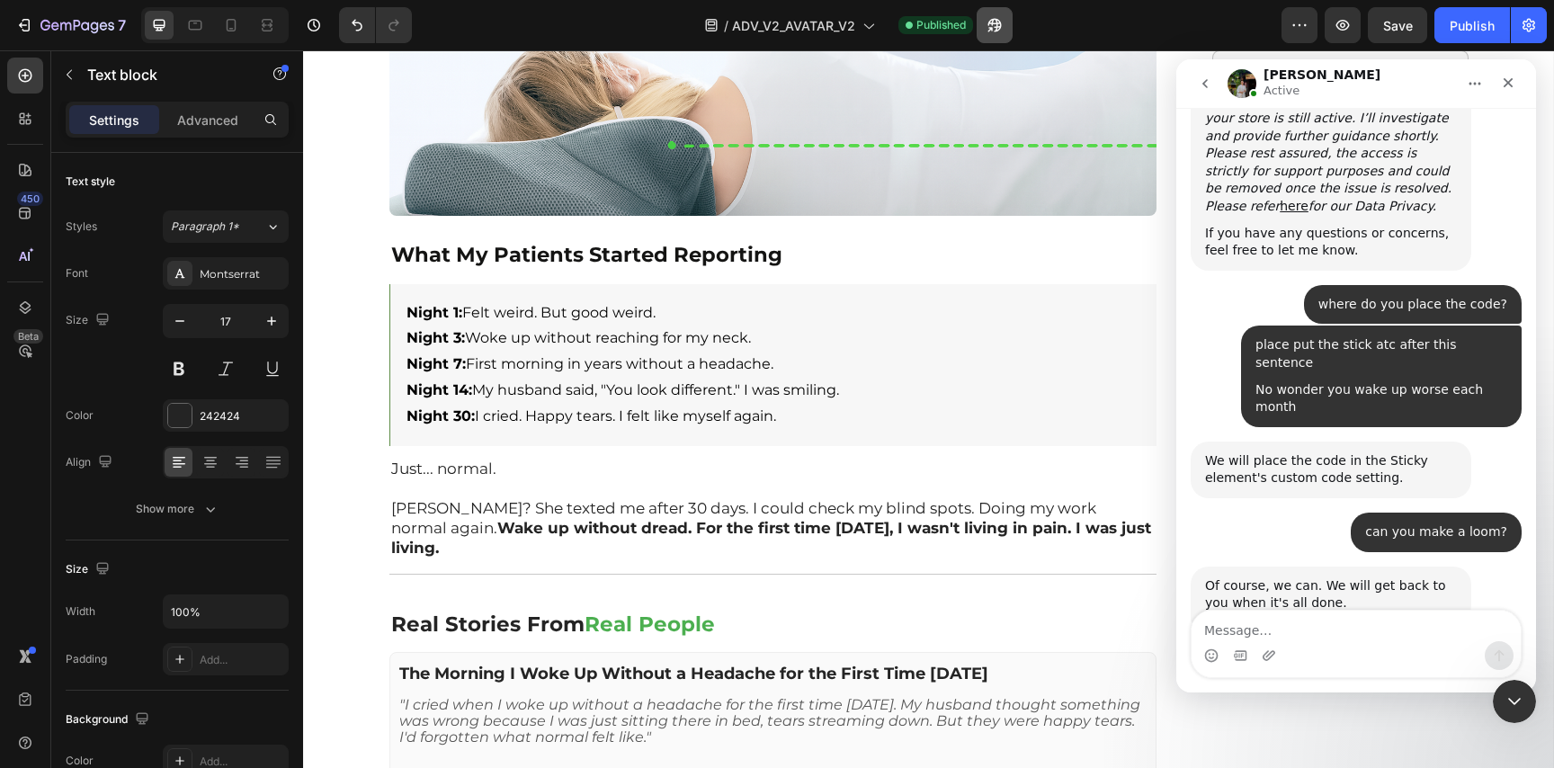
scroll to position [1735, 0]
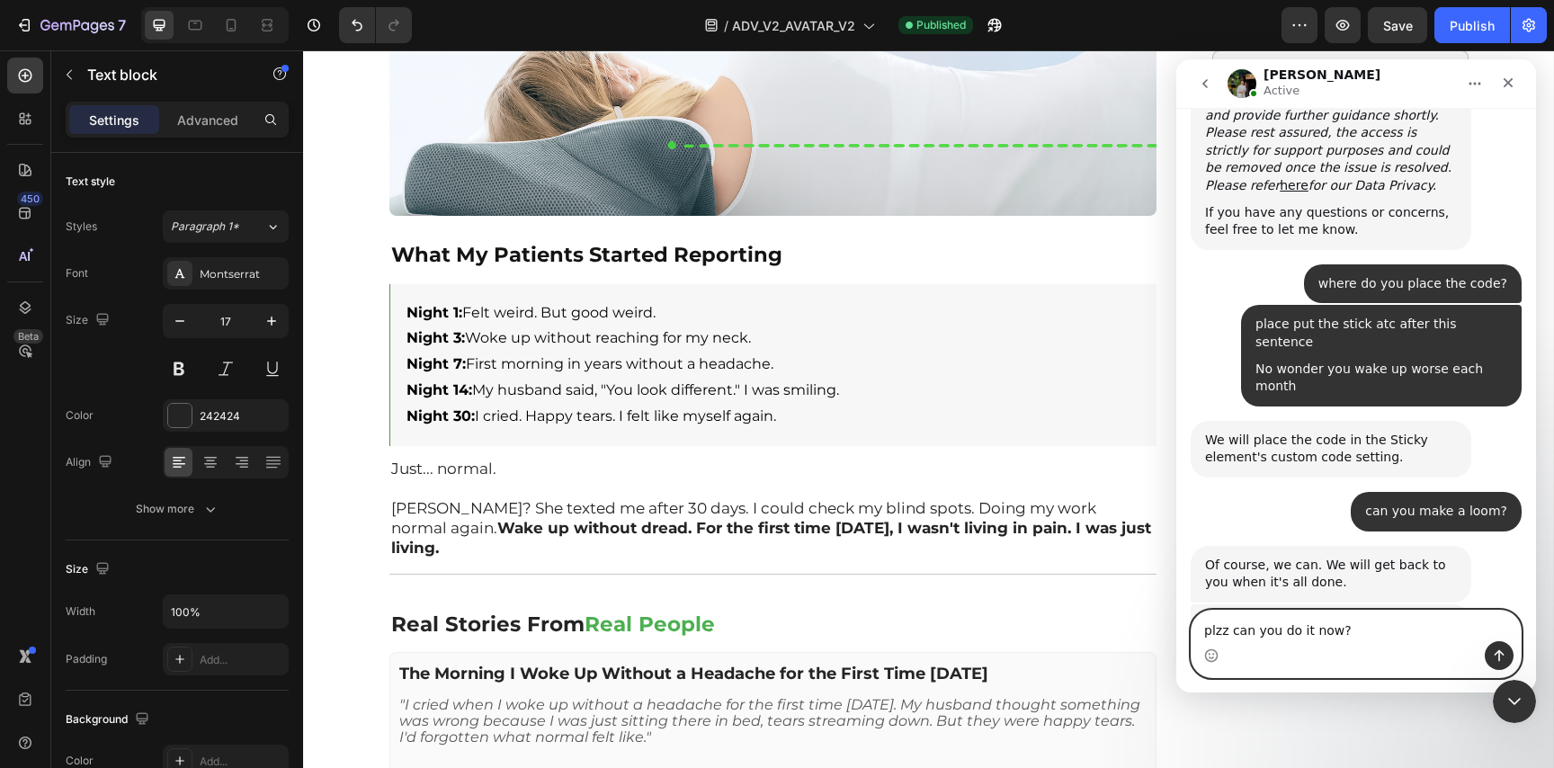
type textarea "plzz can you do it now??"
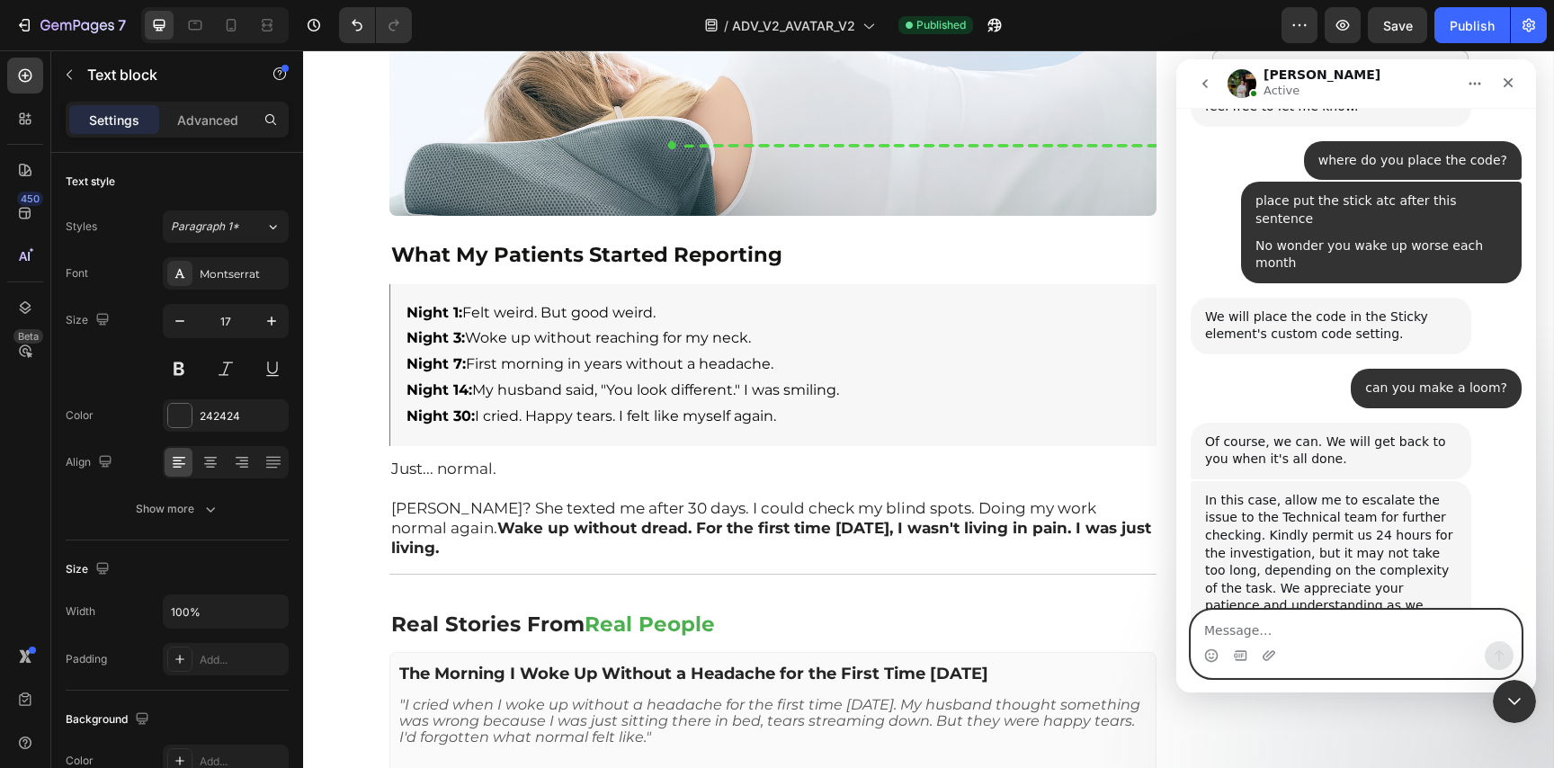
scroll to position [1878, 0]
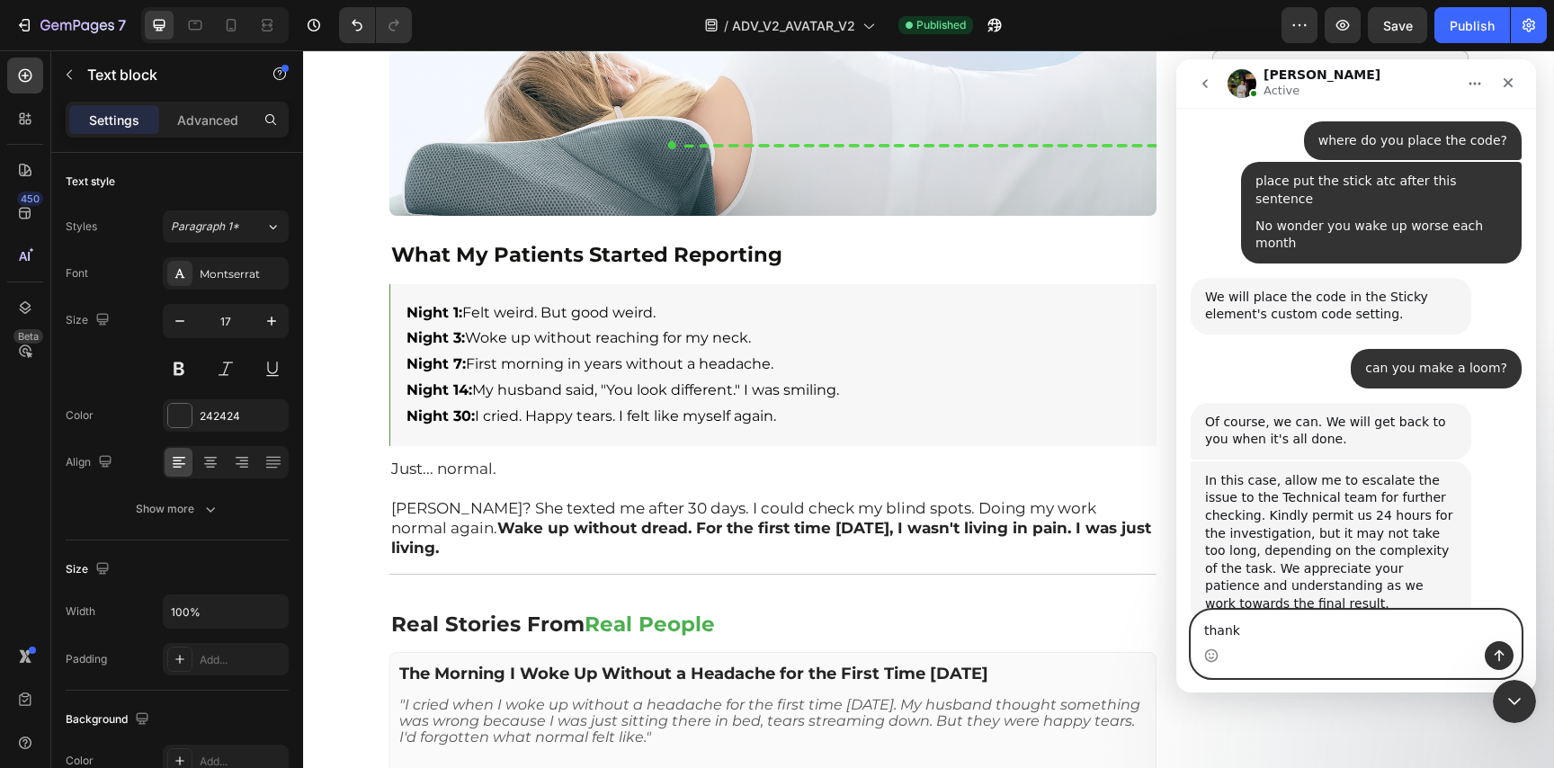
type textarea "thanks"
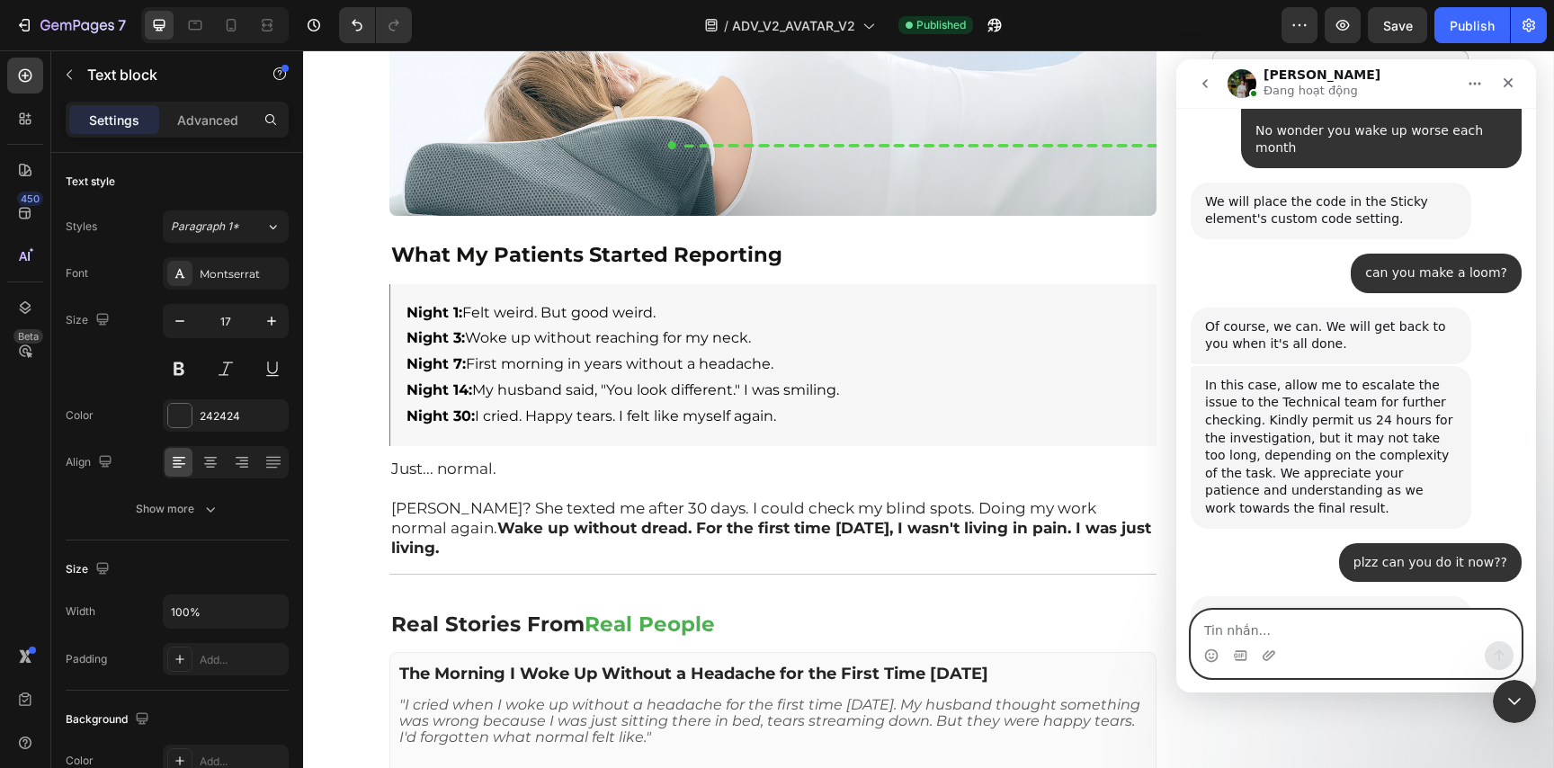
scroll to position [1914, 0]
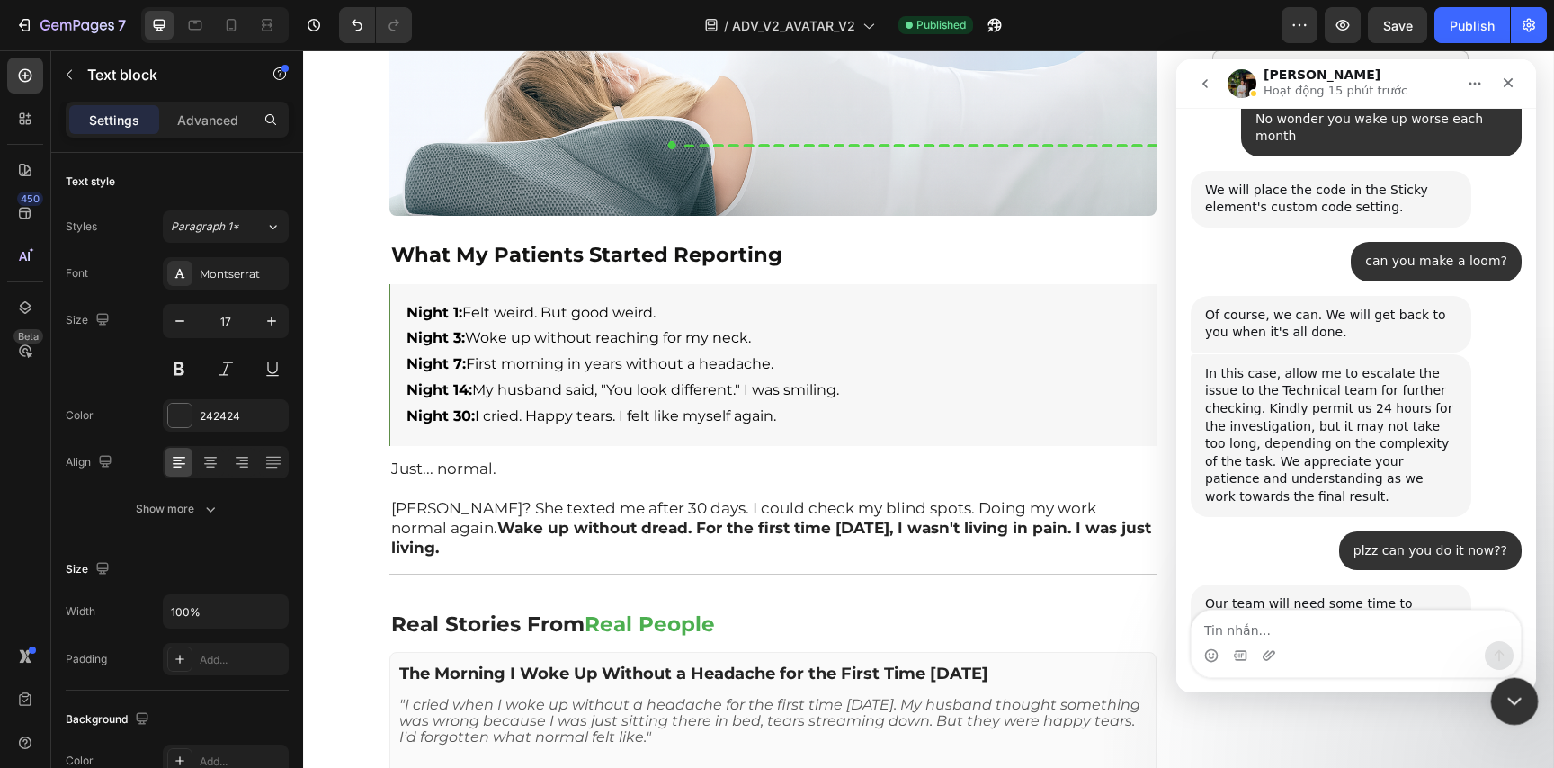
click at [1516, 697] on icon "Close Intercom Messenger" at bounding box center [1511, 698] width 13 height 7
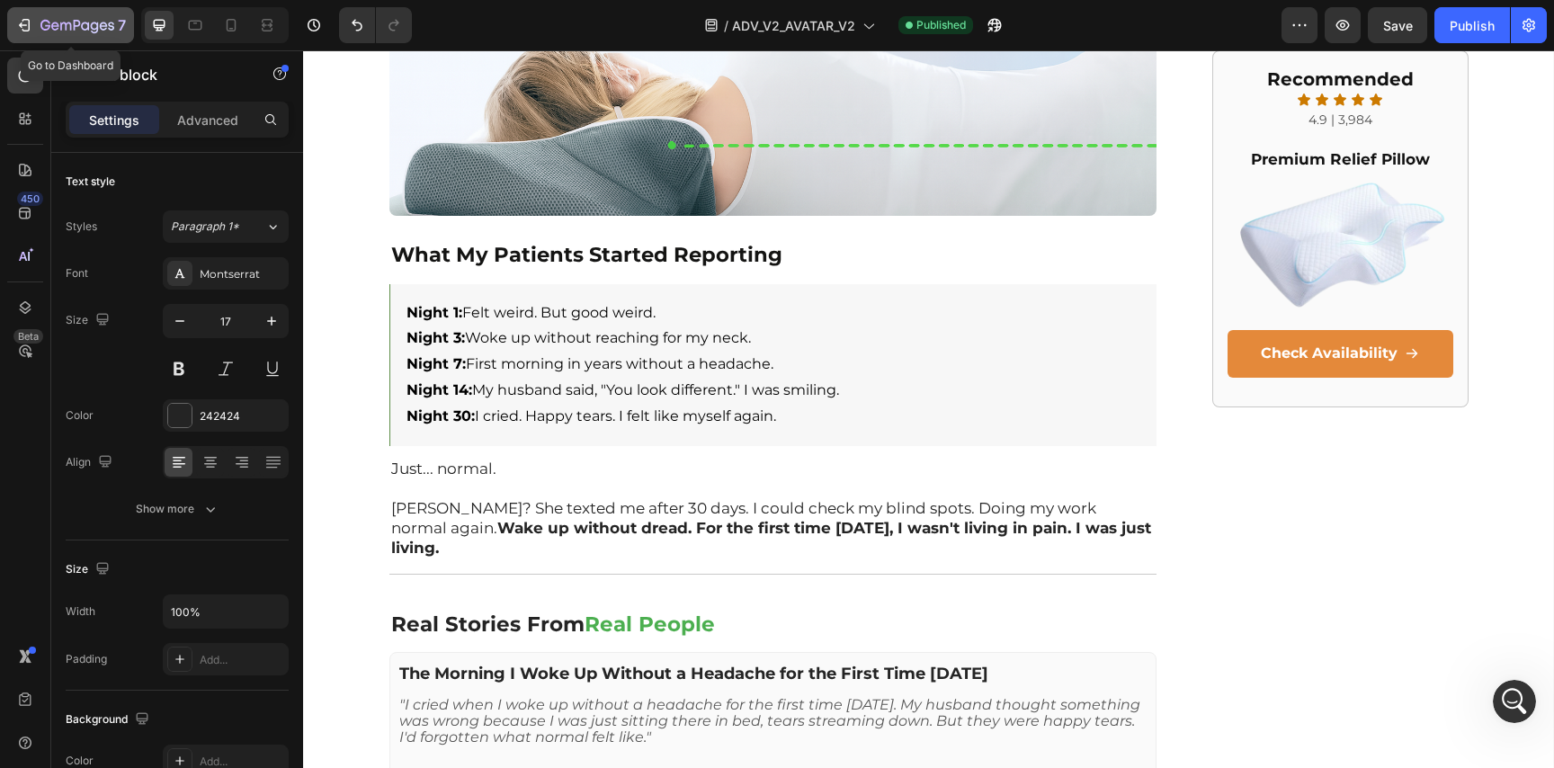
click at [22, 35] on div "7" at bounding box center [70, 25] width 111 height 22
